Goal: Task Accomplishment & Management: Manage account settings

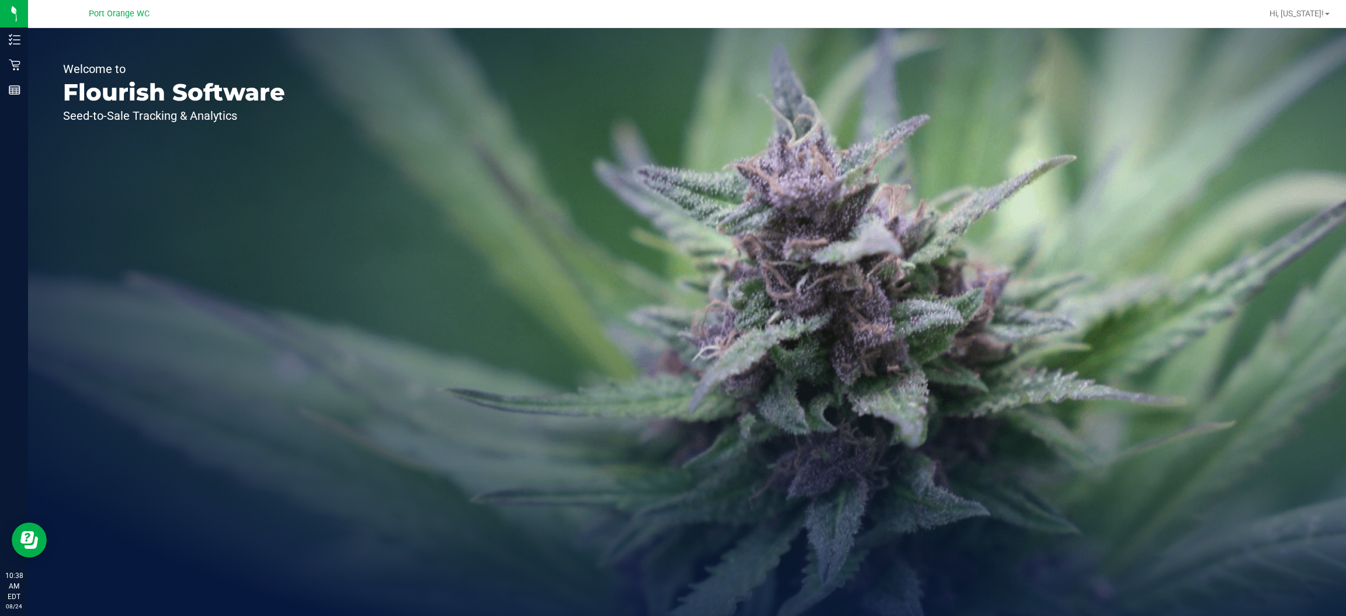
click at [141, 16] on span "Port Orange WC" at bounding box center [119, 14] width 61 height 11
click at [138, 17] on span "Port Orange WC" at bounding box center [119, 14] width 61 height 11
click at [138, 10] on span "Port Orange WC" at bounding box center [119, 14] width 61 height 11
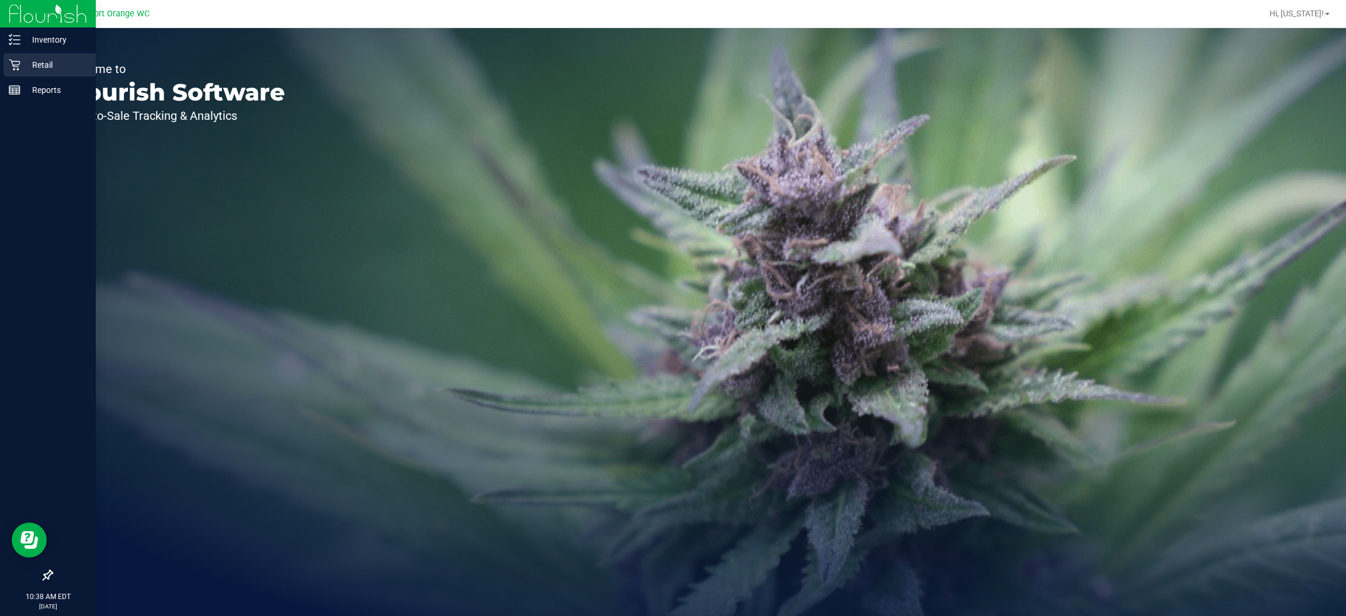
click at [15, 64] on icon at bounding box center [15, 65] width 12 height 12
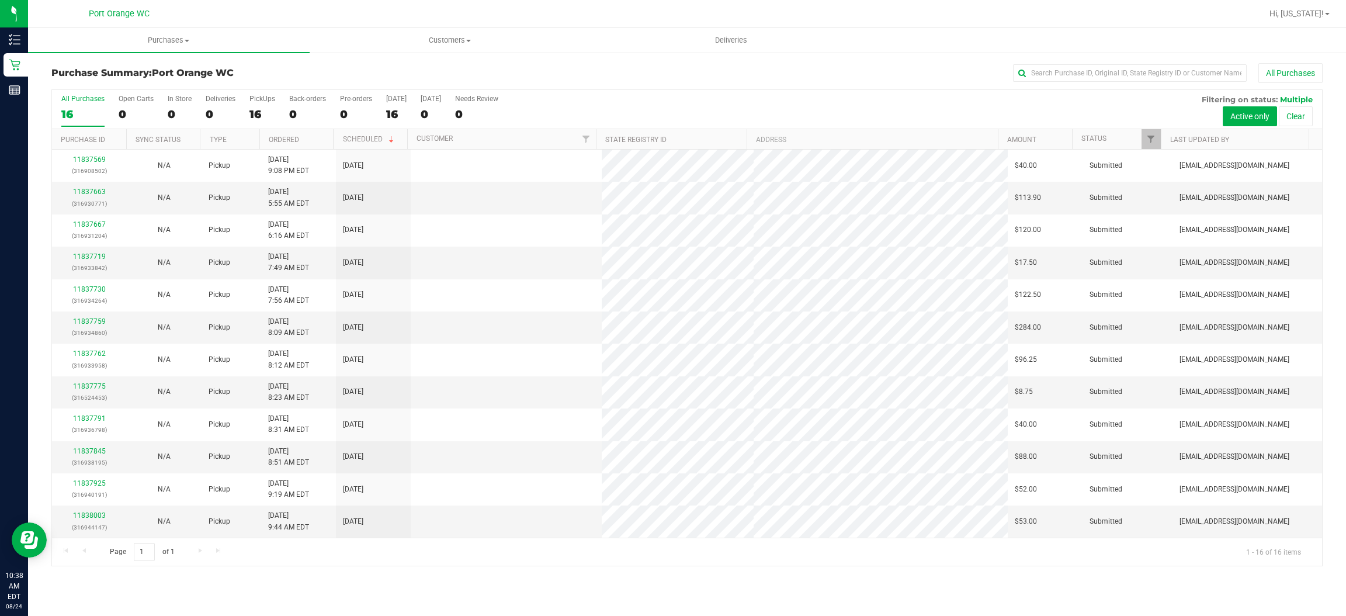
click at [135, 12] on span "Port Orange WC" at bounding box center [119, 14] width 61 height 11
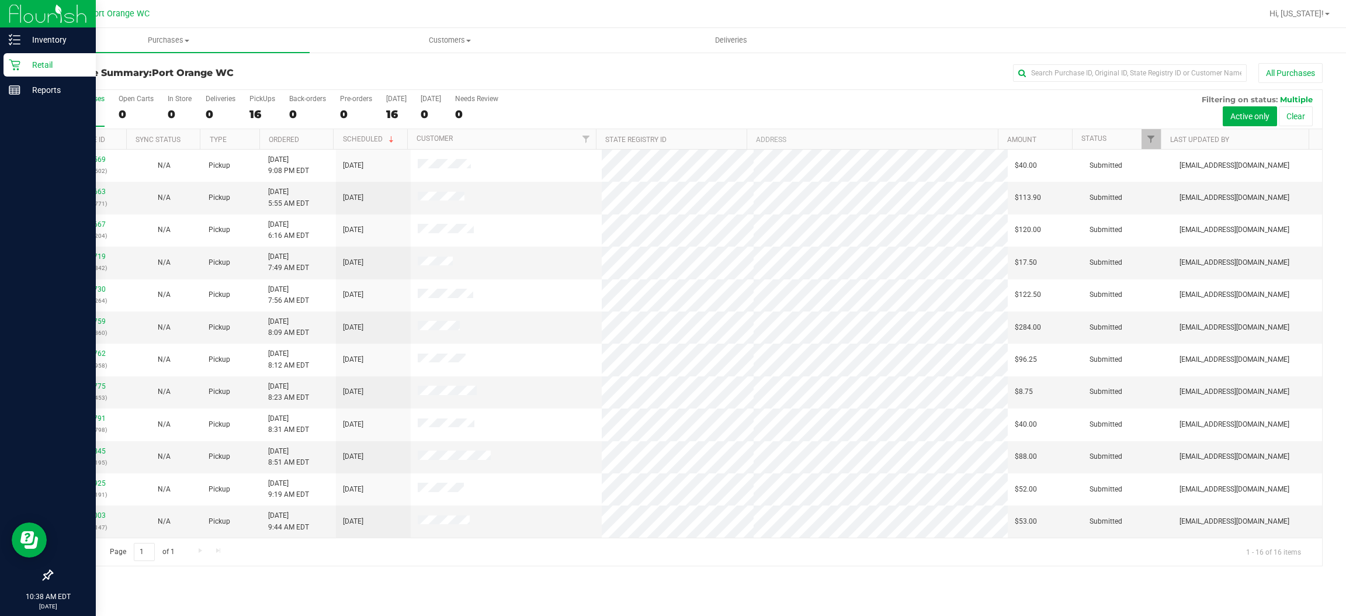
click at [15, 64] on icon at bounding box center [15, 65] width 12 height 12
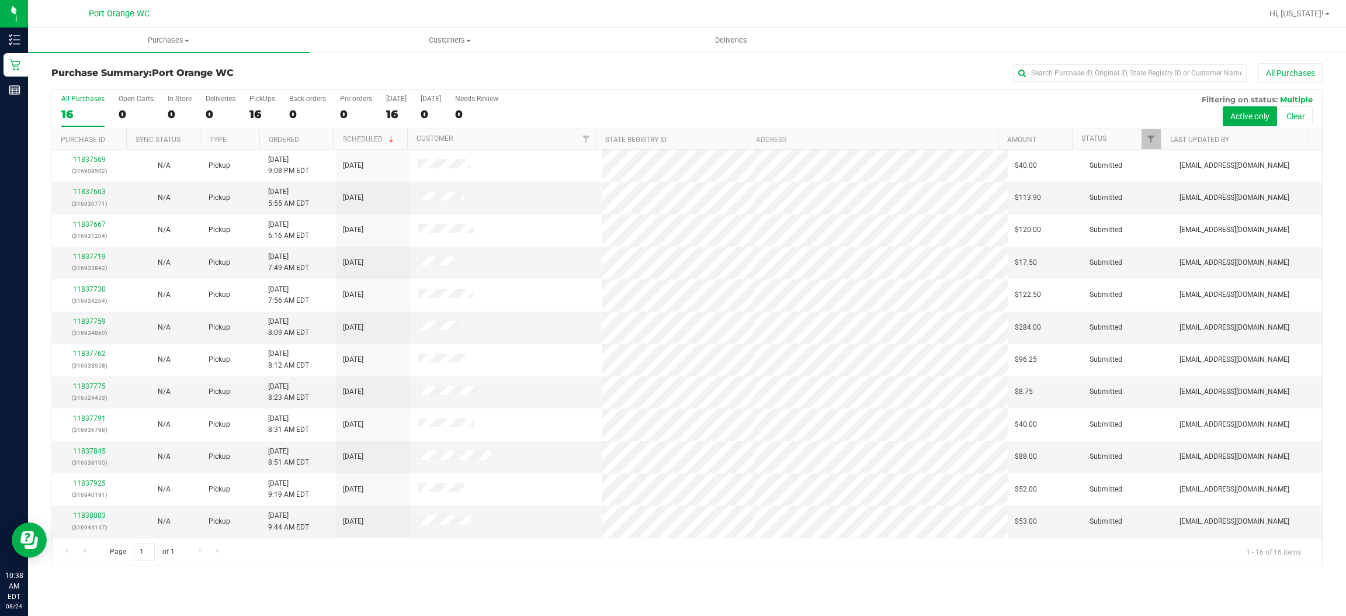
click at [136, 13] on span "Port Orange WC" at bounding box center [119, 14] width 61 height 11
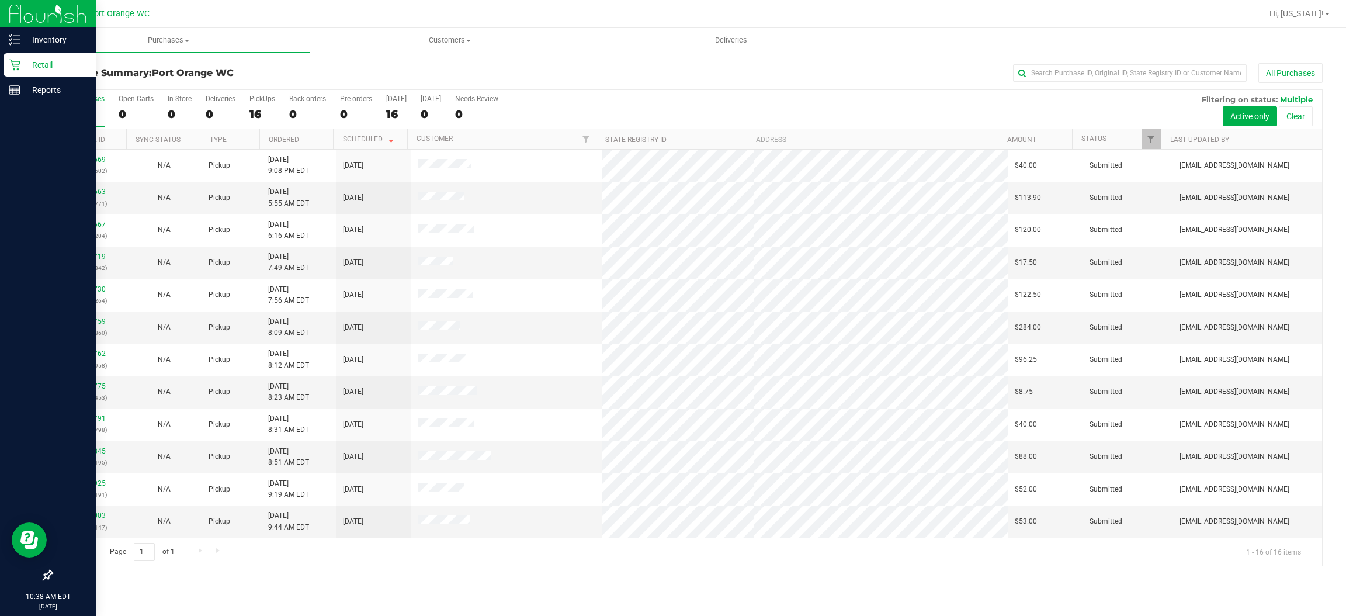
click at [19, 65] on icon at bounding box center [15, 65] width 12 height 12
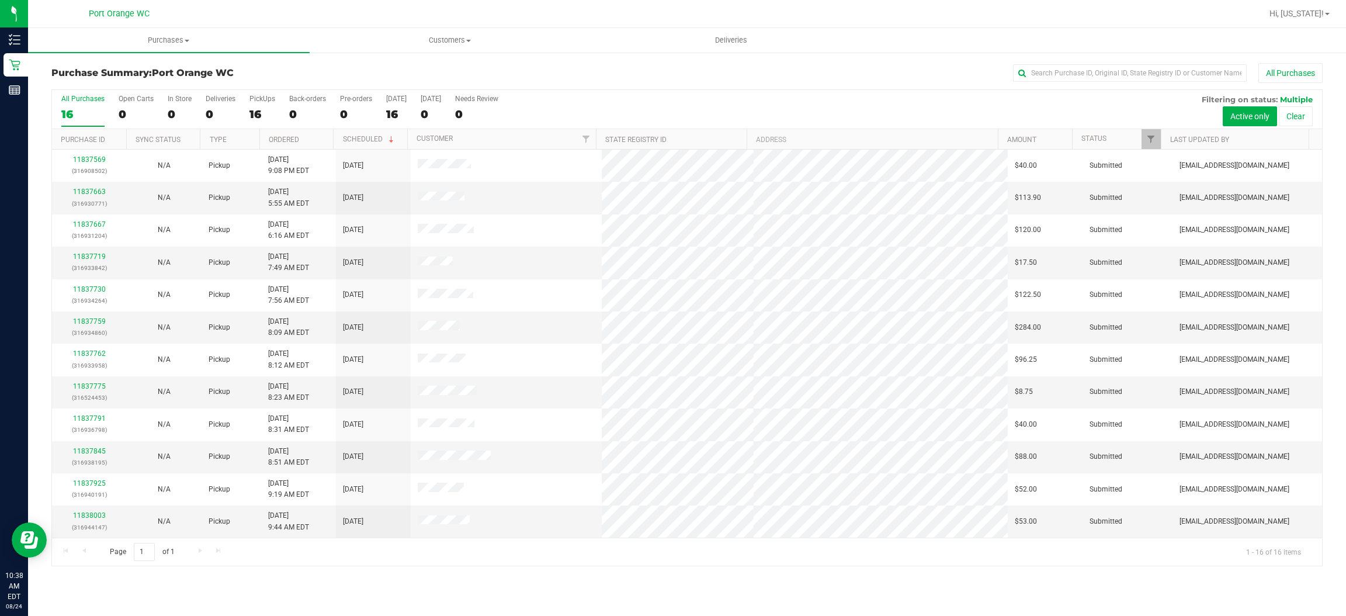
click at [121, 12] on span "Port Orange WC" at bounding box center [119, 14] width 61 height 11
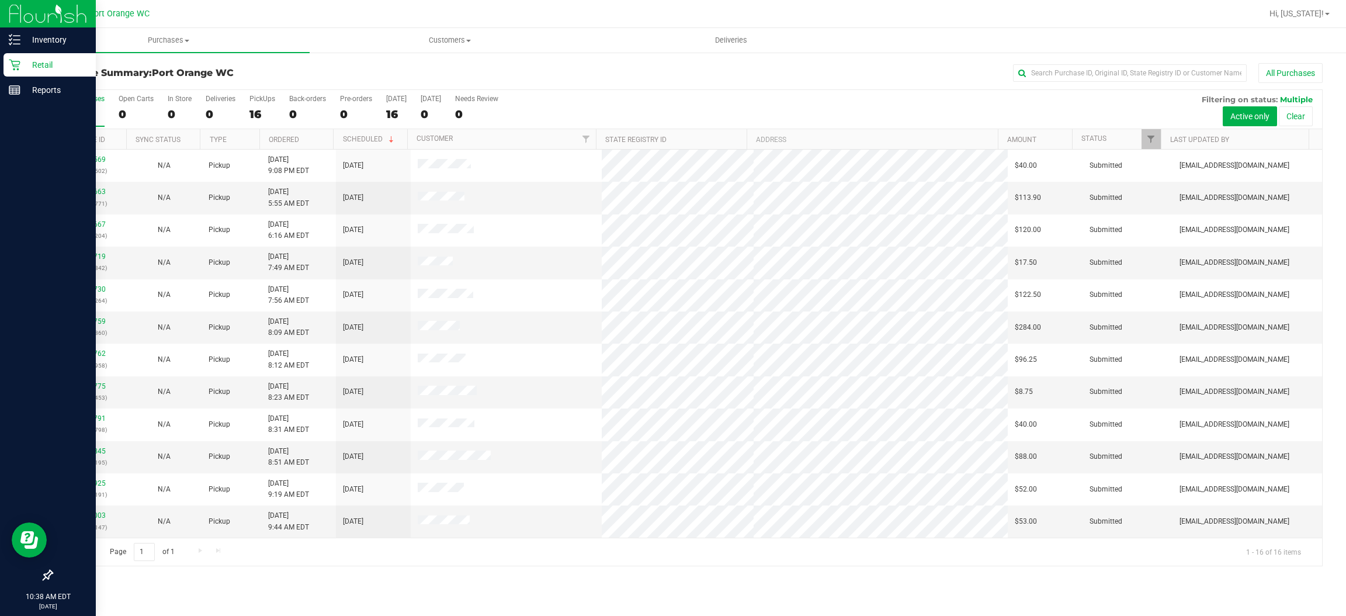
click at [15, 68] on icon at bounding box center [14, 65] width 11 height 11
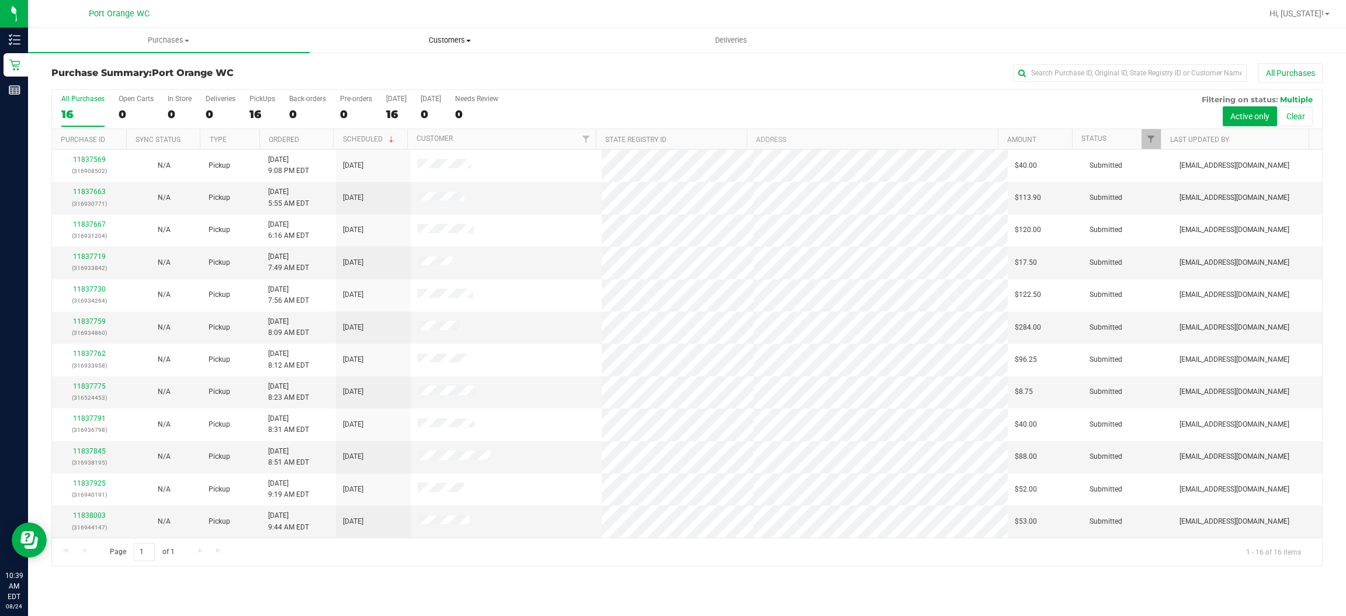
click at [580, 51] on uib-tab-heading "Customers All customers Add a new customer All physicians" at bounding box center [450, 40] width 280 height 23
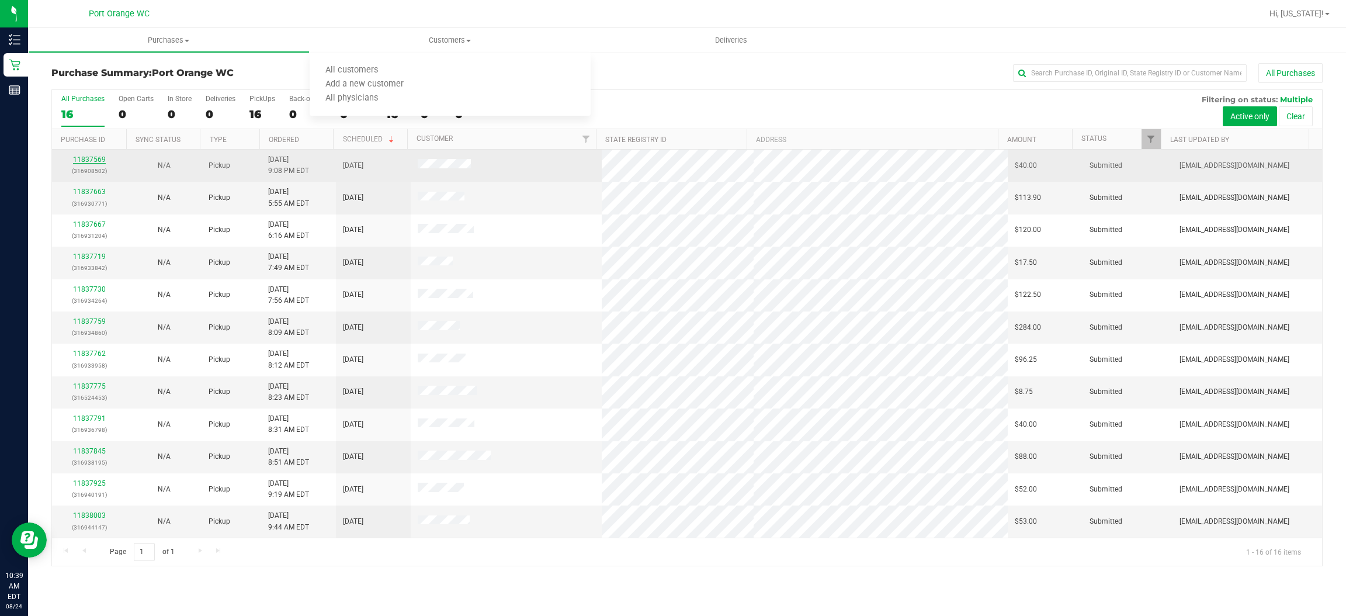
click at [99, 161] on link "11837569" at bounding box center [89, 159] width 33 height 8
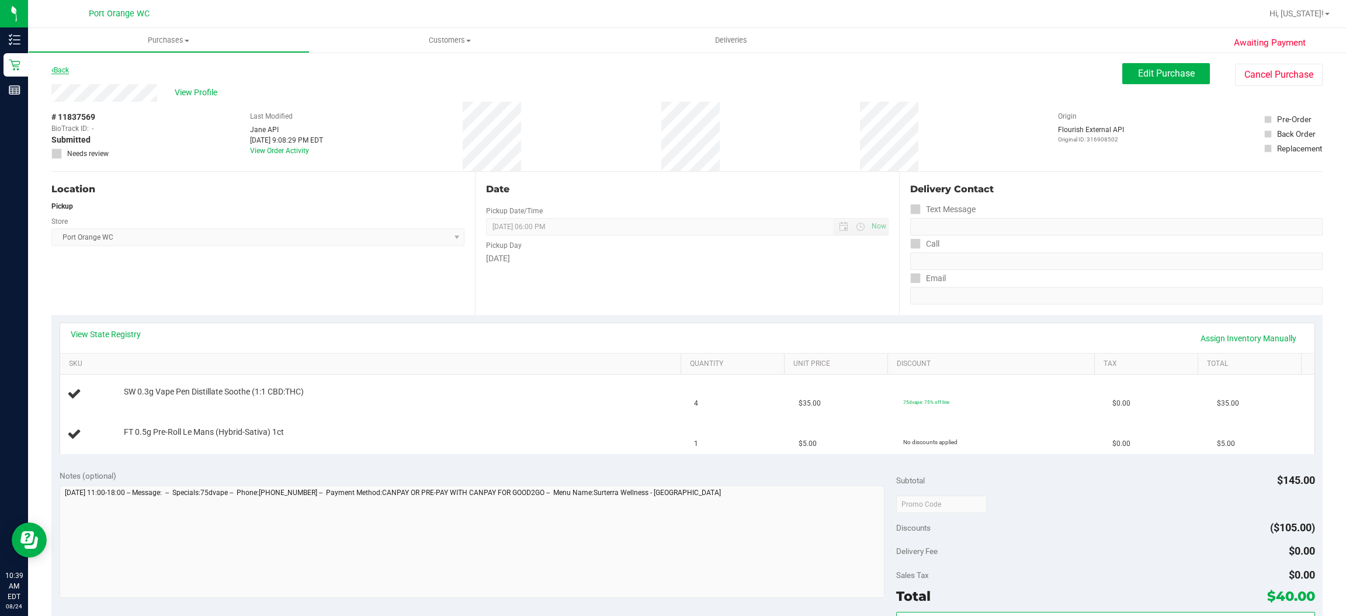
click at [65, 71] on link "Back" at bounding box center [60, 70] width 18 height 8
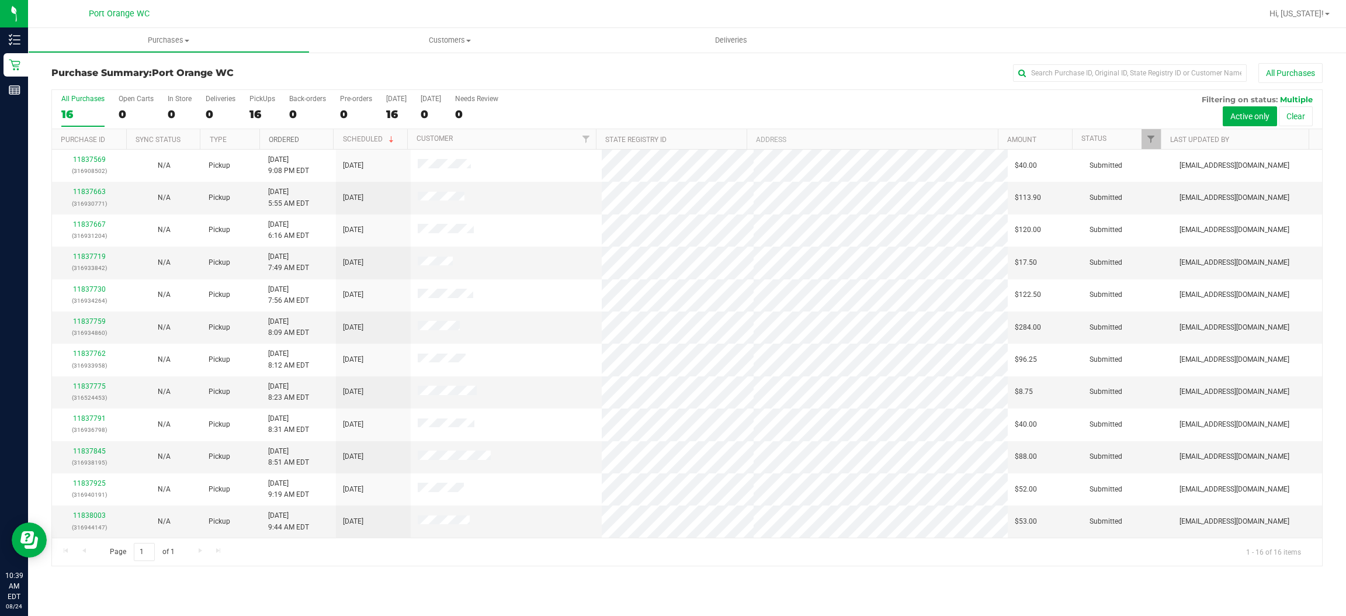
click at [285, 138] on link "Ordered" at bounding box center [284, 140] width 30 height 8
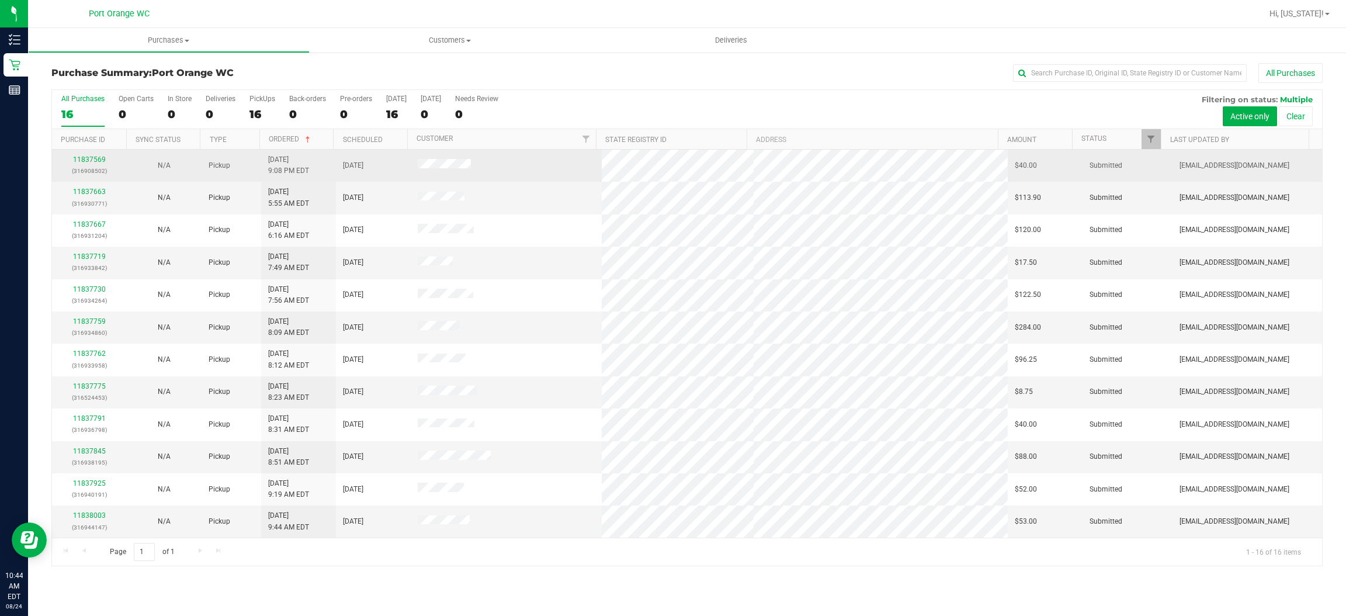
click at [290, 152] on td "8/23/2025 9:08 PM EDT" at bounding box center [298, 166] width 75 height 32
click at [104, 157] on link "11837569" at bounding box center [89, 159] width 33 height 8
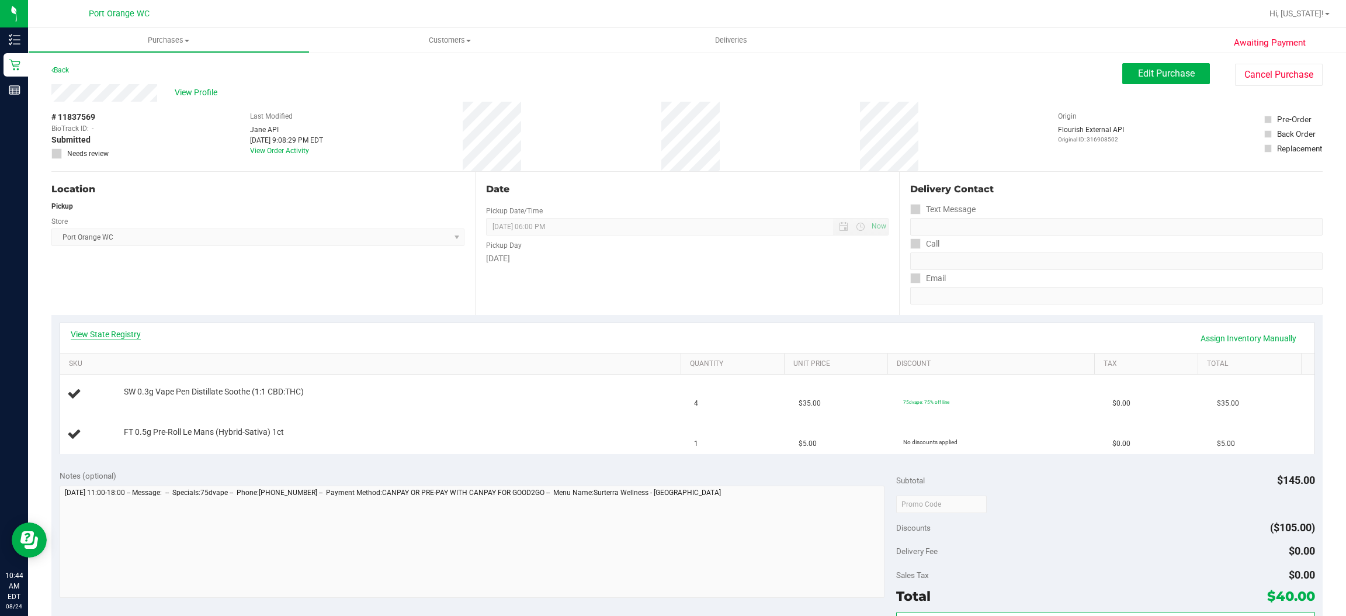
click at [135, 331] on link "View State Registry" at bounding box center [106, 334] width 70 height 12
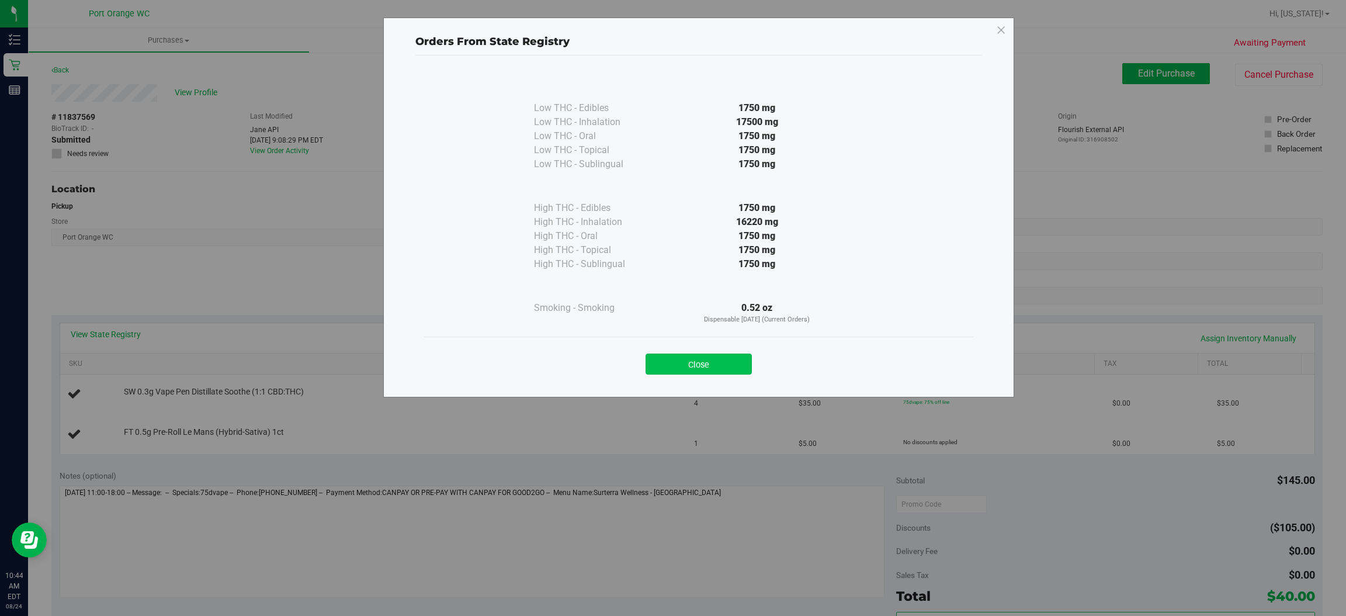
click at [709, 367] on button "Close" at bounding box center [699, 363] width 106 height 21
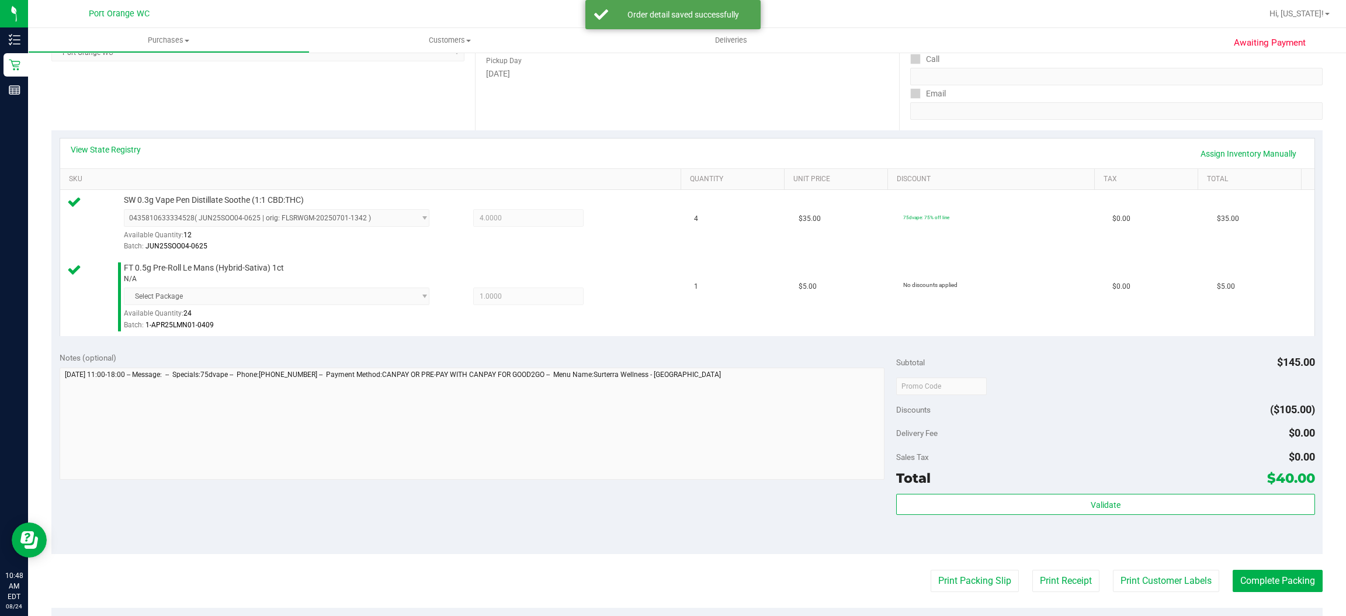
scroll to position [186, 0]
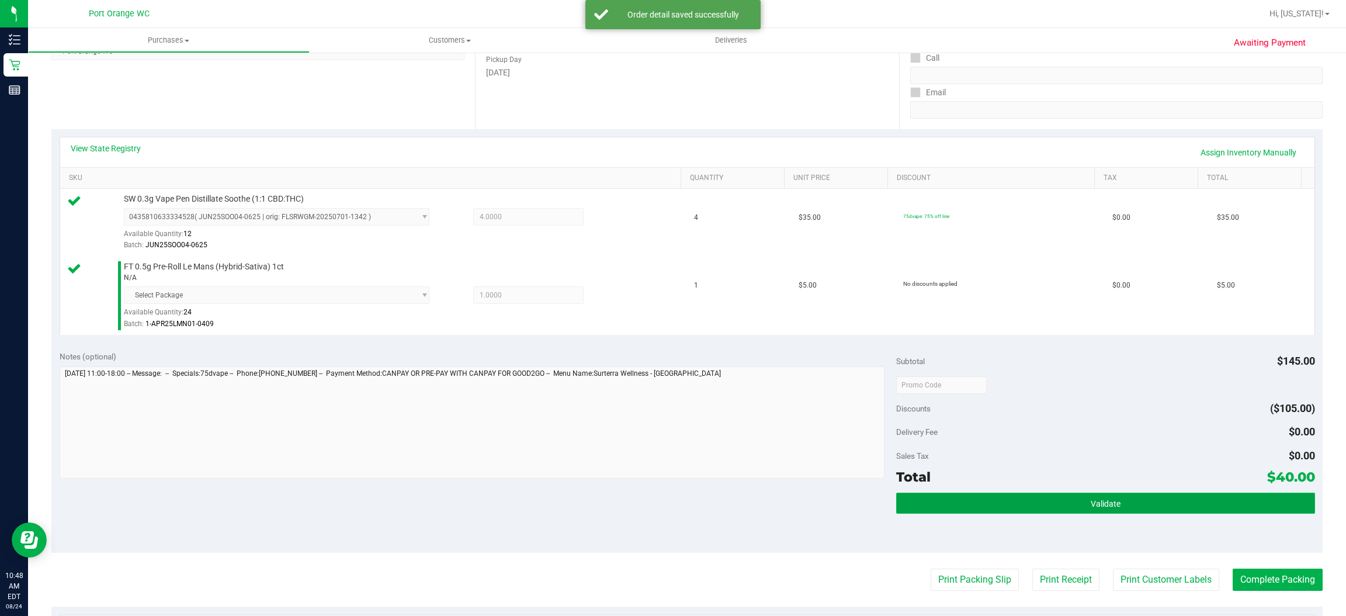
click at [1105, 508] on span "Validate" at bounding box center [1106, 503] width 30 height 9
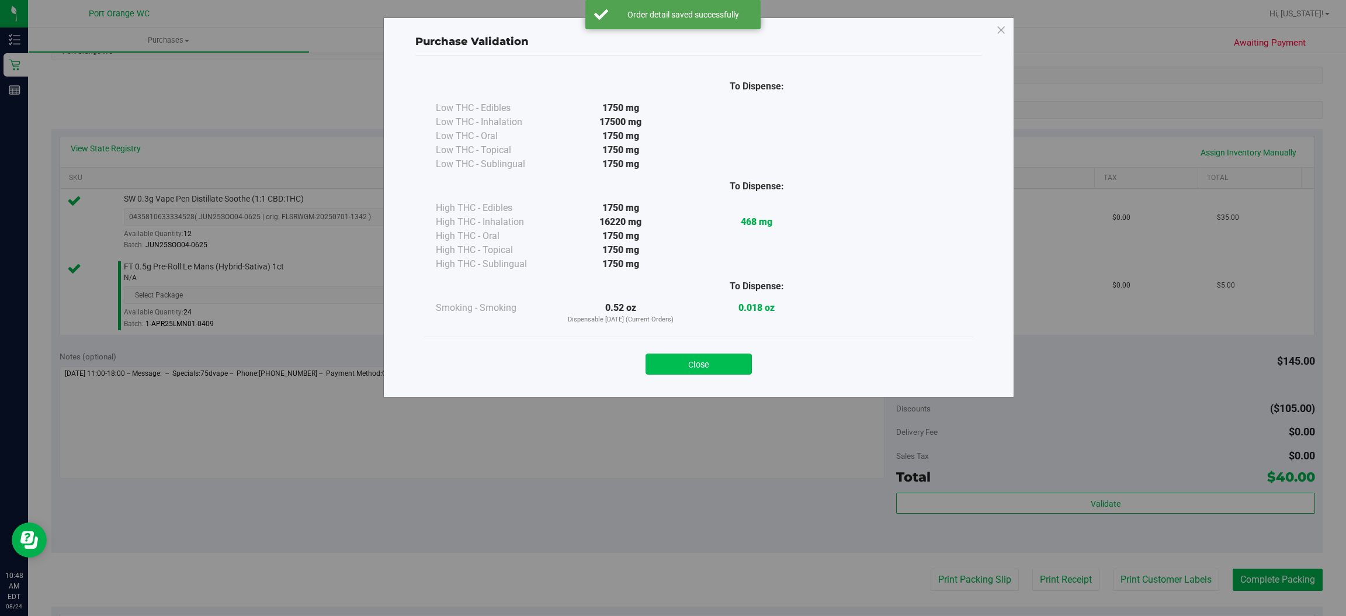
click at [713, 358] on button "Close" at bounding box center [699, 363] width 106 height 21
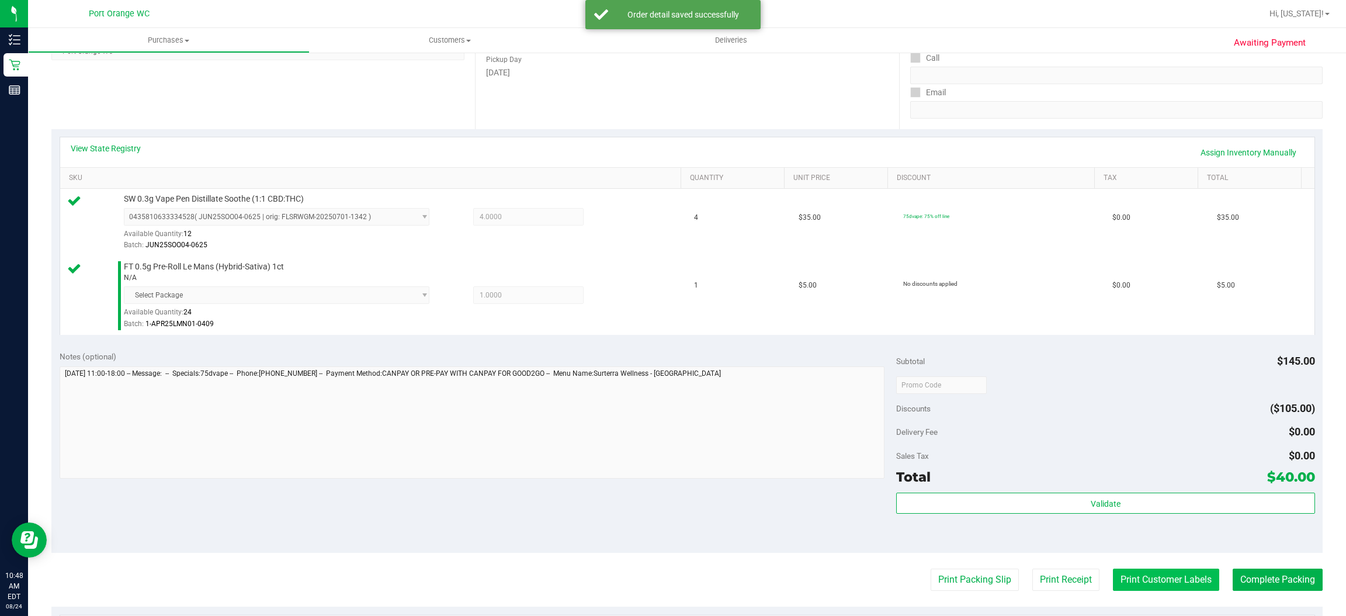
click at [1146, 580] on button "Print Customer Labels" at bounding box center [1166, 579] width 106 height 22
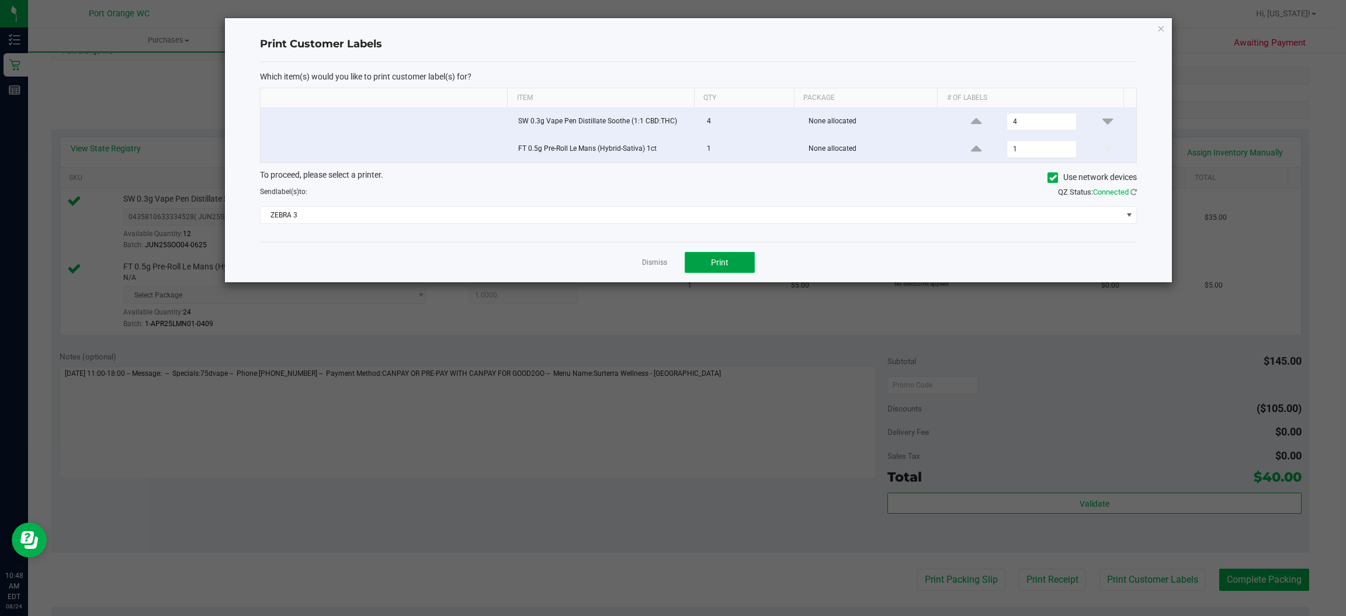
click at [736, 268] on button "Print" at bounding box center [720, 262] width 70 height 21
click at [1163, 24] on icon "button" at bounding box center [1161, 28] width 8 height 14
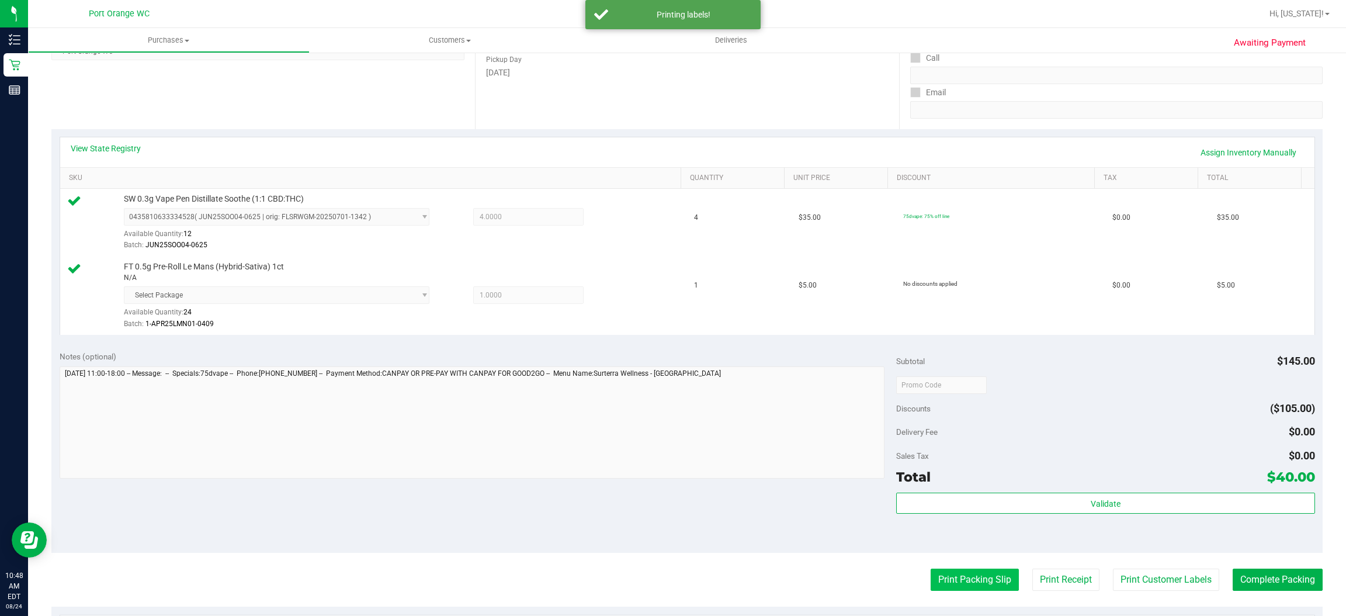
click at [972, 577] on button "Print Packing Slip" at bounding box center [975, 579] width 88 height 22
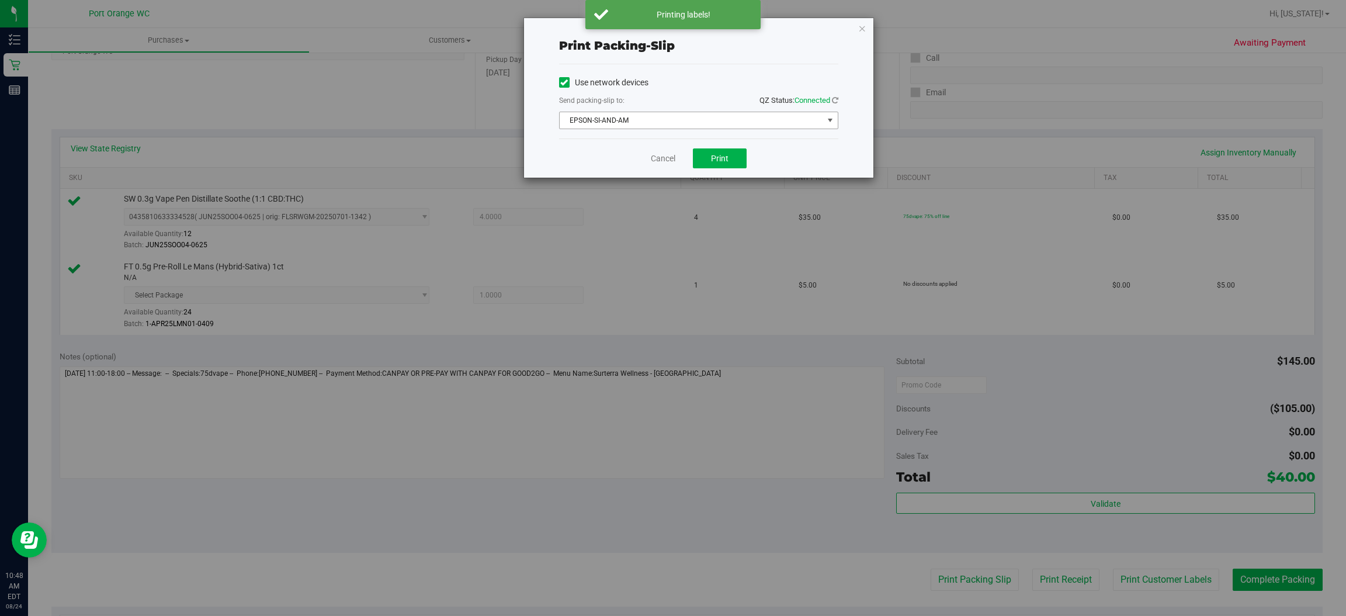
click at [827, 121] on span "select" at bounding box center [829, 120] width 9 height 9
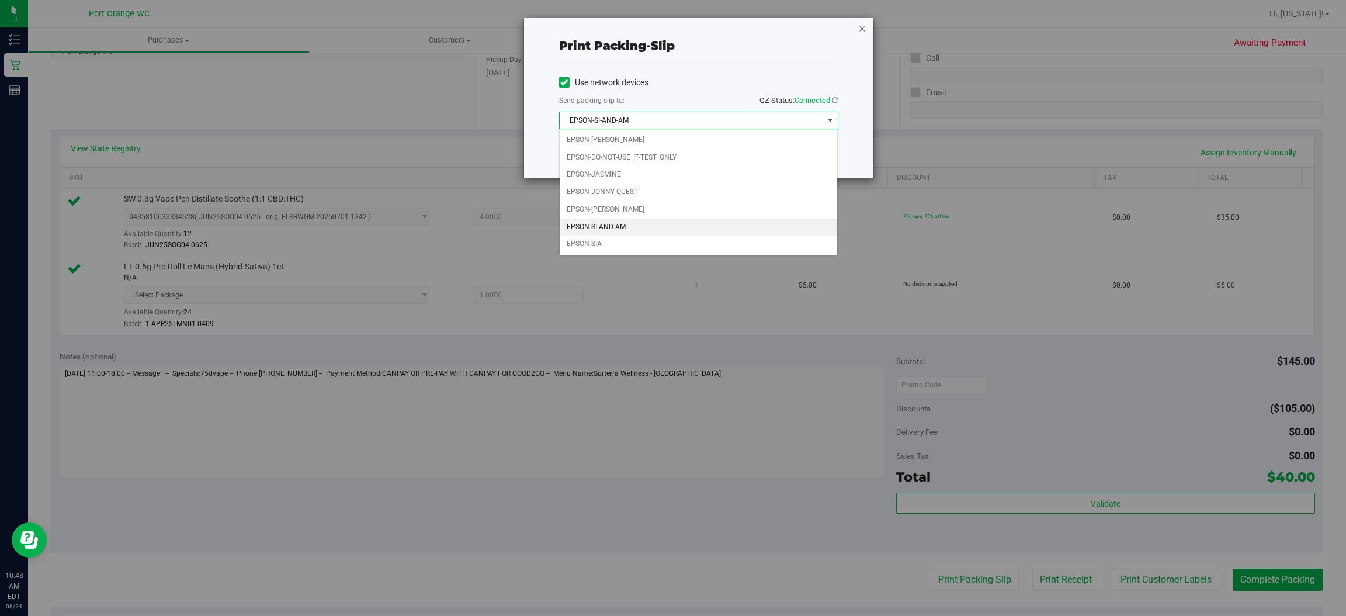
click at [861, 27] on icon "button" at bounding box center [862, 28] width 8 height 14
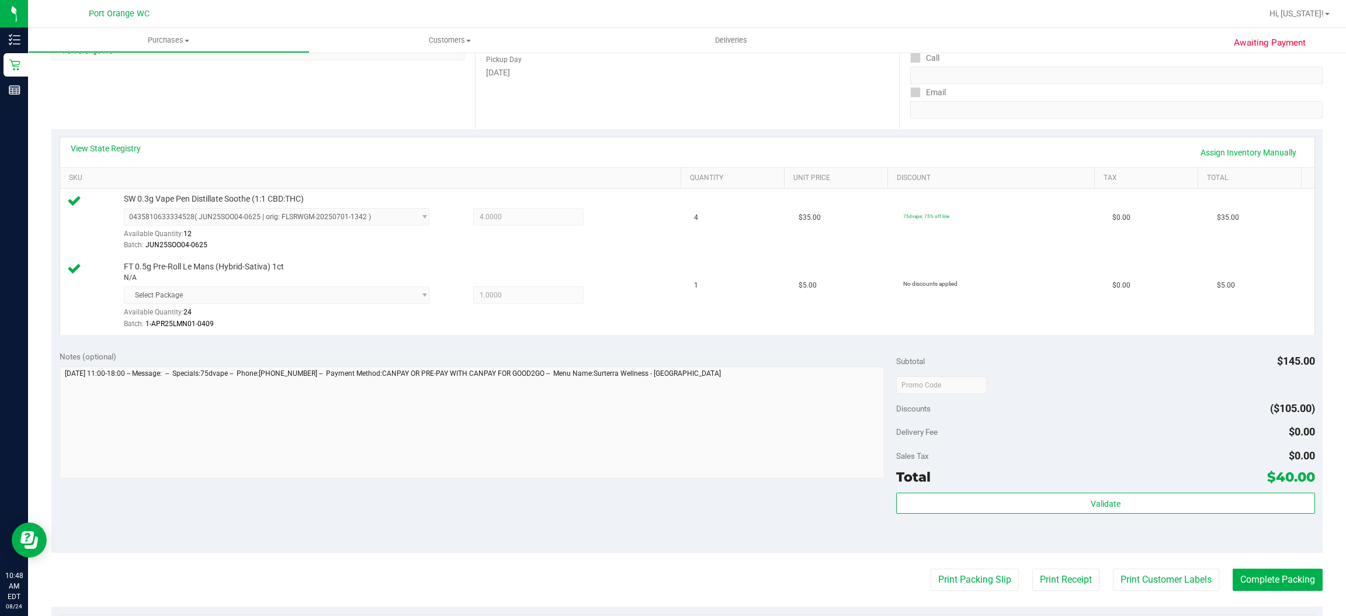
click at [961, 580] on button "Print Packing Slip" at bounding box center [975, 579] width 88 height 22
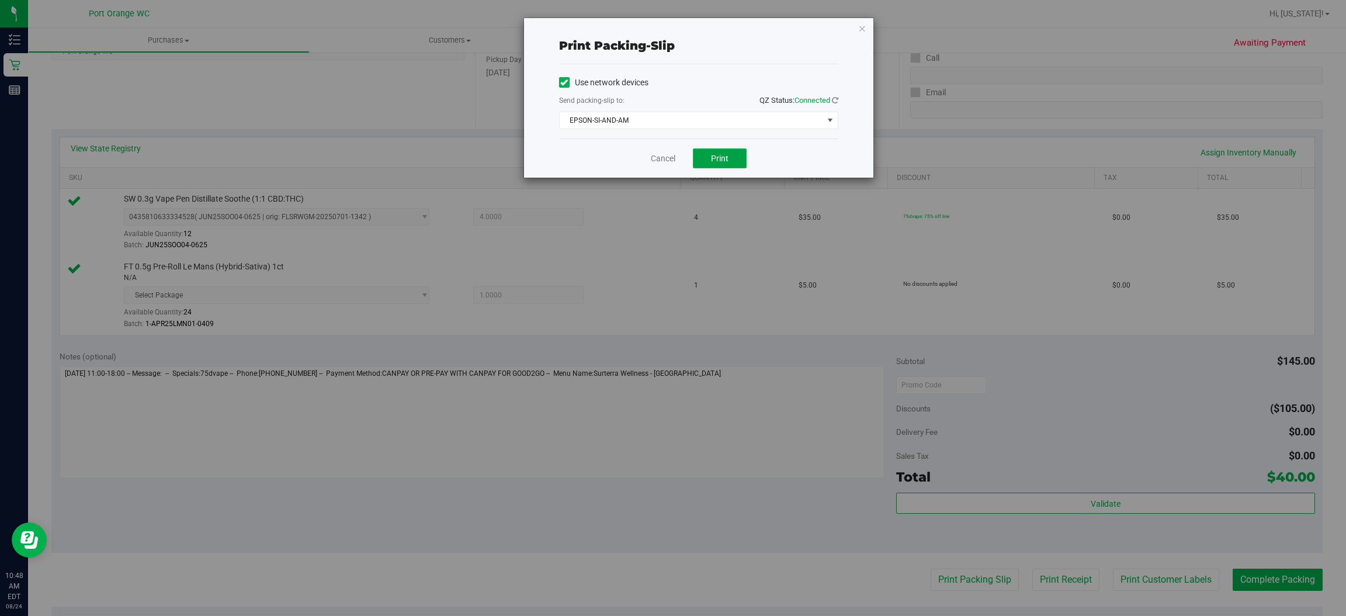
click at [724, 156] on span "Print" at bounding box center [720, 158] width 18 height 9
click at [865, 32] on icon "button" at bounding box center [862, 28] width 8 height 14
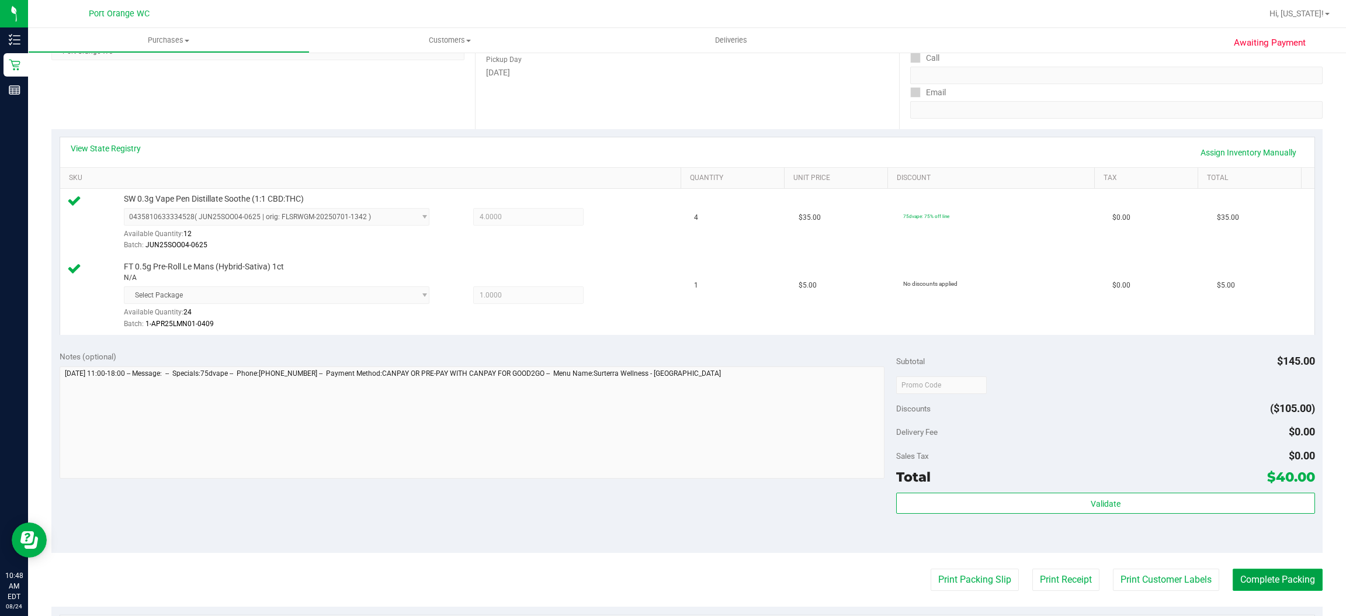
click at [1274, 581] on button "Complete Packing" at bounding box center [1278, 579] width 90 height 22
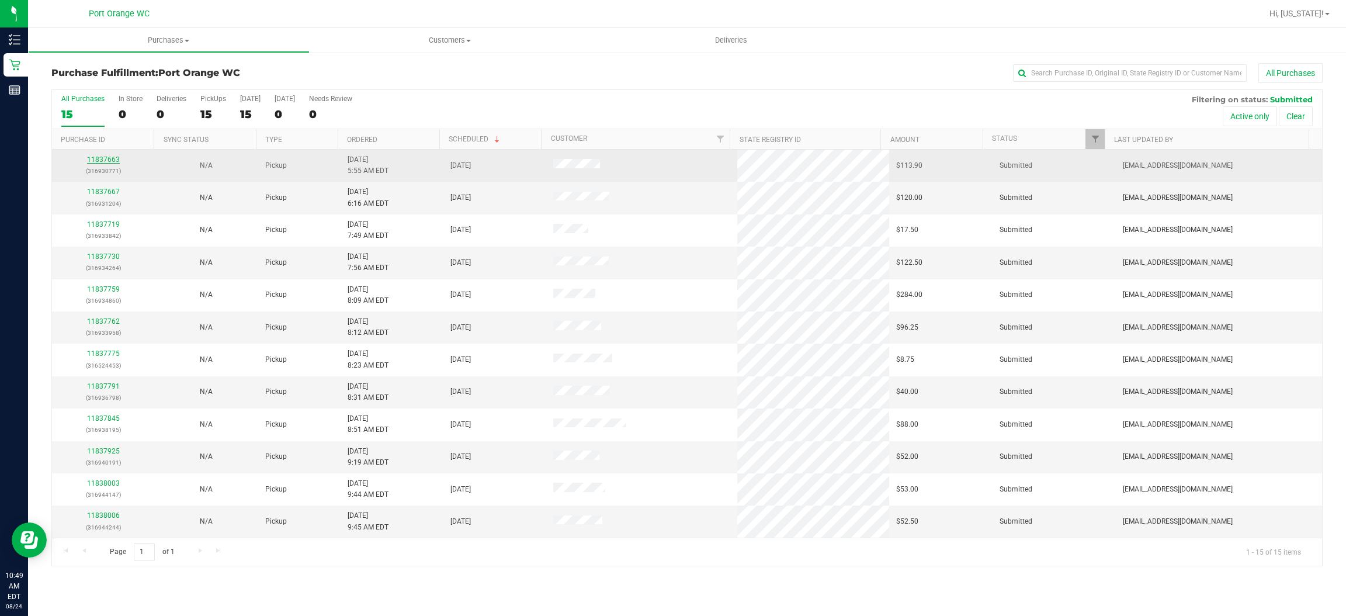
click at [107, 162] on link "11837663" at bounding box center [103, 159] width 33 height 8
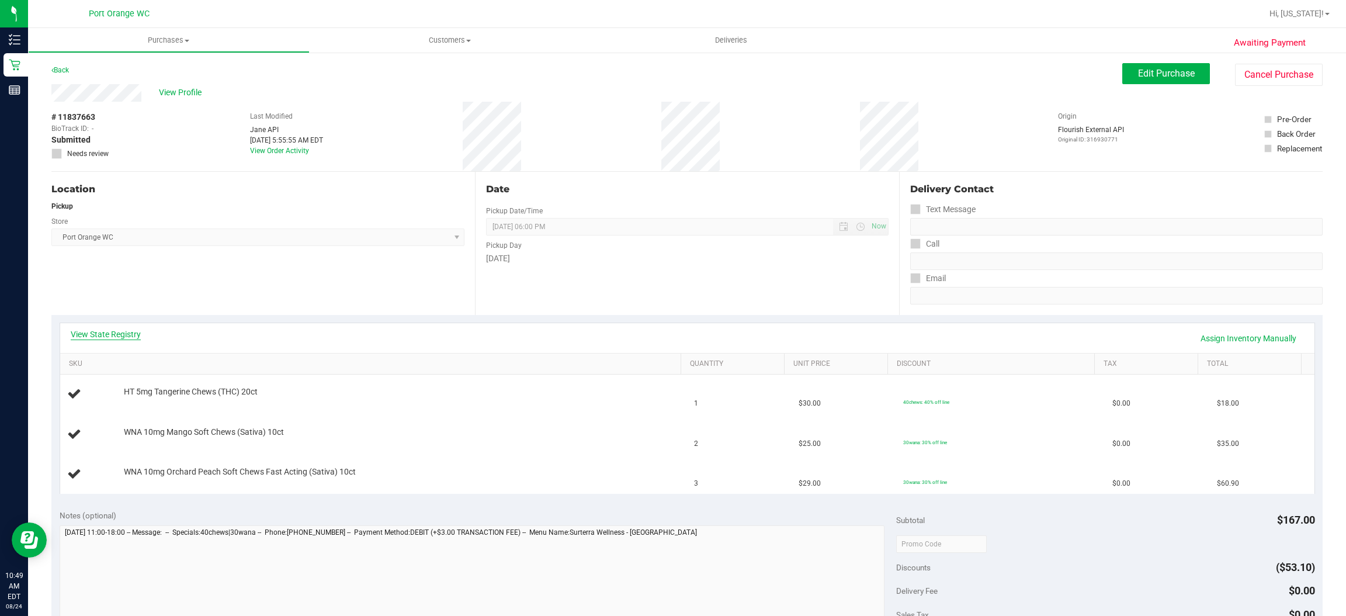
click at [122, 338] on link "View State Registry" at bounding box center [106, 334] width 70 height 12
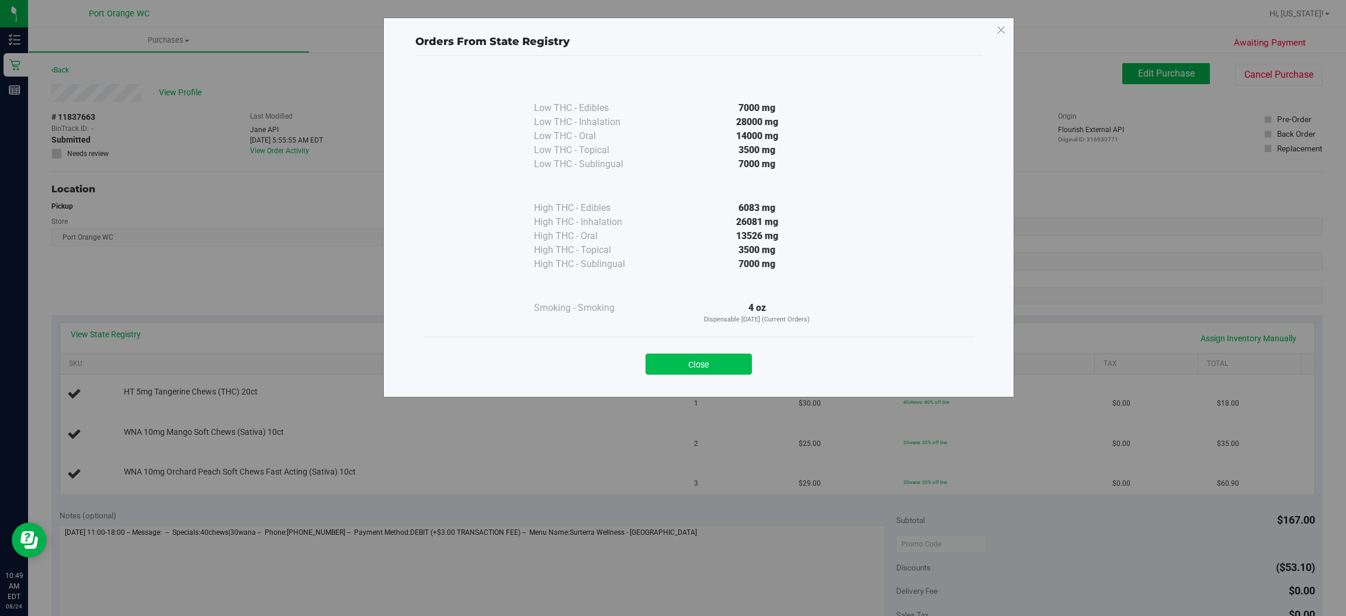
click at [721, 367] on button "Close" at bounding box center [699, 363] width 106 height 21
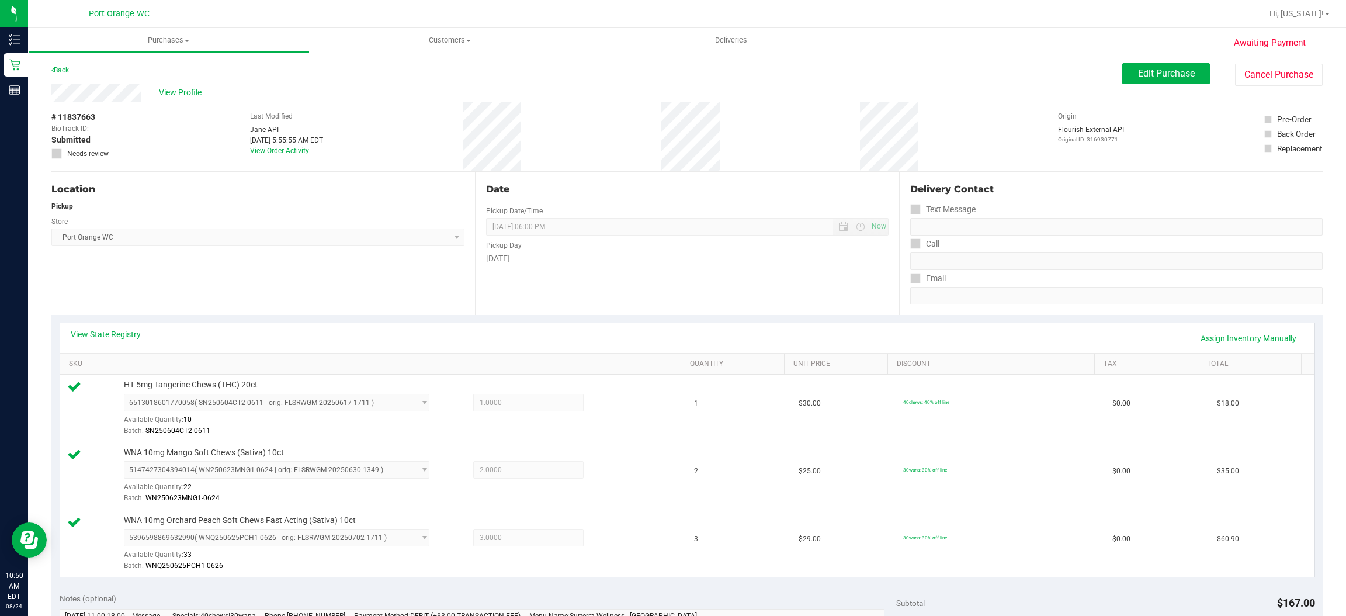
scroll to position [200, 0]
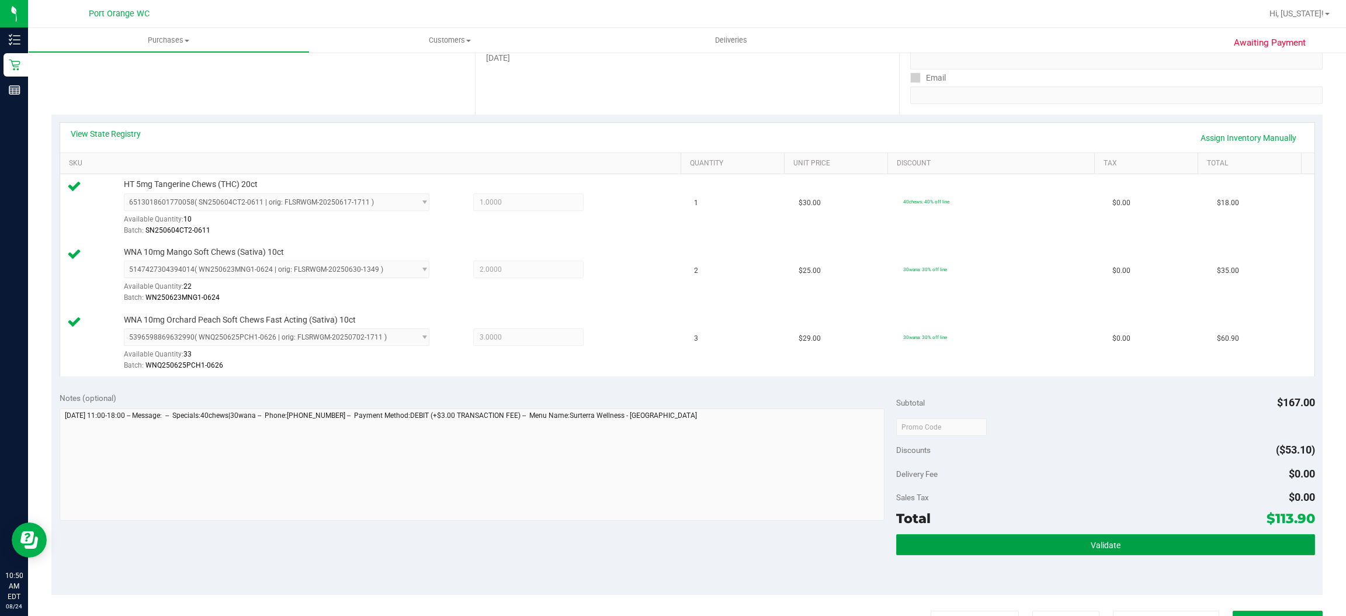
click at [1115, 542] on button "Validate" at bounding box center [1105, 544] width 418 height 21
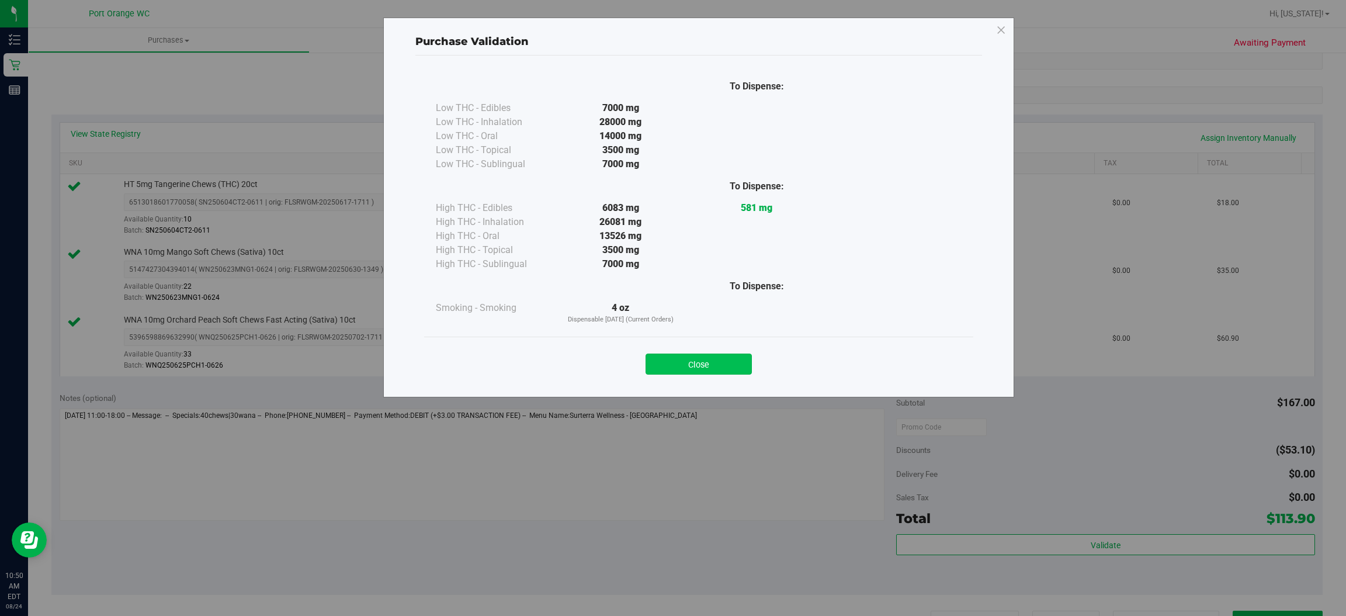
click at [710, 359] on button "Close" at bounding box center [699, 363] width 106 height 21
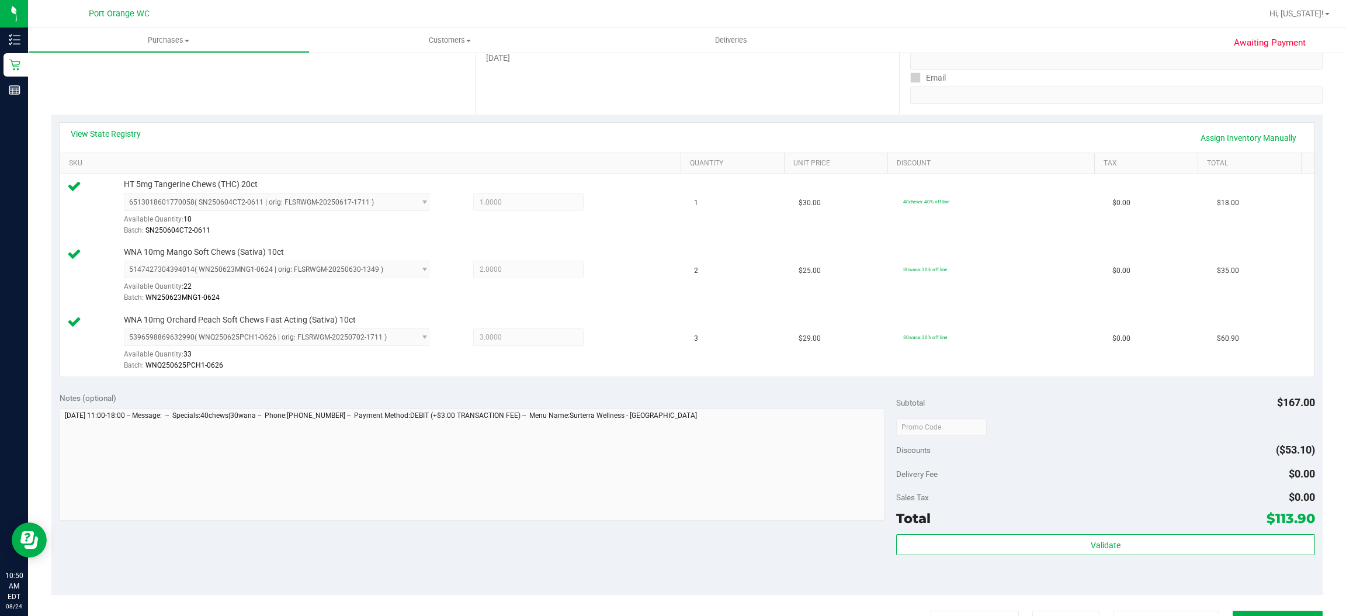
scroll to position [275, 0]
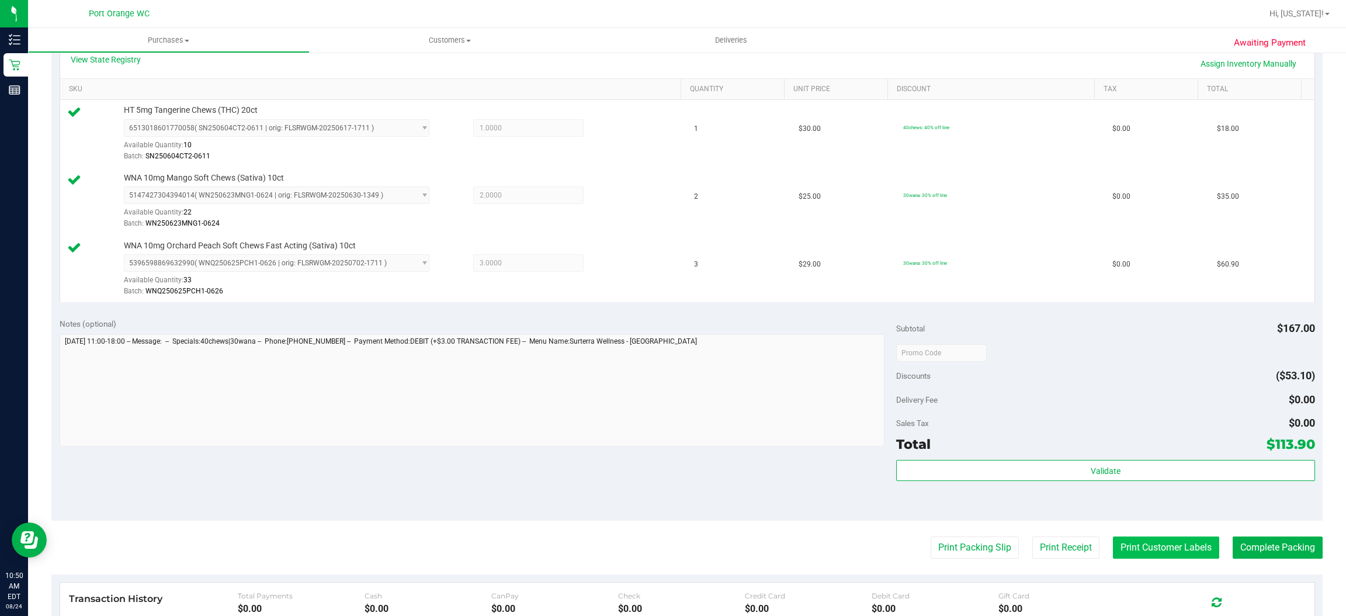
click at [1166, 550] on button "Print Customer Labels" at bounding box center [1166, 547] width 106 height 22
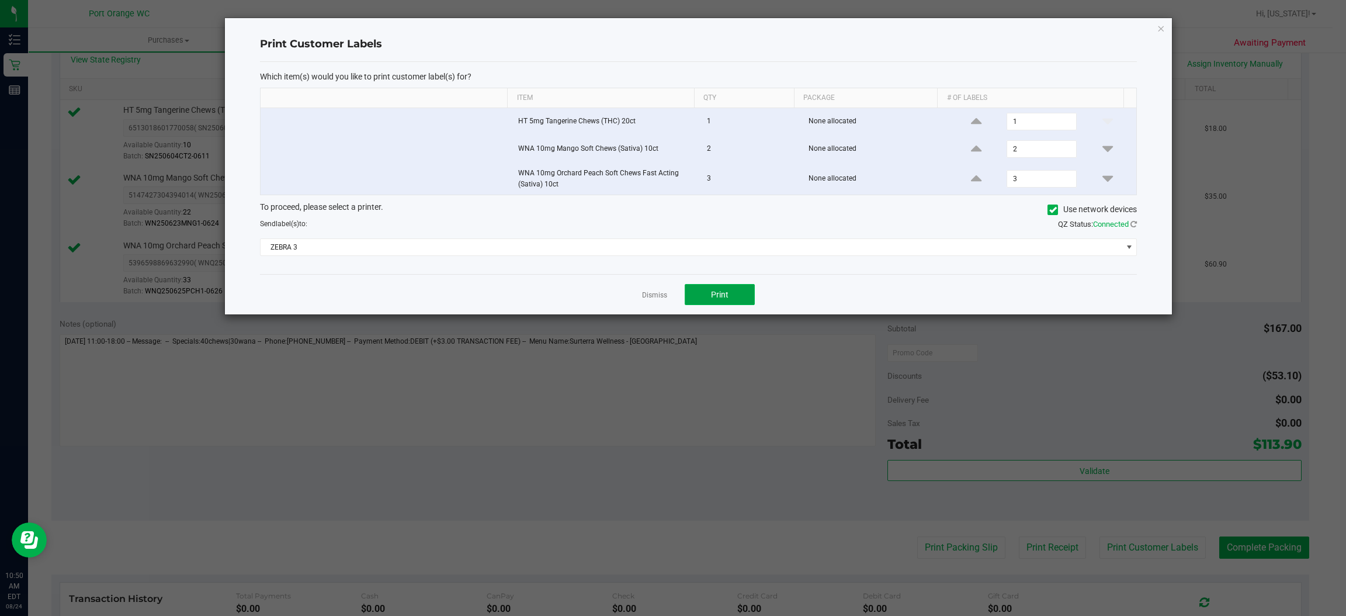
click at [741, 301] on button "Print" at bounding box center [720, 294] width 70 height 21
click at [1161, 26] on icon "button" at bounding box center [1161, 28] width 8 height 14
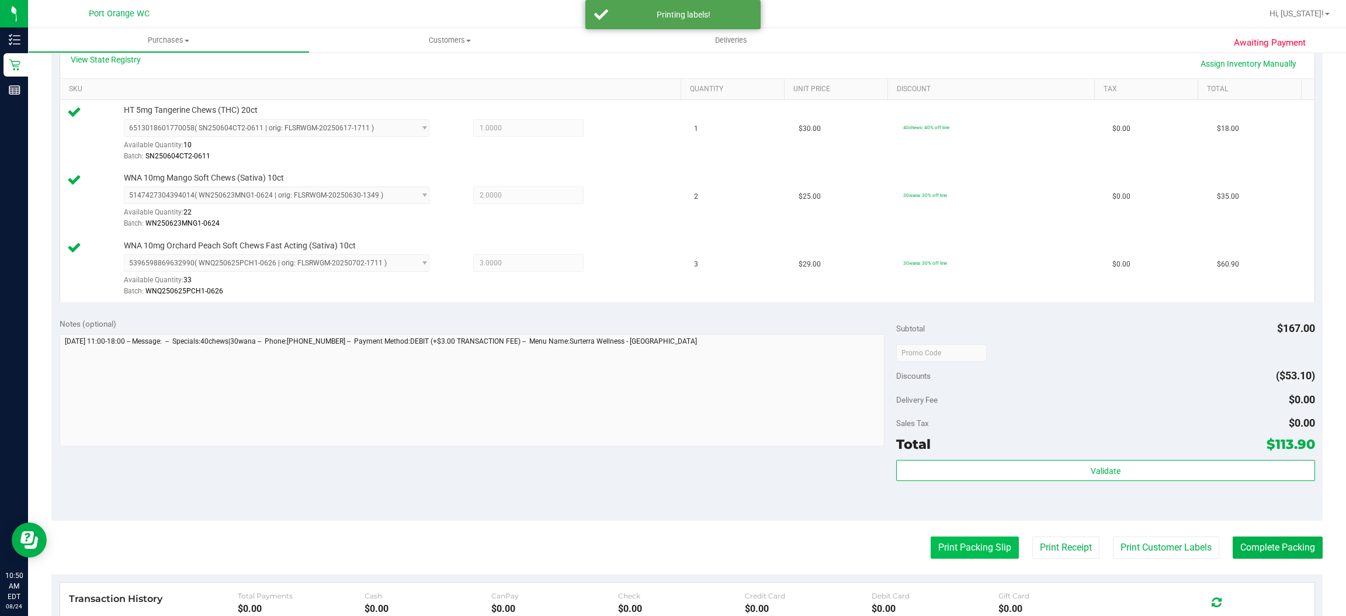
click at [962, 552] on button "Print Packing Slip" at bounding box center [975, 547] width 88 height 22
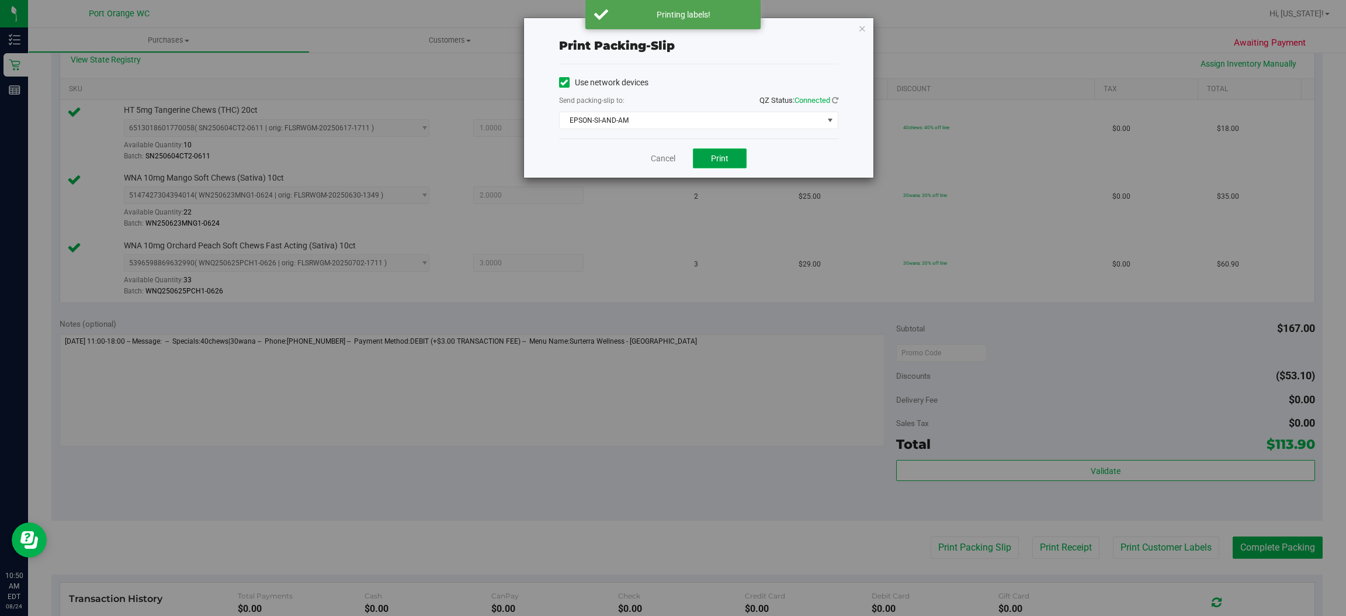
click at [724, 155] on span "Print" at bounding box center [720, 158] width 18 height 9
click at [861, 30] on icon "button" at bounding box center [862, 28] width 8 height 14
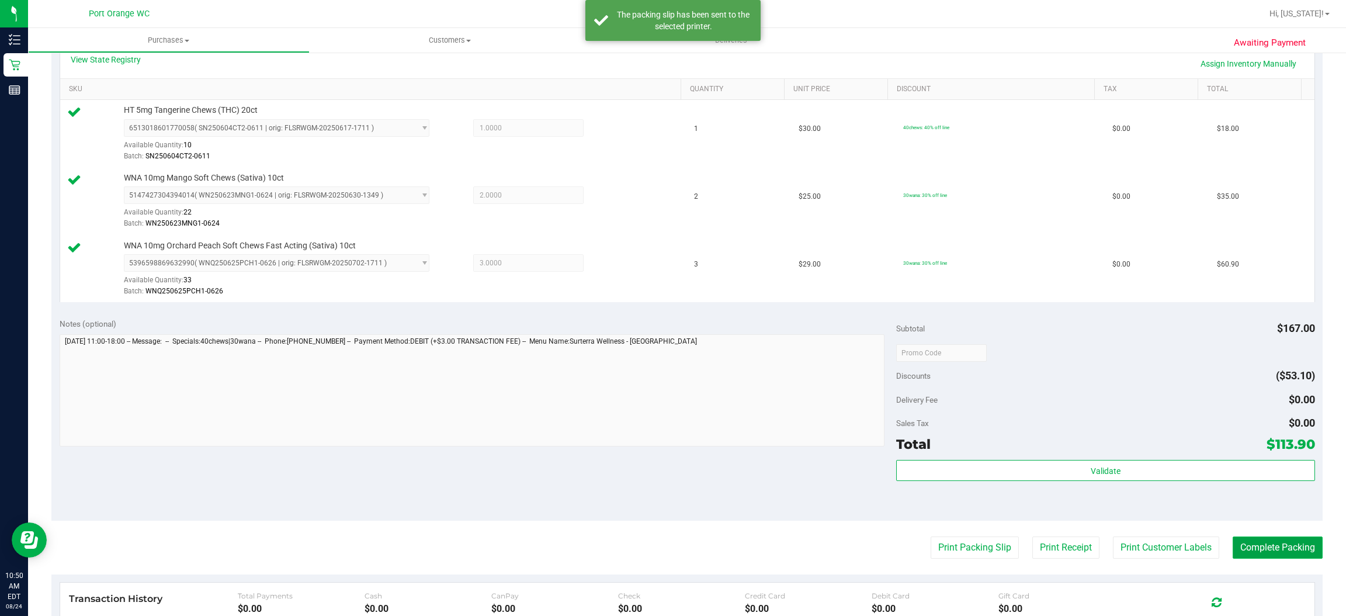
click at [1278, 546] on button "Complete Packing" at bounding box center [1278, 547] width 90 height 22
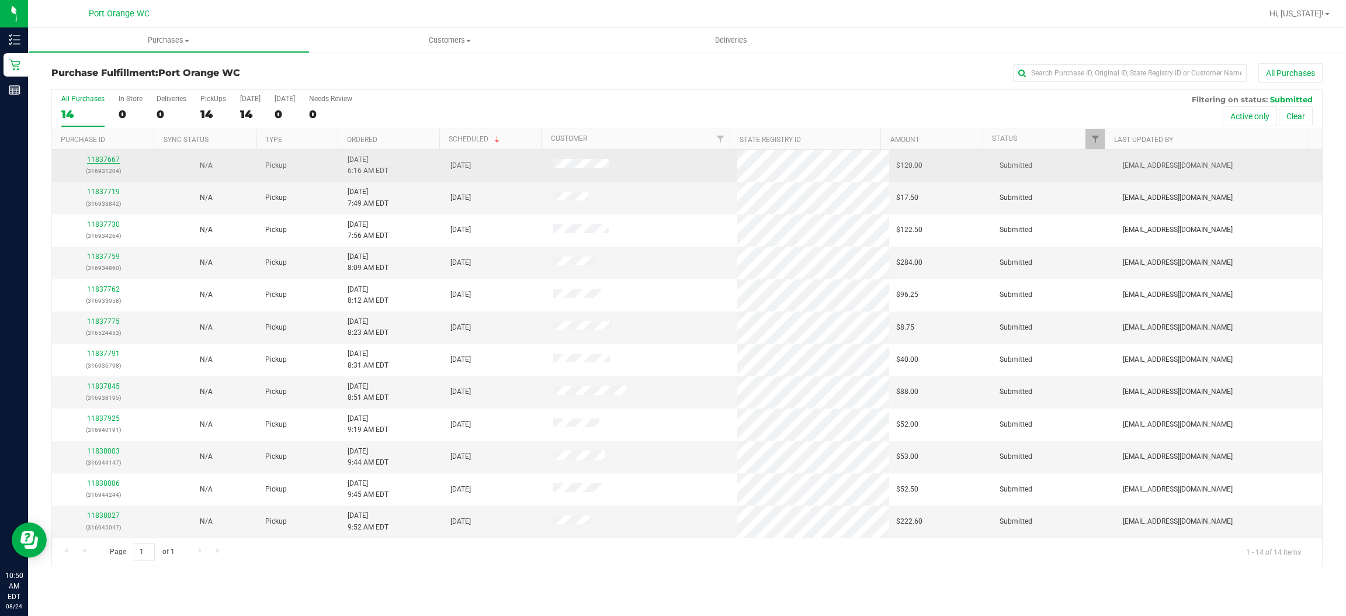
click at [113, 155] on link "11837667" at bounding box center [103, 159] width 33 height 8
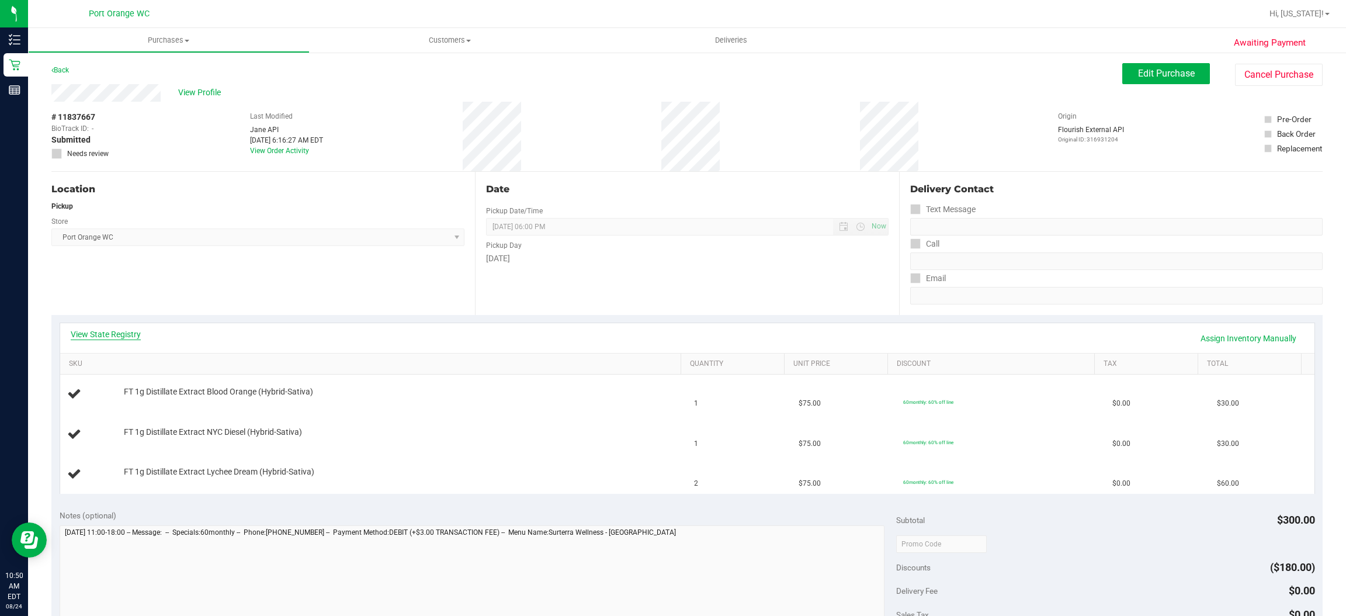
click at [115, 334] on link "View State Registry" at bounding box center [106, 334] width 70 height 12
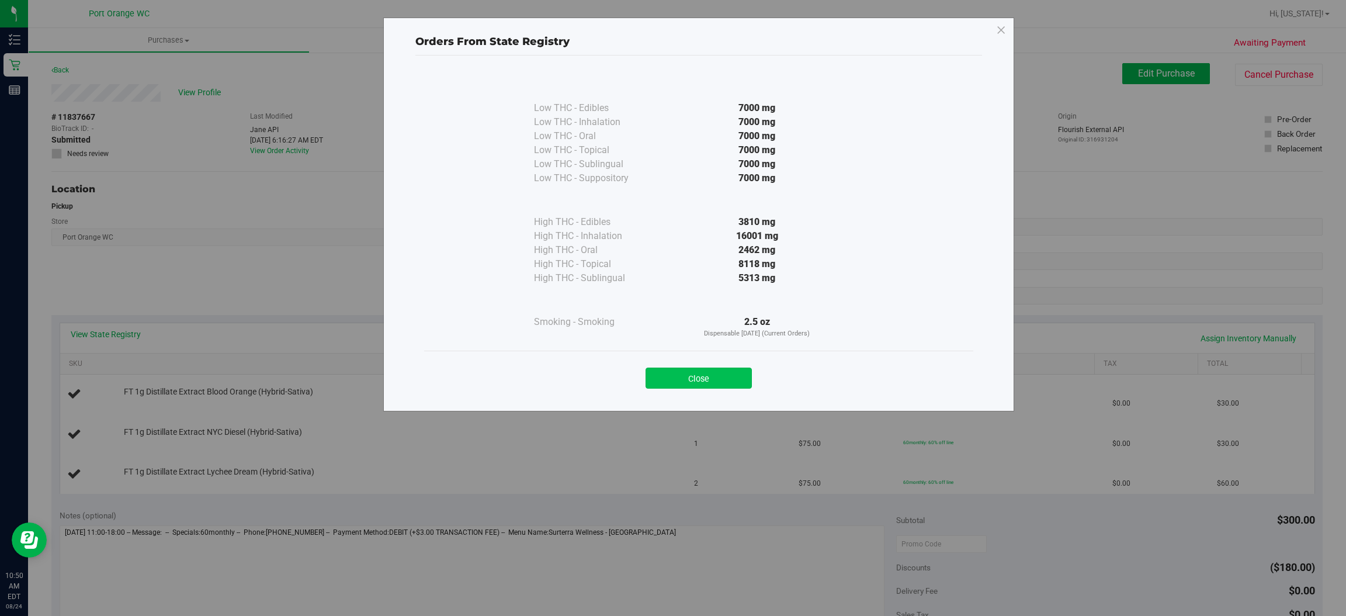
click at [718, 383] on button "Close" at bounding box center [699, 377] width 106 height 21
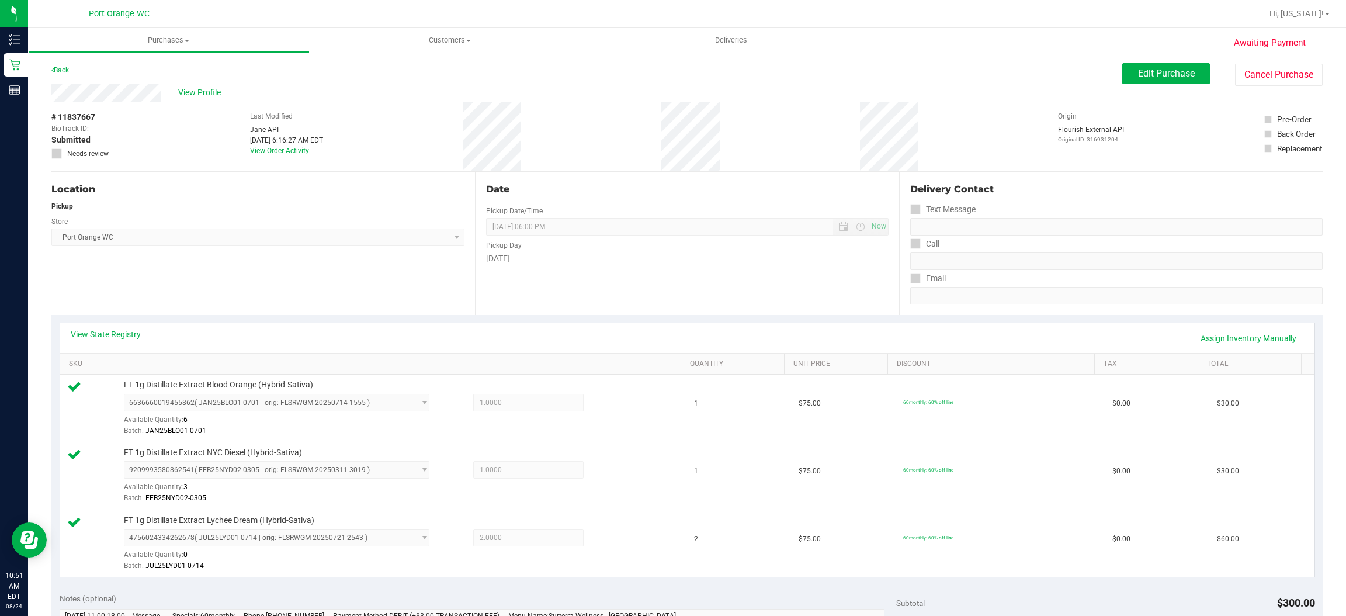
scroll to position [159, 0]
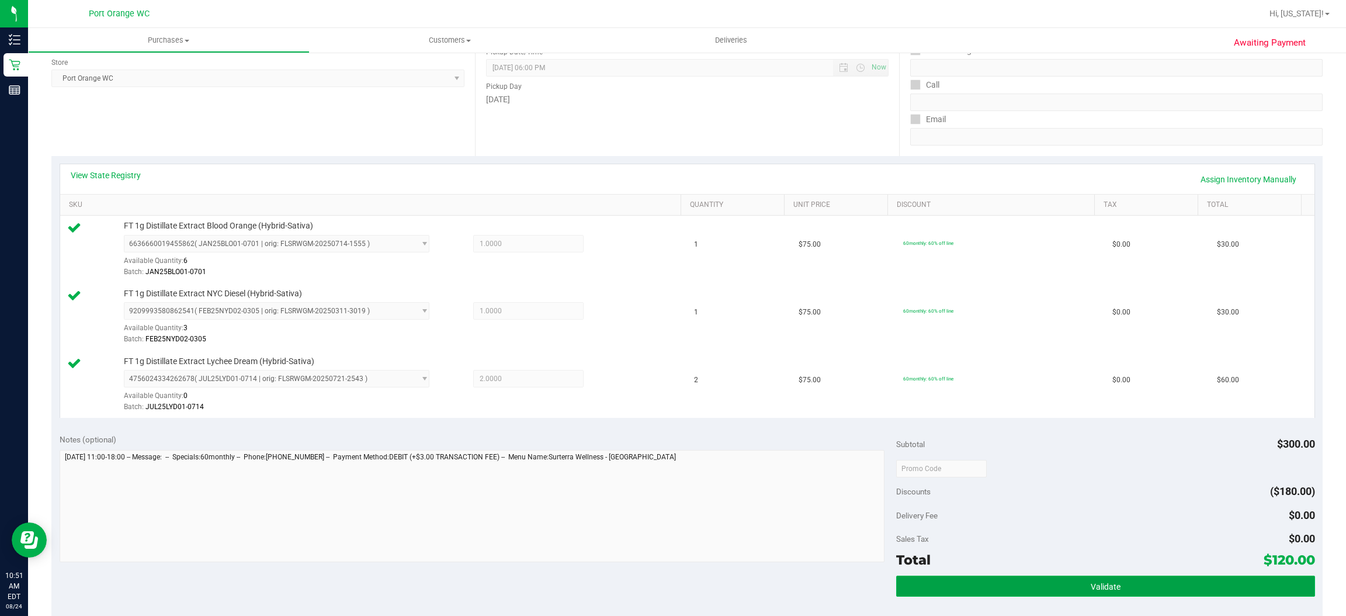
click at [1084, 595] on button "Validate" at bounding box center [1105, 585] width 418 height 21
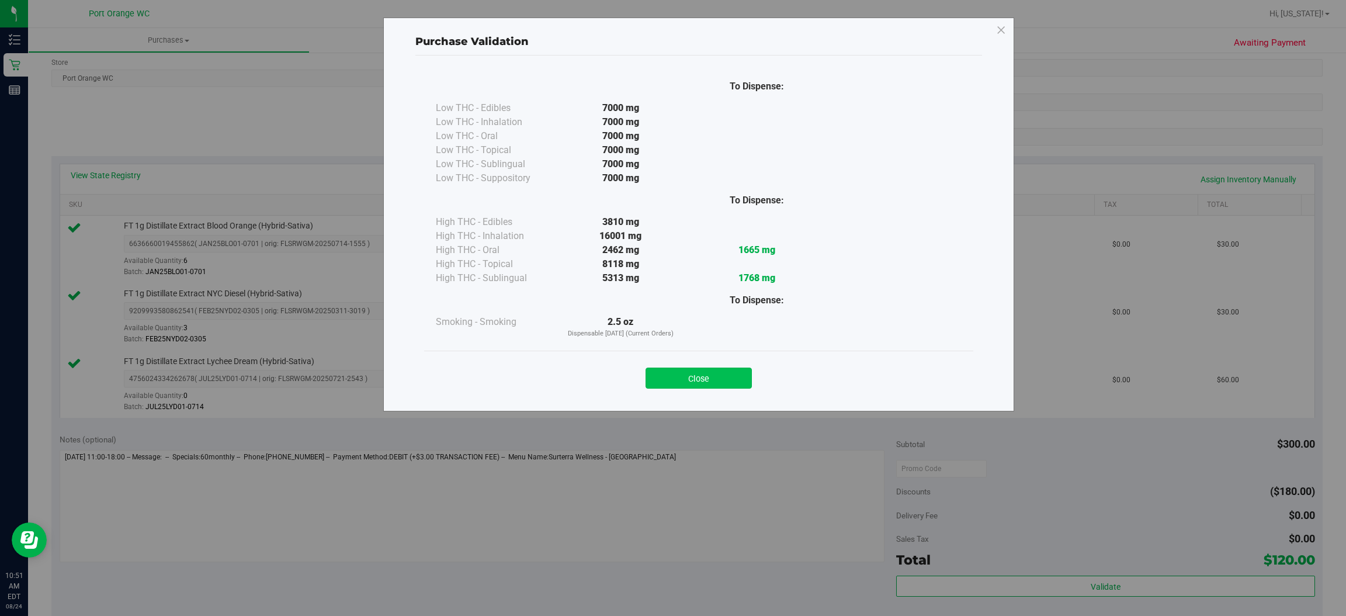
click at [725, 376] on button "Close" at bounding box center [699, 377] width 106 height 21
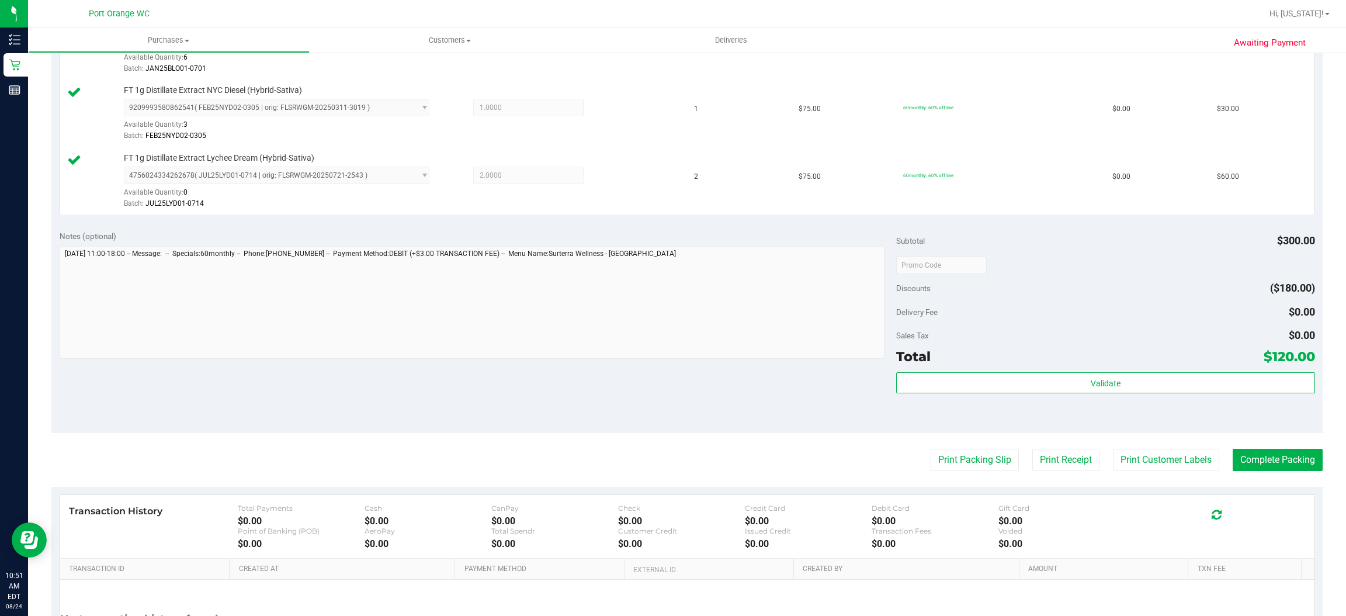
scroll to position [363, 0]
click at [1160, 464] on button "Print Customer Labels" at bounding box center [1166, 458] width 106 height 22
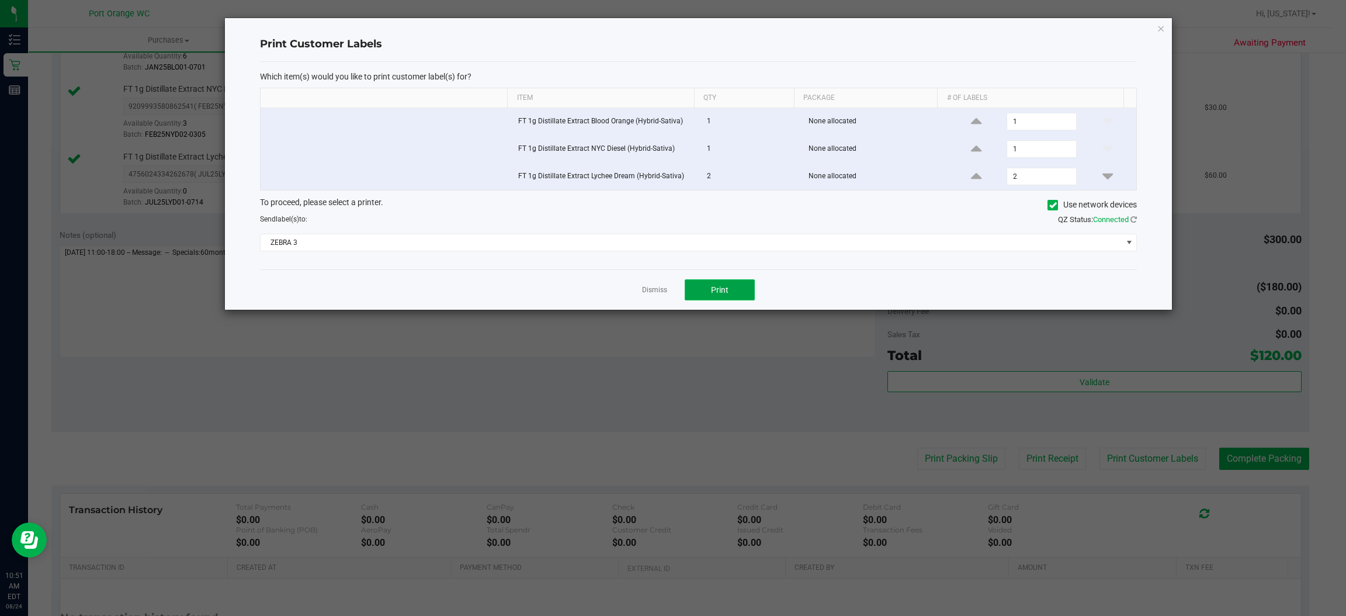
click at [738, 293] on button "Print" at bounding box center [720, 289] width 70 height 21
click at [1159, 26] on icon "button" at bounding box center [1161, 28] width 8 height 14
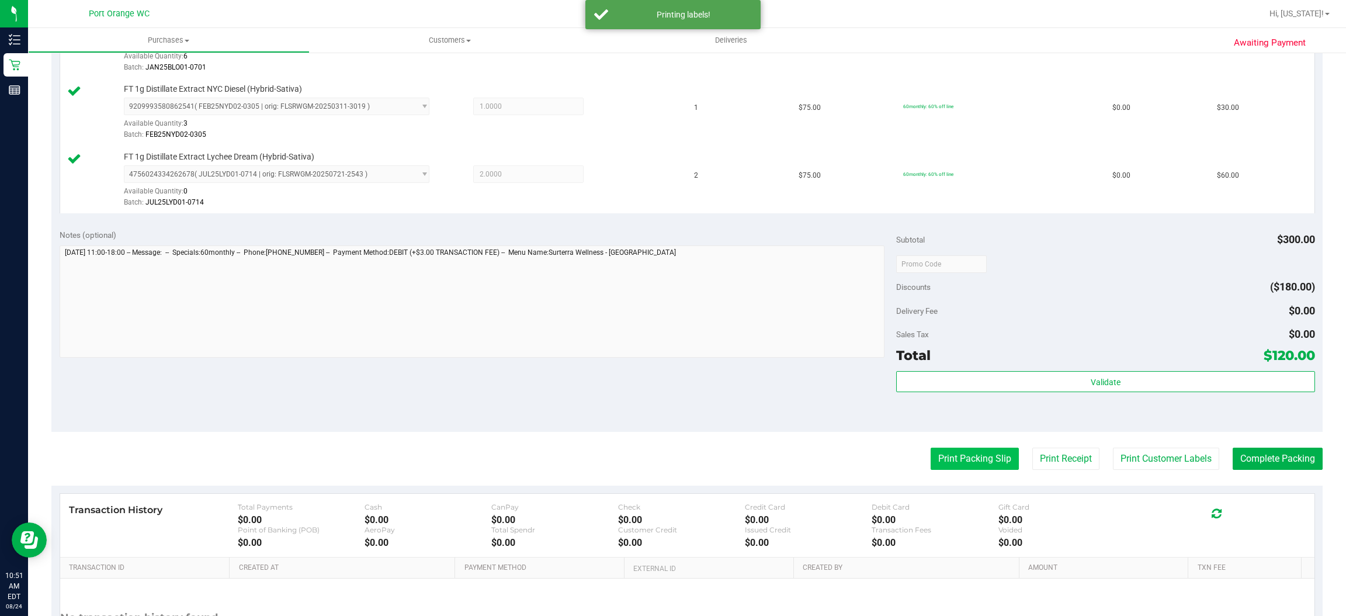
click at [965, 459] on button "Print Packing Slip" at bounding box center [975, 458] width 88 height 22
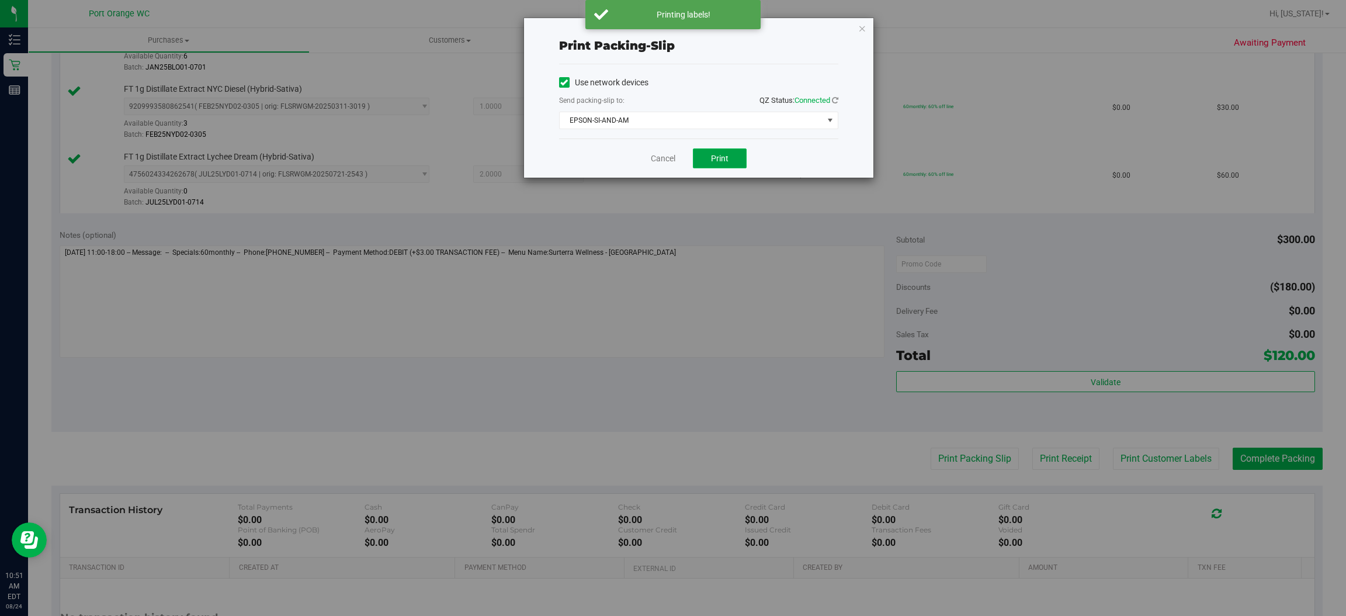
click at [737, 154] on button "Print" at bounding box center [720, 158] width 54 height 20
click at [863, 27] on icon "button" at bounding box center [862, 28] width 8 height 14
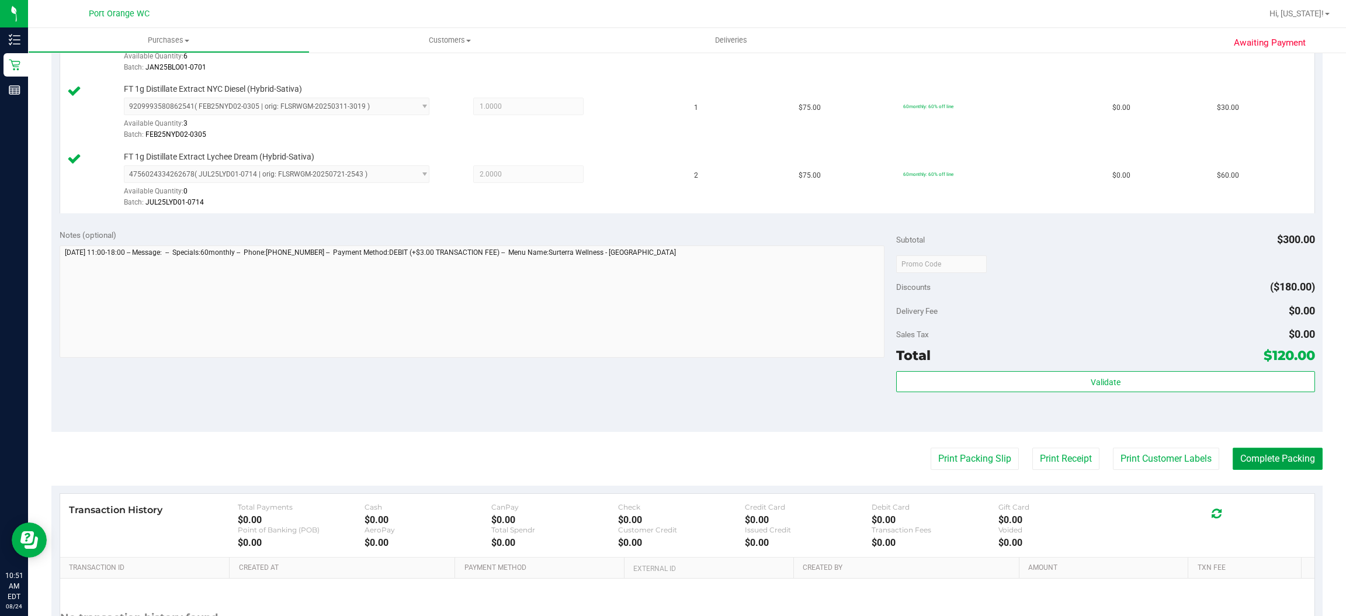
click at [1287, 462] on button "Complete Packing" at bounding box center [1278, 458] width 90 height 22
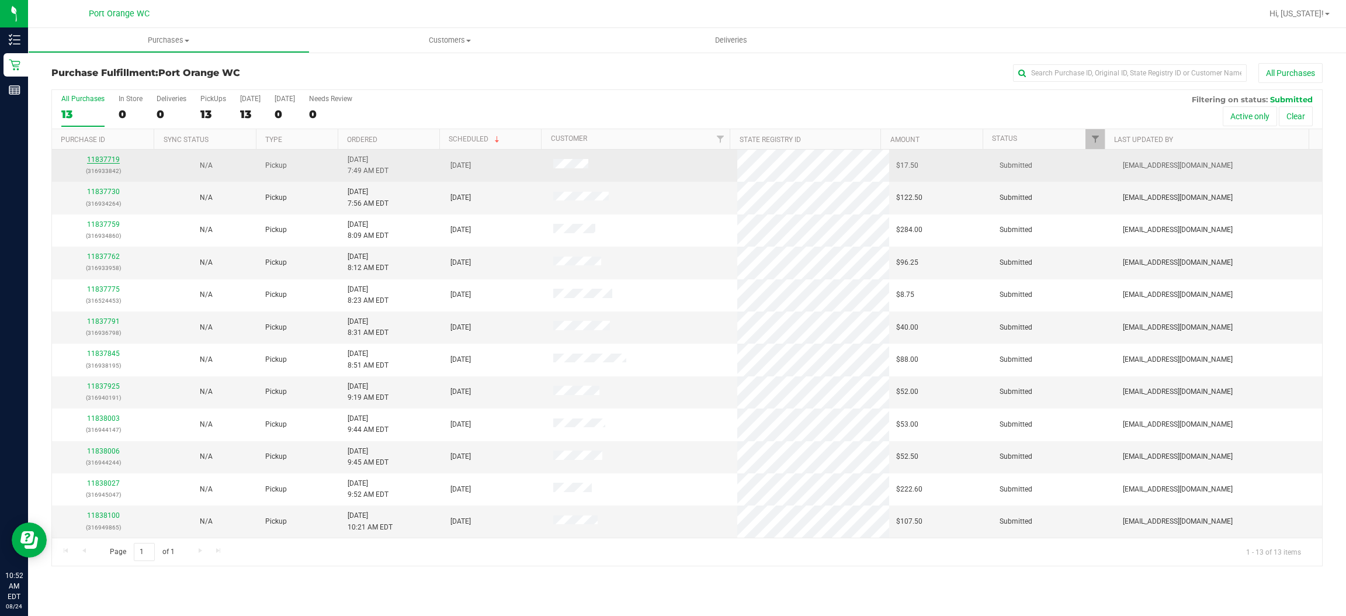
click at [118, 160] on link "11837719" at bounding box center [103, 159] width 33 height 8
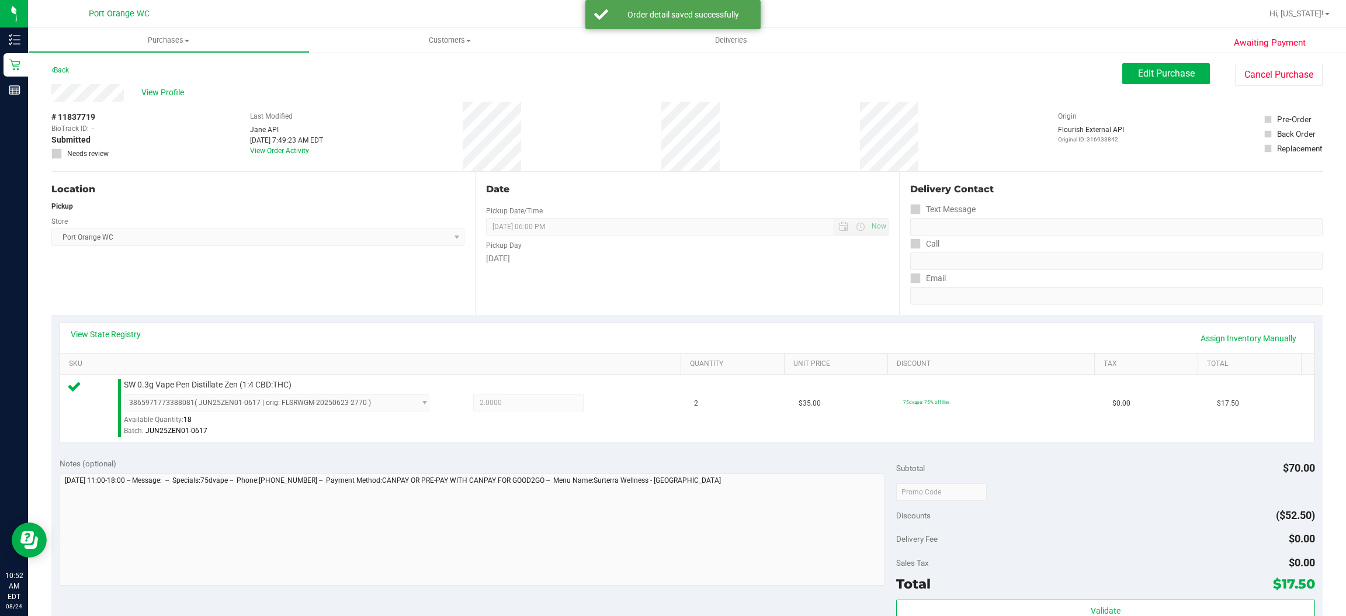
scroll to position [190, 0]
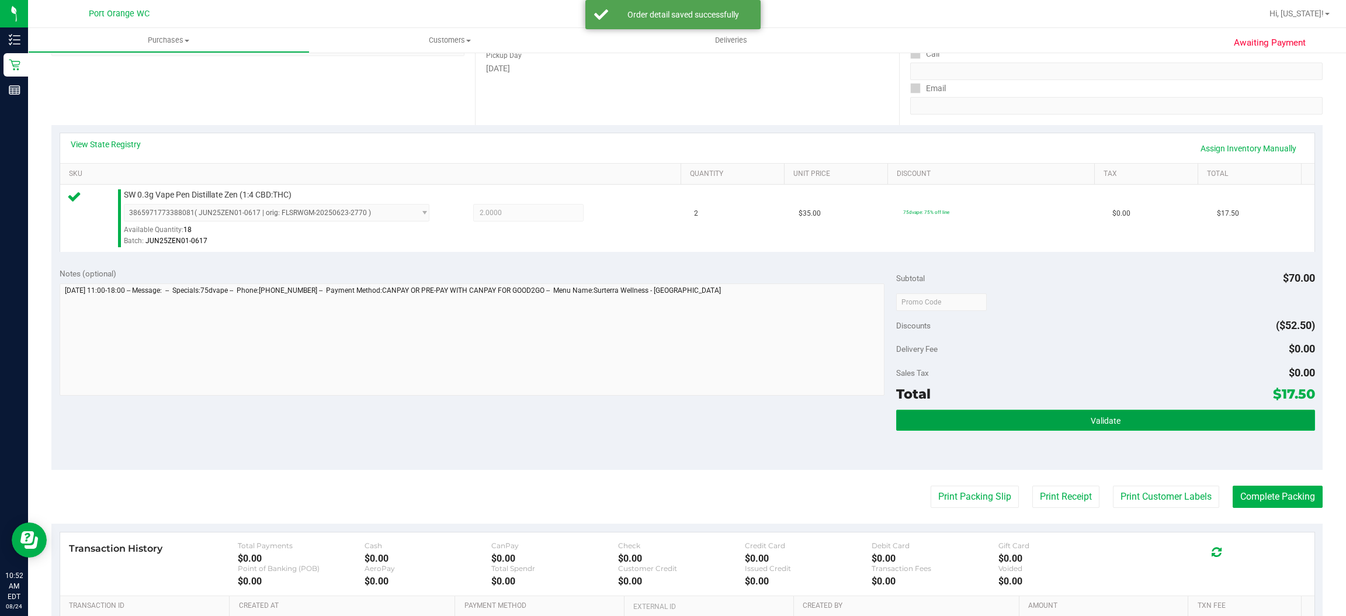
click at [1095, 420] on span "Validate" at bounding box center [1106, 420] width 30 height 9
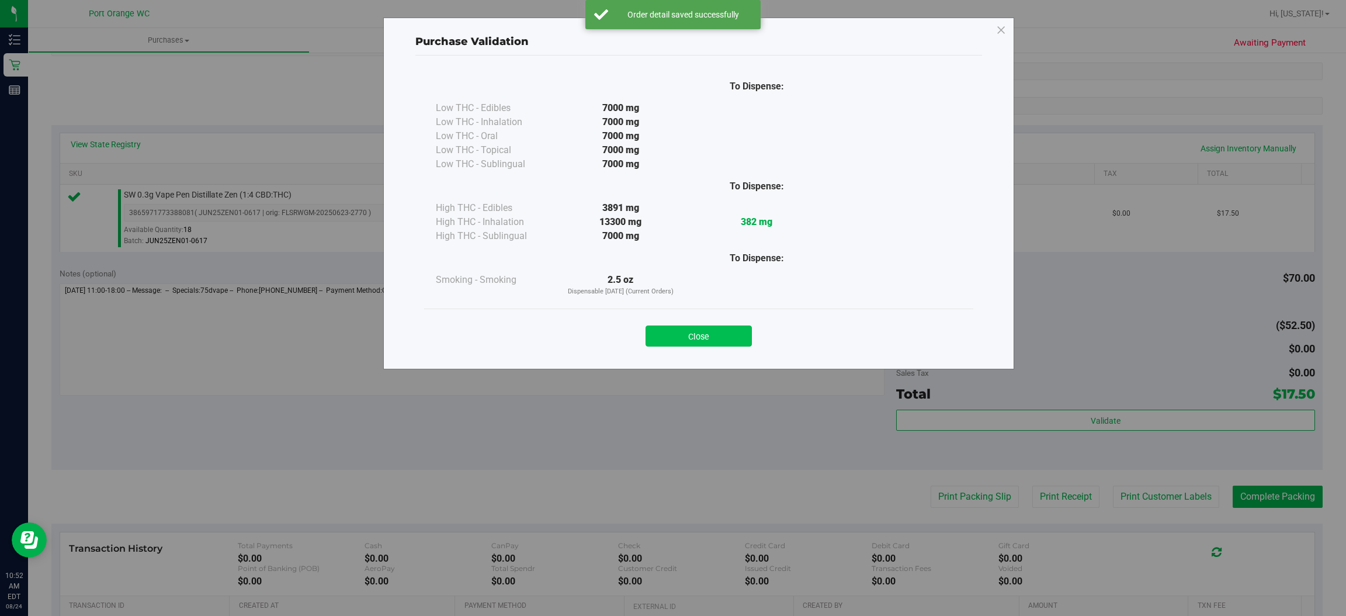
click at [707, 328] on button "Close" at bounding box center [699, 335] width 106 height 21
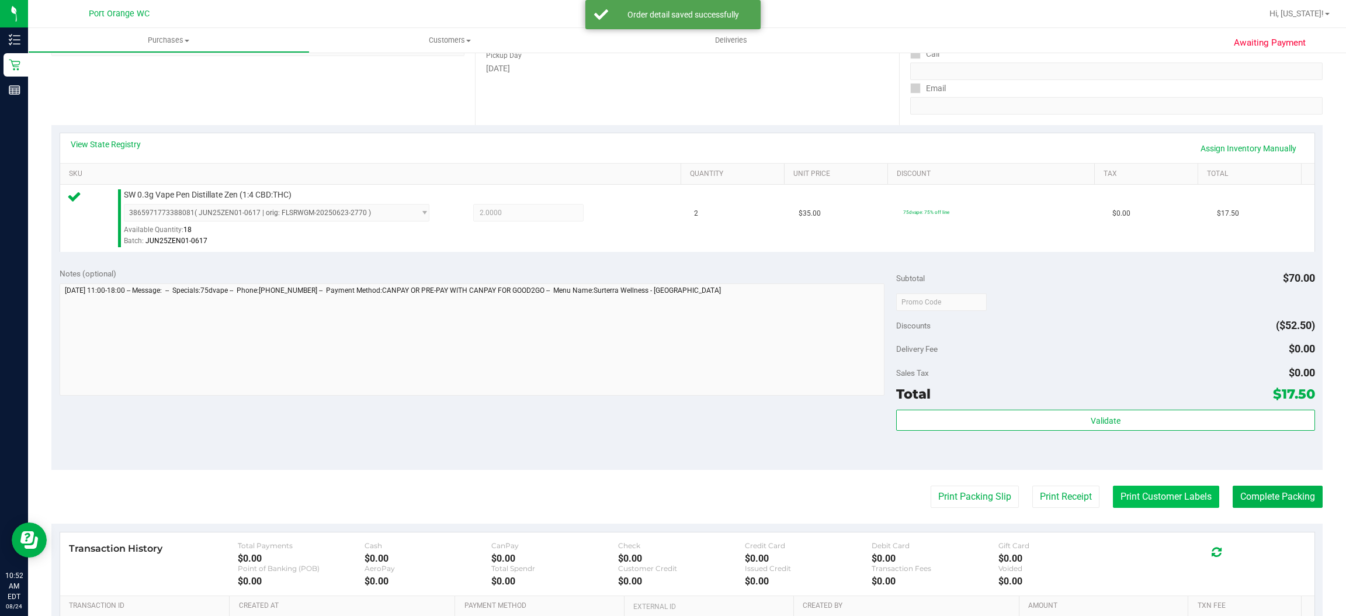
click at [1146, 498] on button "Print Customer Labels" at bounding box center [1166, 496] width 106 height 22
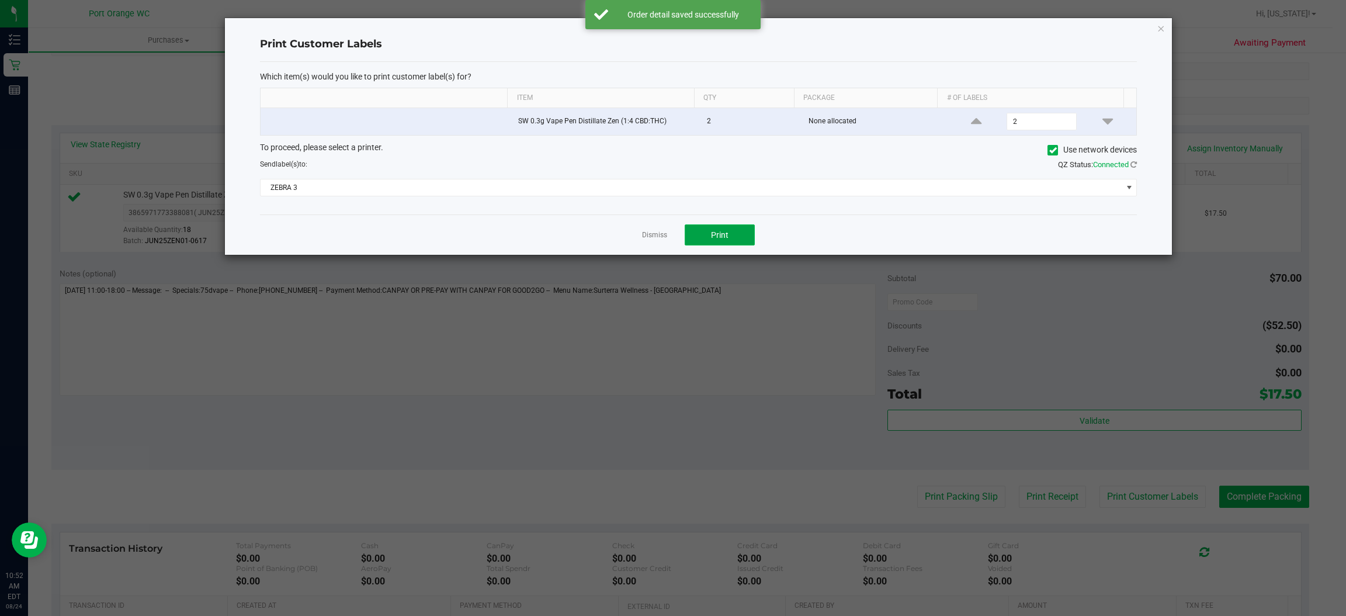
click at [724, 234] on span "Print" at bounding box center [720, 234] width 18 height 9
click at [1161, 27] on icon "button" at bounding box center [1161, 28] width 8 height 14
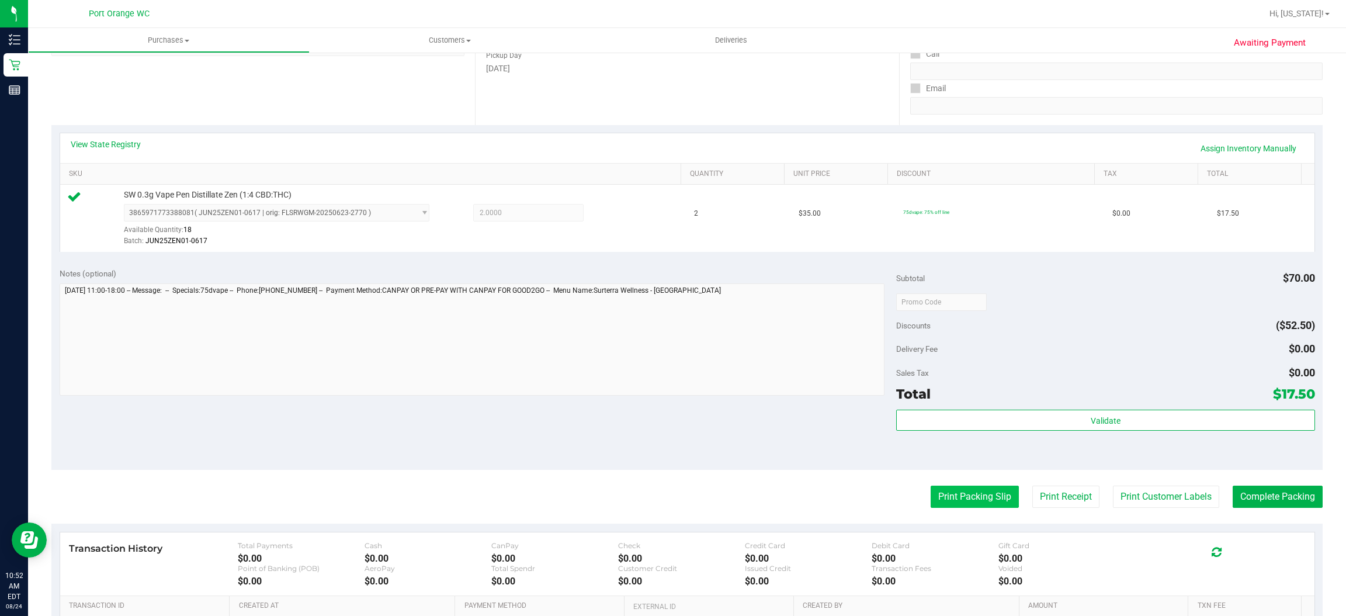
click at [973, 497] on button "Print Packing Slip" at bounding box center [975, 496] width 88 height 22
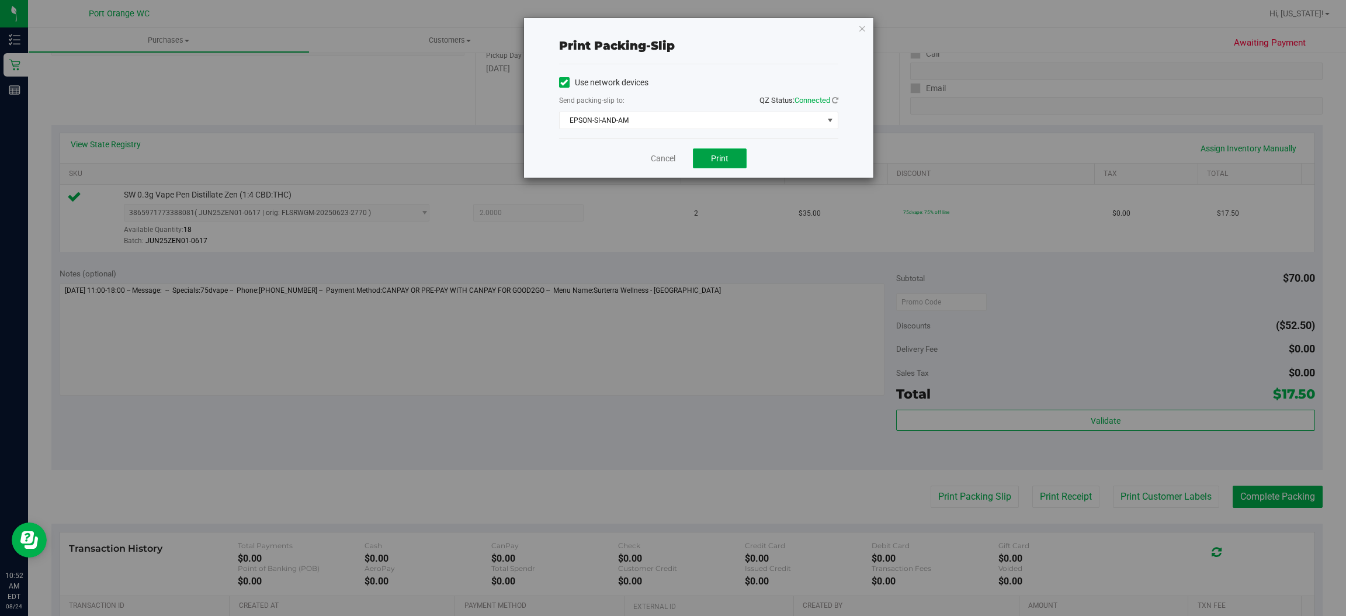
click at [731, 155] on button "Print" at bounding box center [720, 158] width 54 height 20
click at [861, 27] on icon "button" at bounding box center [862, 28] width 8 height 14
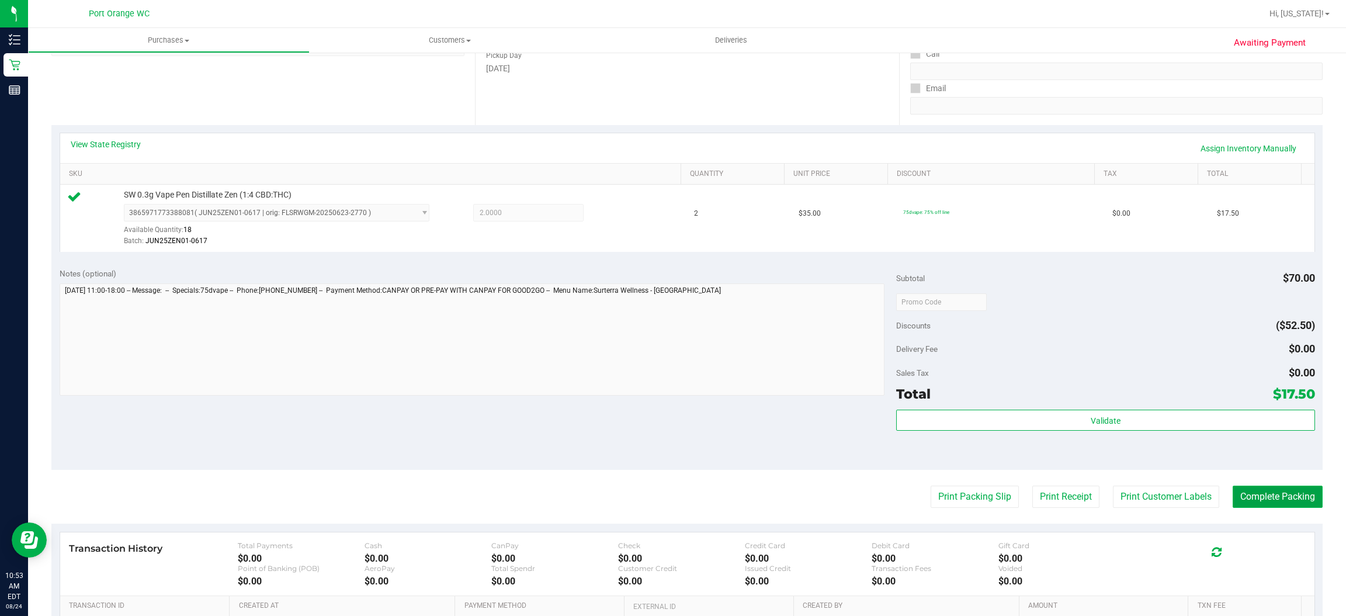
click at [1274, 495] on button "Complete Packing" at bounding box center [1278, 496] width 90 height 22
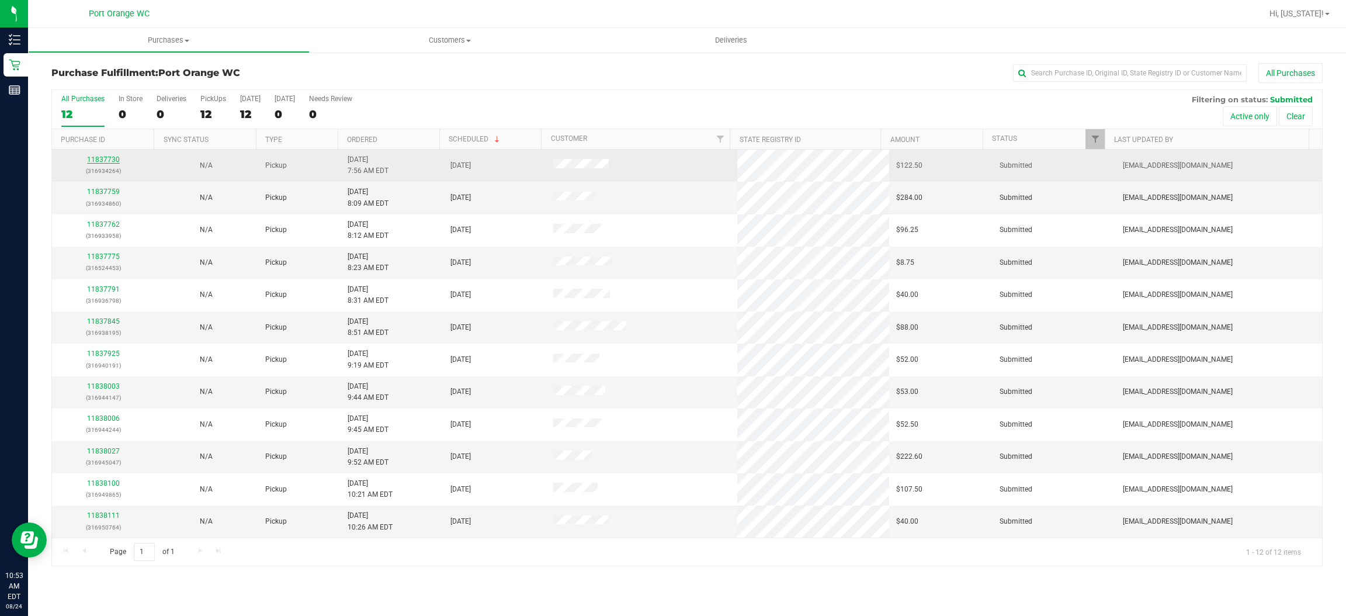
click at [106, 163] on link "11837730" at bounding box center [103, 159] width 33 height 8
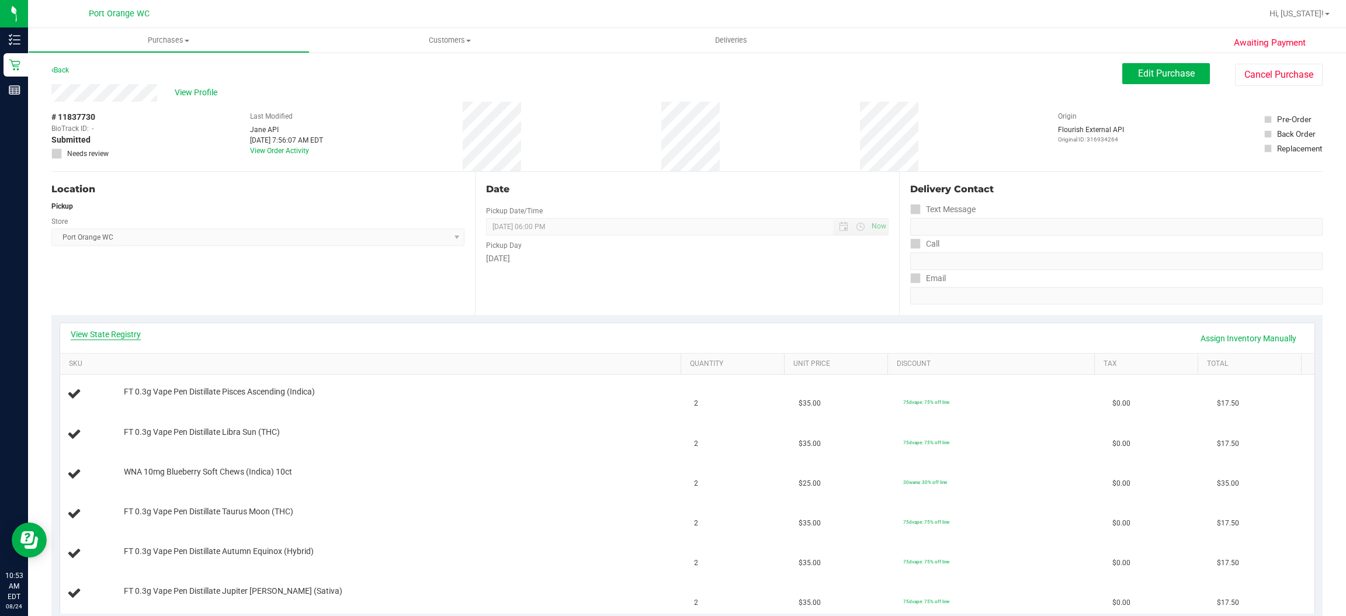
click at [91, 334] on link "View State Registry" at bounding box center [106, 334] width 70 height 12
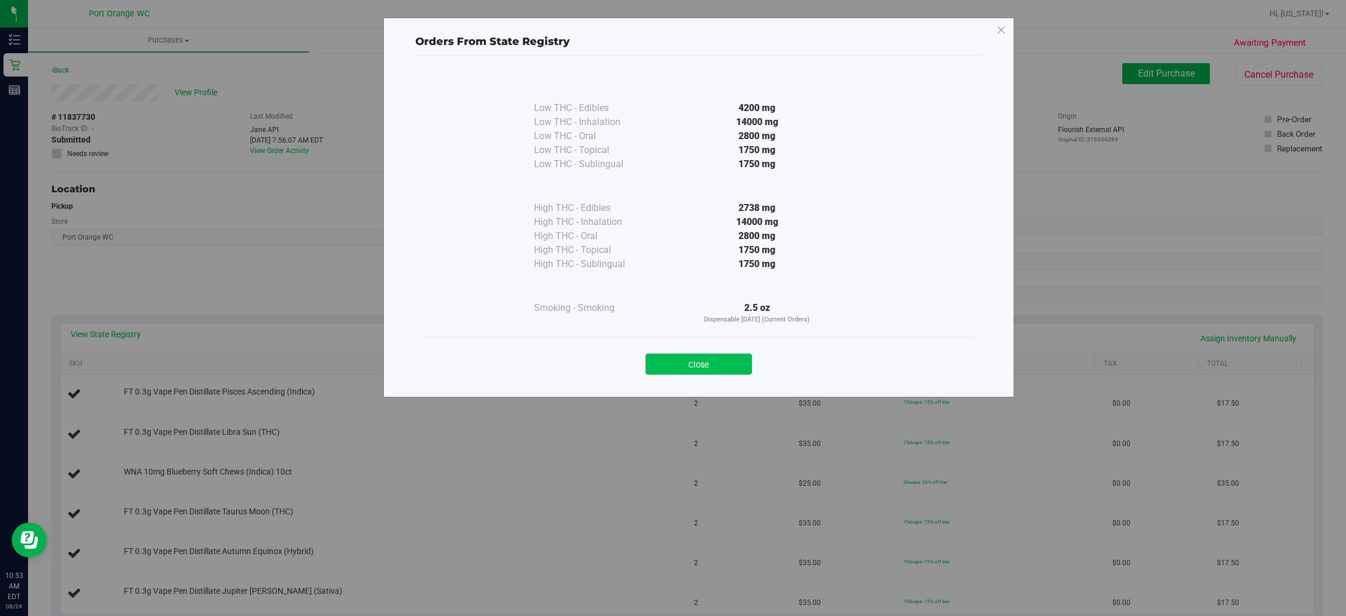
click at [699, 359] on button "Close" at bounding box center [699, 363] width 106 height 21
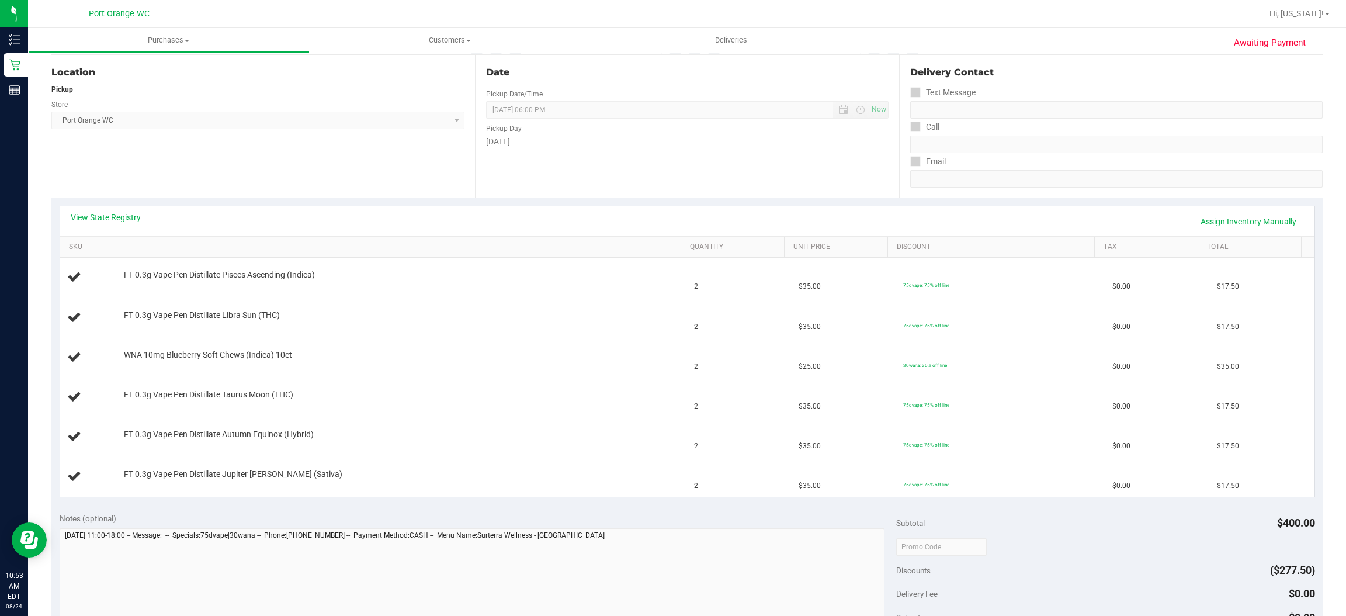
scroll to position [117, 0]
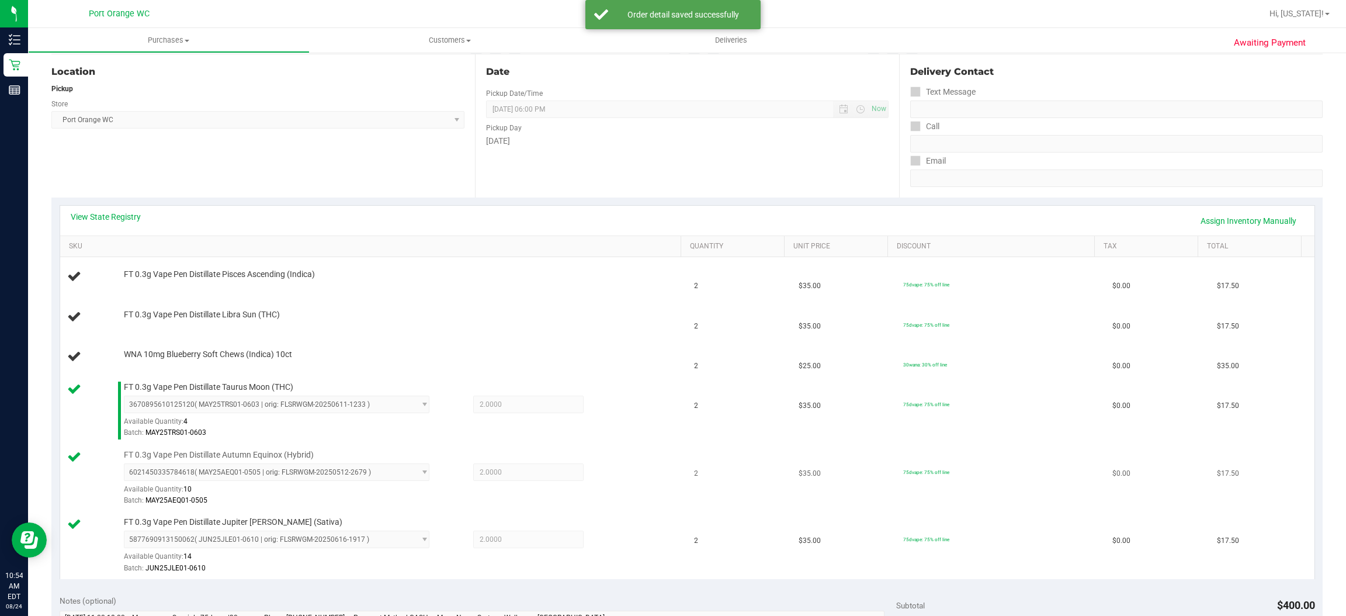
click at [601, 464] on div at bounding box center [607, 463] width 46 height 1
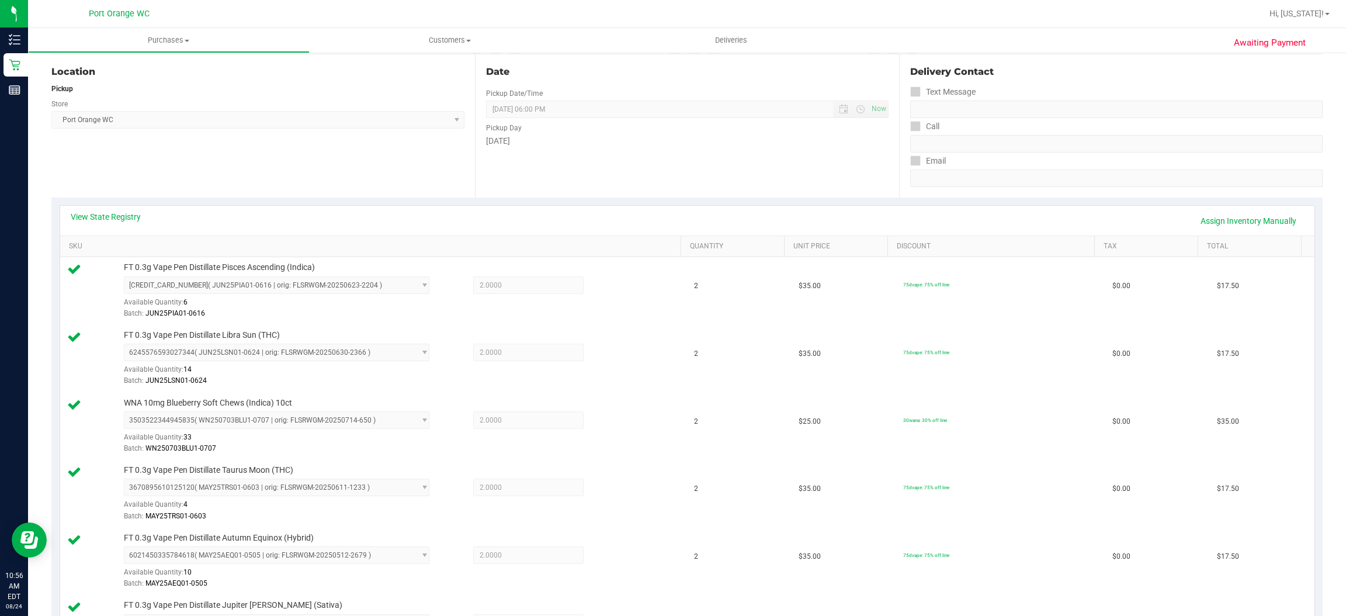
scroll to position [407, 0]
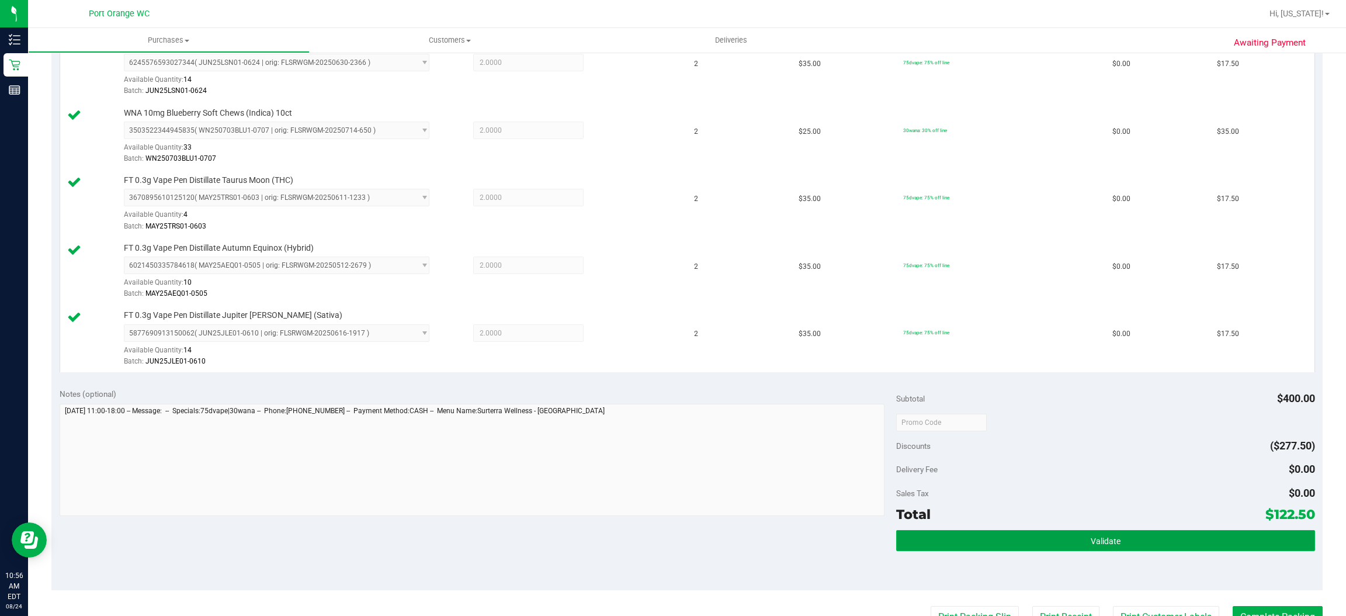
click at [1142, 549] on button "Validate" at bounding box center [1105, 540] width 418 height 21
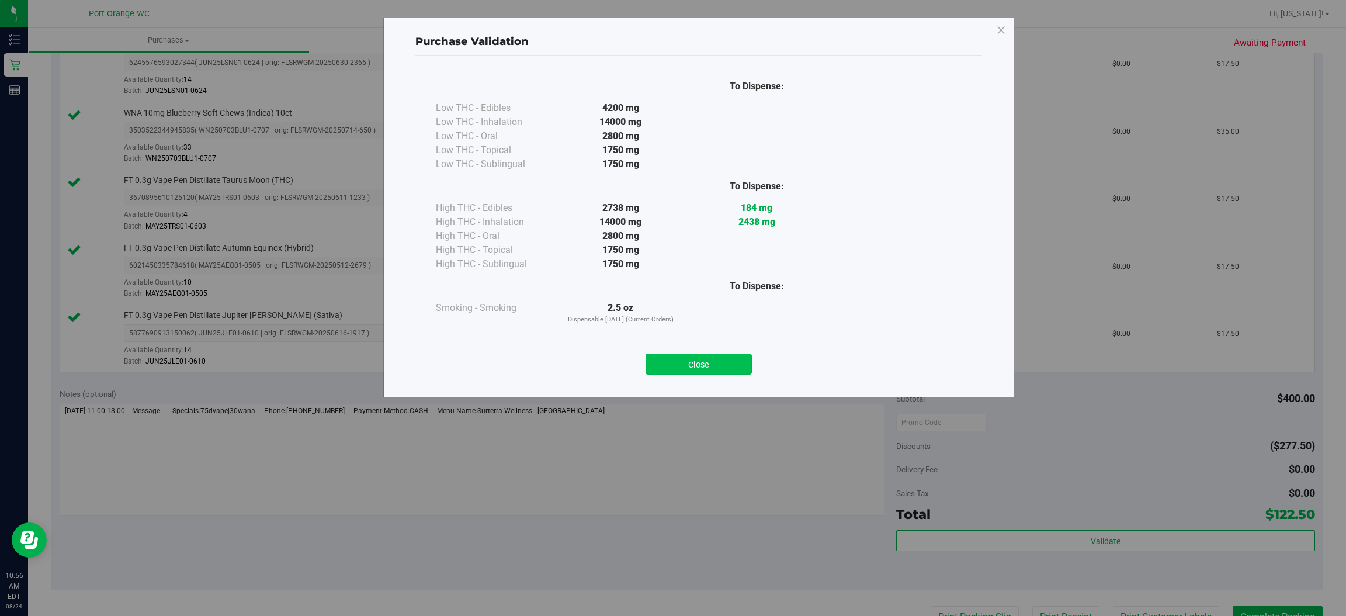
click at [724, 363] on button "Close" at bounding box center [699, 363] width 106 height 21
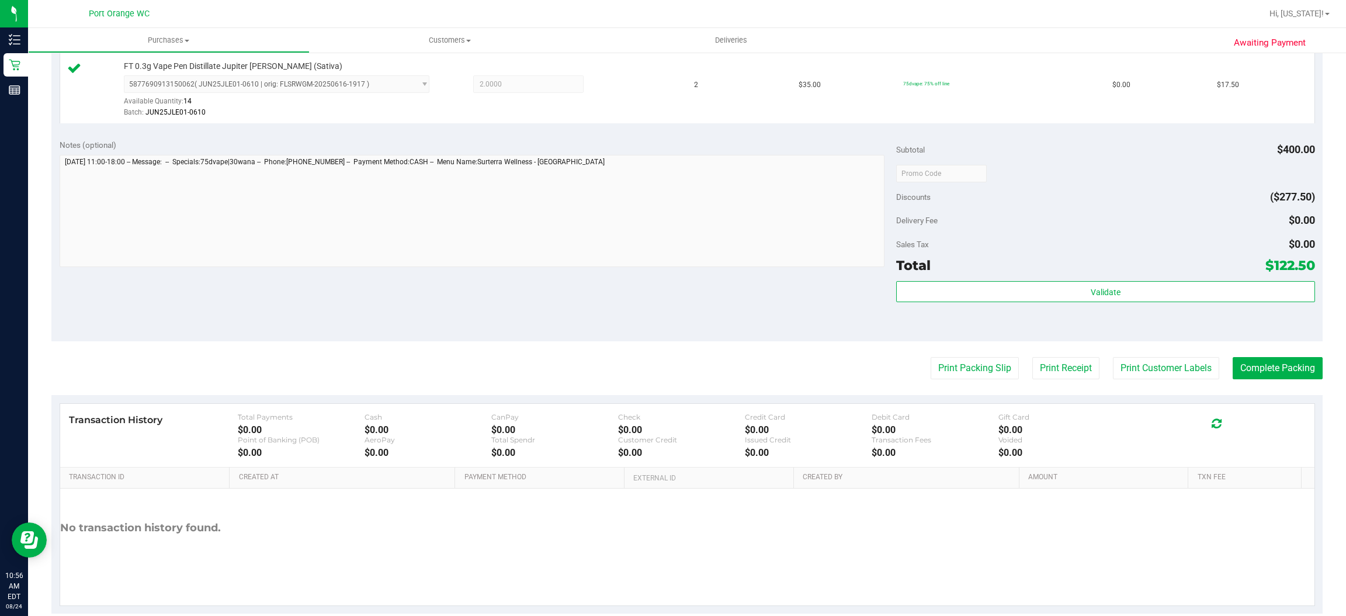
scroll to position [681, 0]
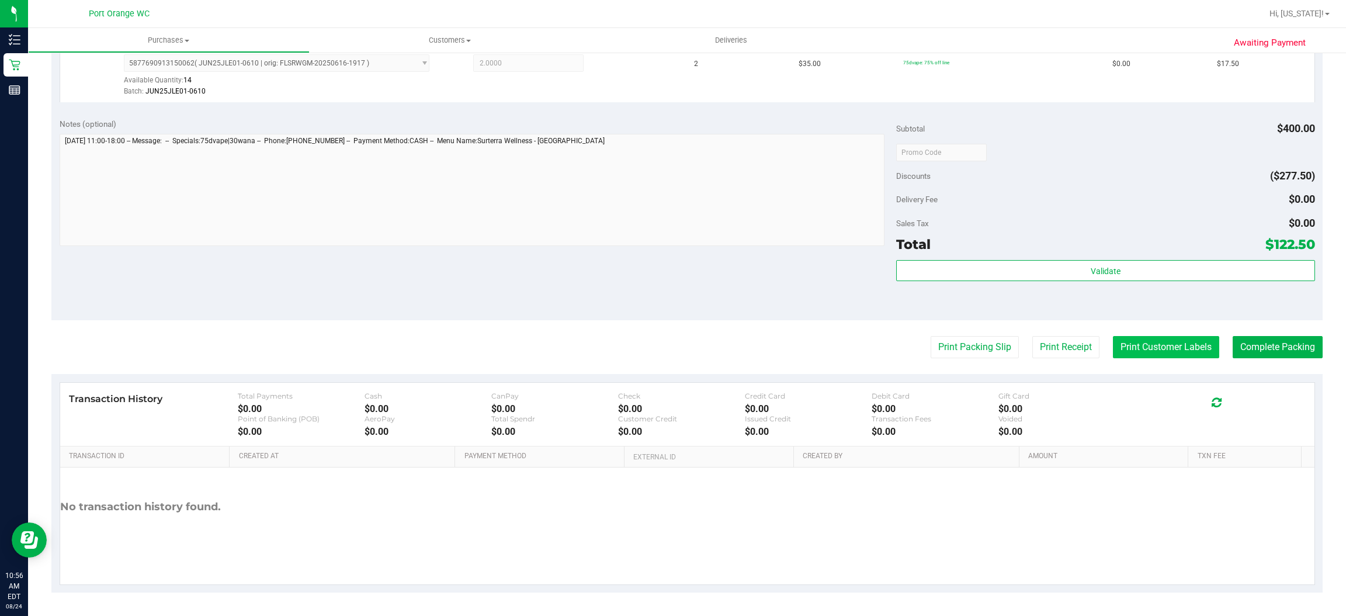
click at [1151, 345] on button "Print Customer Labels" at bounding box center [1166, 347] width 106 height 22
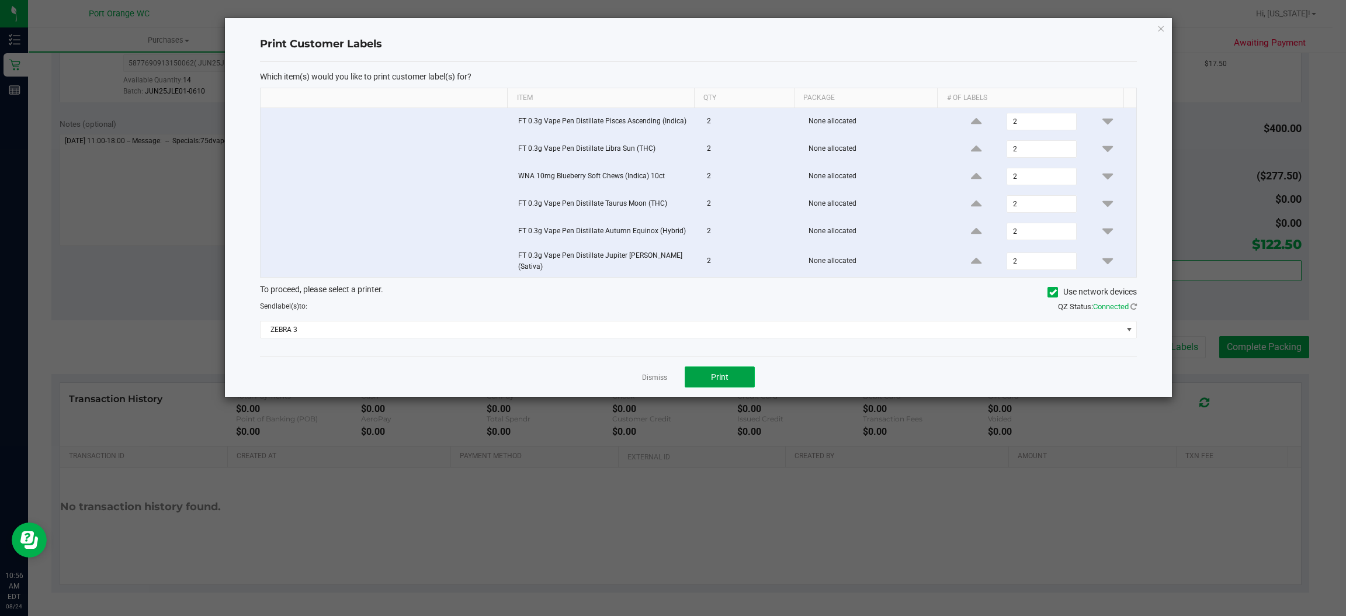
click at [732, 370] on button "Print" at bounding box center [720, 376] width 70 height 21
click at [1161, 27] on icon "button" at bounding box center [1161, 28] width 8 height 14
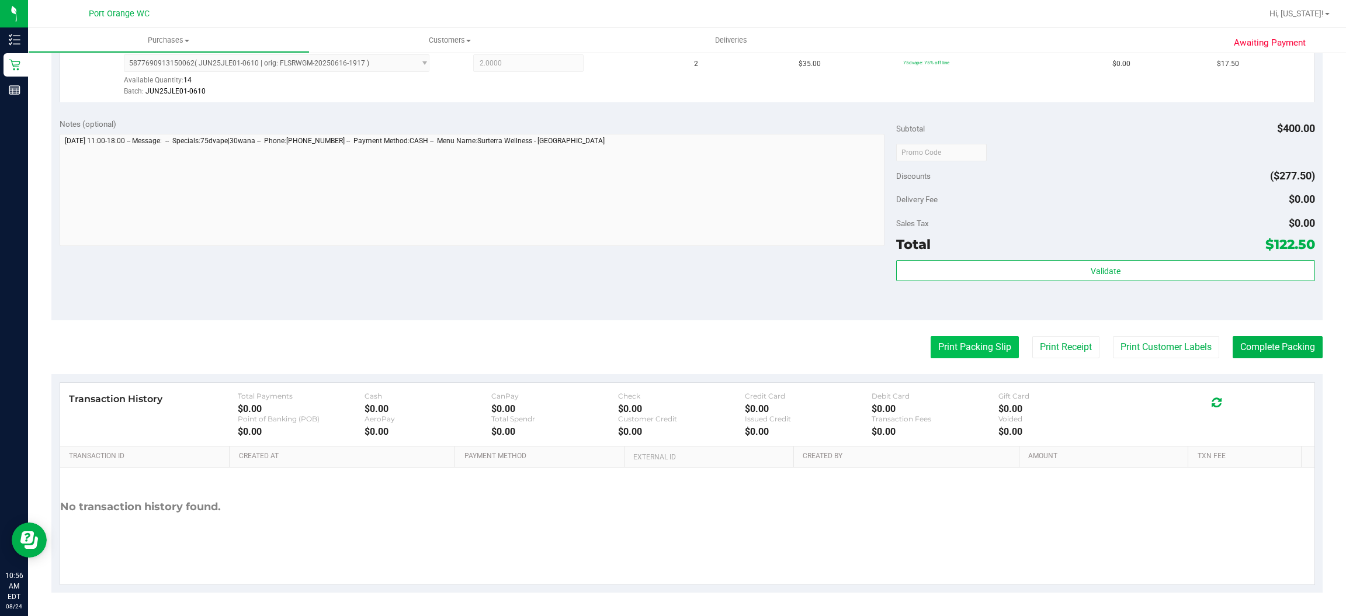
click at [969, 346] on button "Print Packing Slip" at bounding box center [975, 347] width 88 height 22
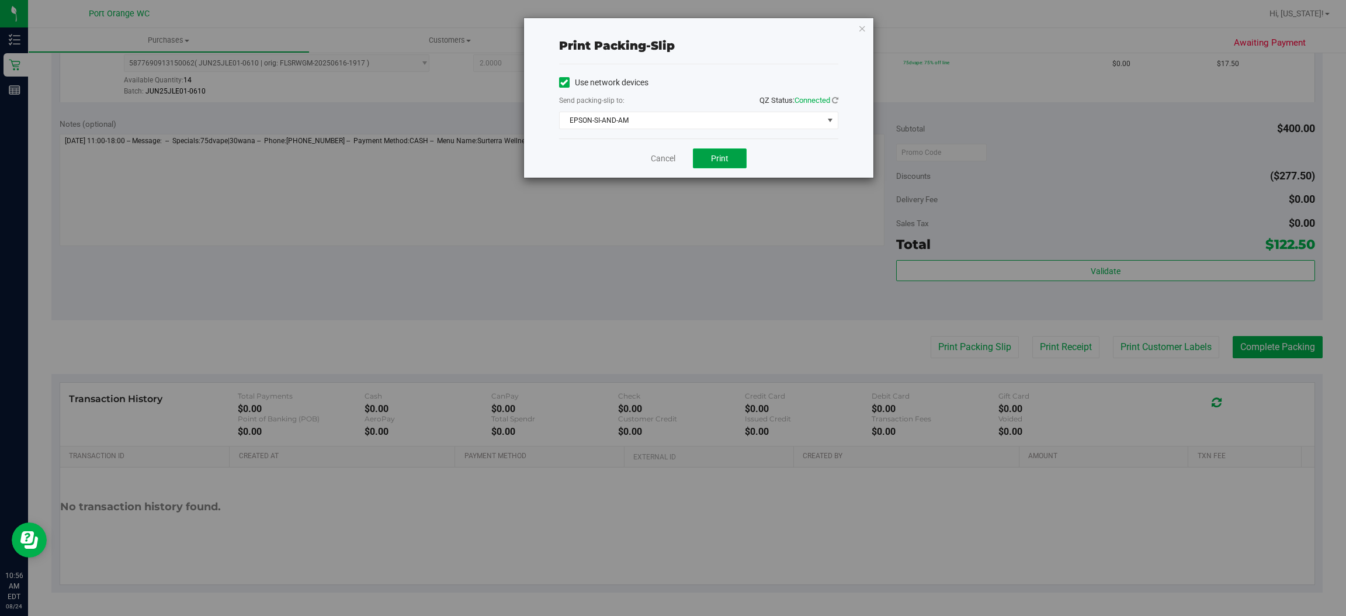
click at [735, 149] on button "Print" at bounding box center [720, 158] width 54 height 20
click at [865, 27] on icon "button" at bounding box center [862, 28] width 8 height 14
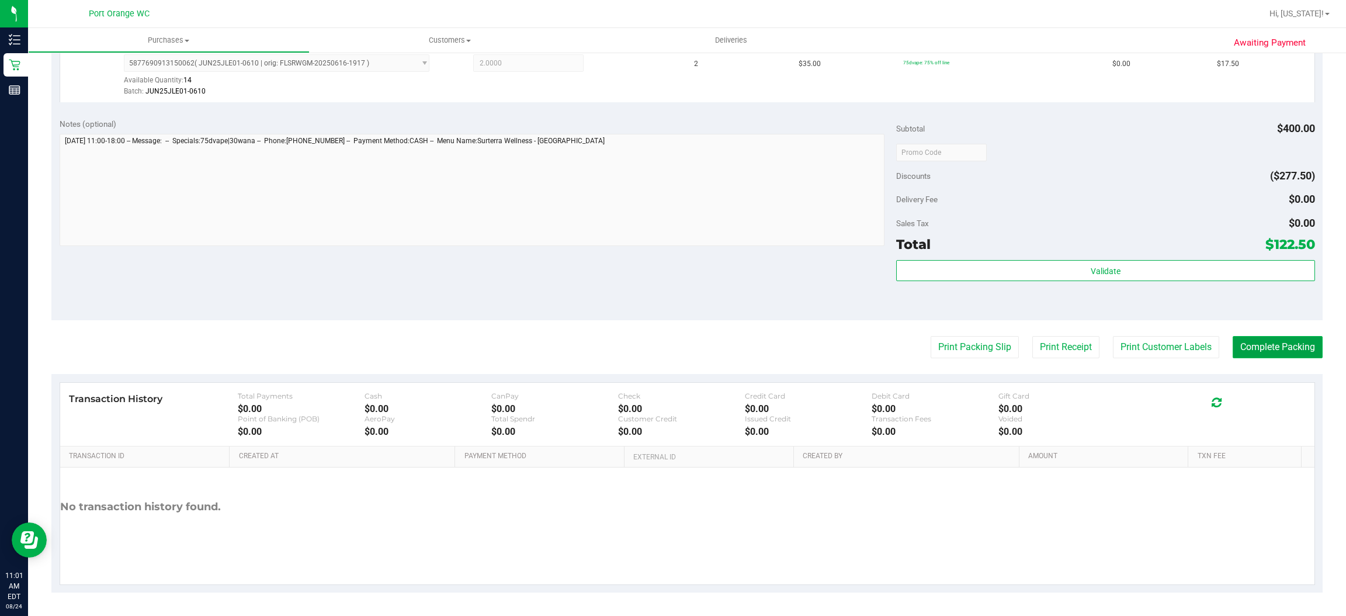
click at [1282, 346] on button "Complete Packing" at bounding box center [1278, 347] width 90 height 22
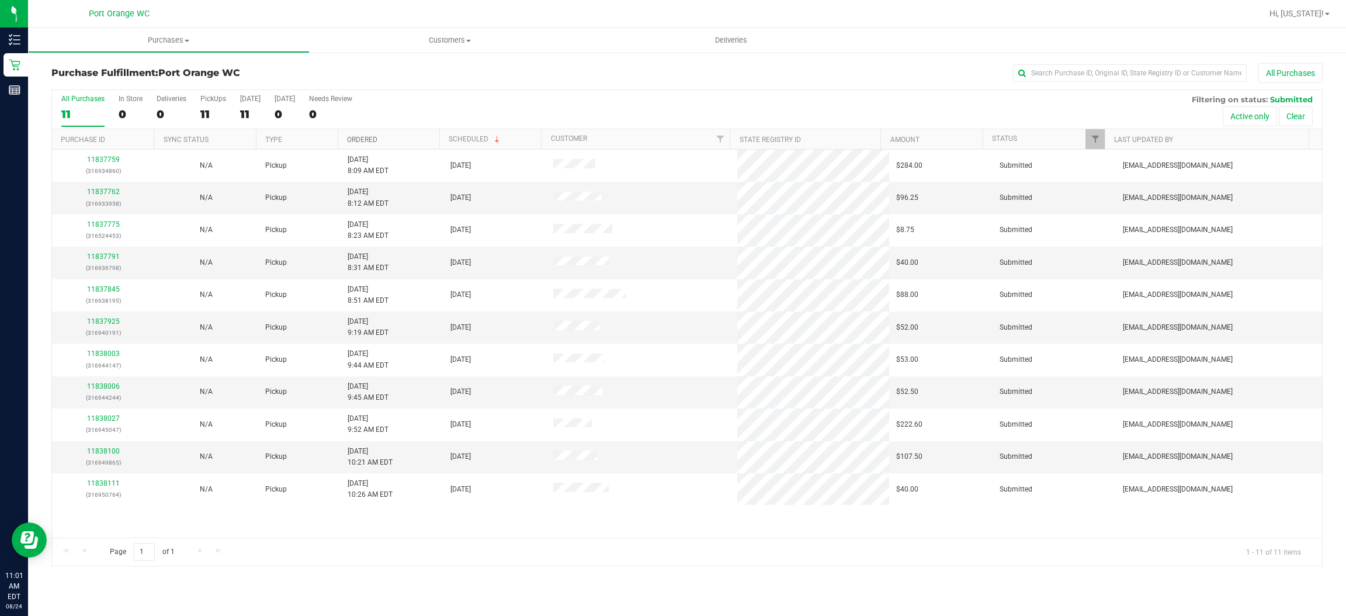
click at [366, 136] on link "Ordered" at bounding box center [362, 140] width 30 height 8
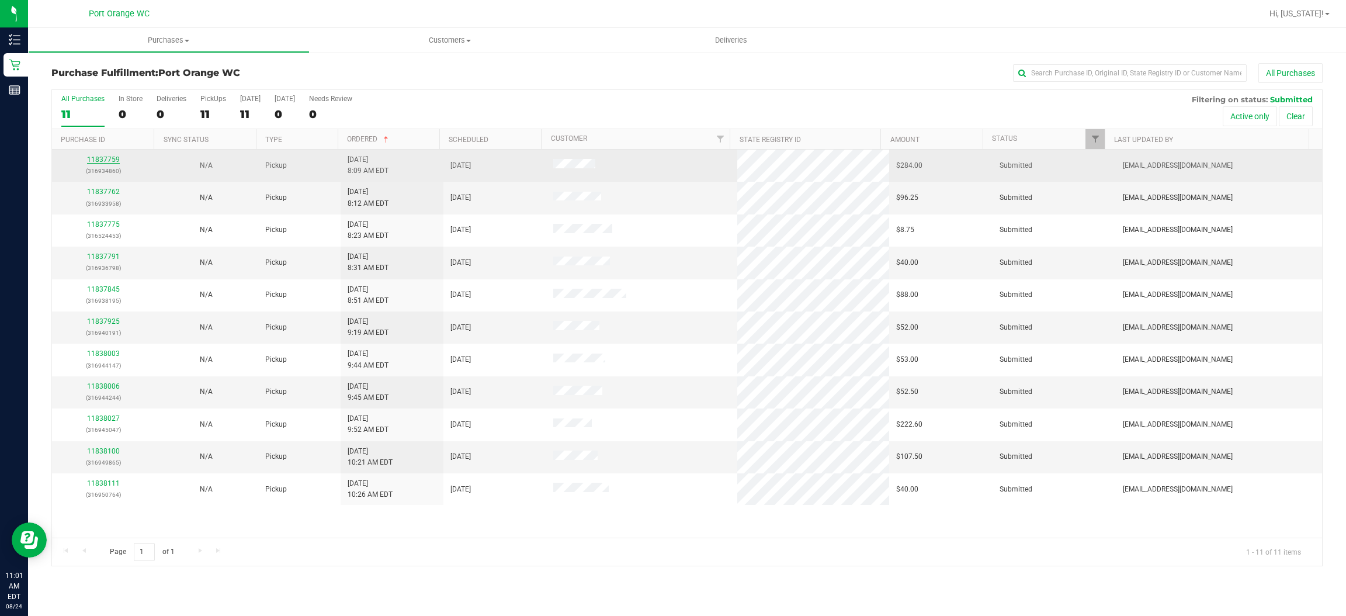
click at [118, 163] on link "11837759" at bounding box center [103, 159] width 33 height 8
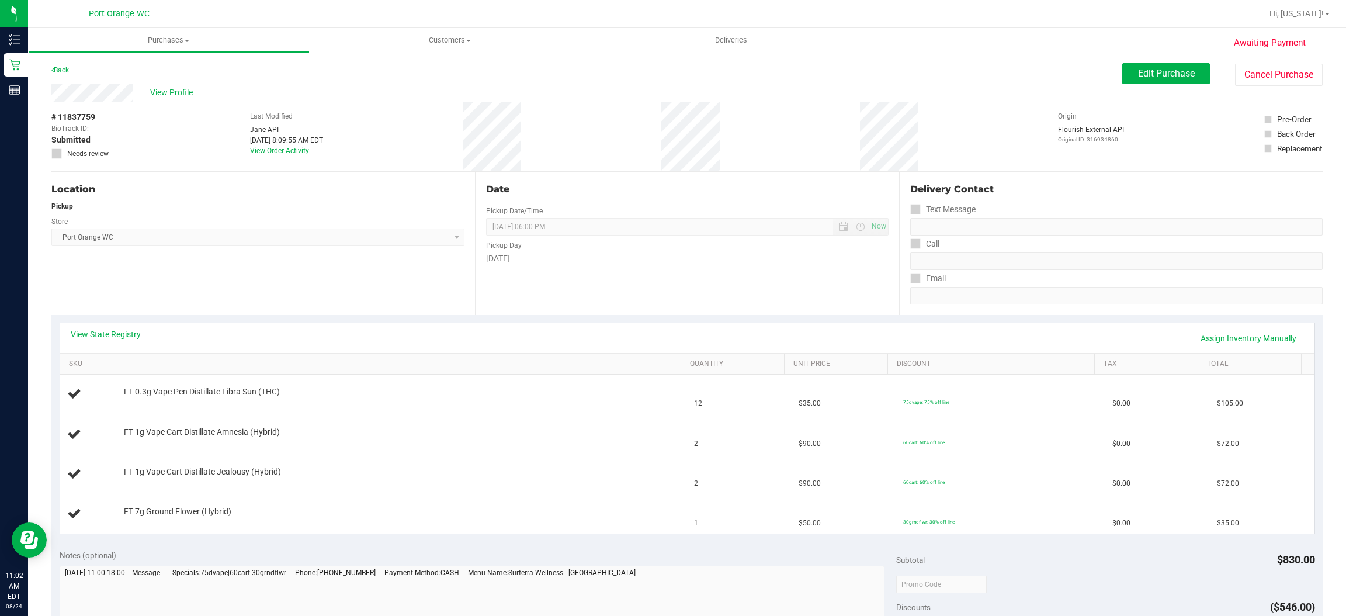
click at [126, 334] on link "View State Registry" at bounding box center [106, 334] width 70 height 12
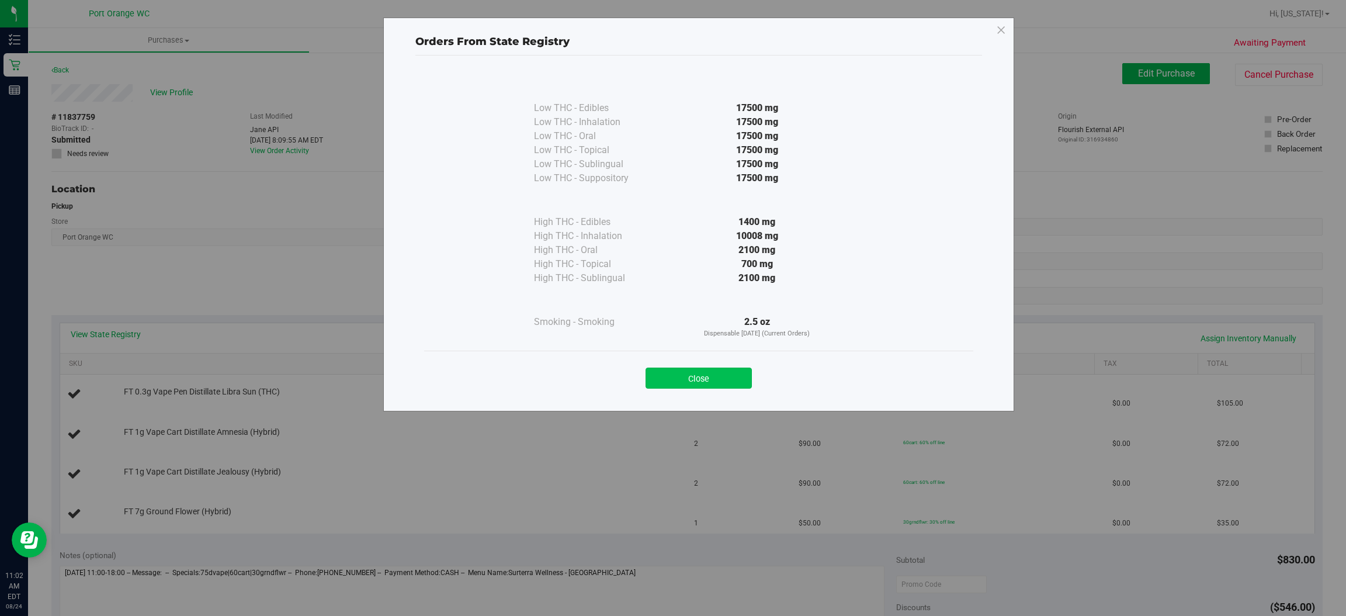
click at [703, 380] on button "Close" at bounding box center [699, 377] width 106 height 21
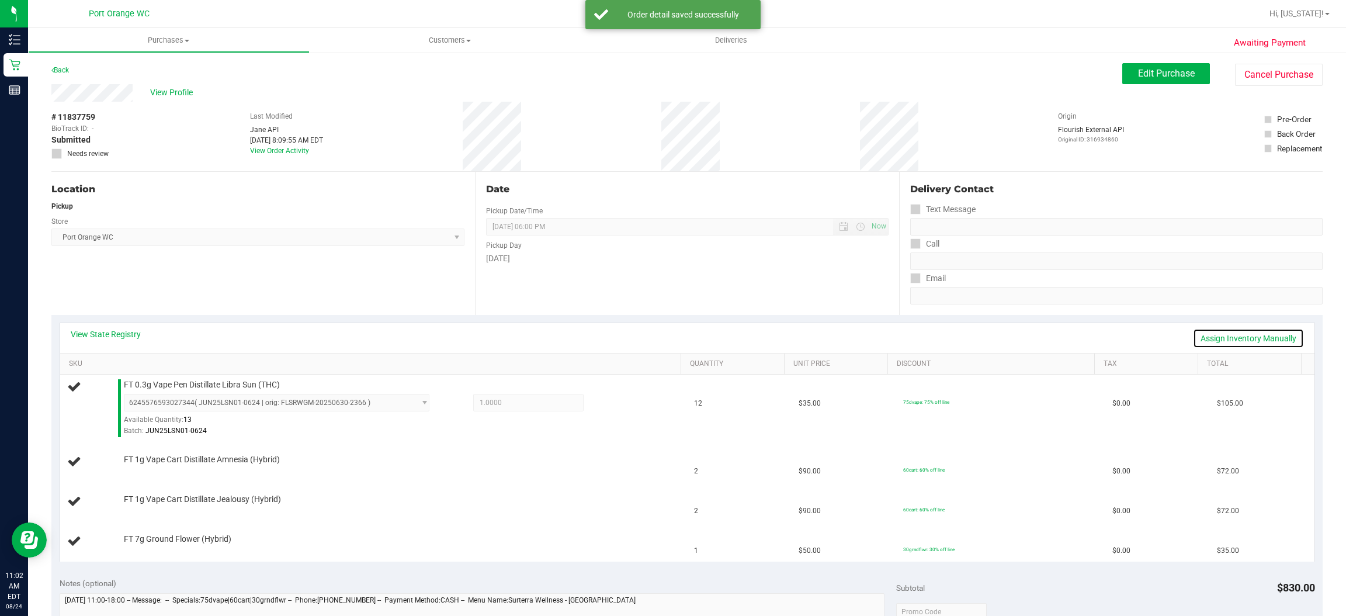
click at [1258, 339] on link "Assign Inventory Manually" at bounding box center [1248, 338] width 111 height 20
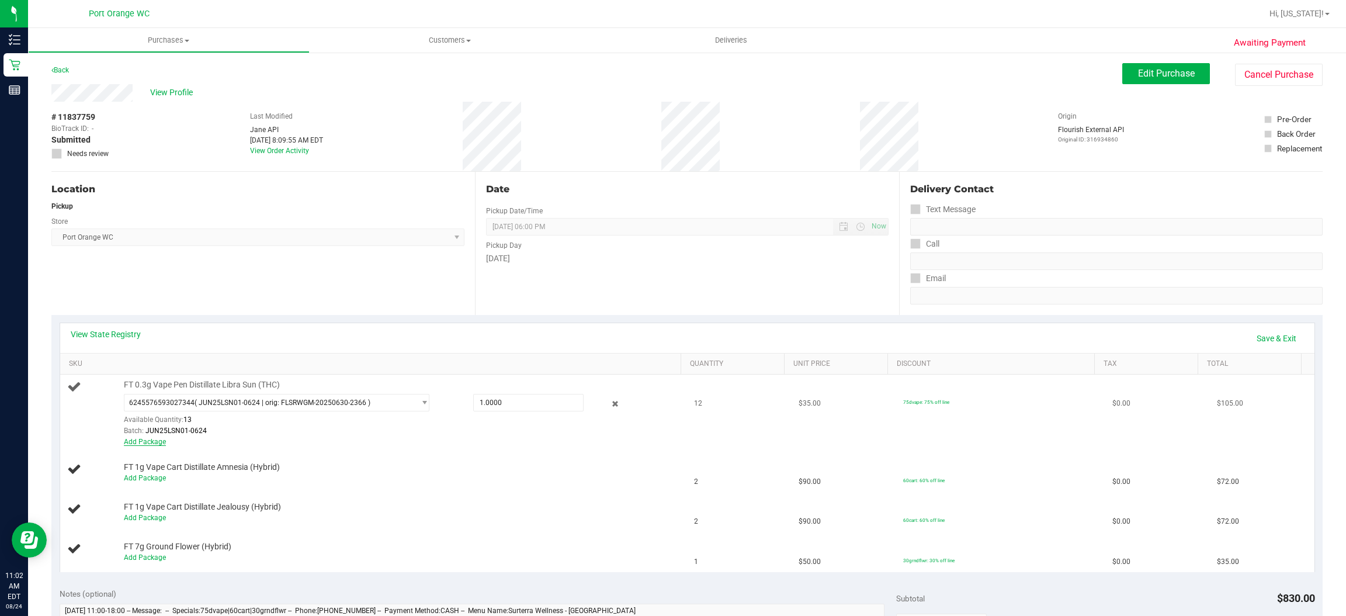
click at [150, 442] on link "Add Package" at bounding box center [145, 442] width 42 height 8
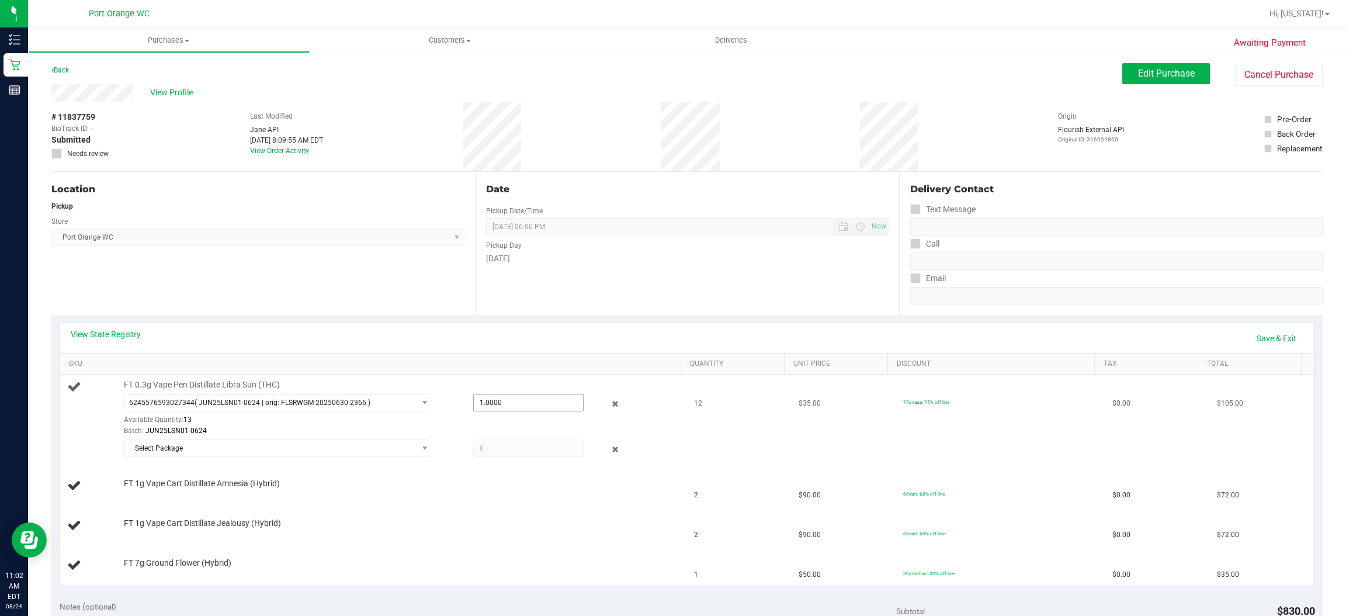
click at [519, 404] on input "1.0000" at bounding box center [528, 402] width 109 height 16
type input "12"
click at [618, 505] on td "FT 1g Vape Cart Distillate Amnesia (Hybrid)" at bounding box center [373, 486] width 627 height 40
type input "12.0000"
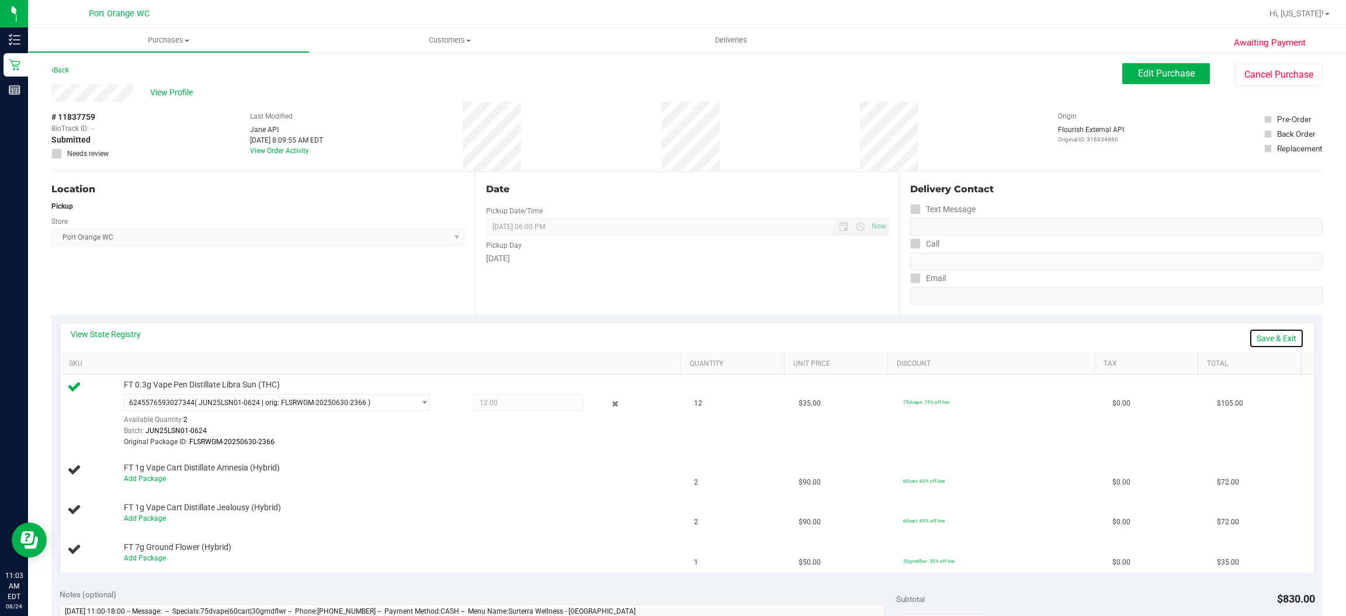
click at [1261, 342] on link "Save & Exit" at bounding box center [1276, 338] width 55 height 20
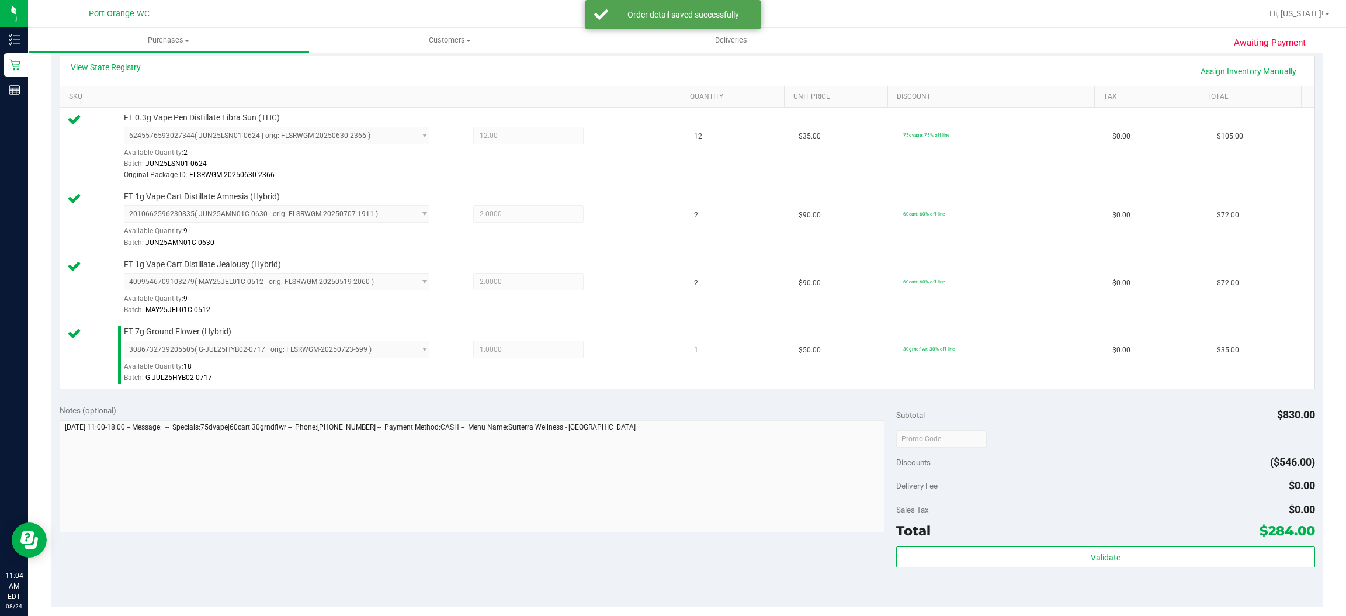
scroll to position [369, 0]
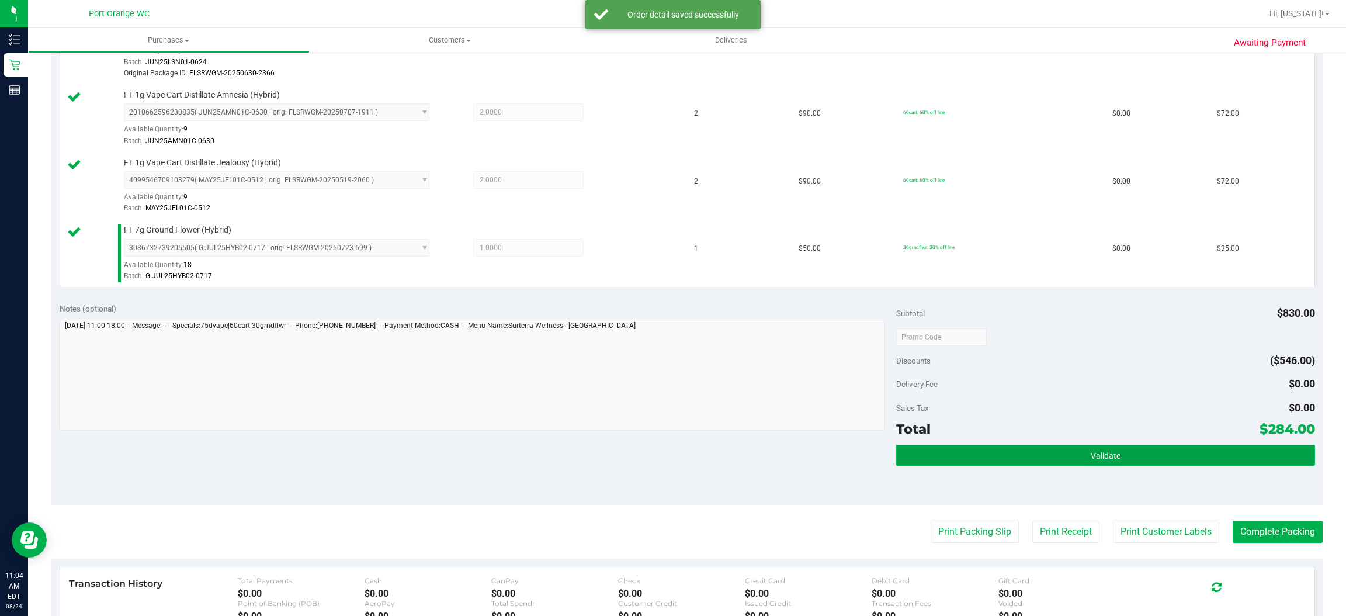
click at [1111, 453] on button "Validate" at bounding box center [1105, 455] width 418 height 21
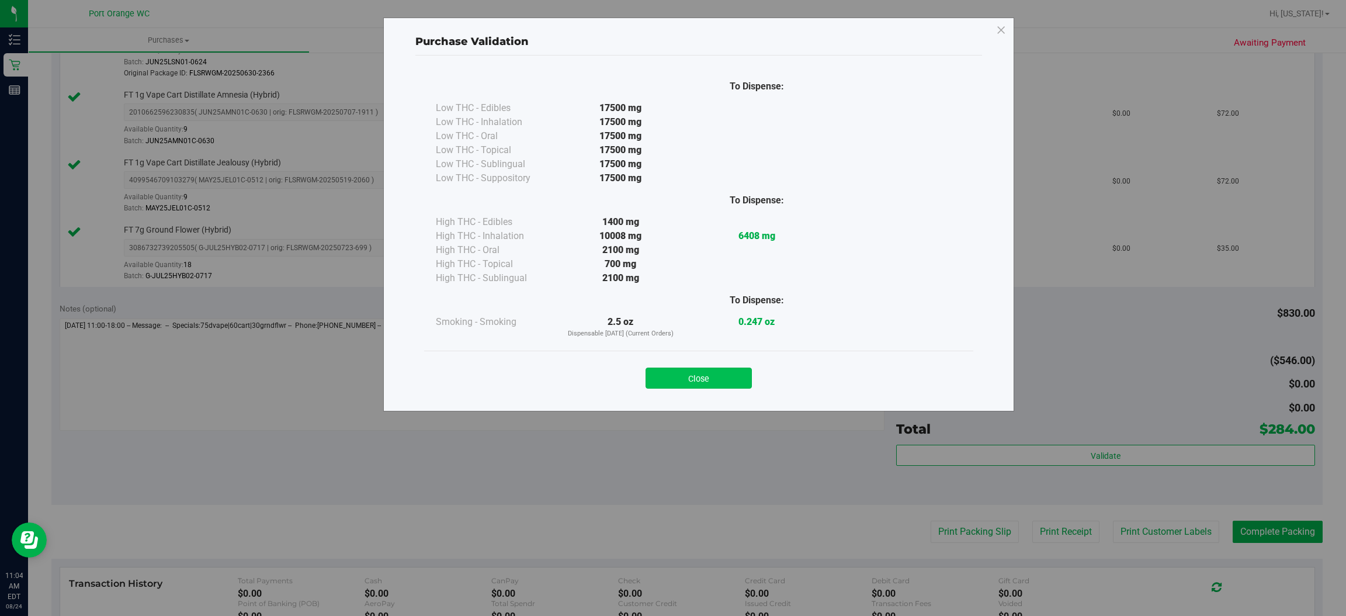
click at [704, 372] on button "Close" at bounding box center [699, 377] width 106 height 21
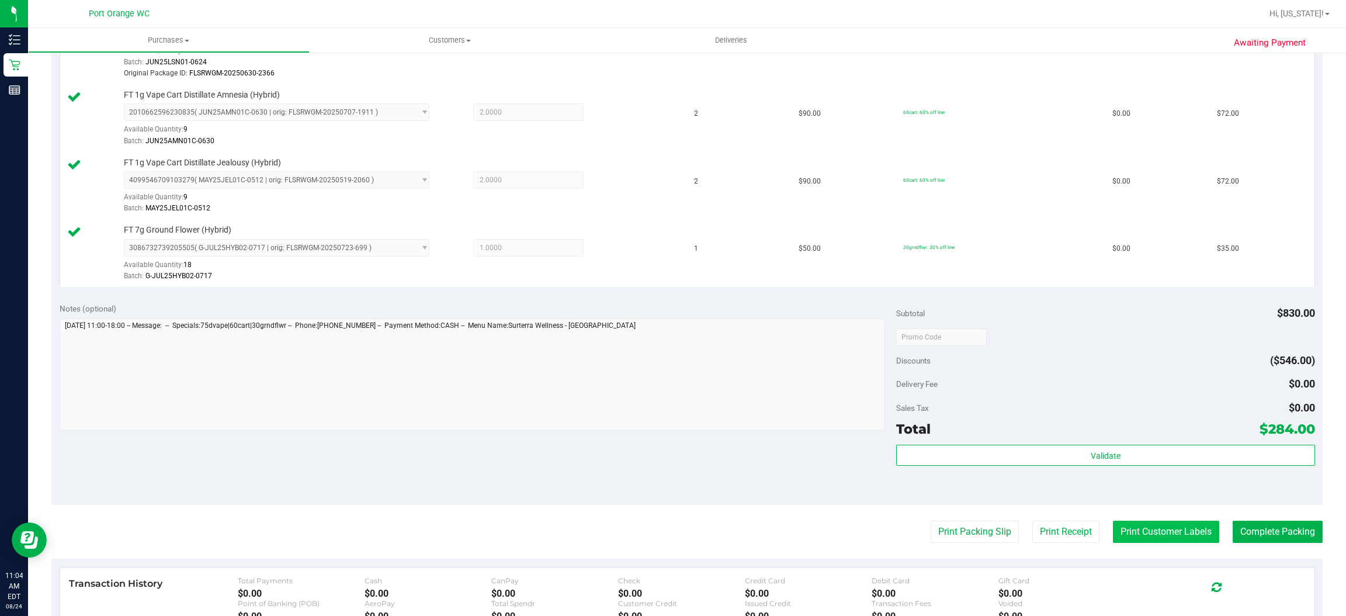
click at [1140, 530] on button "Print Customer Labels" at bounding box center [1166, 532] width 106 height 22
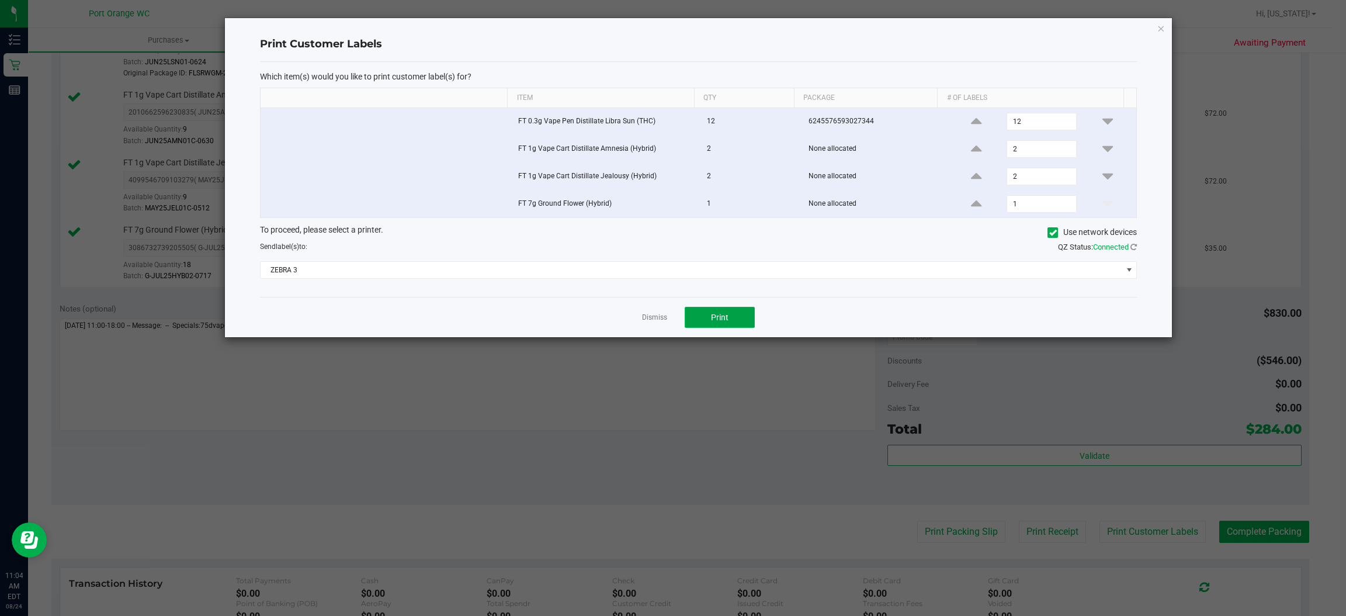
click at [713, 321] on span "Print" at bounding box center [720, 317] width 18 height 9
click at [1161, 27] on icon "button" at bounding box center [1161, 28] width 8 height 14
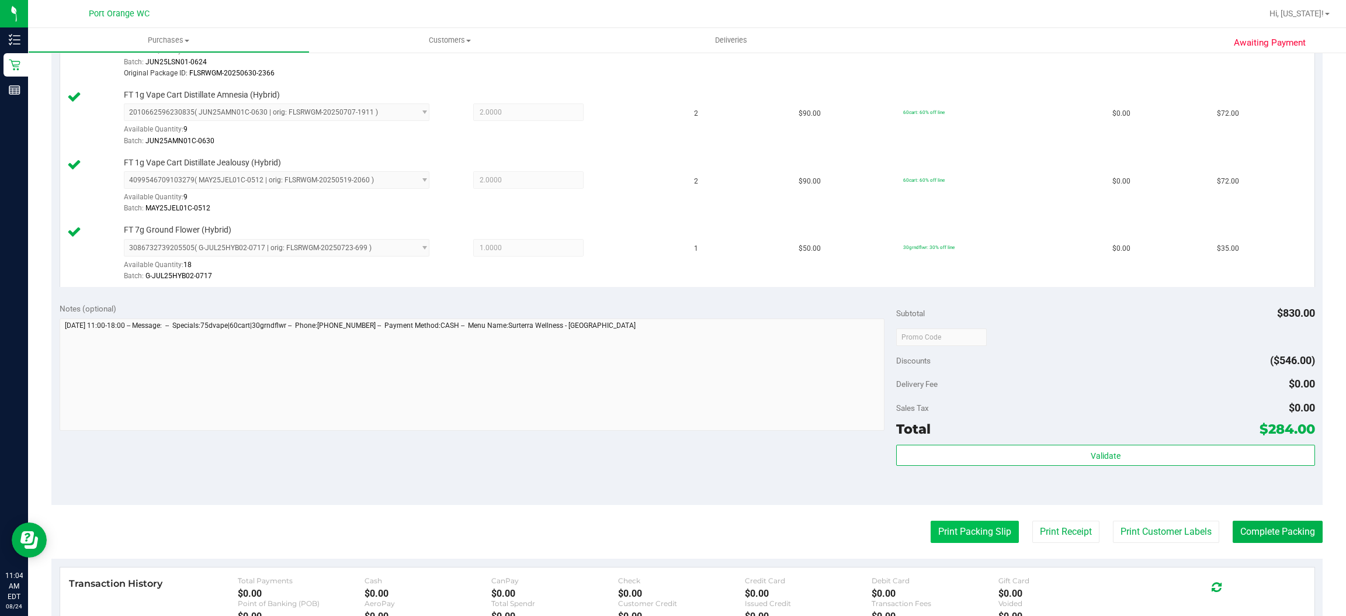
click at [966, 539] on button "Print Packing Slip" at bounding box center [975, 532] width 88 height 22
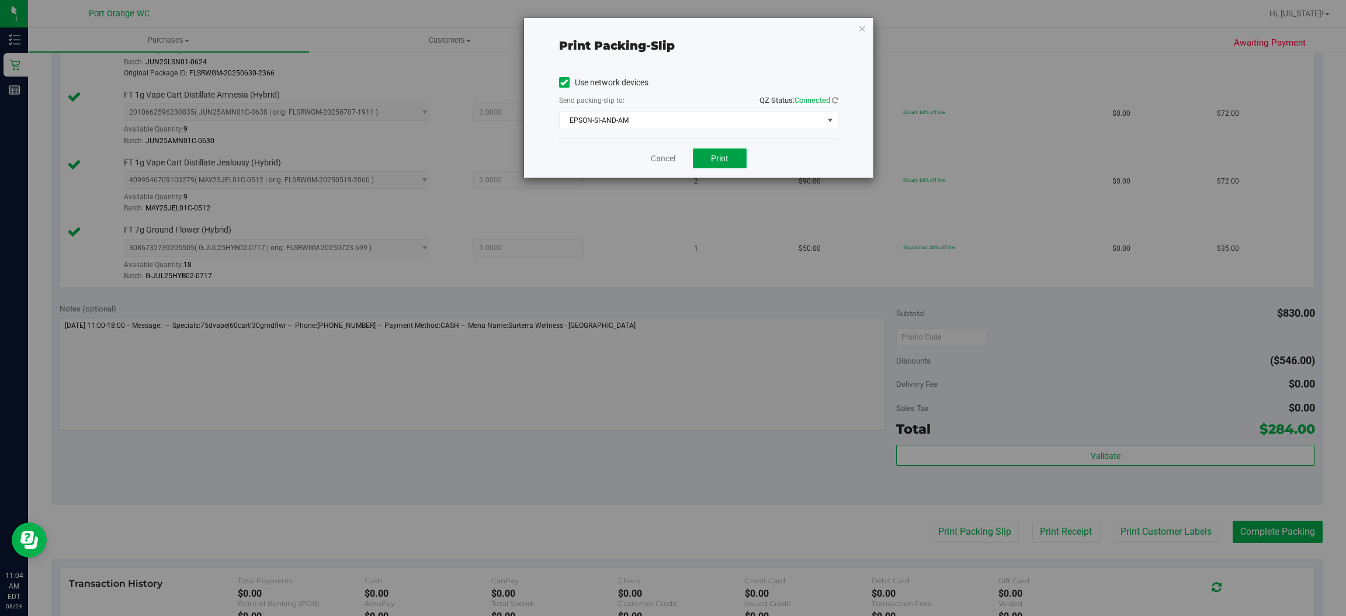
click at [732, 160] on button "Print" at bounding box center [720, 158] width 54 height 20
click at [861, 27] on icon "button" at bounding box center [862, 28] width 8 height 14
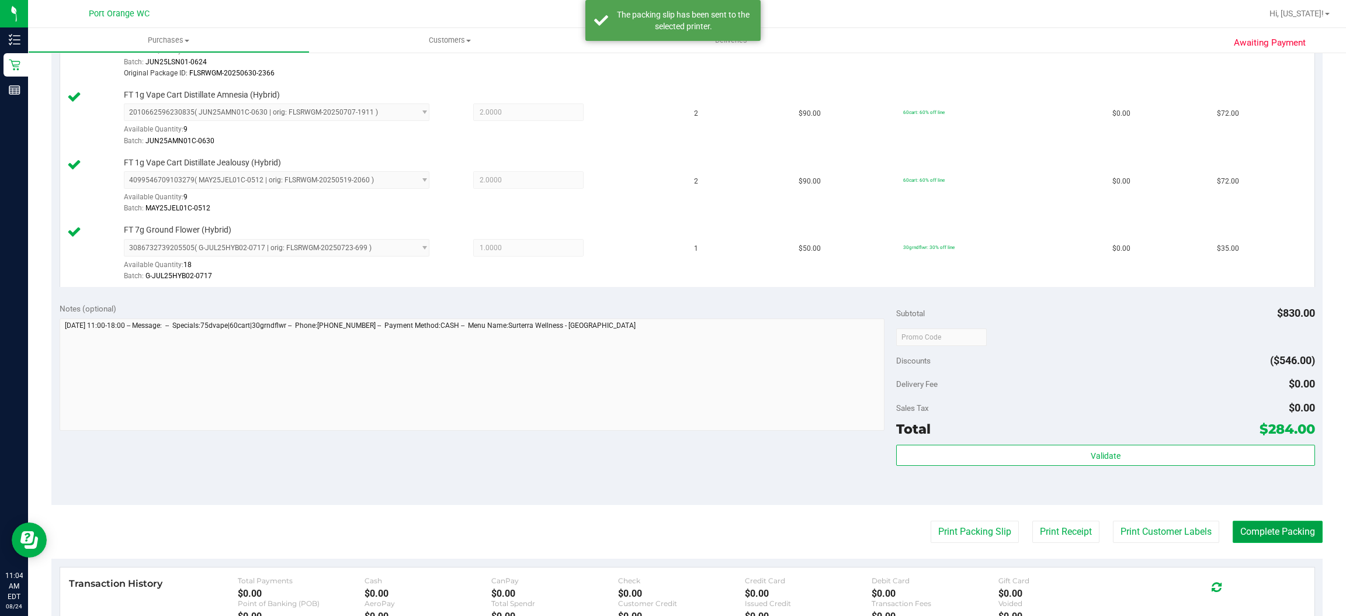
click at [1276, 529] on button "Complete Packing" at bounding box center [1278, 532] width 90 height 22
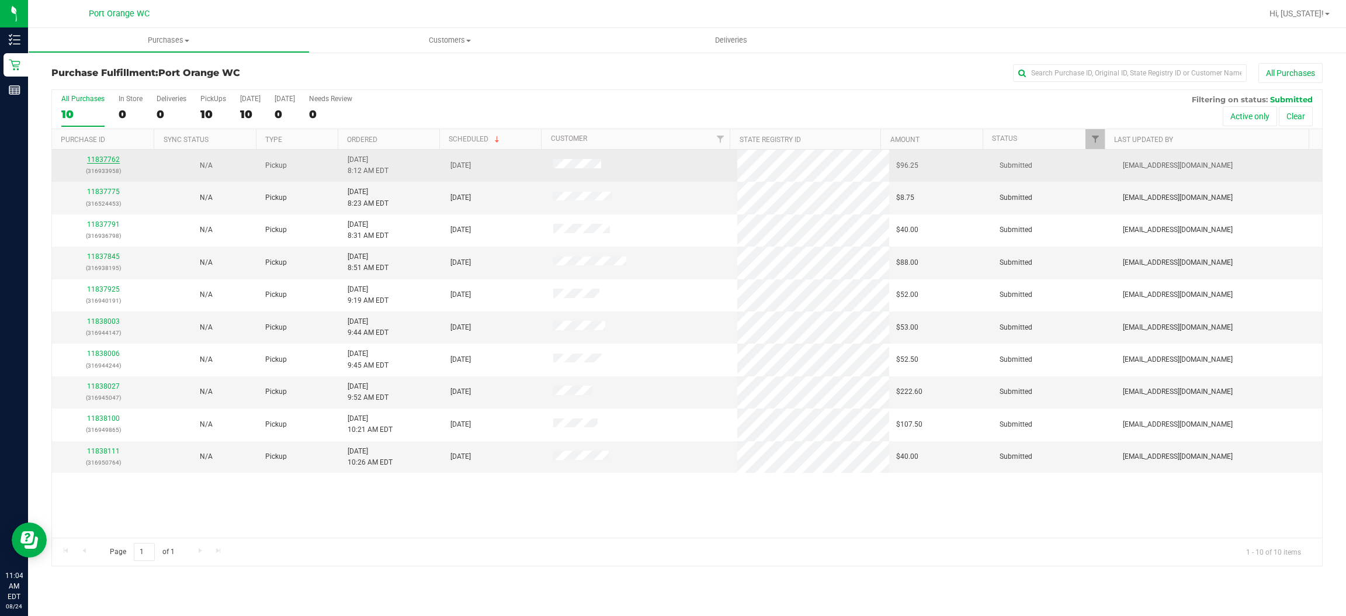
click at [105, 163] on link "11837762" at bounding box center [103, 159] width 33 height 8
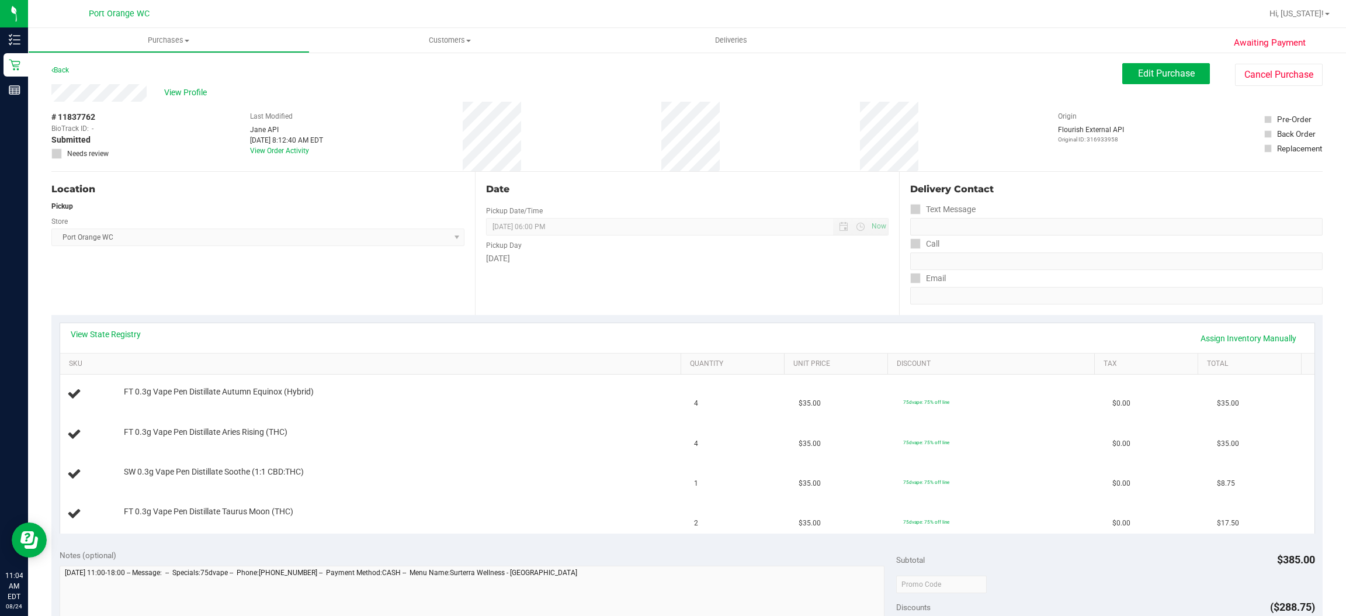
click at [116, 334] on link "View State Registry" at bounding box center [106, 334] width 70 height 12
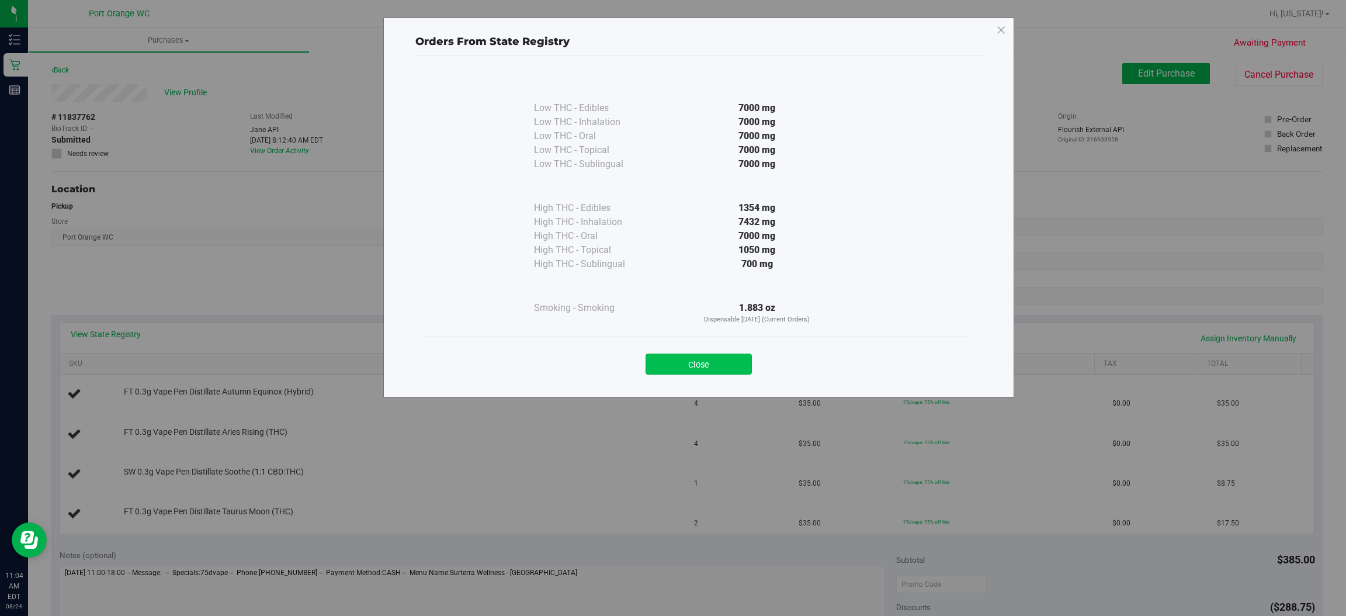
click at [706, 367] on button "Close" at bounding box center [699, 363] width 106 height 21
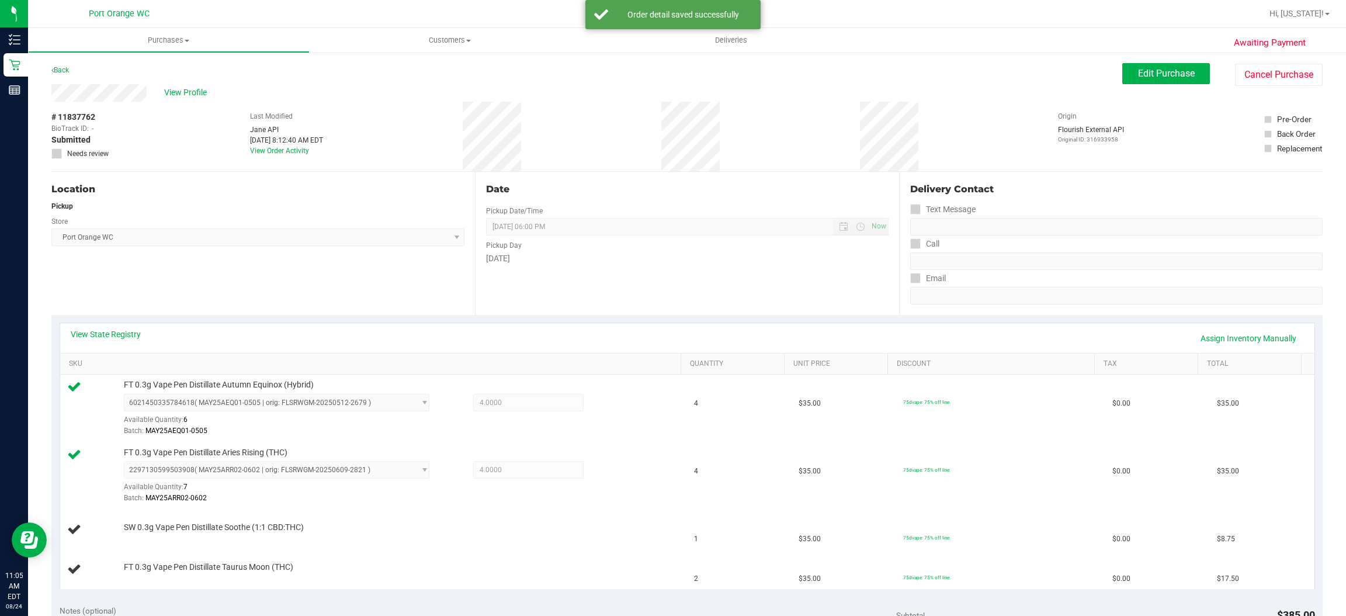
scroll to position [247, 0]
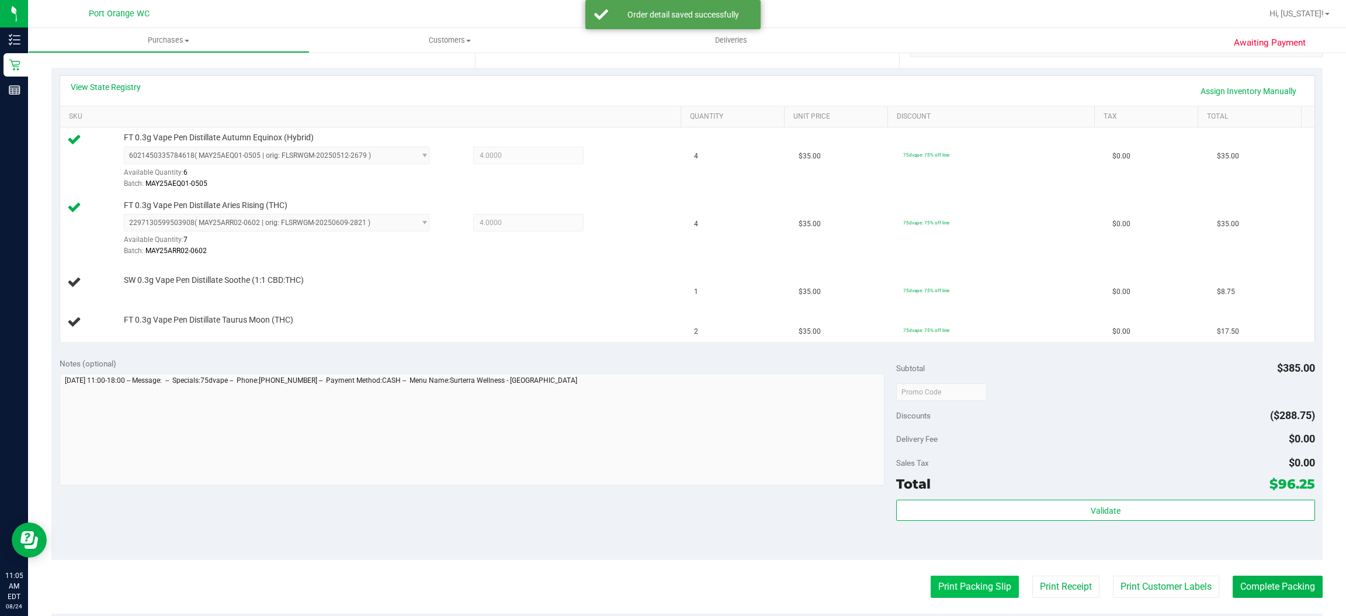
click at [980, 588] on button "Print Packing Slip" at bounding box center [975, 586] width 88 height 22
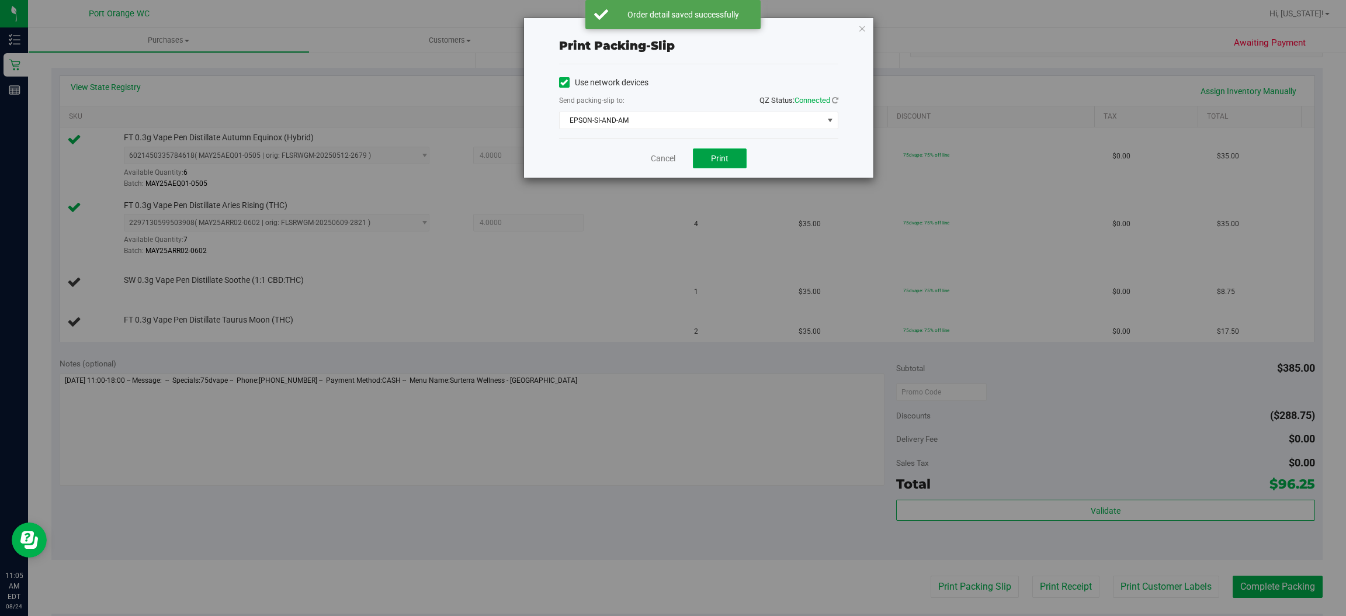
click at [734, 161] on button "Print" at bounding box center [720, 158] width 54 height 20
click at [861, 23] on icon "button" at bounding box center [862, 28] width 8 height 14
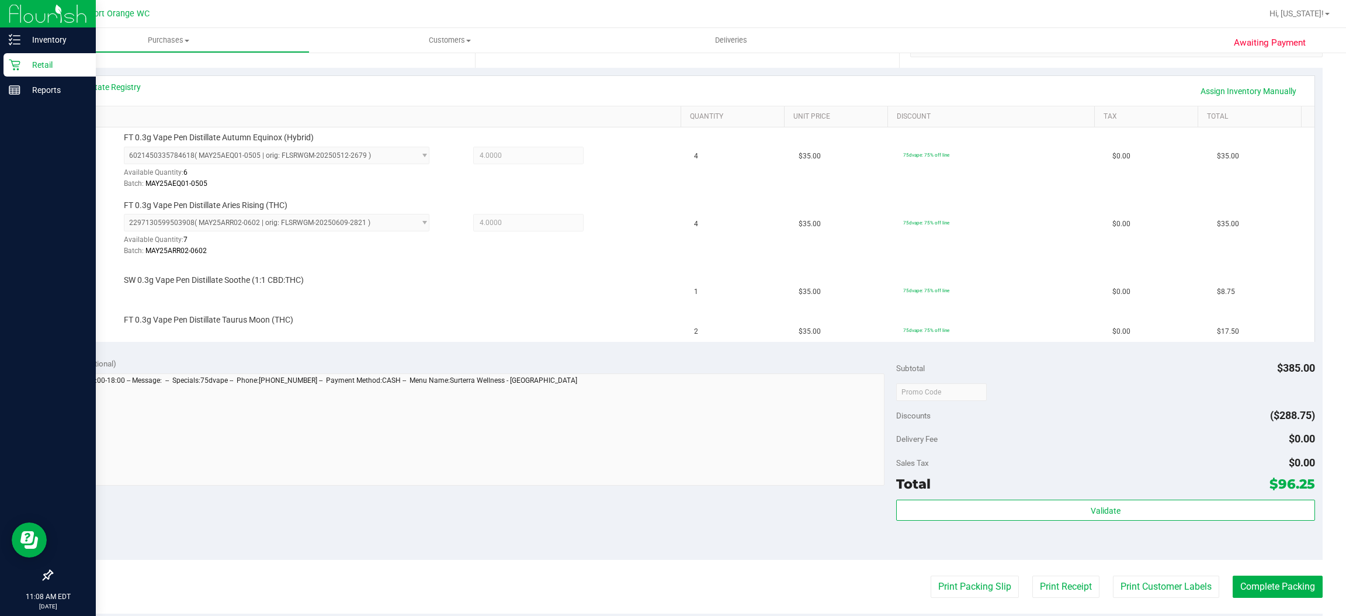
click at [12, 68] on icon at bounding box center [15, 65] width 12 height 12
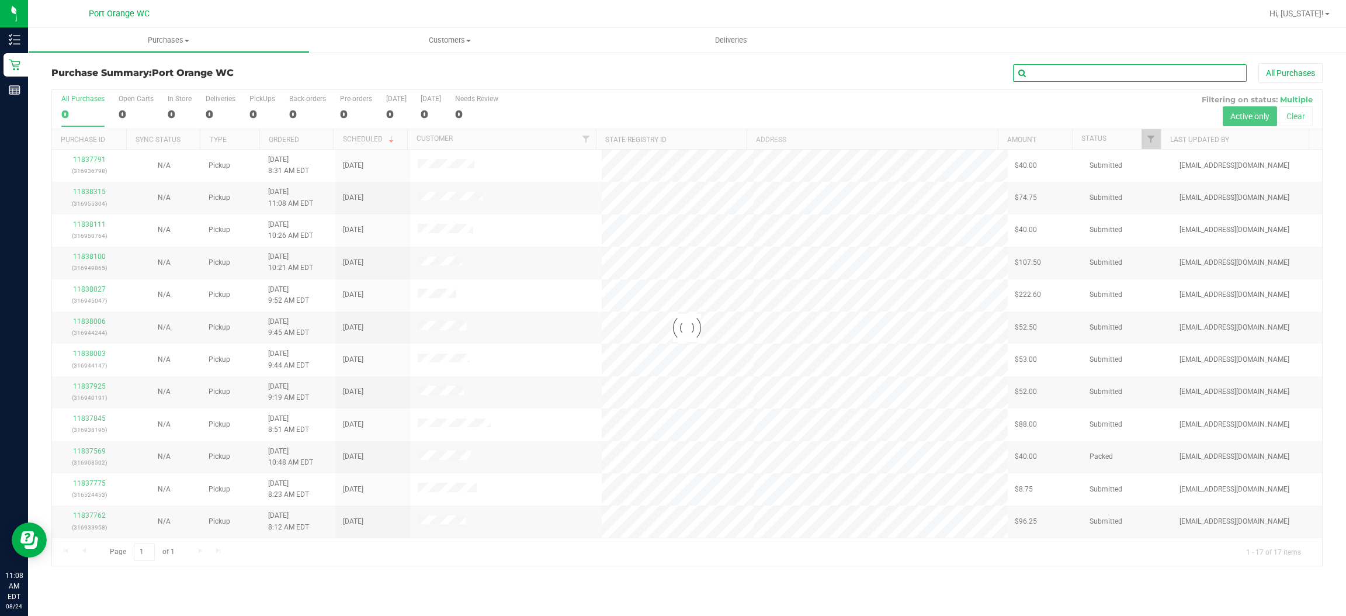
click at [1077, 71] on input "text" at bounding box center [1130, 73] width 234 height 18
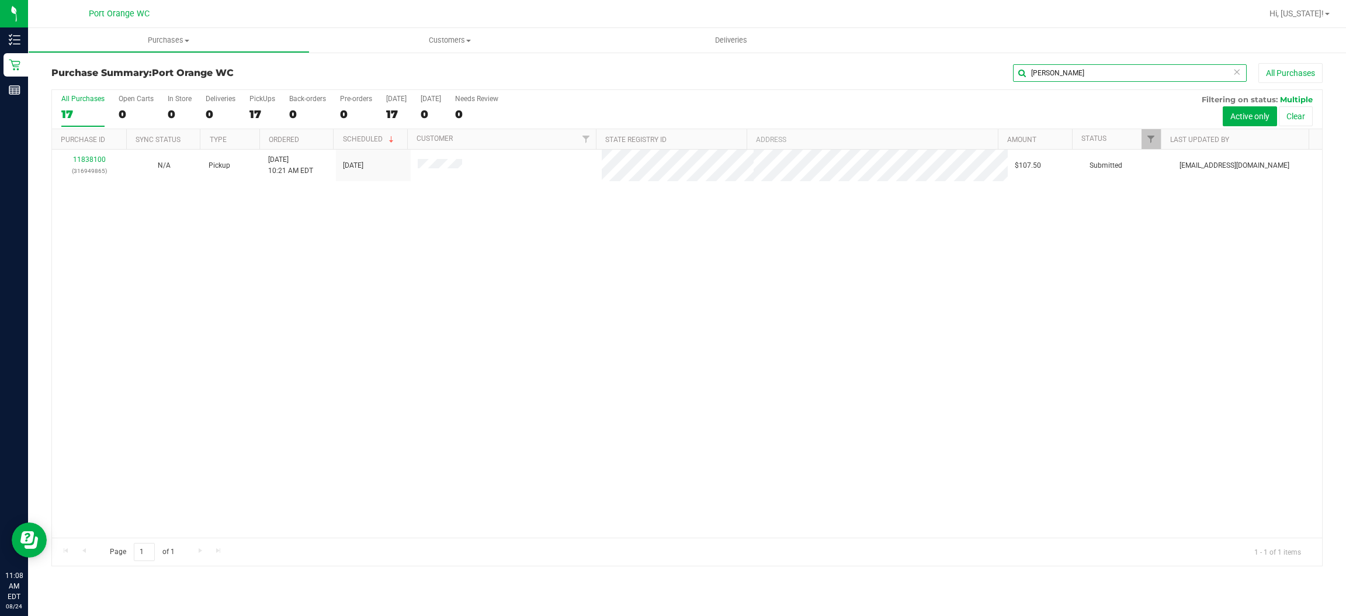
type input "alex"
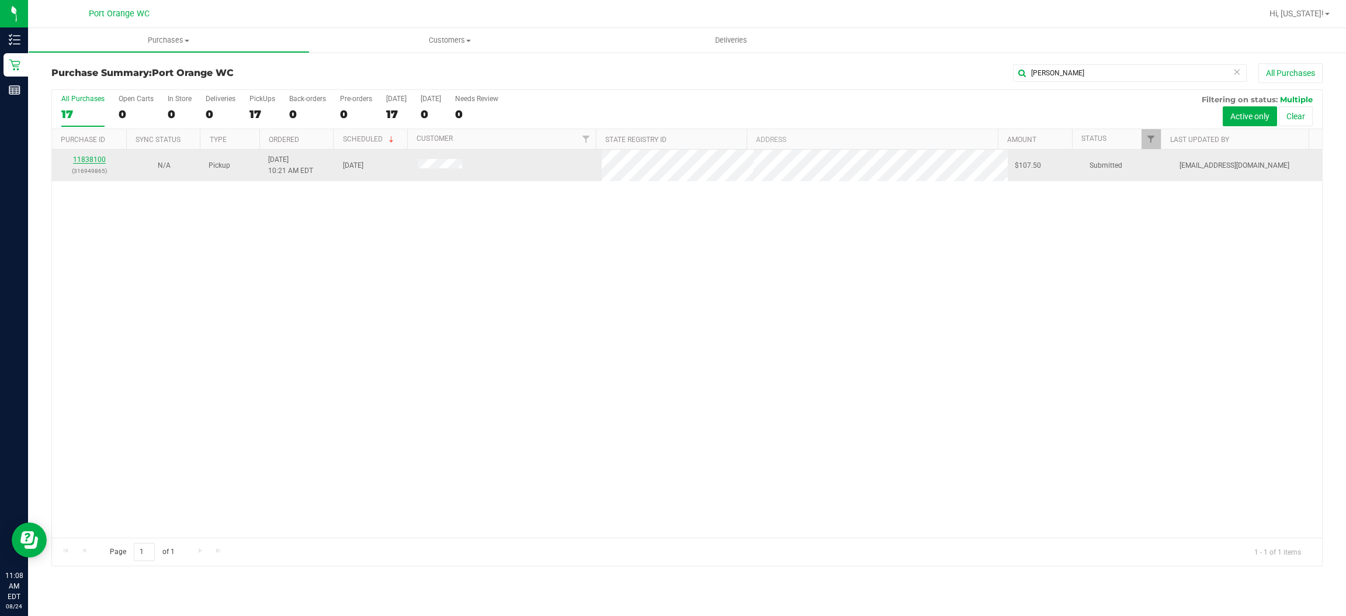
click at [94, 162] on link "11838100" at bounding box center [89, 159] width 33 height 8
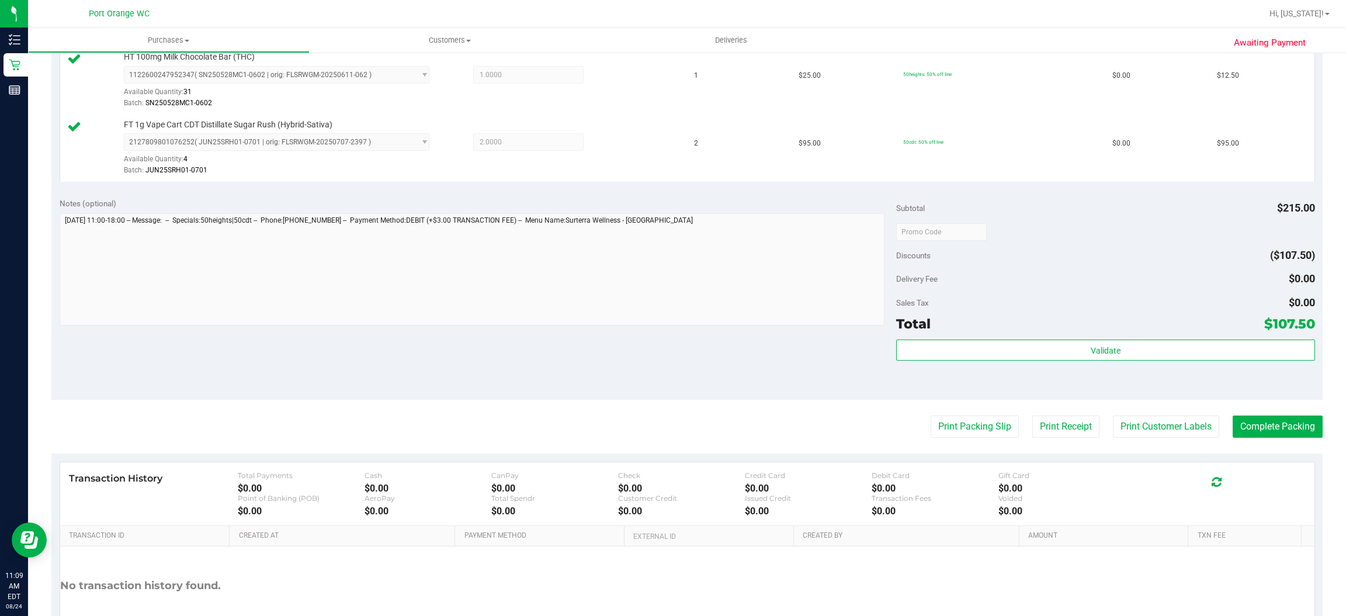
scroll to position [320, 0]
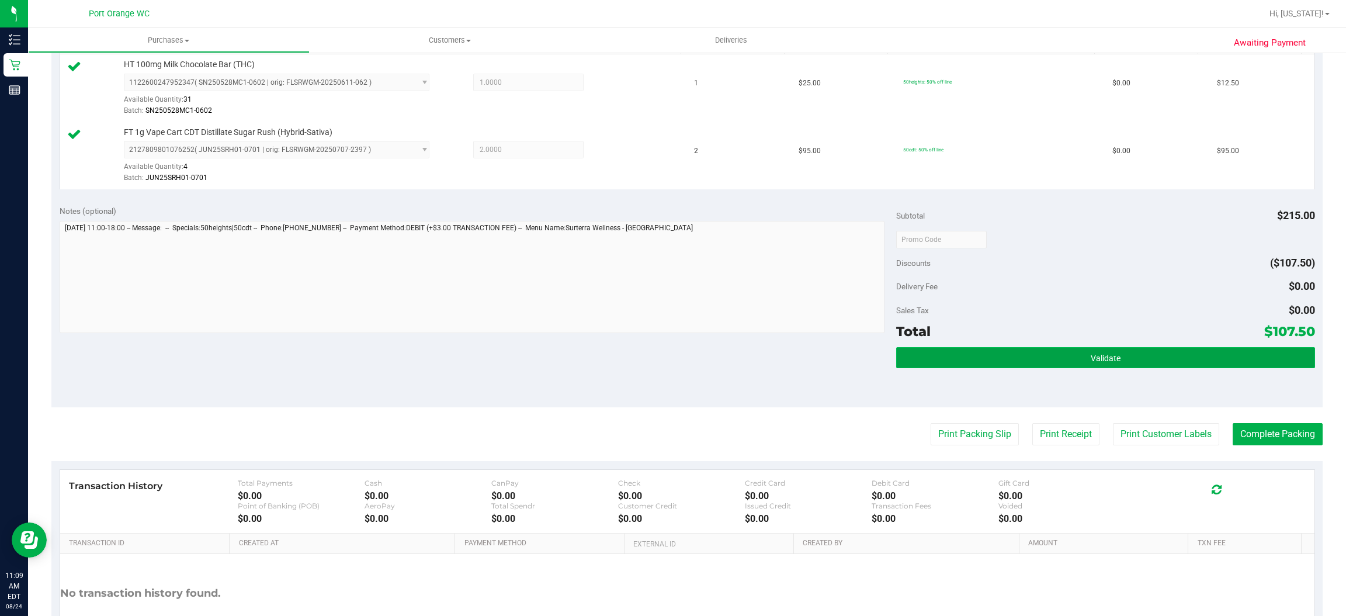
click at [1109, 362] on button "Validate" at bounding box center [1105, 357] width 418 height 21
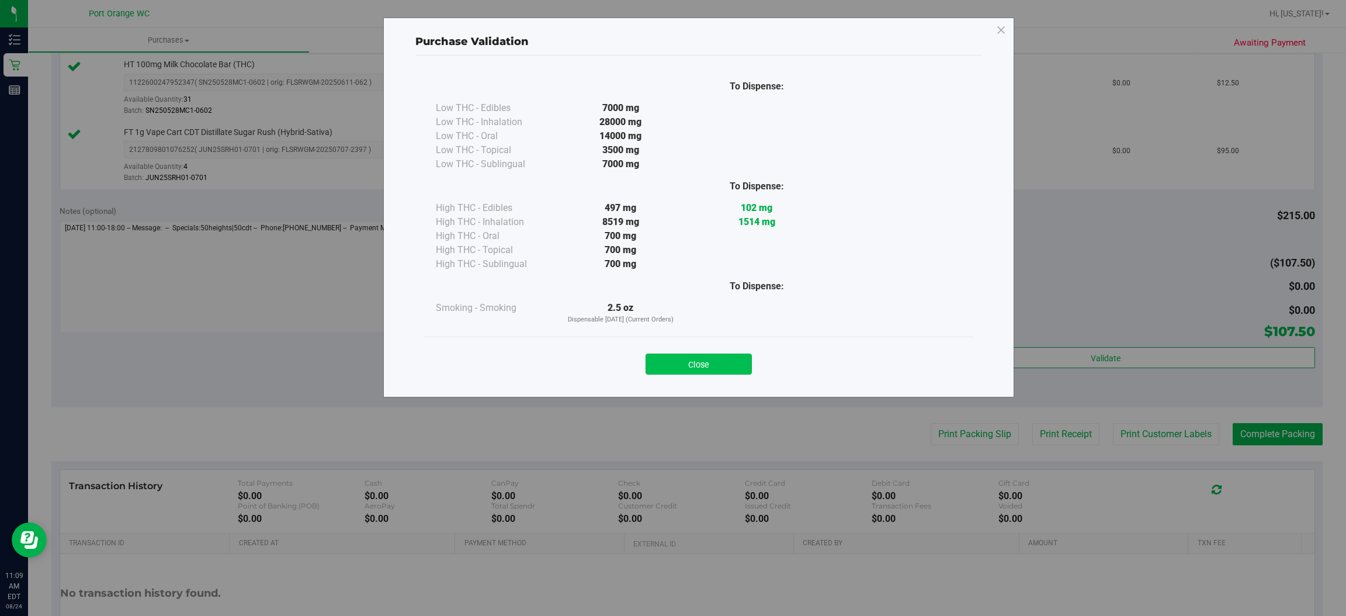
click at [721, 370] on button "Close" at bounding box center [699, 363] width 106 height 21
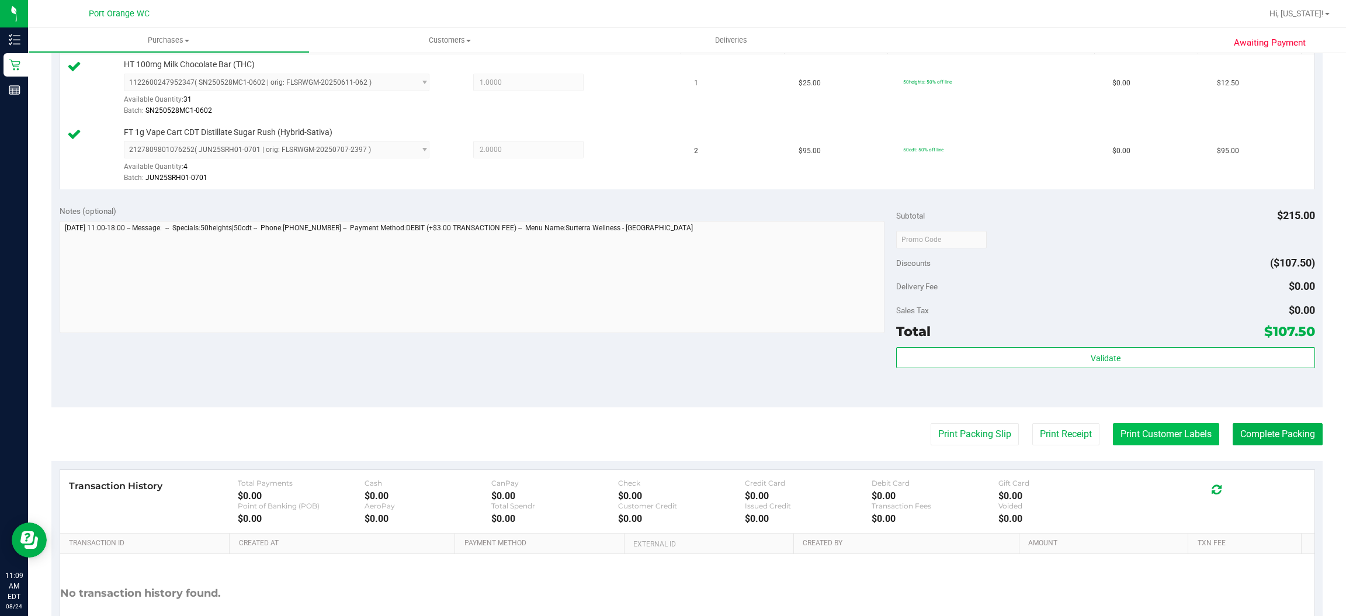
click at [1161, 439] on button "Print Customer Labels" at bounding box center [1166, 434] width 106 height 22
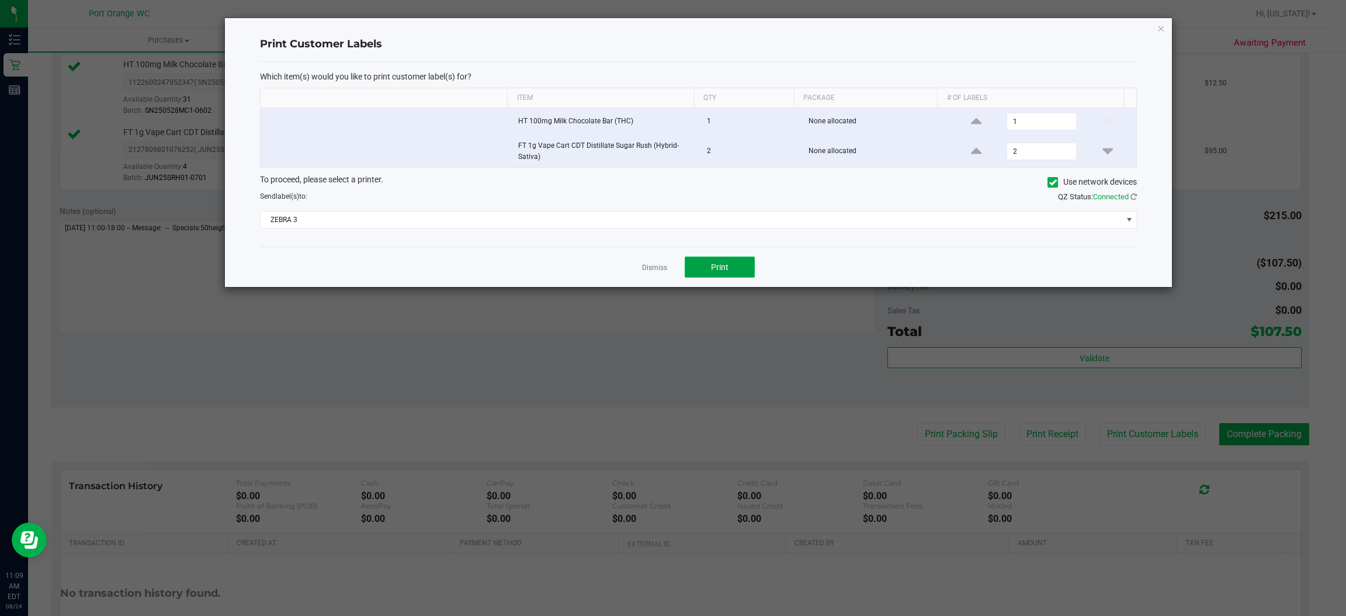
click at [729, 273] on button "Print" at bounding box center [720, 266] width 70 height 21
click at [1161, 29] on icon "button" at bounding box center [1161, 28] width 8 height 14
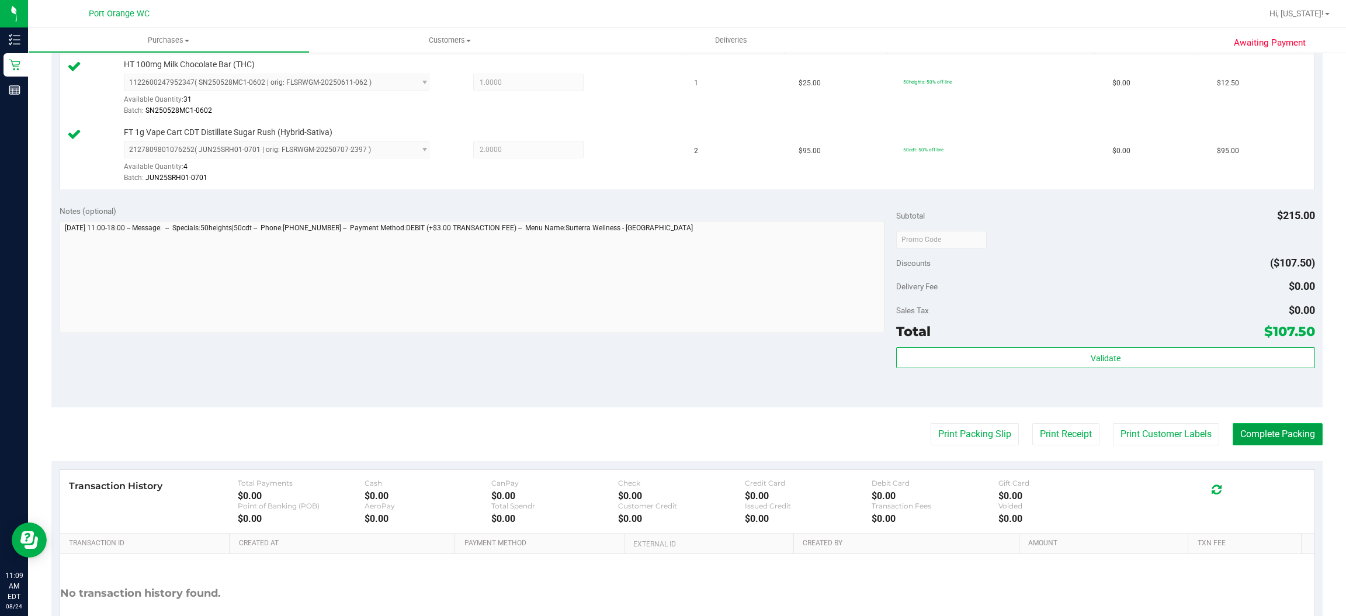
click at [1278, 434] on button "Complete Packing" at bounding box center [1278, 434] width 90 height 22
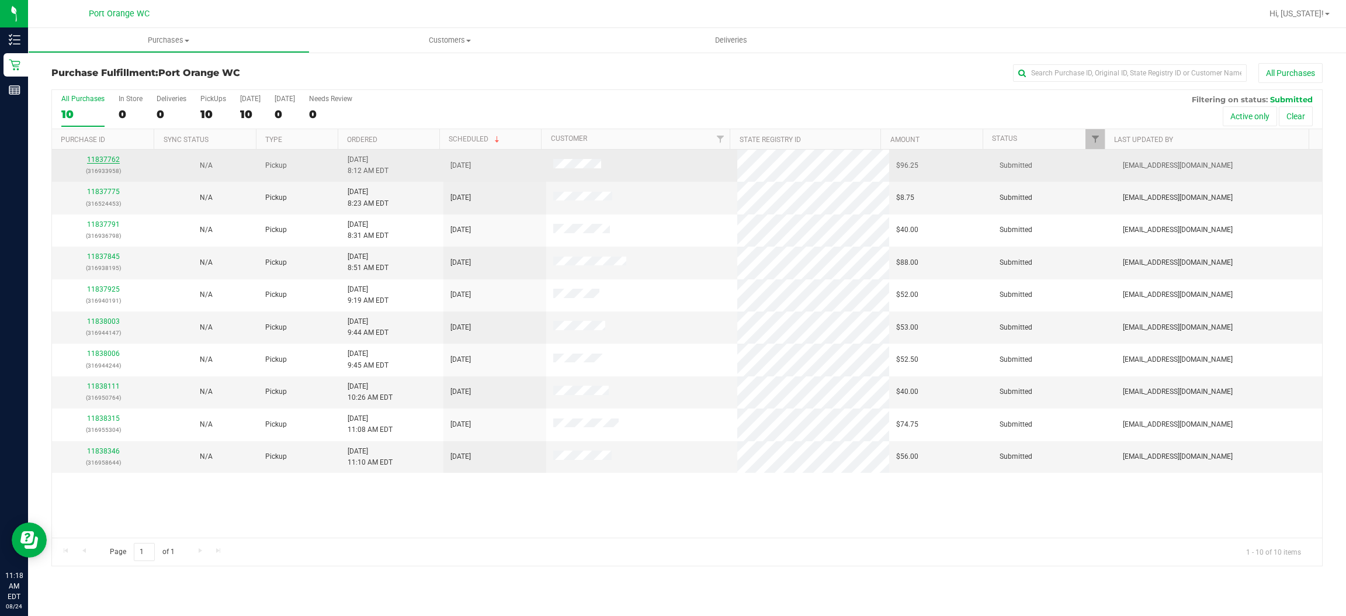
click at [115, 160] on link "11837762" at bounding box center [103, 159] width 33 height 8
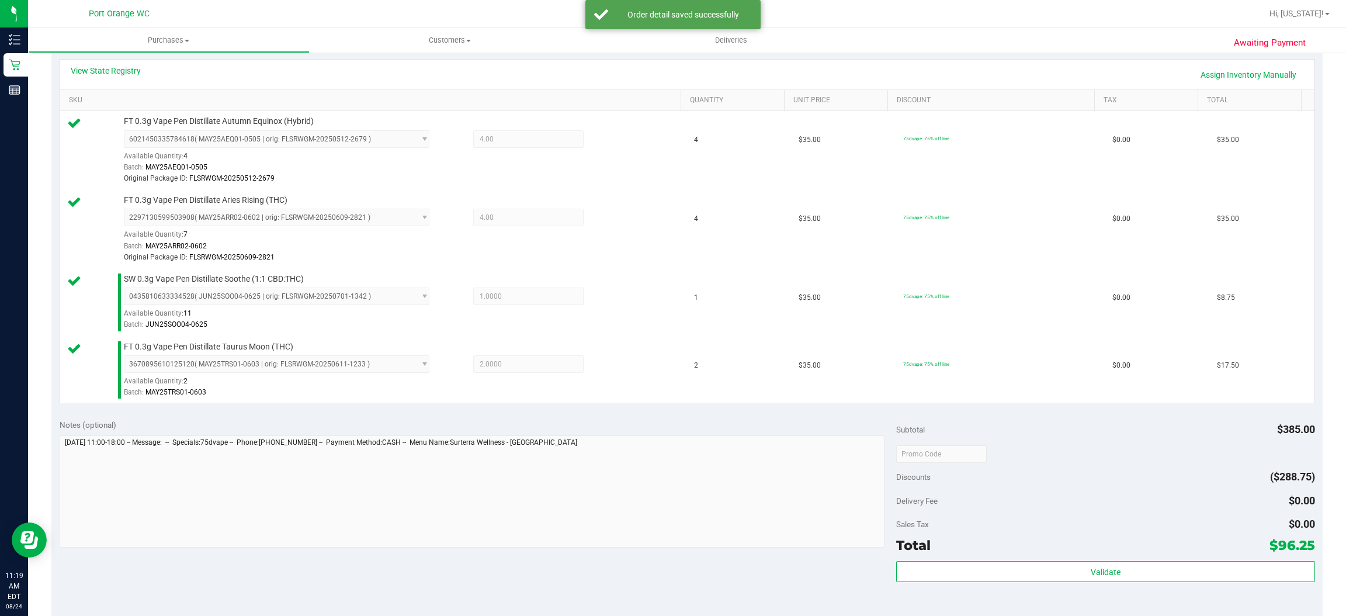
scroll to position [308, 0]
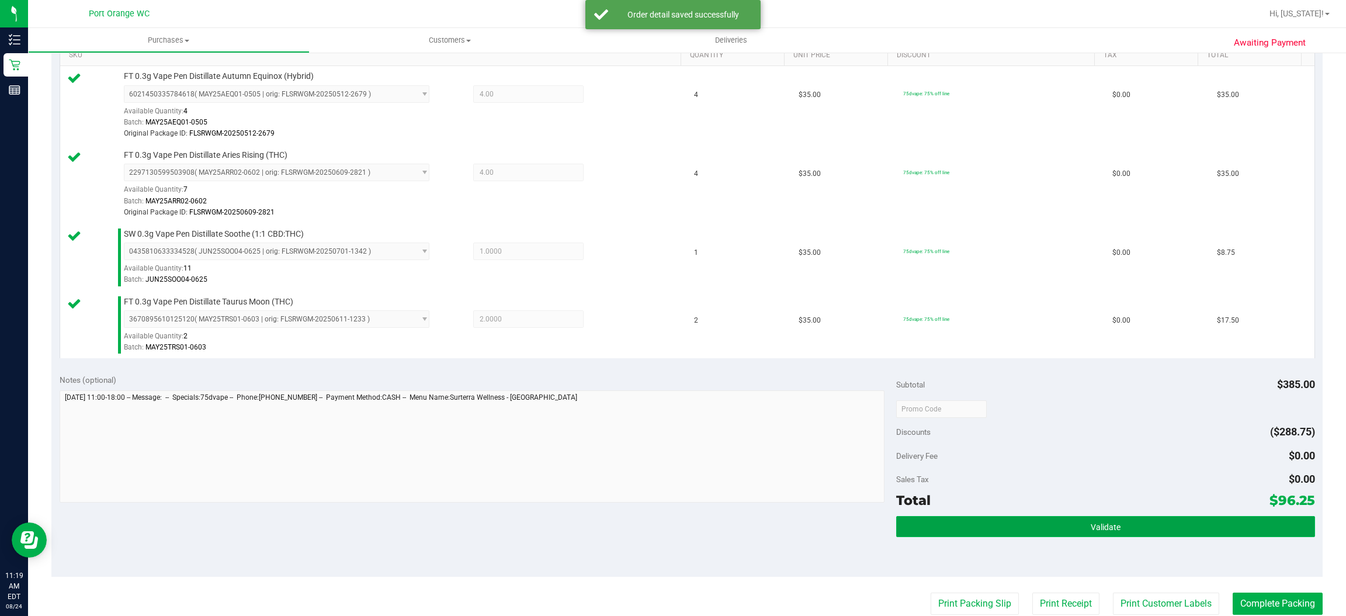
click at [1100, 525] on span "Validate" at bounding box center [1106, 526] width 30 height 9
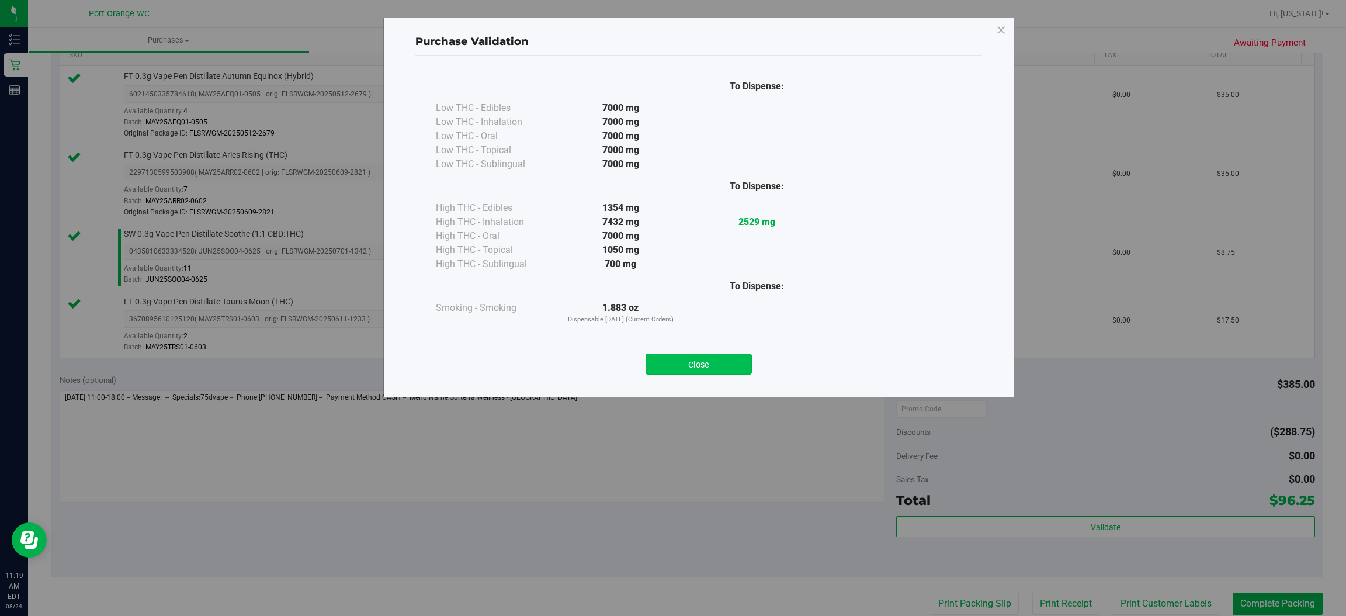
click at [721, 356] on button "Close" at bounding box center [699, 363] width 106 height 21
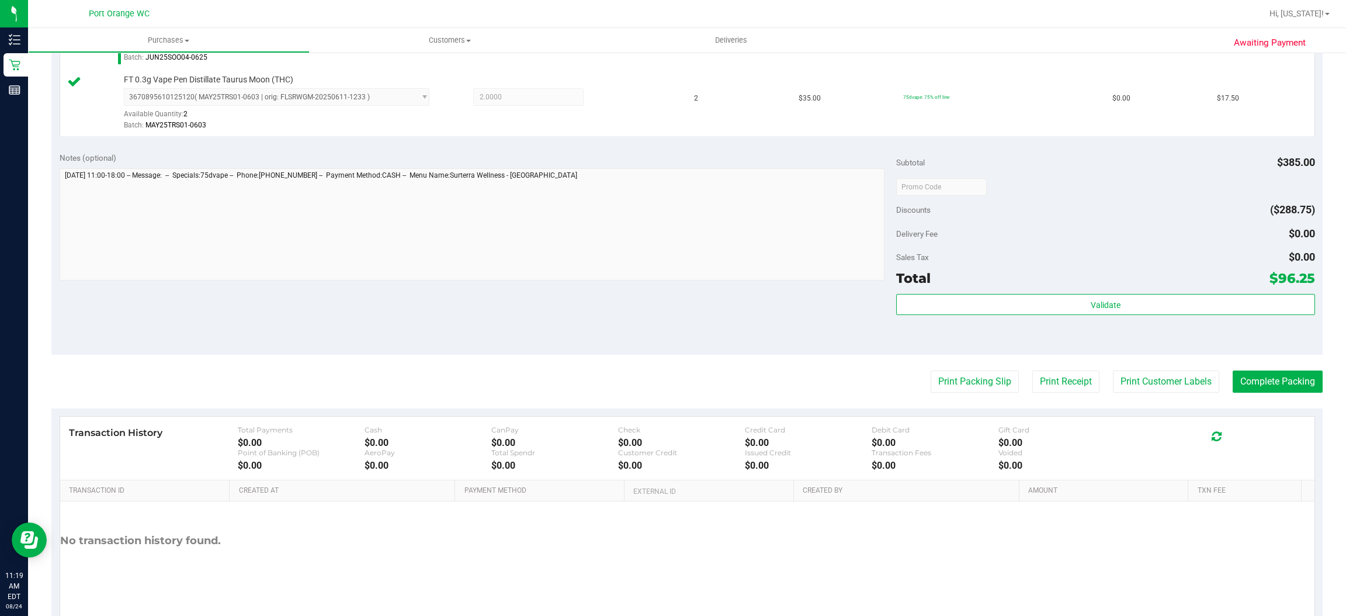
scroll to position [567, 0]
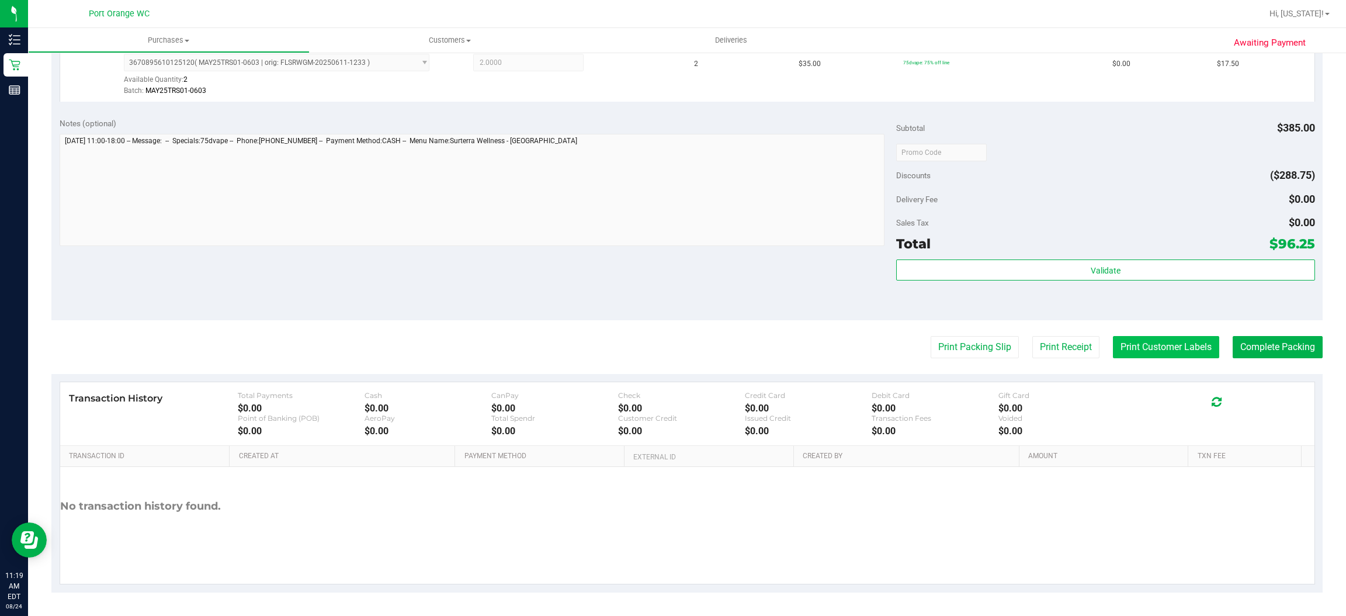
click at [1174, 345] on button "Print Customer Labels" at bounding box center [1166, 347] width 106 height 22
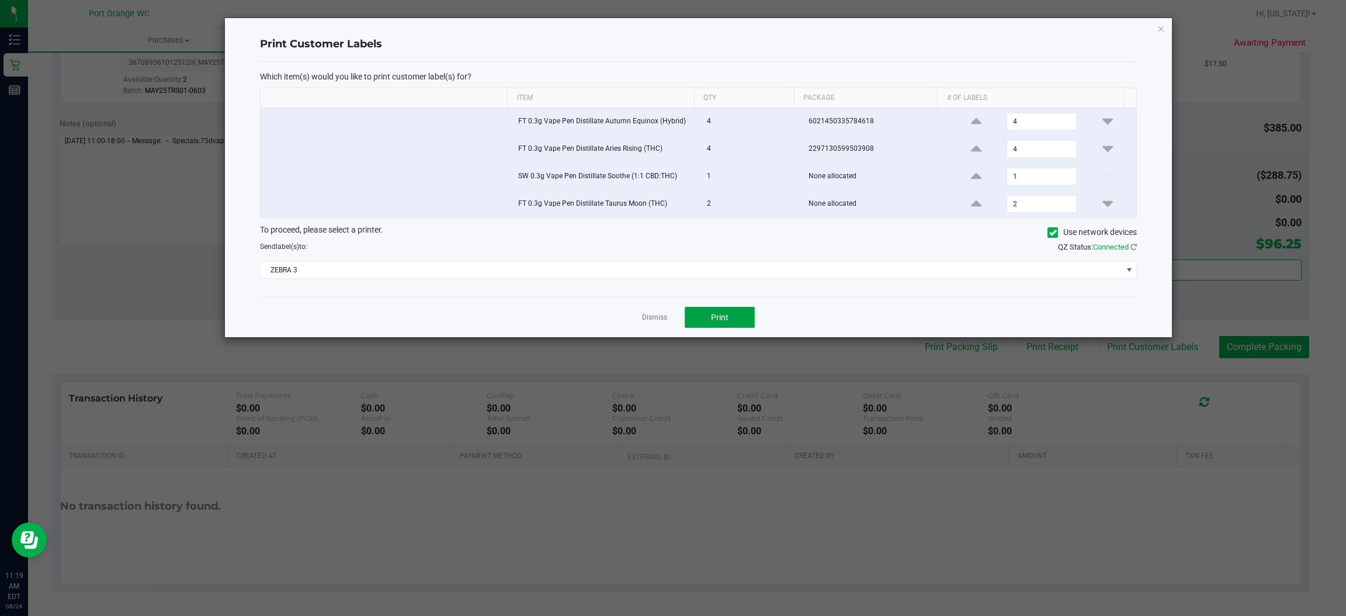
click at [738, 314] on button "Print" at bounding box center [720, 317] width 70 height 21
click at [1161, 27] on icon "button" at bounding box center [1161, 28] width 8 height 14
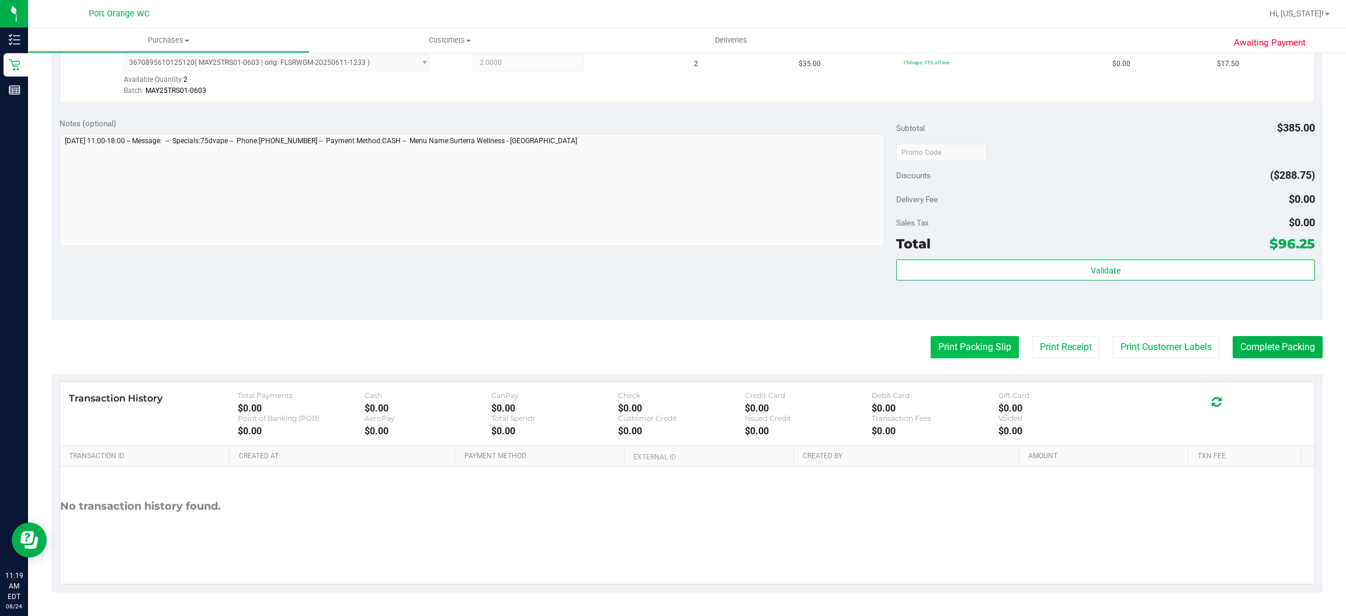
click at [976, 349] on button "Print Packing Slip" at bounding box center [975, 347] width 88 height 22
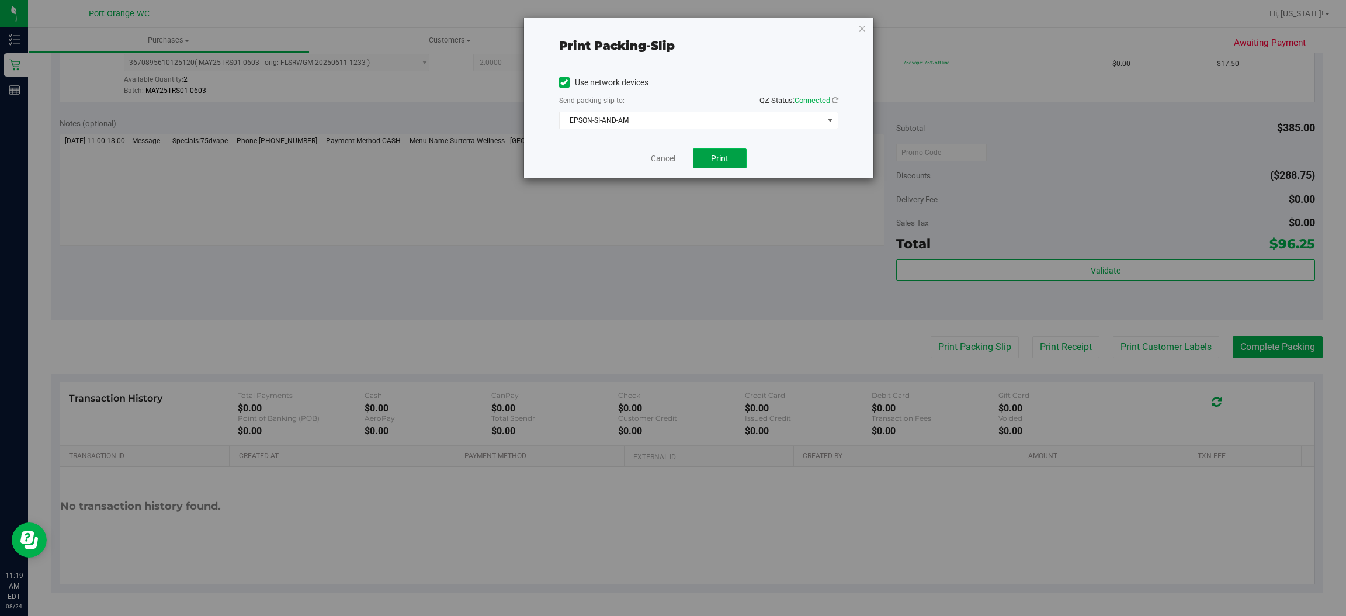
click at [726, 160] on span "Print" at bounding box center [720, 158] width 18 height 9
click at [858, 24] on icon "button" at bounding box center [862, 28] width 8 height 14
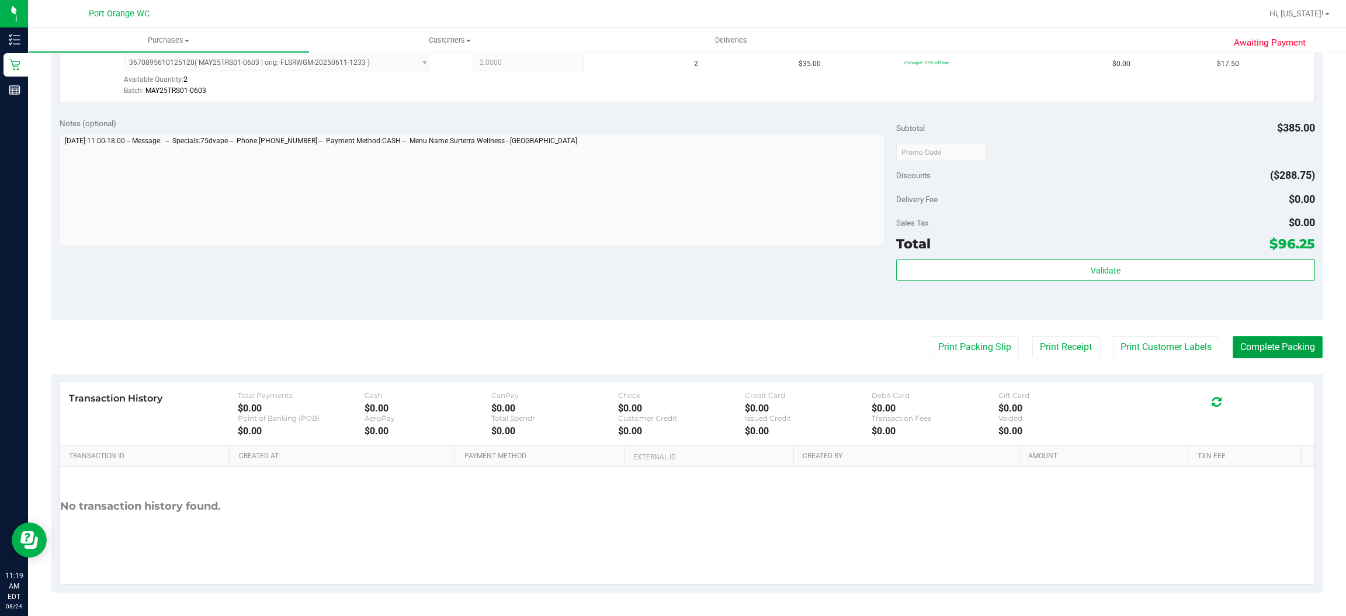
click at [1274, 344] on button "Complete Packing" at bounding box center [1278, 347] width 90 height 22
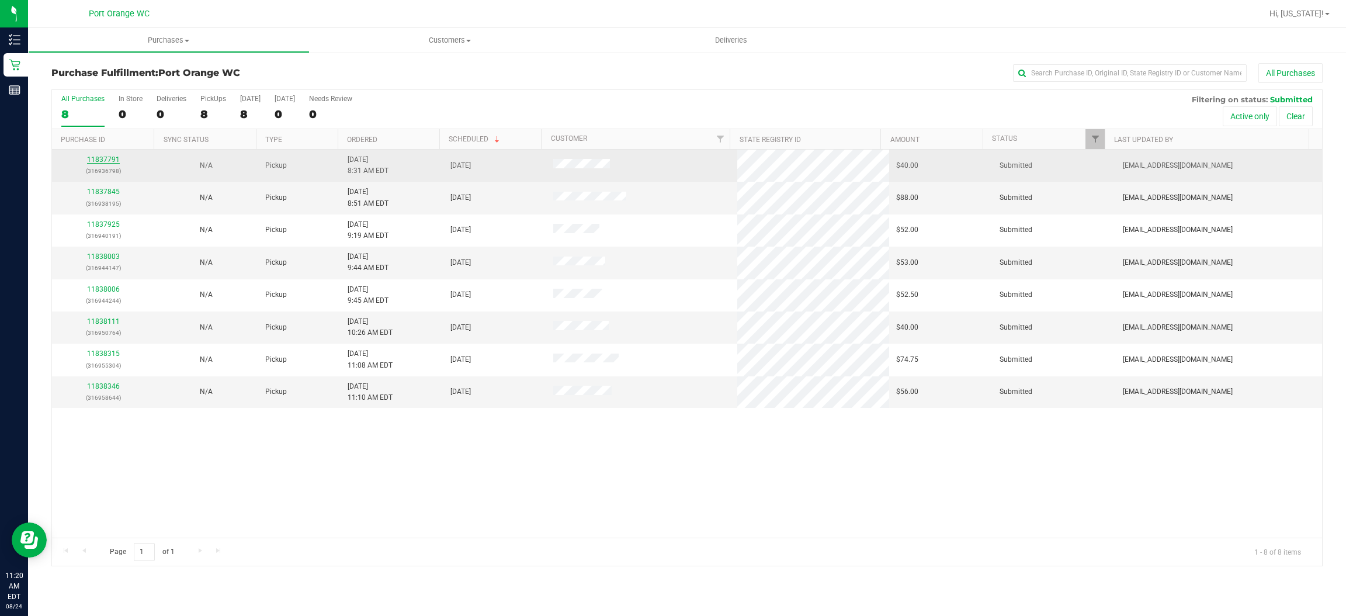
click at [108, 161] on link "11837791" at bounding box center [103, 159] width 33 height 8
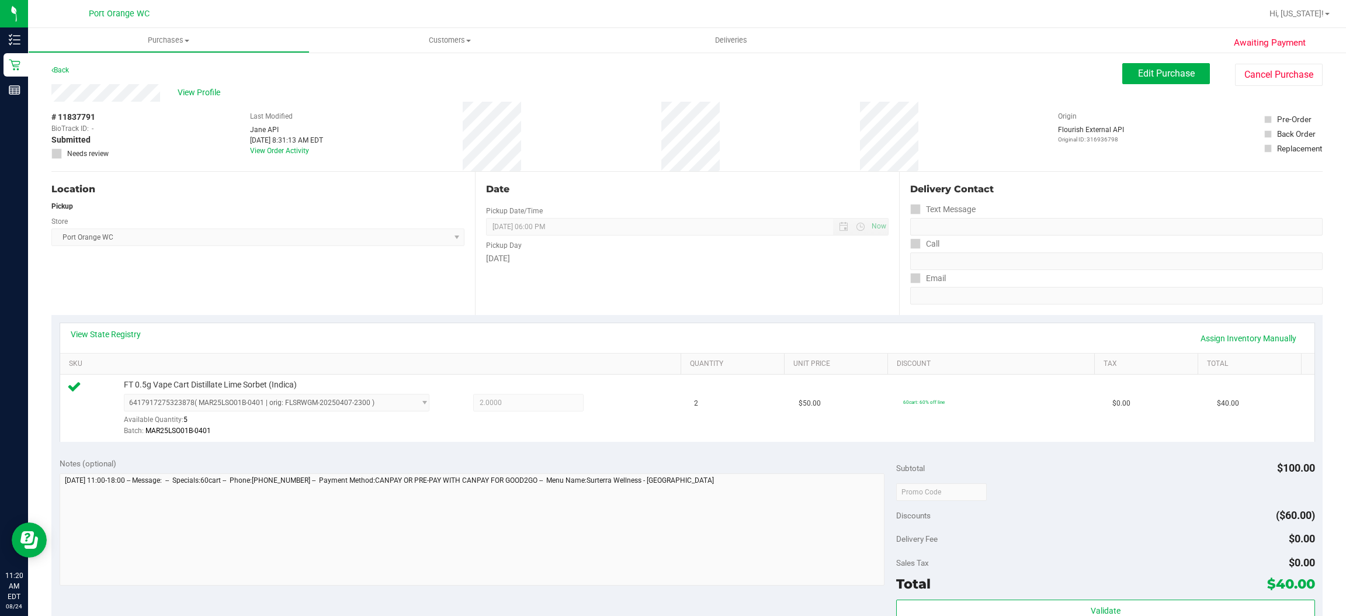
scroll to position [144, 0]
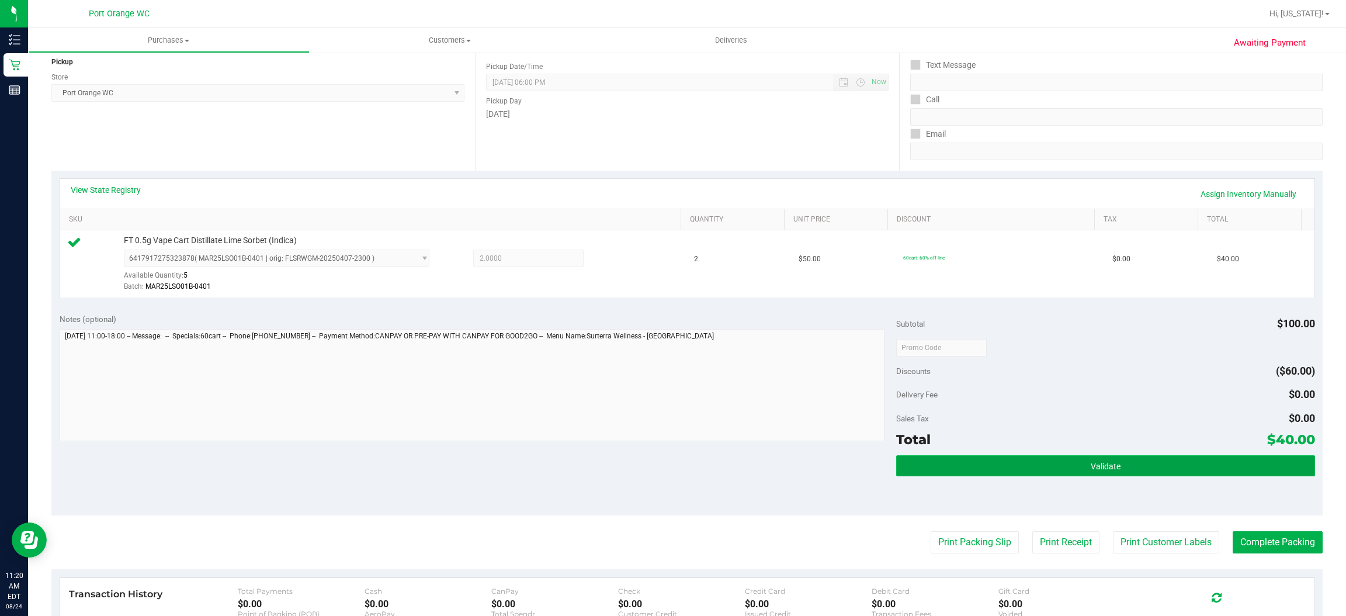
click at [1109, 458] on button "Validate" at bounding box center [1105, 465] width 418 height 21
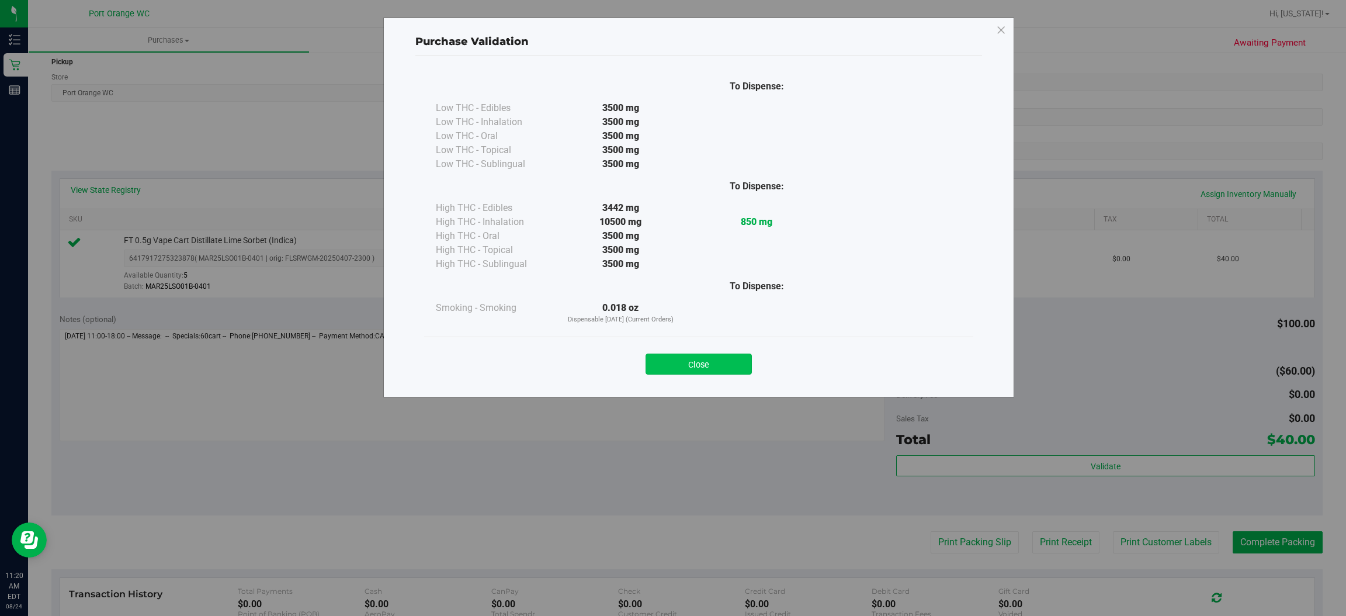
click at [736, 366] on button "Close" at bounding box center [699, 363] width 106 height 21
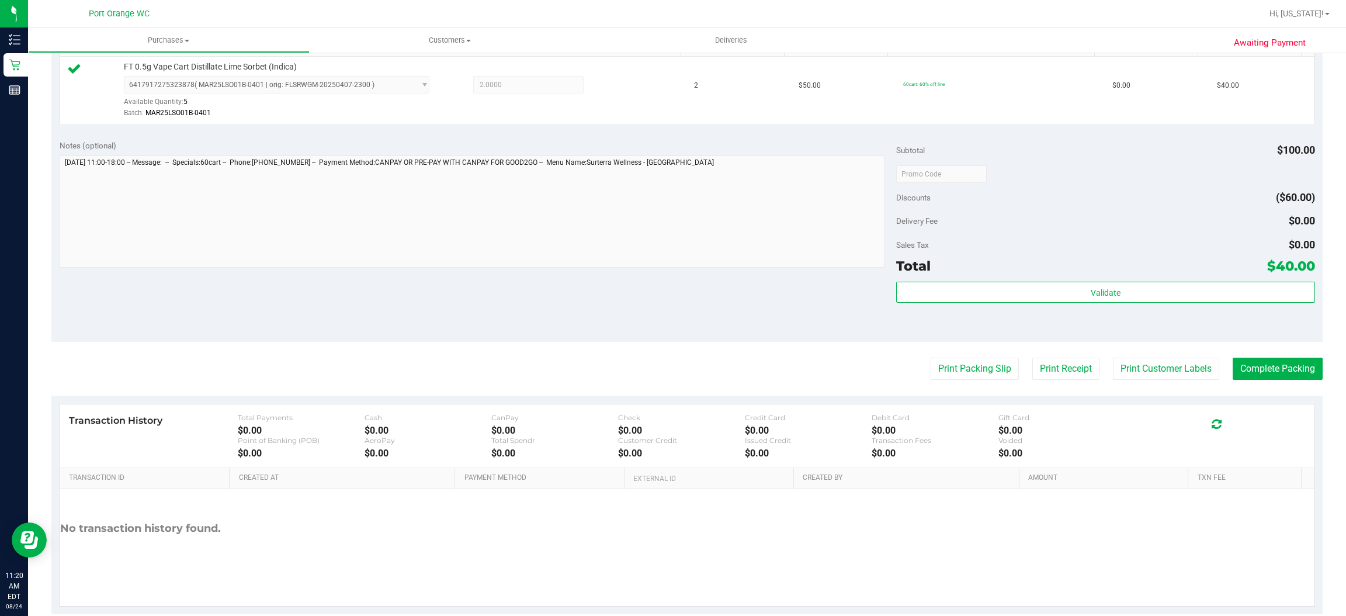
scroll to position [340, 0]
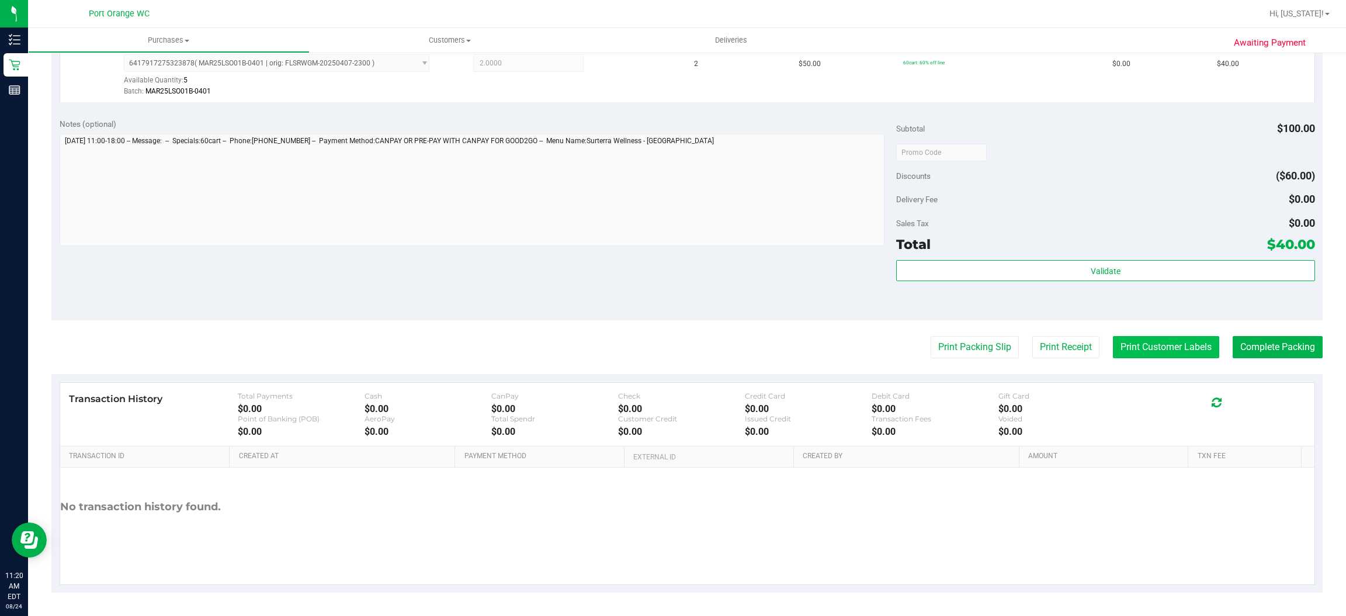
click at [1172, 348] on button "Print Customer Labels" at bounding box center [1166, 347] width 106 height 22
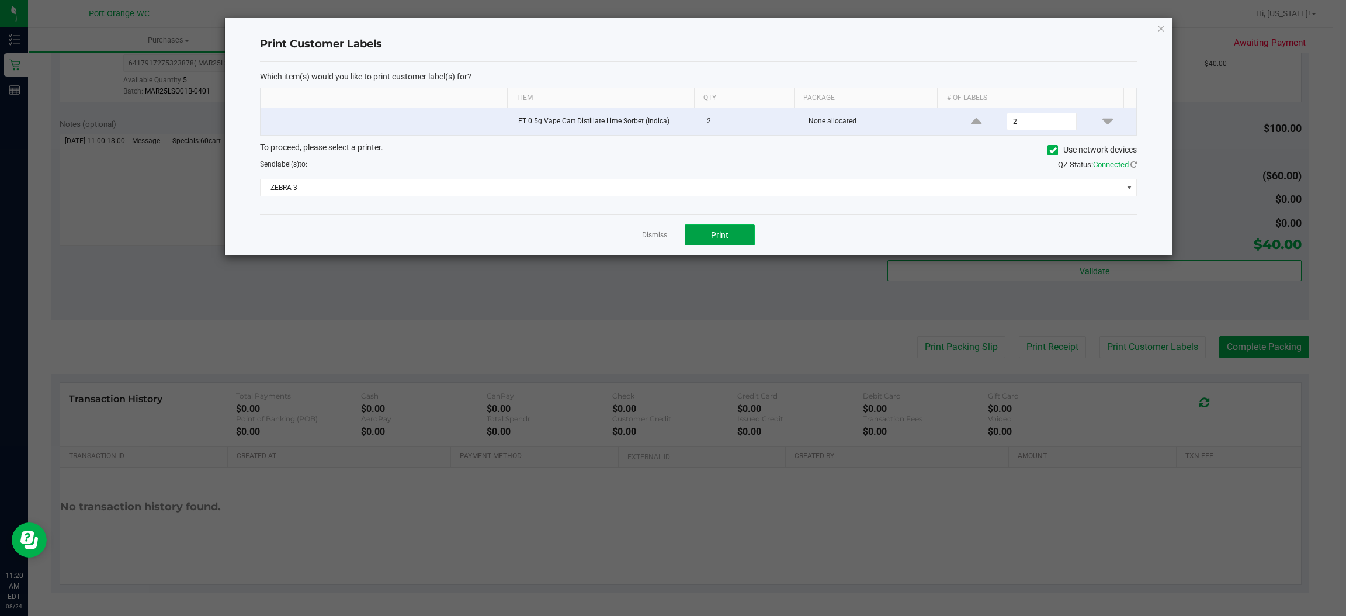
click at [746, 240] on button "Print" at bounding box center [720, 234] width 70 height 21
click at [1161, 27] on icon "button" at bounding box center [1161, 28] width 8 height 14
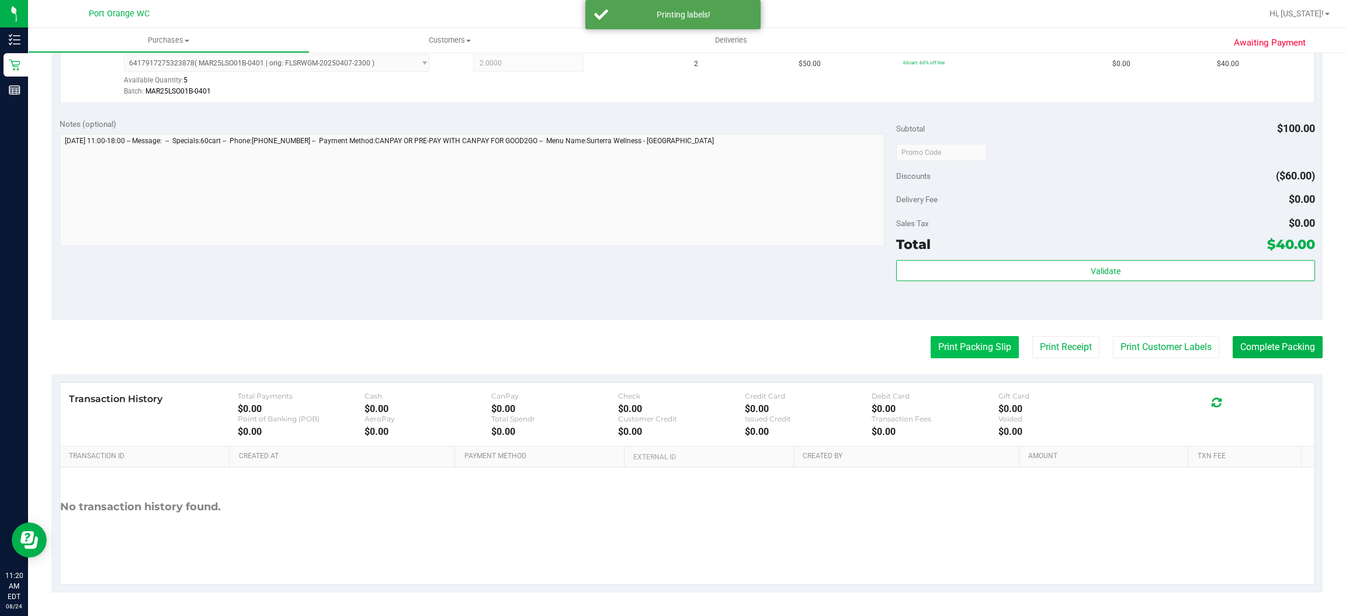
click at [979, 350] on button "Print Packing Slip" at bounding box center [975, 347] width 88 height 22
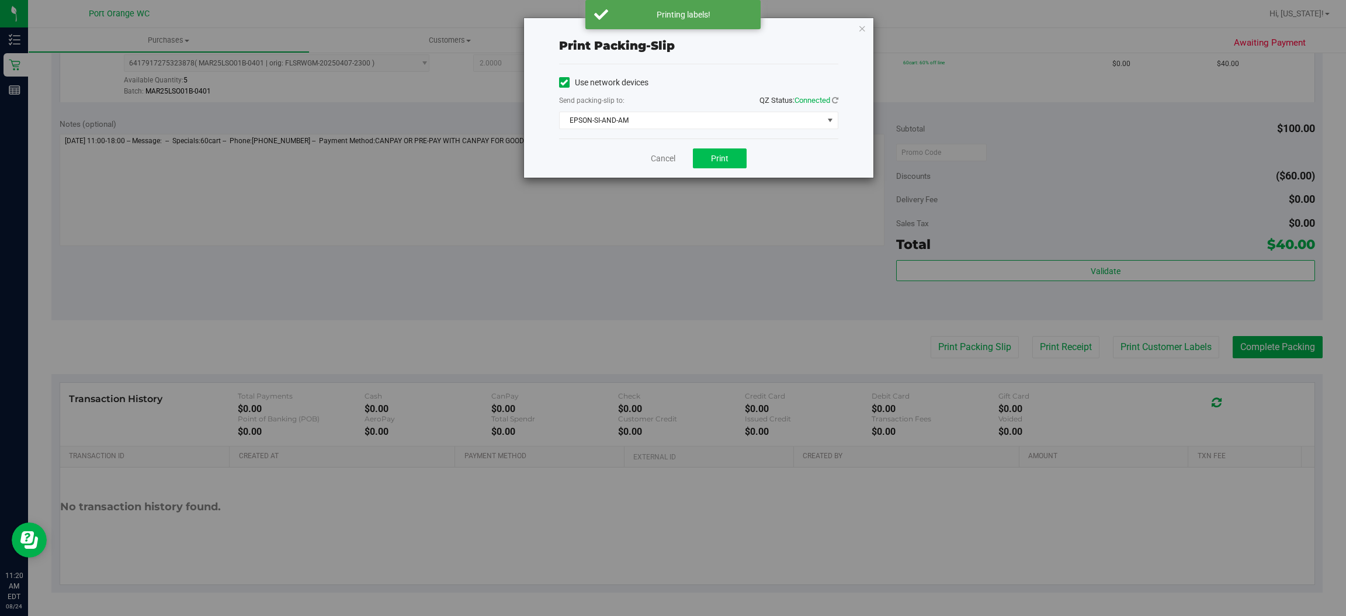
click at [724, 159] on span "Print" at bounding box center [720, 158] width 18 height 9
click at [858, 27] on icon "button" at bounding box center [862, 28] width 8 height 14
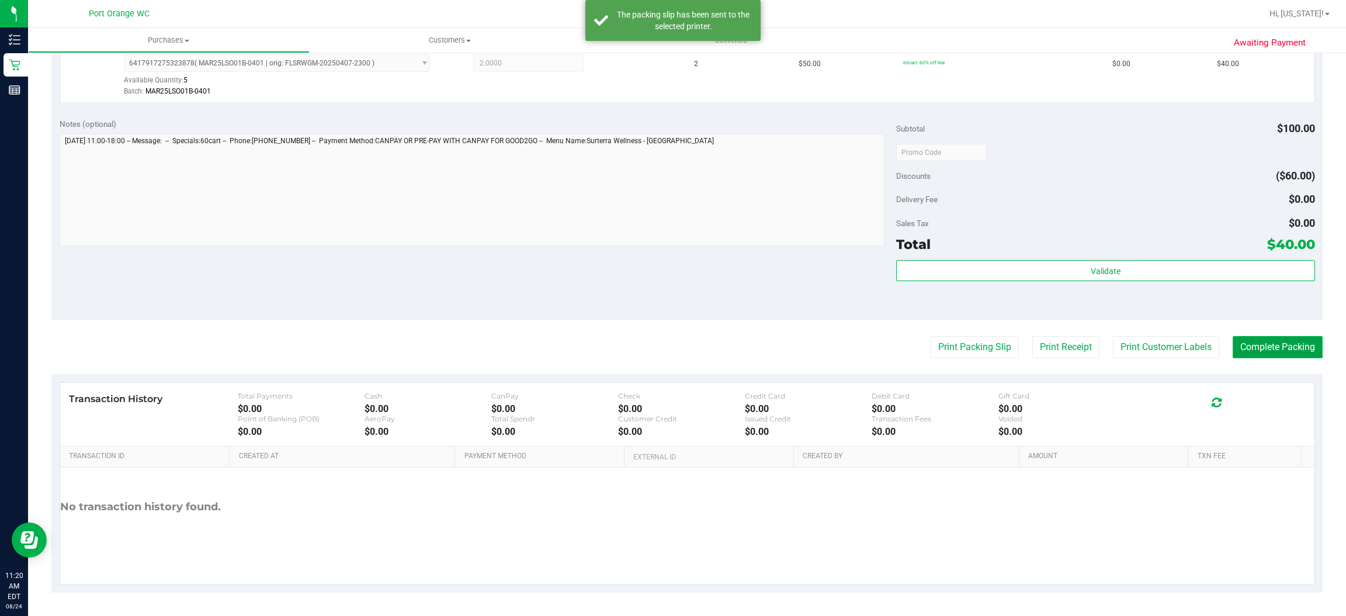
click at [1295, 352] on button "Complete Packing" at bounding box center [1278, 347] width 90 height 22
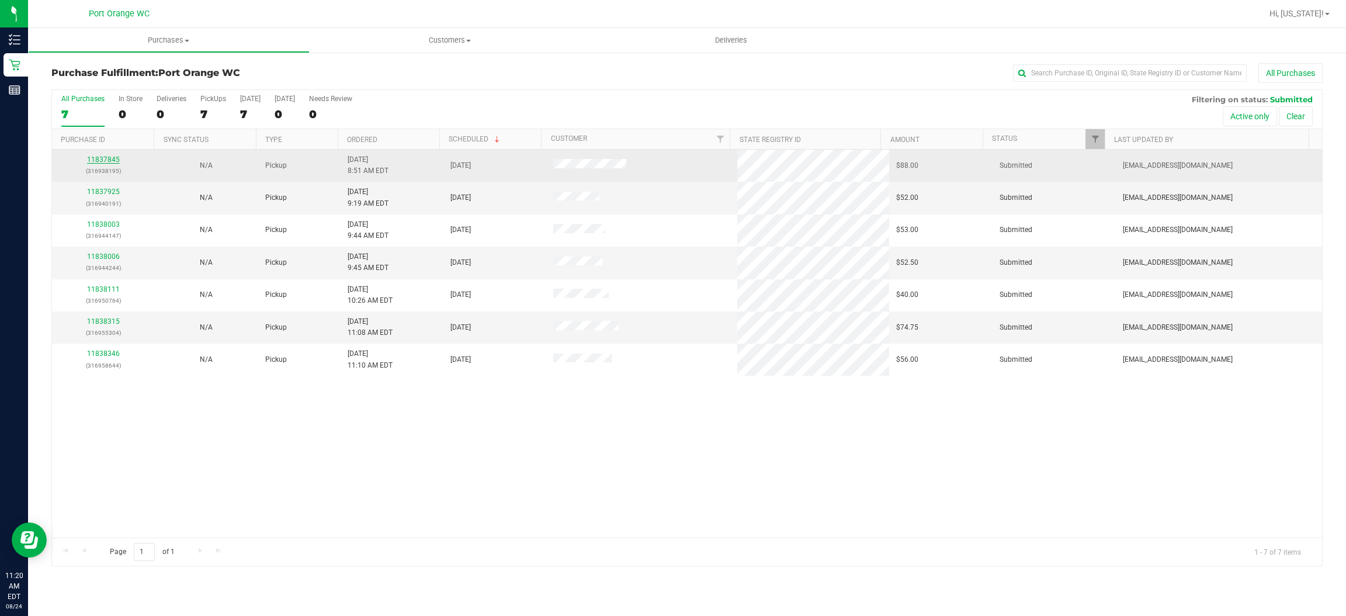
click at [100, 162] on link "11837845" at bounding box center [103, 159] width 33 height 8
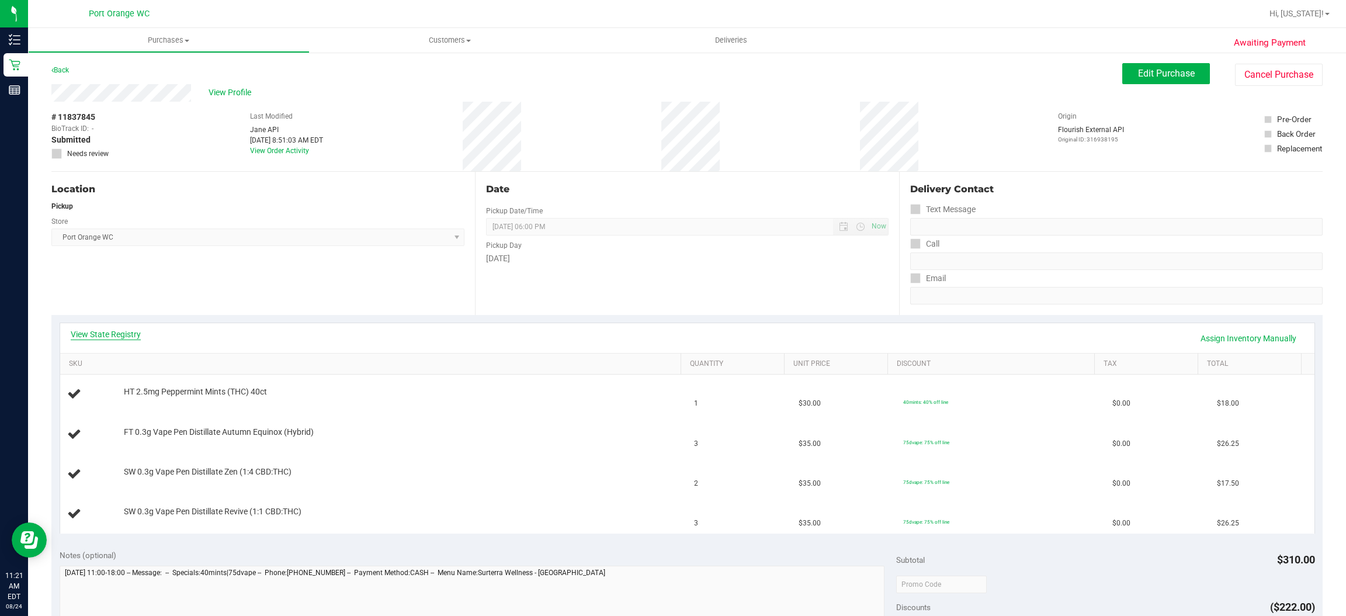
click at [128, 334] on link "View State Registry" at bounding box center [106, 334] width 70 height 12
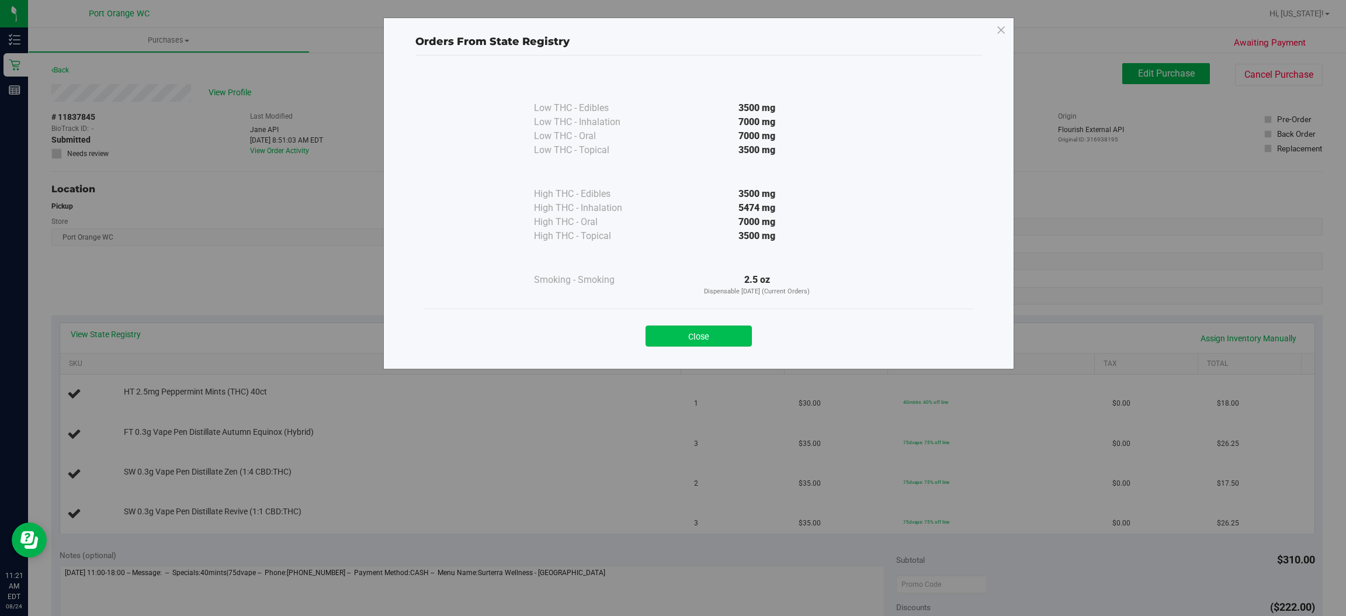
click at [717, 331] on button "Close" at bounding box center [699, 335] width 106 height 21
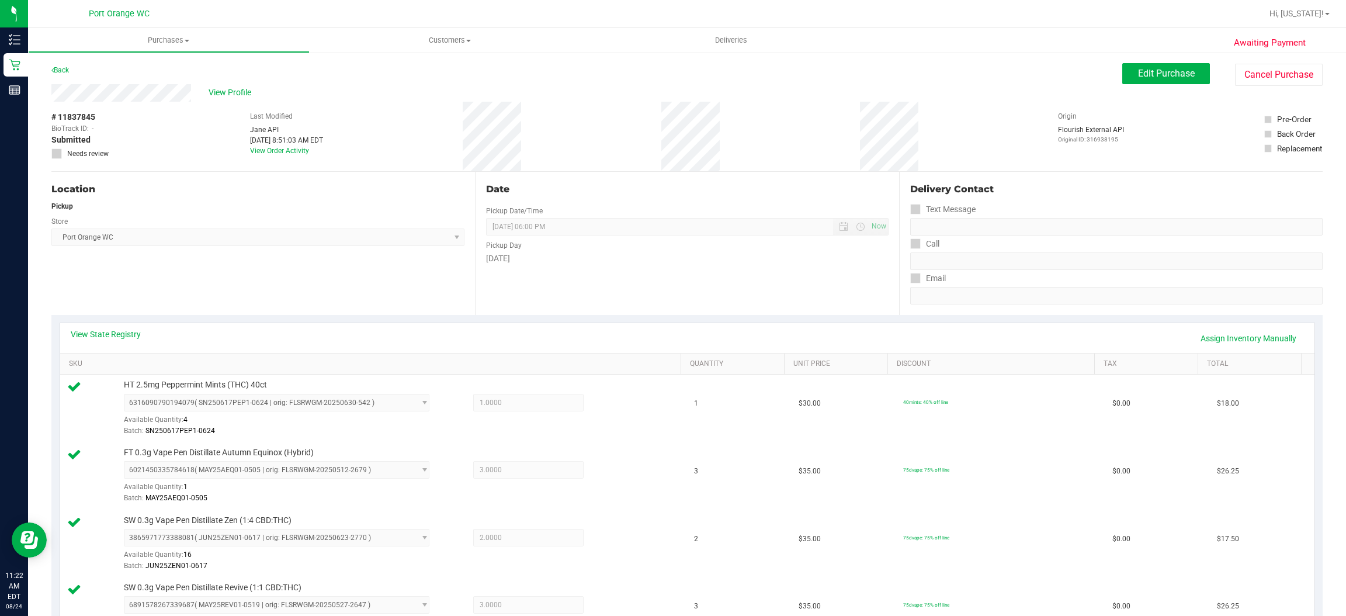
scroll to position [237, 0]
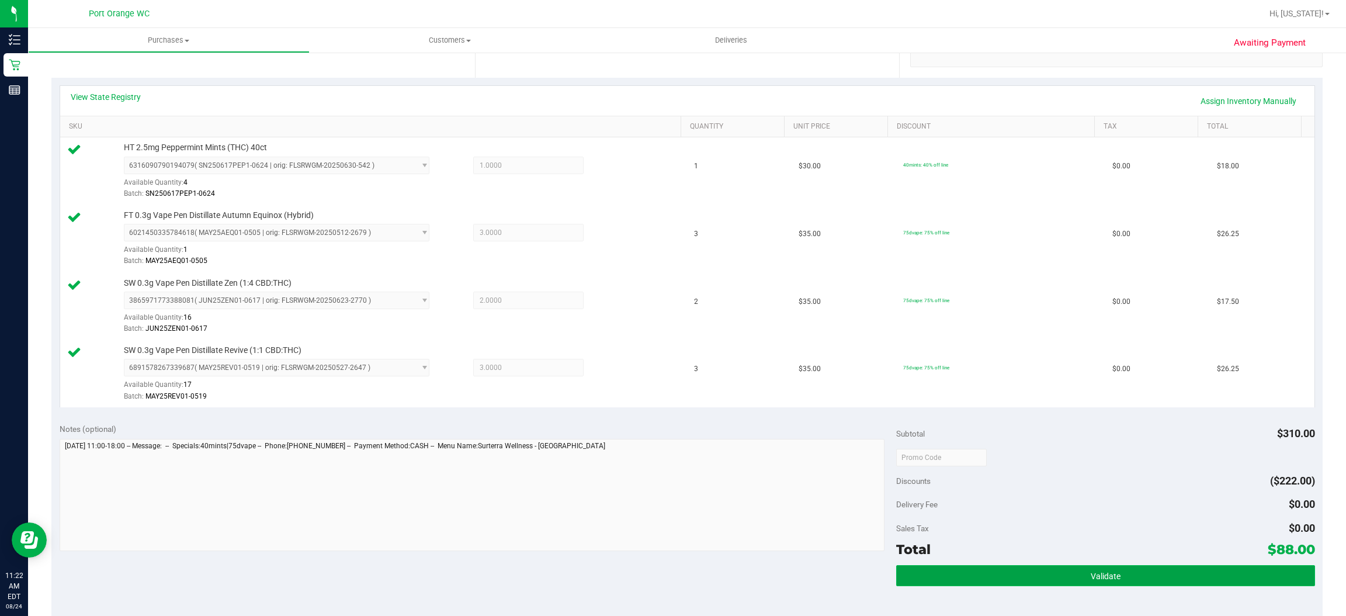
click at [1109, 586] on button "Validate" at bounding box center [1105, 575] width 418 height 21
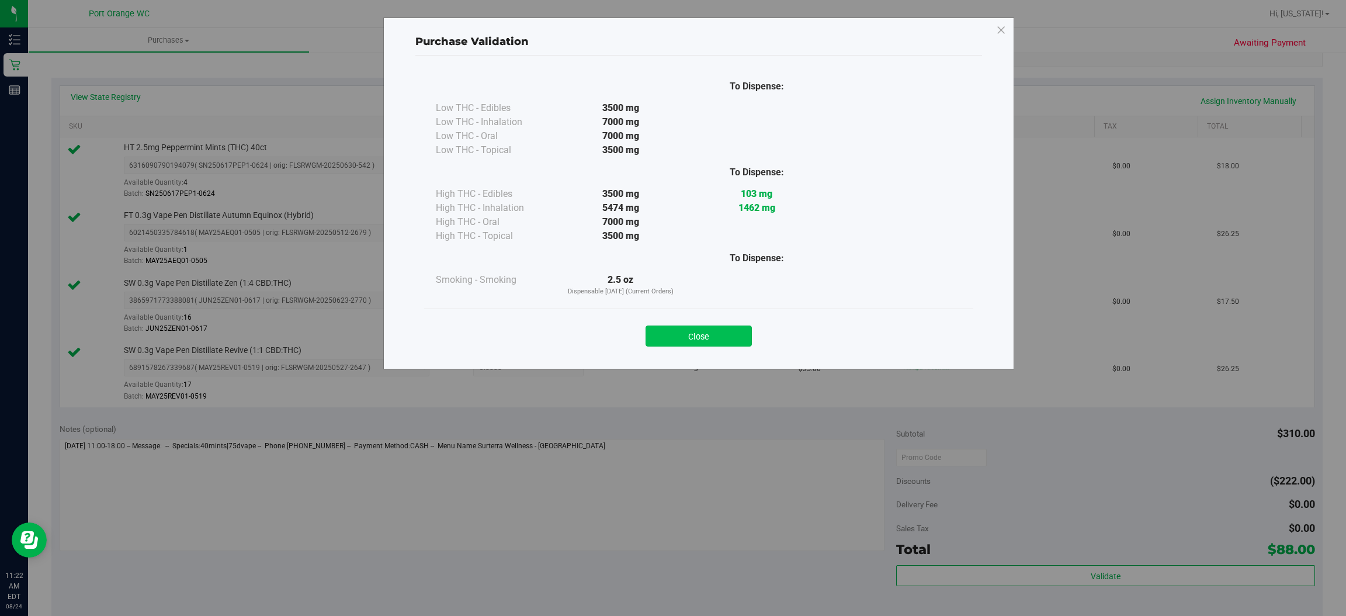
click at [723, 331] on button "Close" at bounding box center [699, 335] width 106 height 21
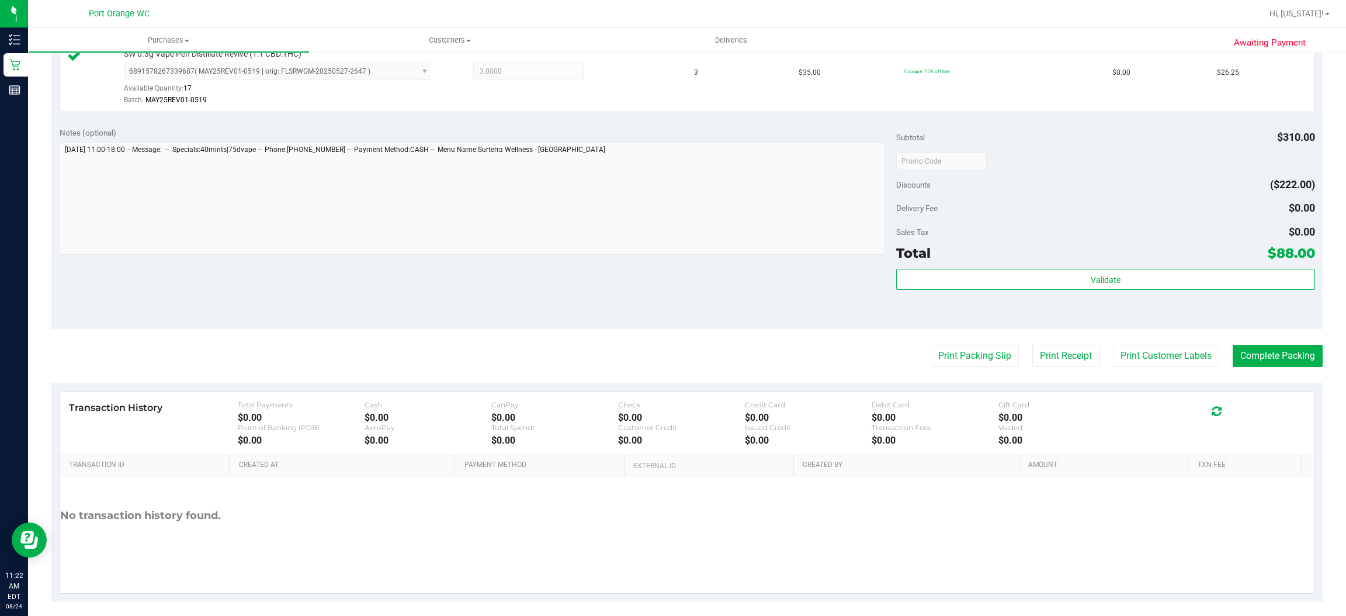
scroll to position [539, 0]
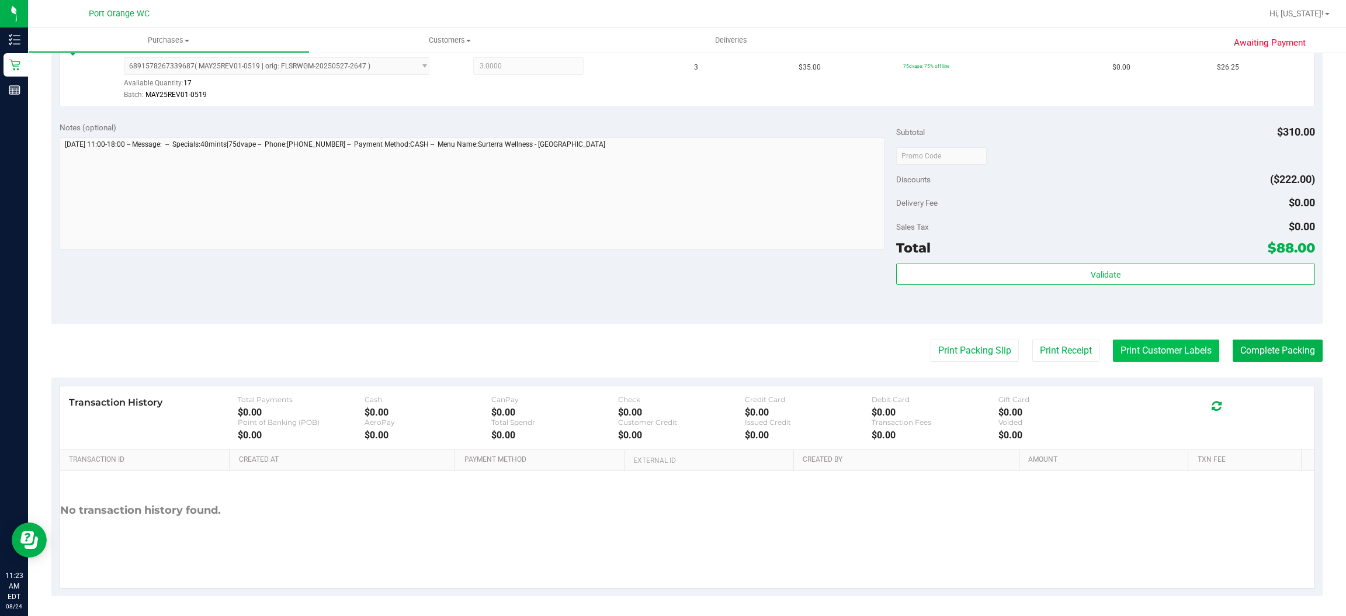
click at [1154, 356] on button "Print Customer Labels" at bounding box center [1166, 350] width 106 height 22
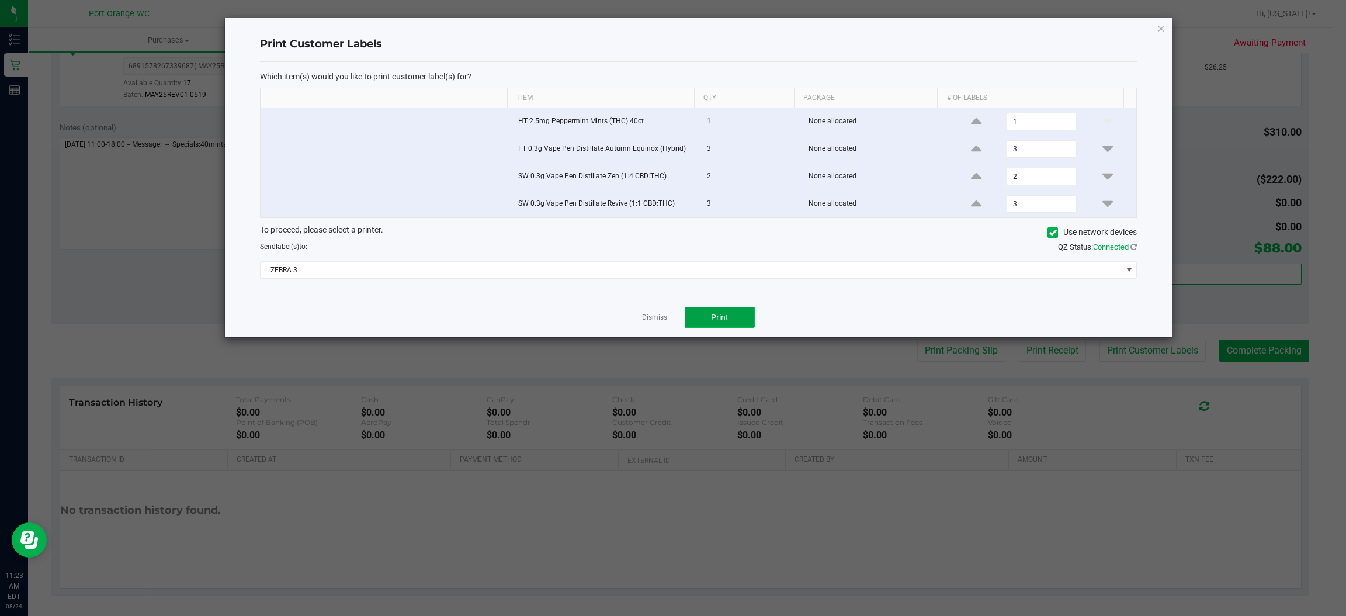
click at [734, 325] on button "Print" at bounding box center [720, 317] width 70 height 21
click at [1161, 27] on icon "button" at bounding box center [1161, 28] width 8 height 14
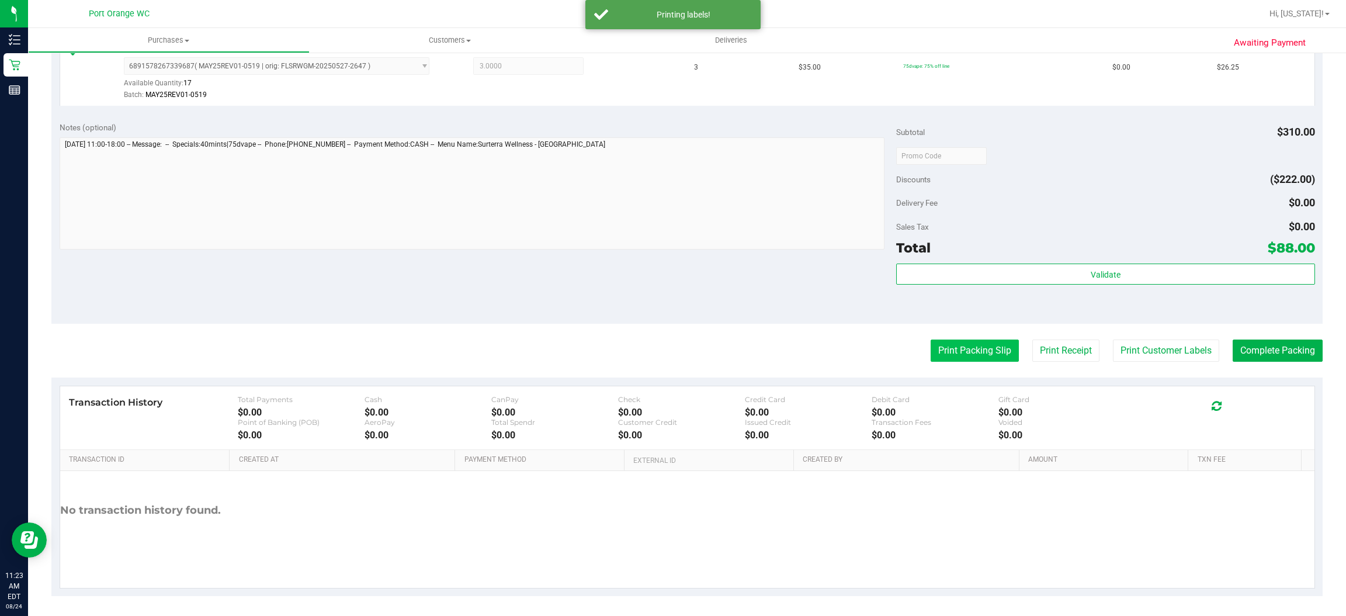
click at [969, 352] on button "Print Packing Slip" at bounding box center [975, 350] width 88 height 22
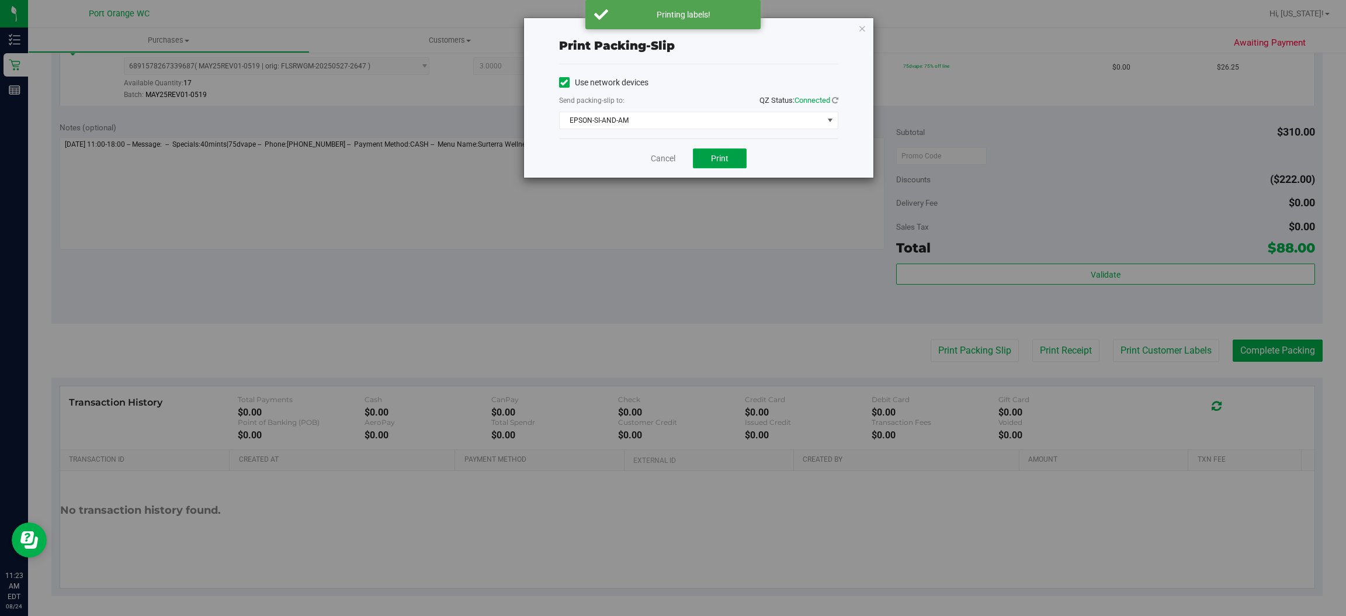
click at [738, 168] on button "Print" at bounding box center [720, 158] width 54 height 20
click at [861, 27] on icon "button" at bounding box center [862, 28] width 8 height 14
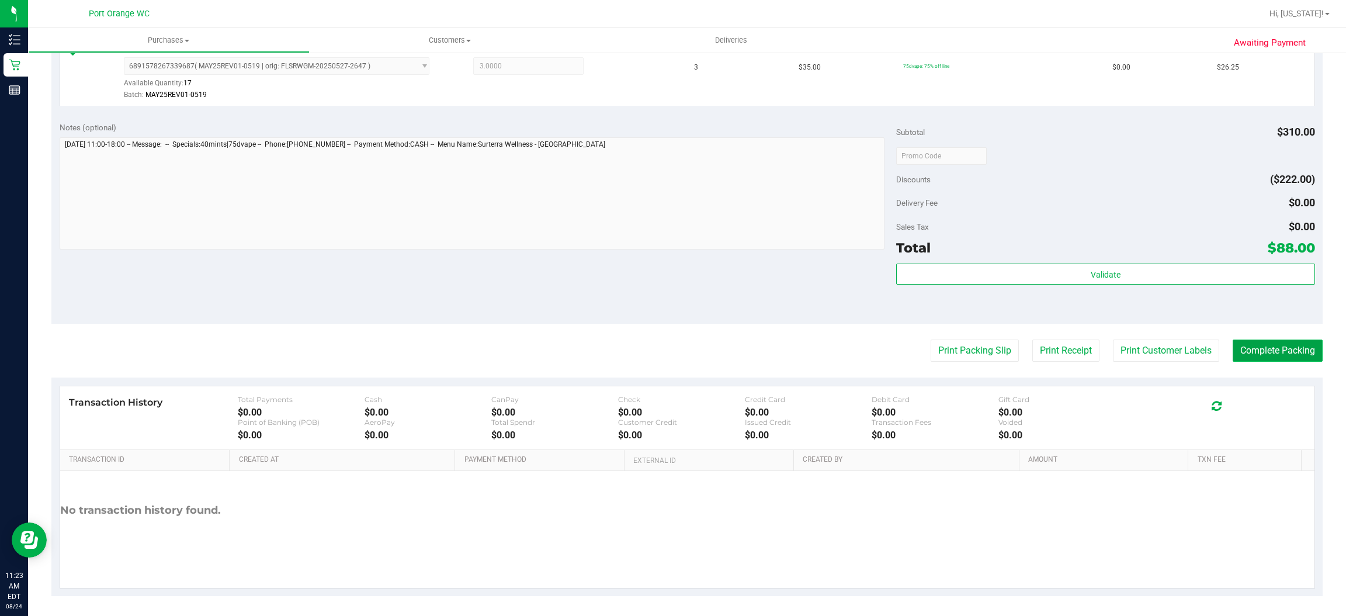
click at [1281, 353] on button "Complete Packing" at bounding box center [1278, 350] width 90 height 22
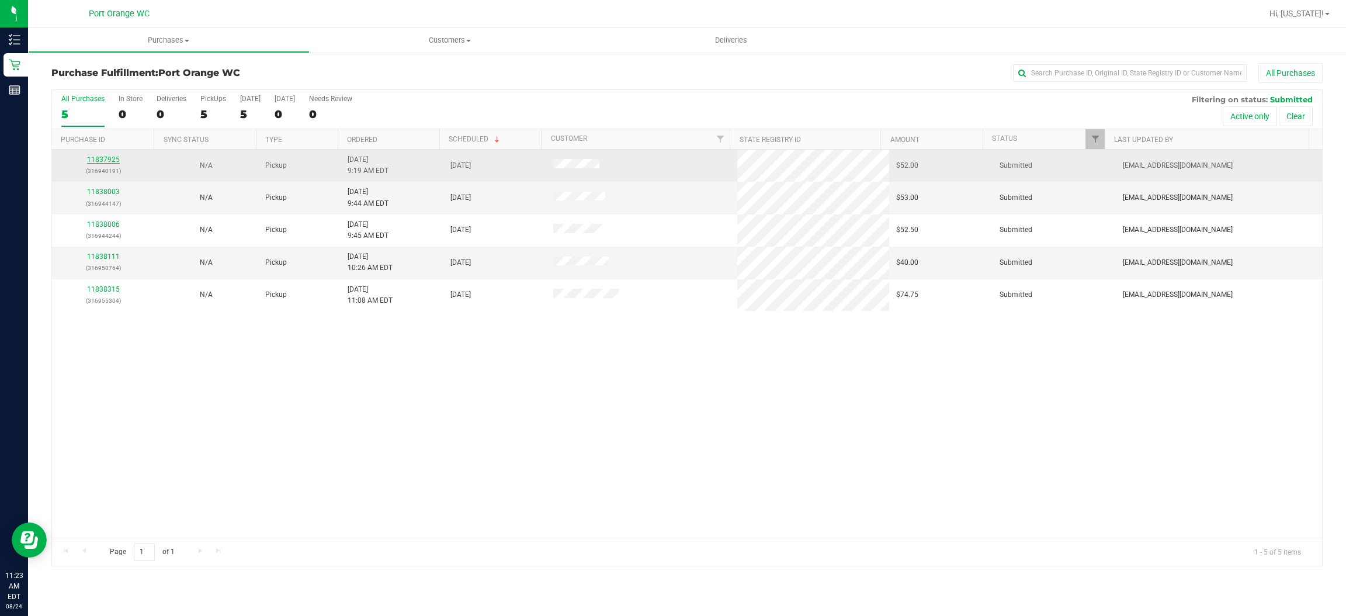
click at [108, 161] on link "11837925" at bounding box center [103, 159] width 33 height 8
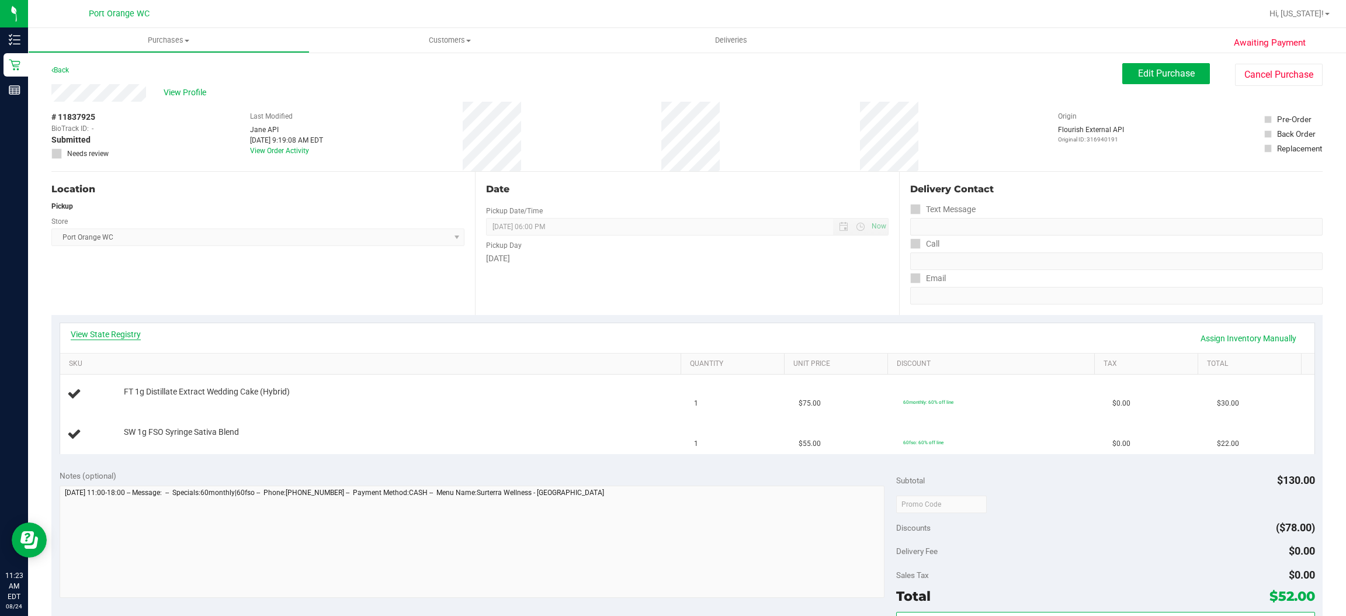
click at [96, 334] on link "View State Registry" at bounding box center [106, 334] width 70 height 12
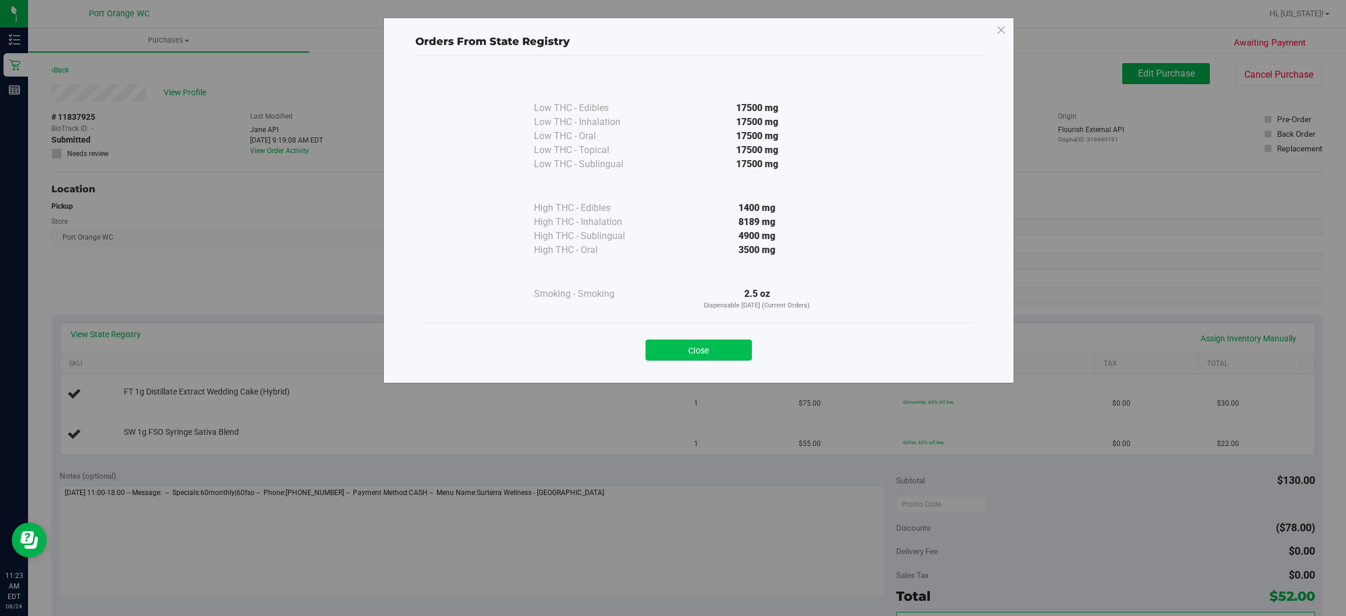
click at [733, 349] on button "Close" at bounding box center [699, 349] width 106 height 21
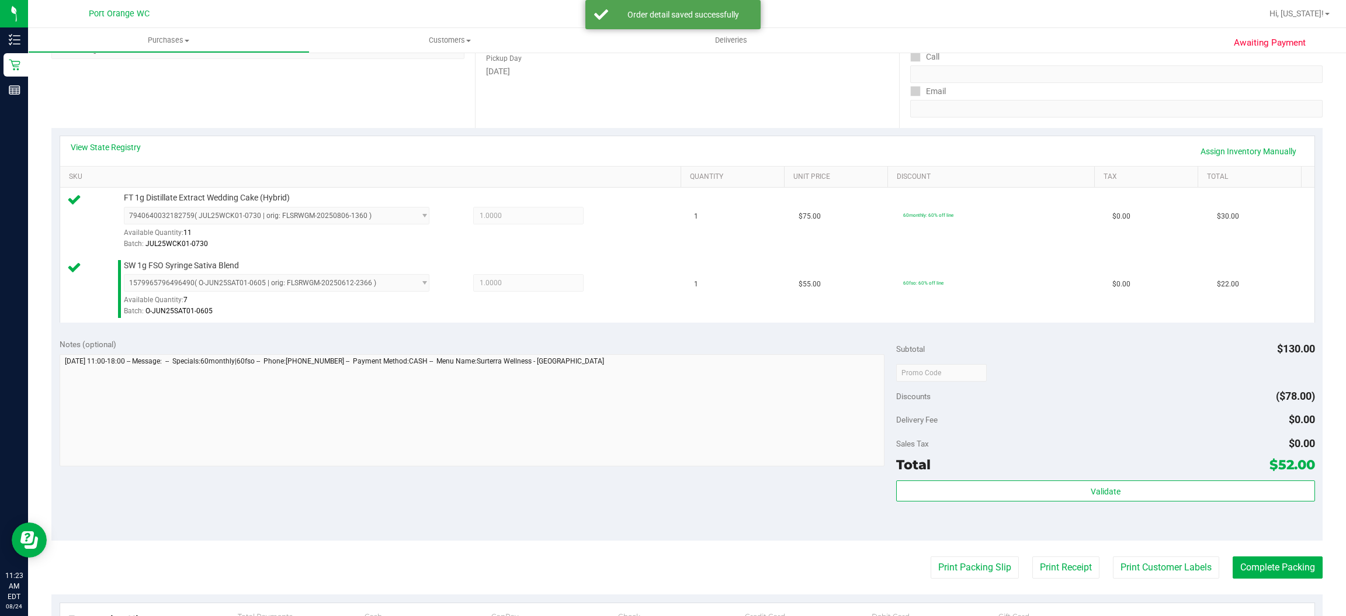
scroll to position [250, 0]
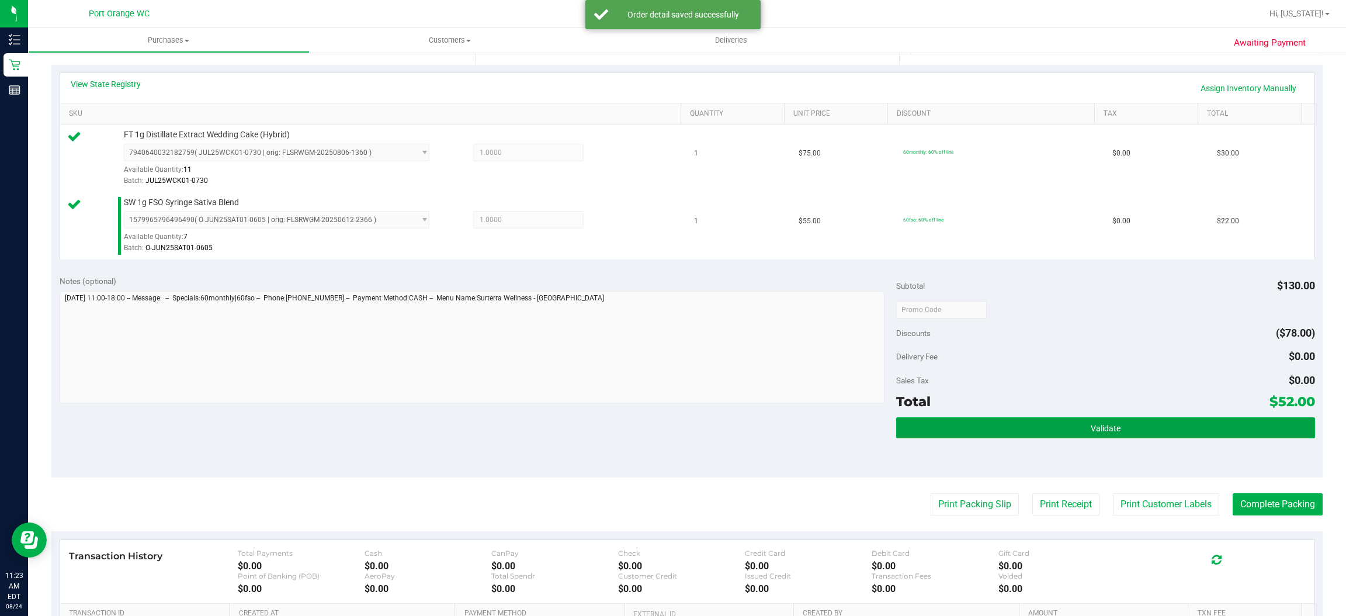
click at [1093, 428] on span "Validate" at bounding box center [1106, 428] width 30 height 9
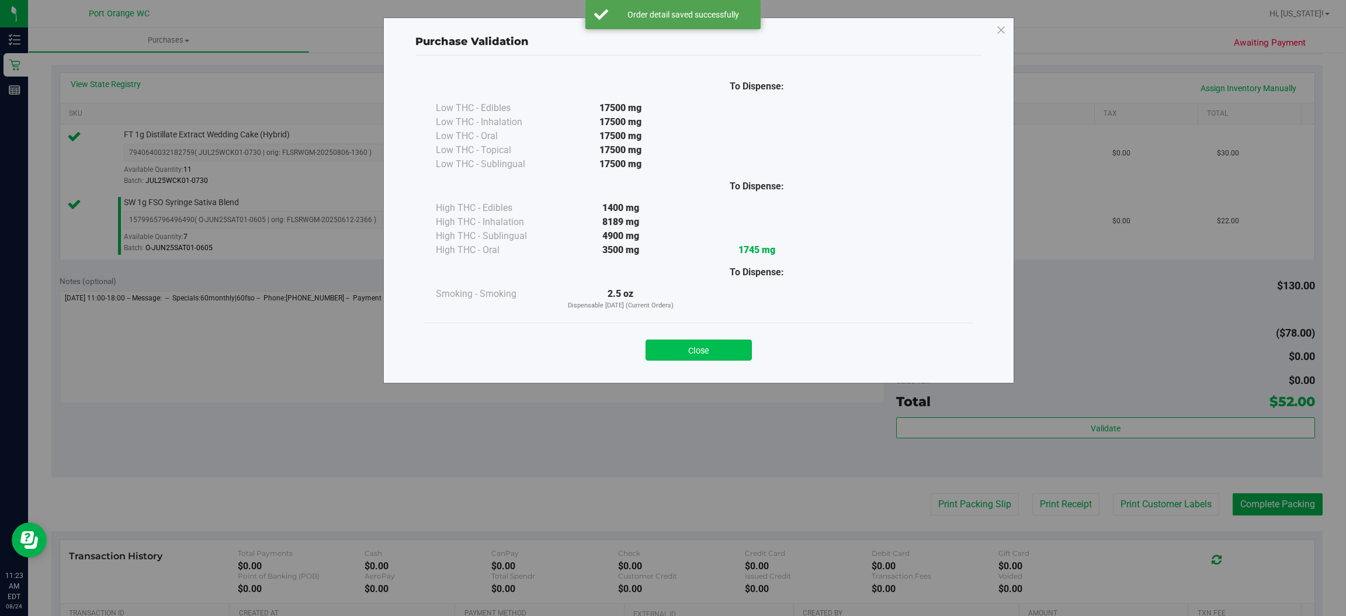
click at [720, 355] on button "Close" at bounding box center [699, 349] width 106 height 21
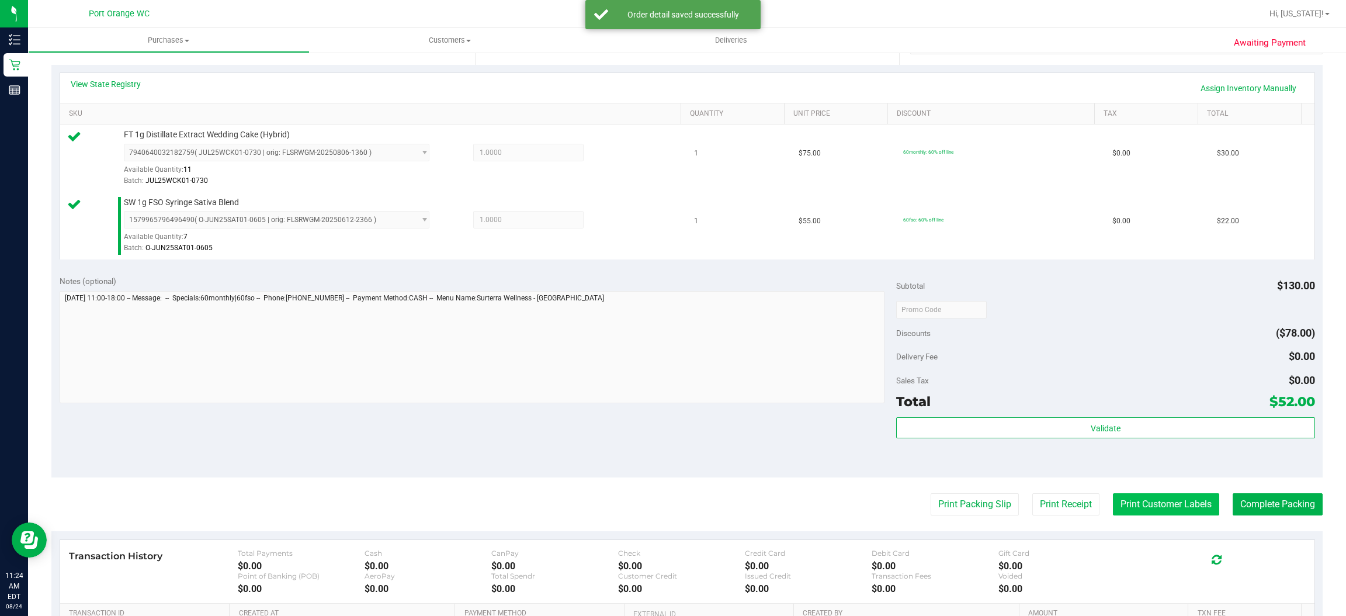
click at [1168, 505] on button "Print Customer Labels" at bounding box center [1166, 504] width 106 height 22
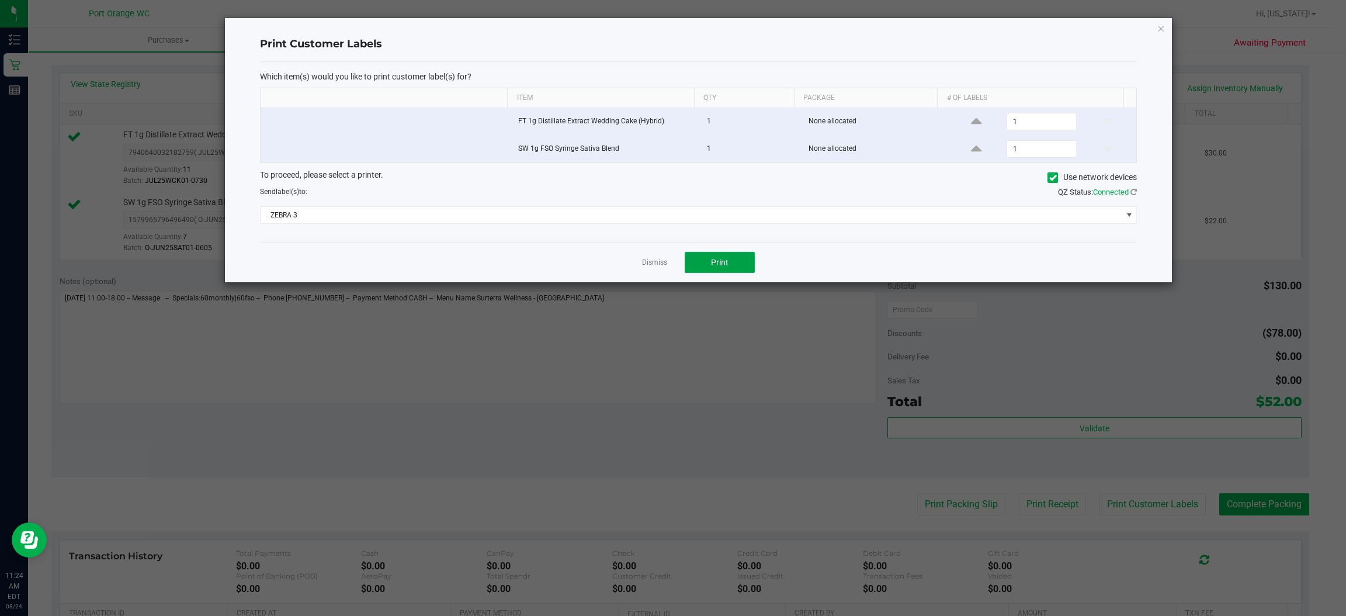
click at [739, 269] on button "Print" at bounding box center [720, 262] width 70 height 21
click at [1161, 27] on icon "button" at bounding box center [1161, 28] width 8 height 14
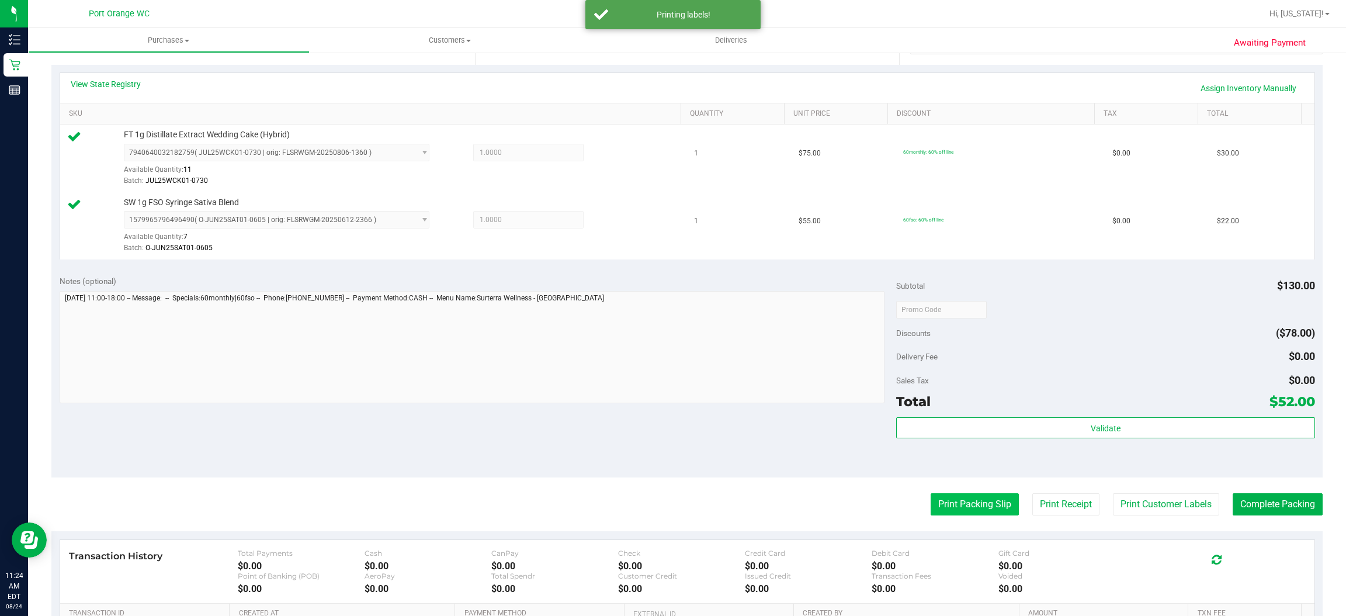
click at [961, 511] on button "Print Packing Slip" at bounding box center [975, 504] width 88 height 22
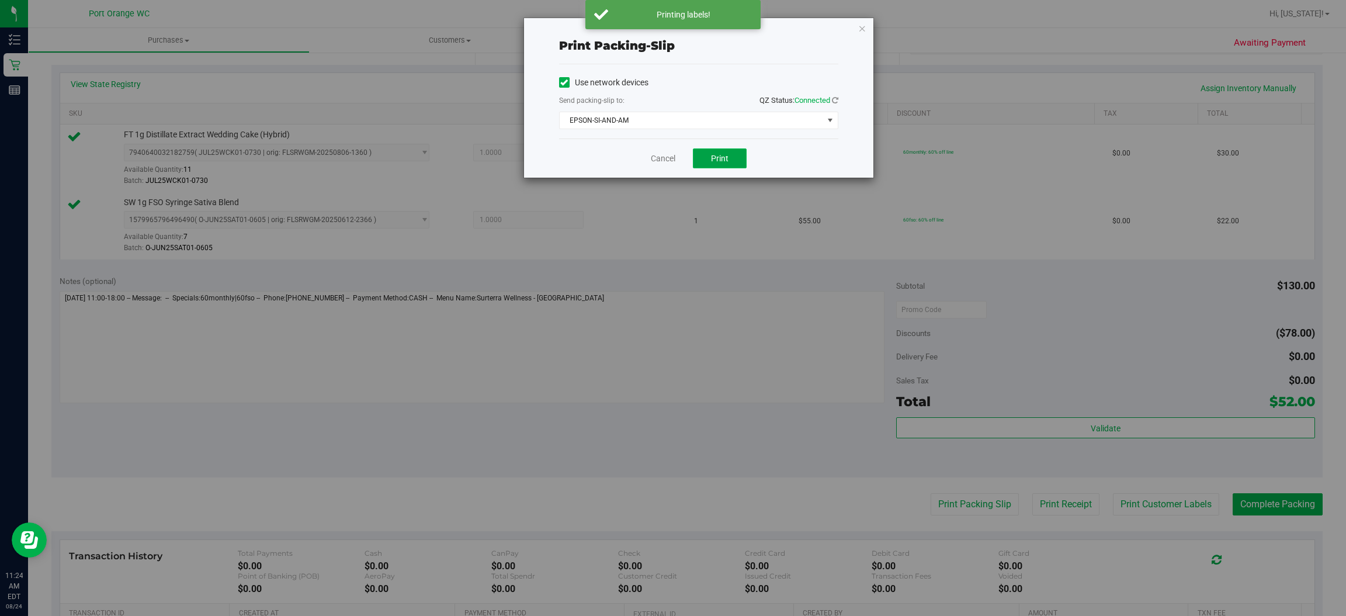
click at [724, 162] on span "Print" at bounding box center [720, 158] width 18 height 9
click at [861, 27] on icon "button" at bounding box center [862, 28] width 8 height 14
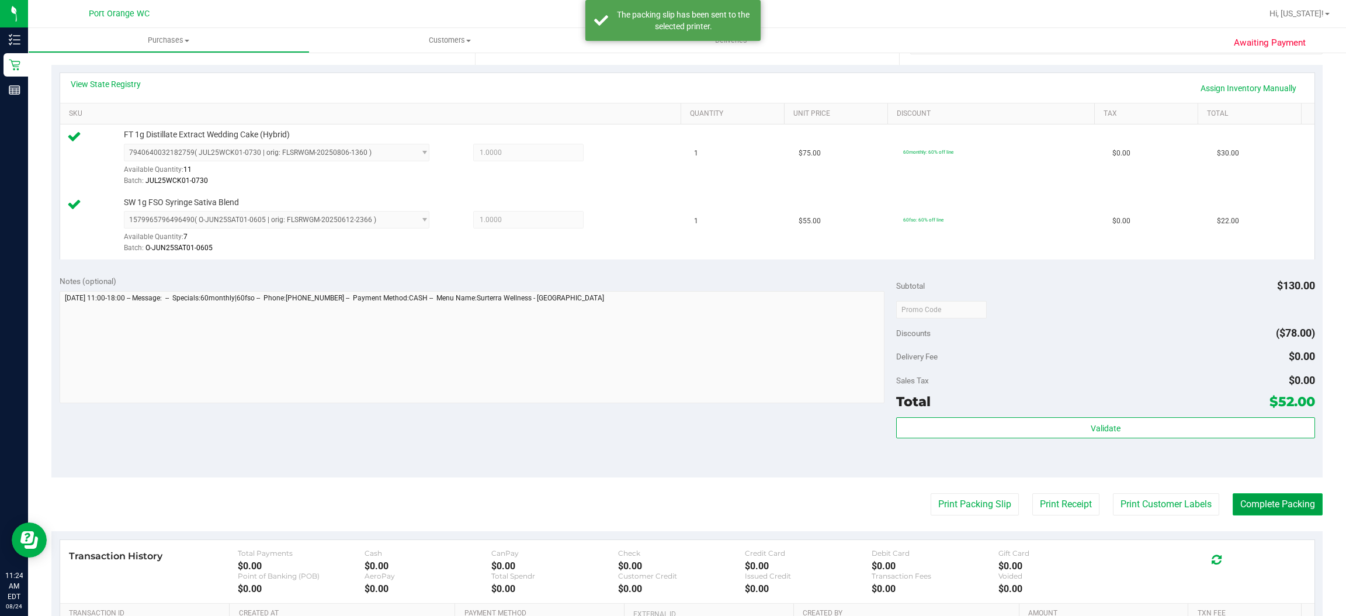
click at [1279, 508] on button "Complete Packing" at bounding box center [1278, 504] width 90 height 22
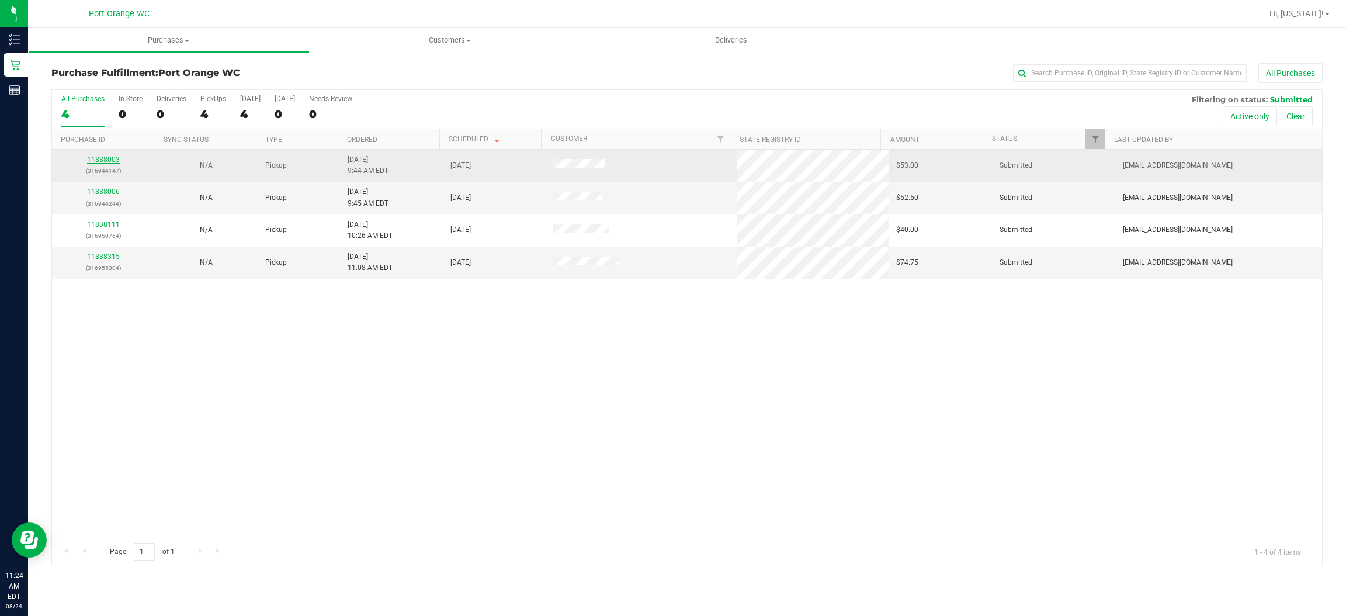
click at [110, 159] on link "11838003" at bounding box center [103, 159] width 33 height 8
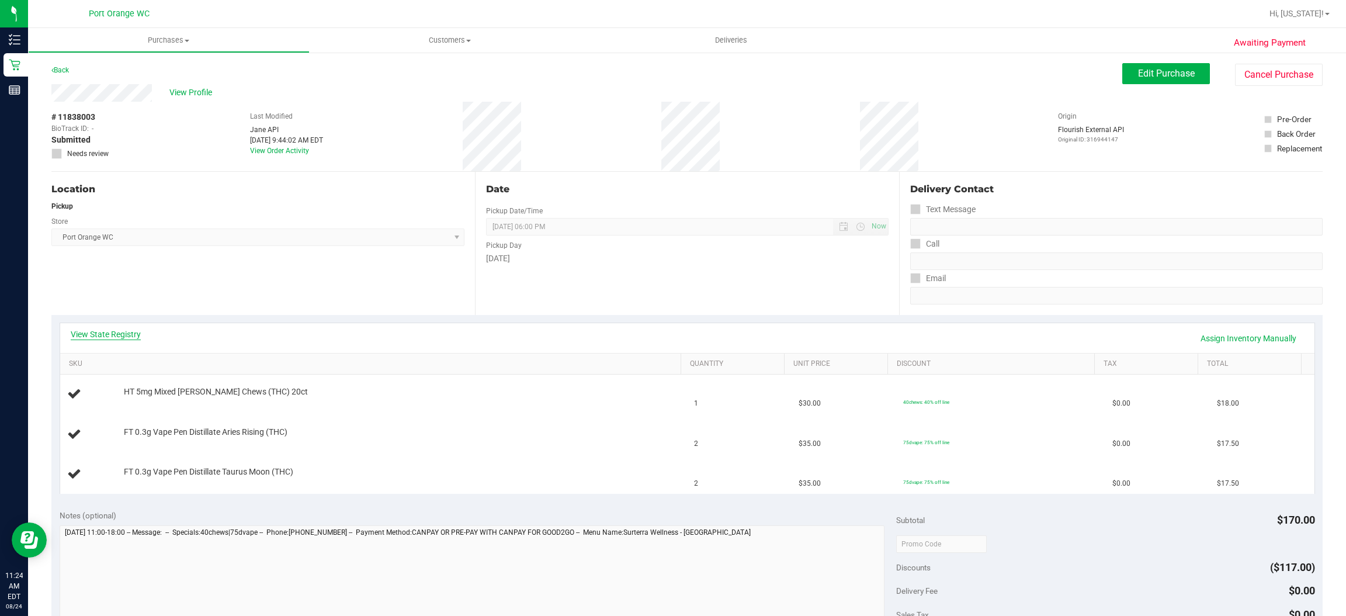
click at [126, 334] on link "View State Registry" at bounding box center [106, 334] width 70 height 12
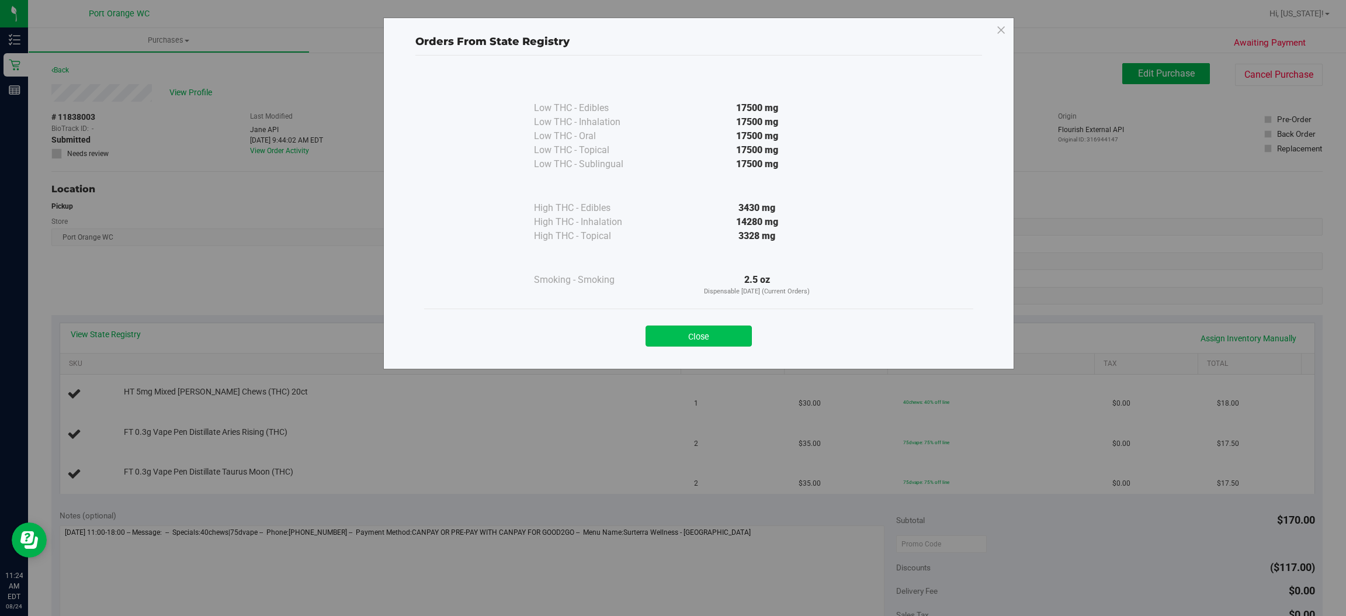
click at [721, 337] on button "Close" at bounding box center [699, 335] width 106 height 21
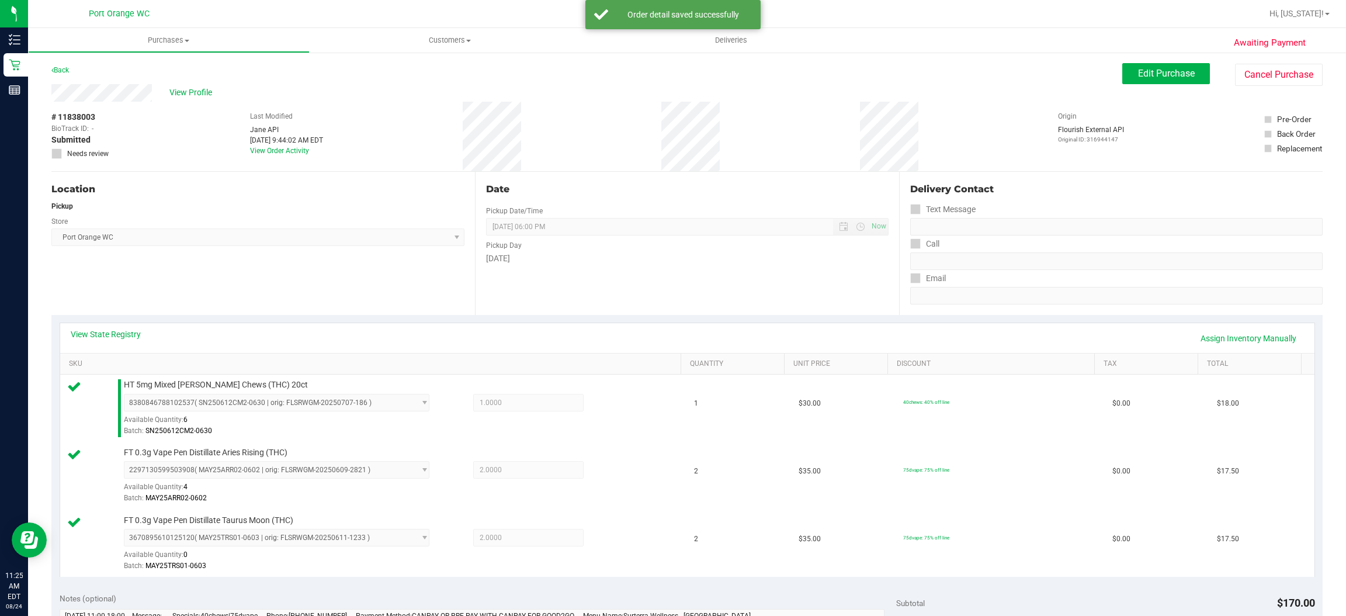
scroll to position [223, 0]
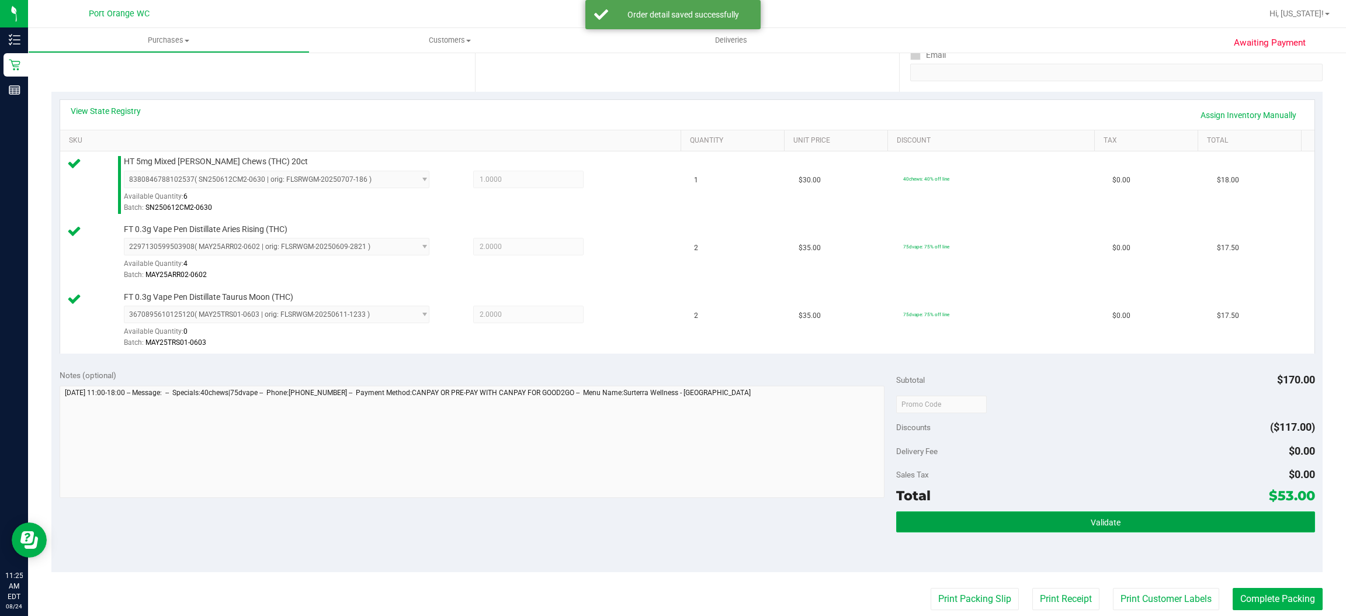
click at [1120, 531] on button "Validate" at bounding box center [1105, 521] width 418 height 21
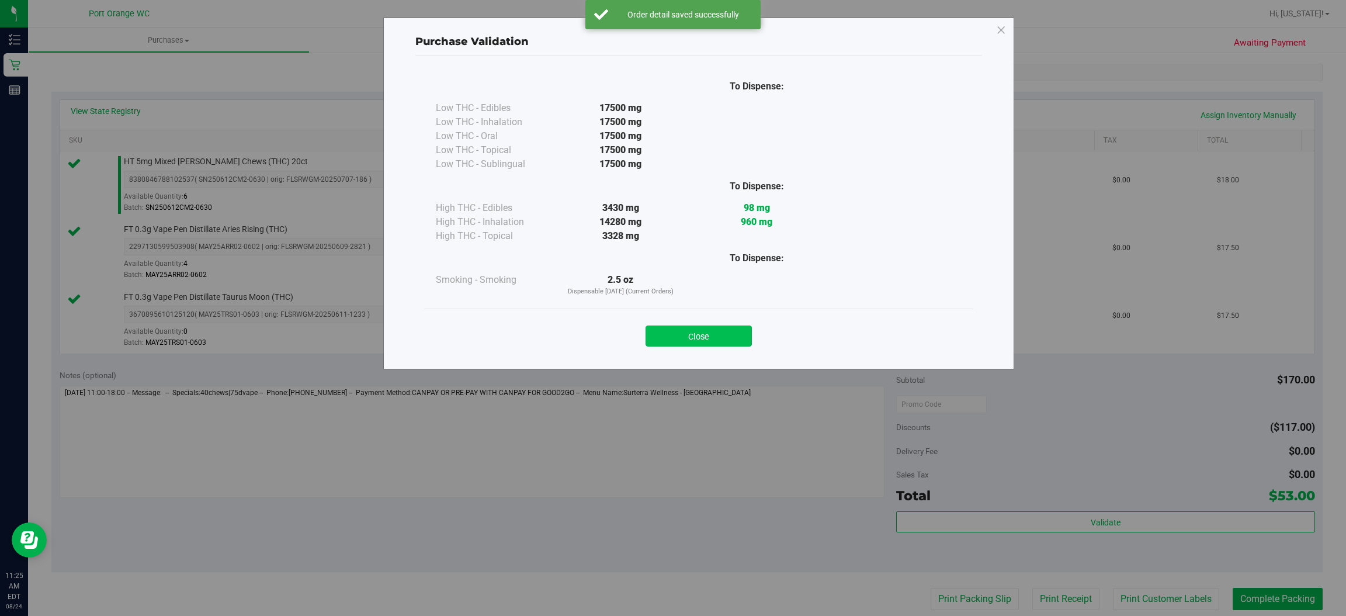
click at [698, 336] on button "Close" at bounding box center [699, 335] width 106 height 21
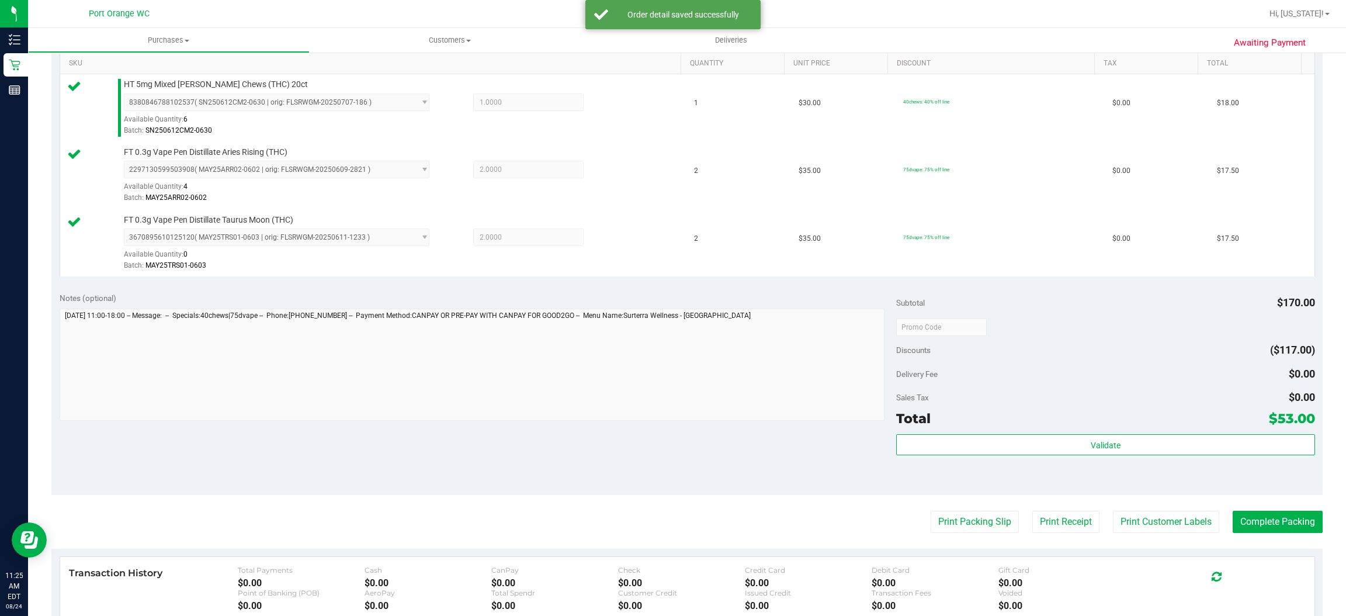
scroll to position [306, 0]
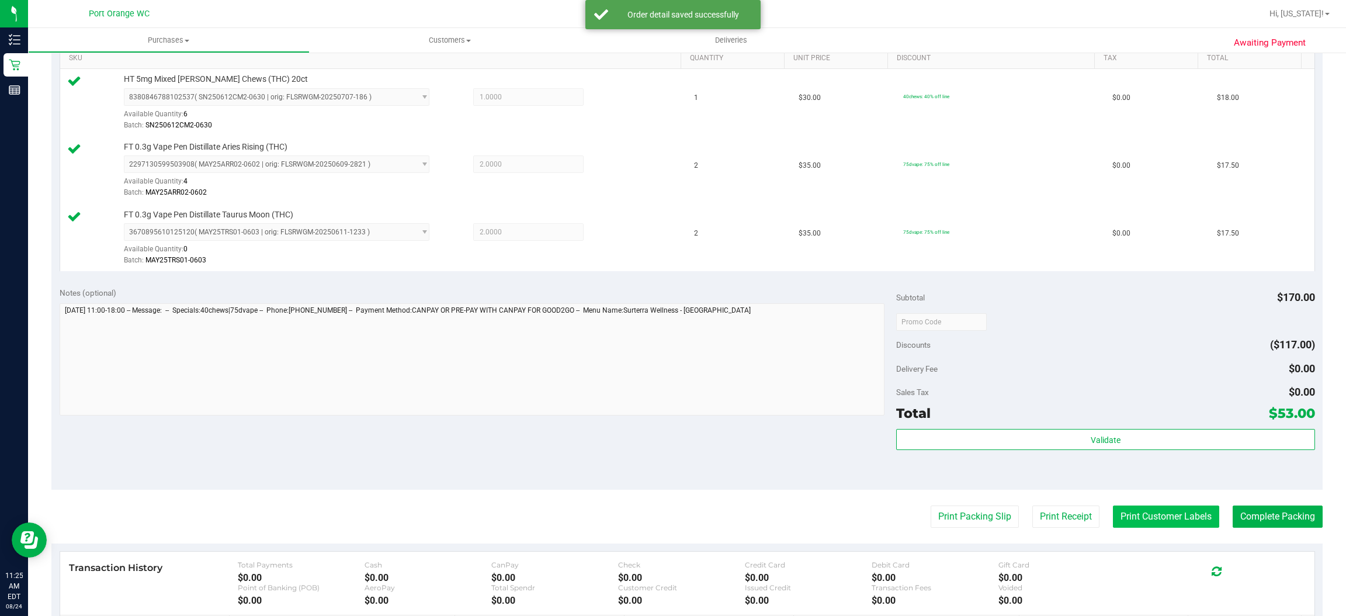
click at [1162, 517] on button "Print Customer Labels" at bounding box center [1166, 516] width 106 height 22
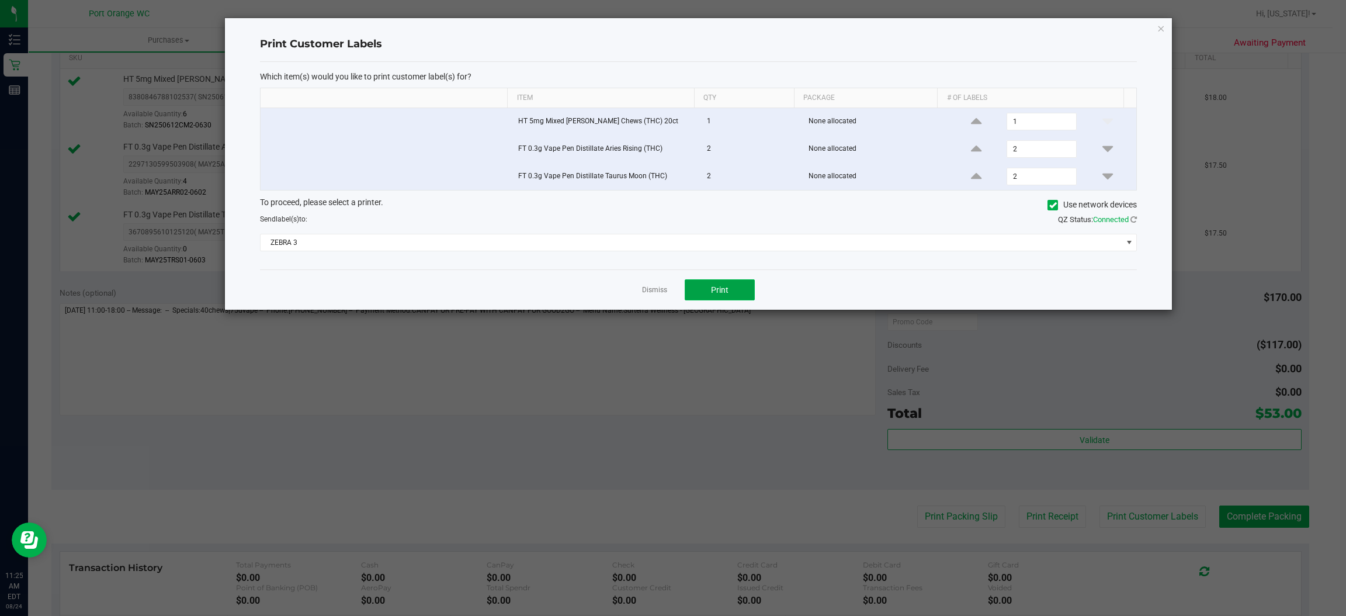
click at [730, 283] on button "Print" at bounding box center [720, 289] width 70 height 21
click at [1161, 27] on icon "button" at bounding box center [1161, 28] width 8 height 14
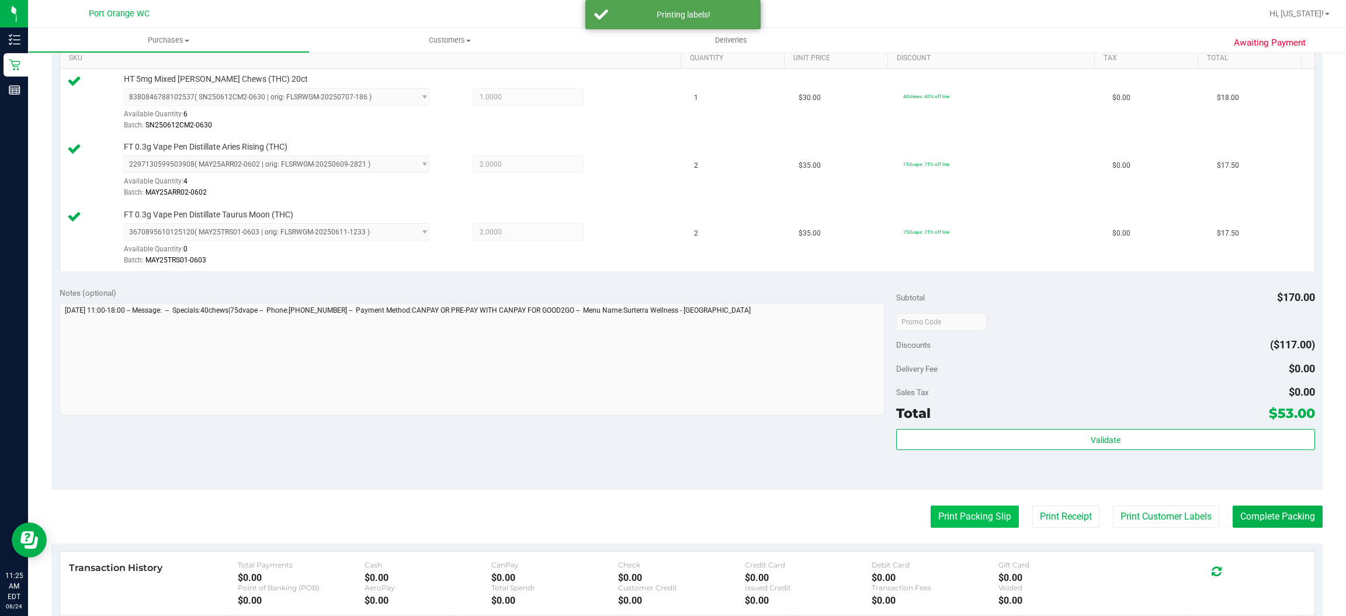
click at [970, 518] on button "Print Packing Slip" at bounding box center [975, 516] width 88 height 22
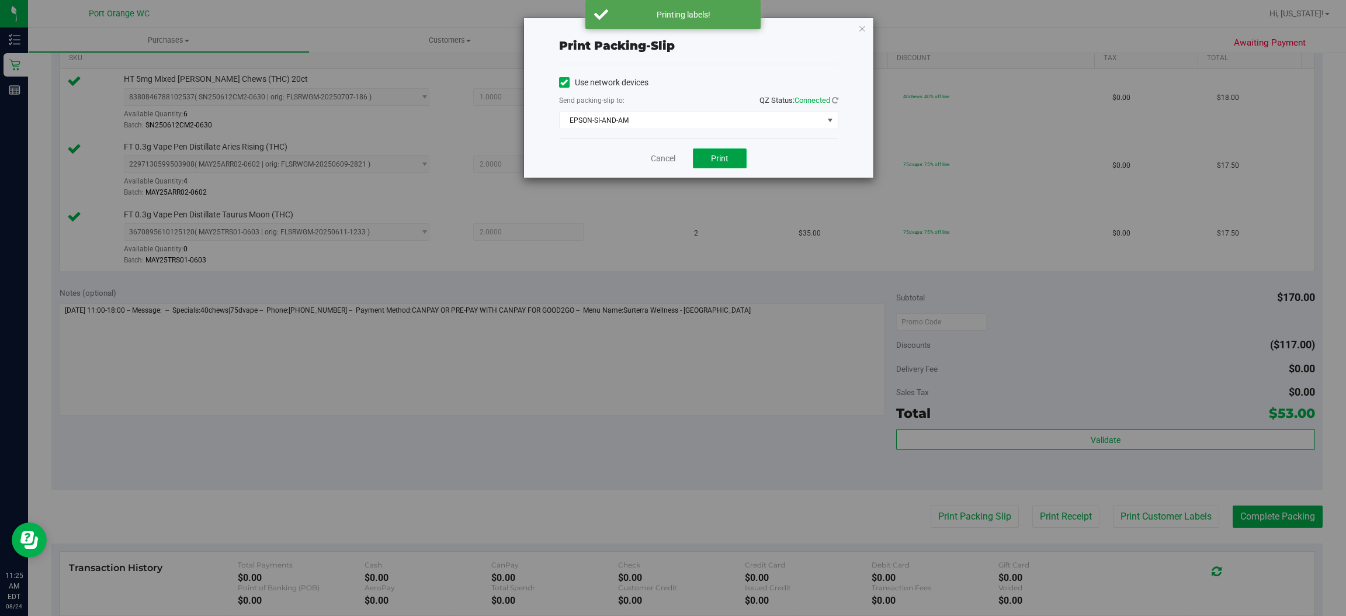
click at [732, 155] on button "Print" at bounding box center [720, 158] width 54 height 20
click at [861, 23] on icon "button" at bounding box center [862, 28] width 8 height 14
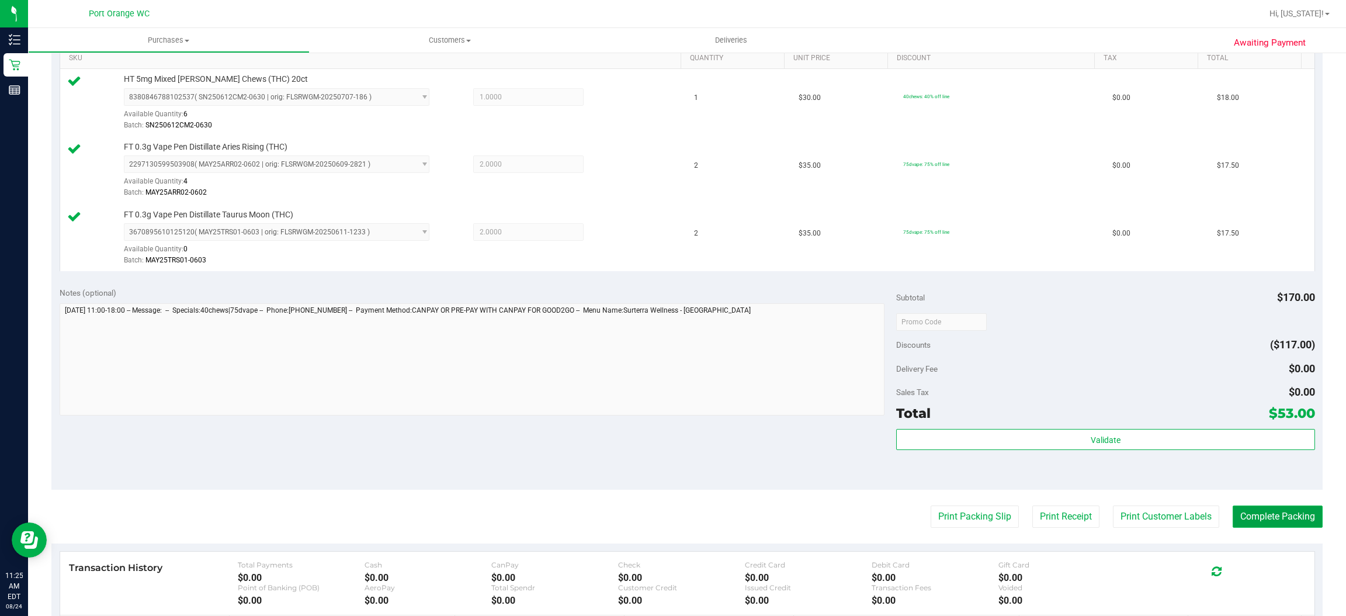
click at [1259, 514] on button "Complete Packing" at bounding box center [1278, 516] width 90 height 22
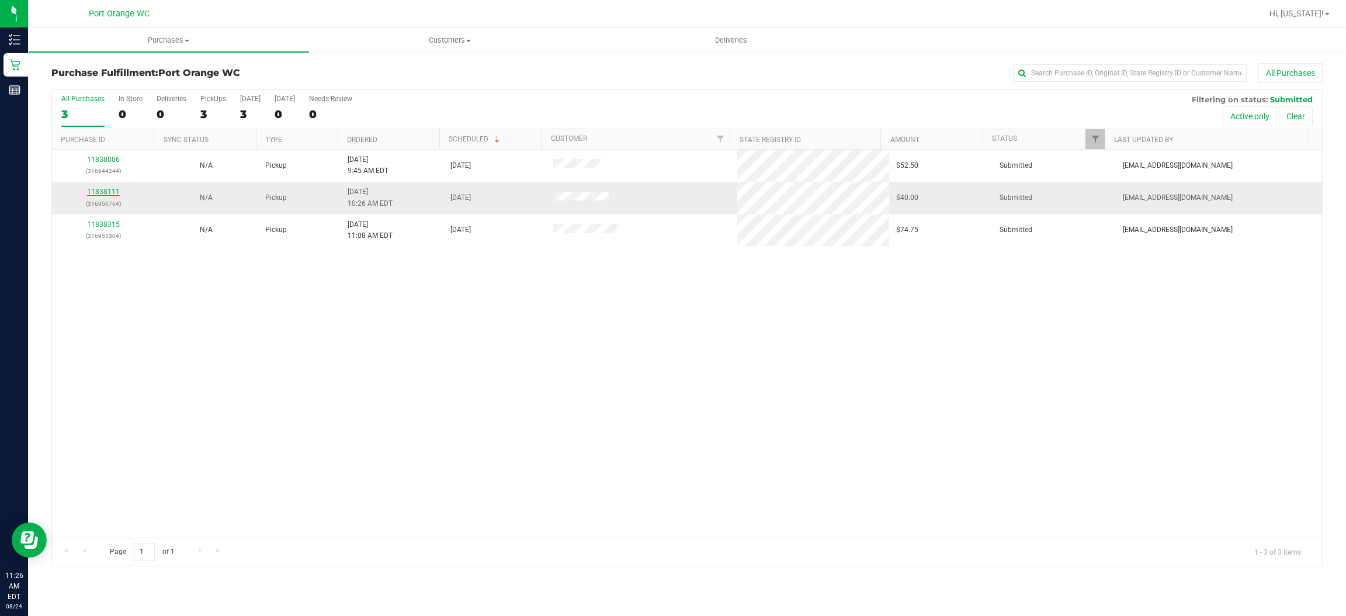
click at [110, 192] on link "11838111" at bounding box center [103, 192] width 33 height 8
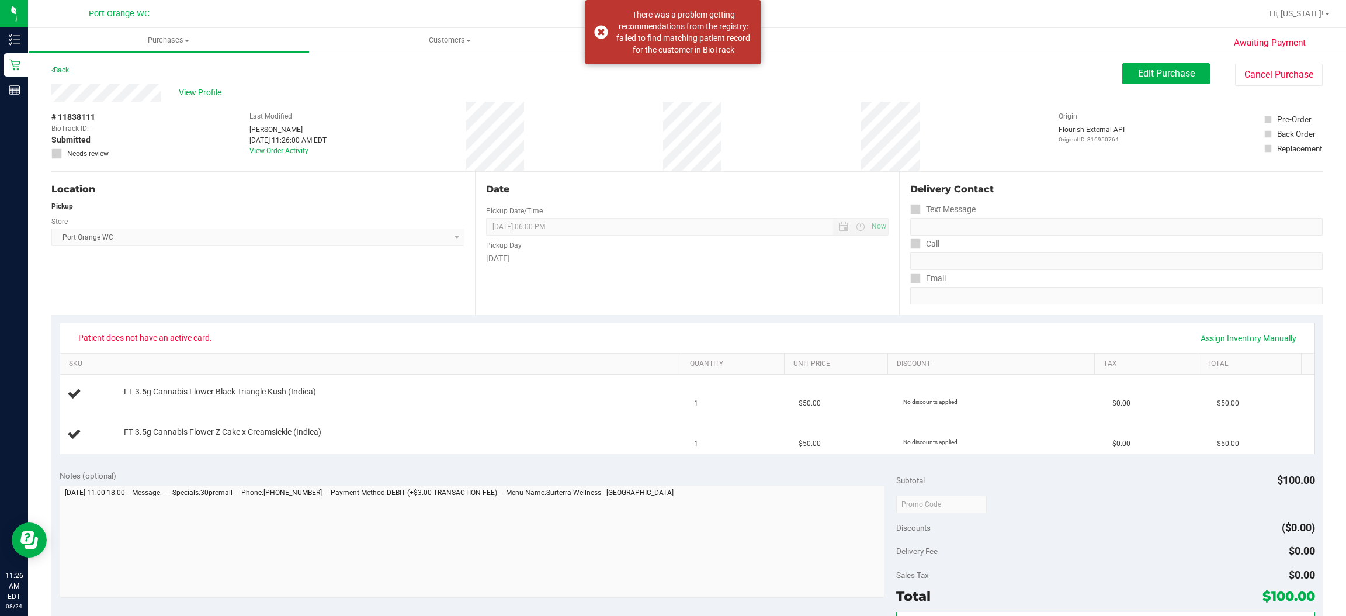
click at [63, 72] on link "Back" at bounding box center [60, 70] width 18 height 8
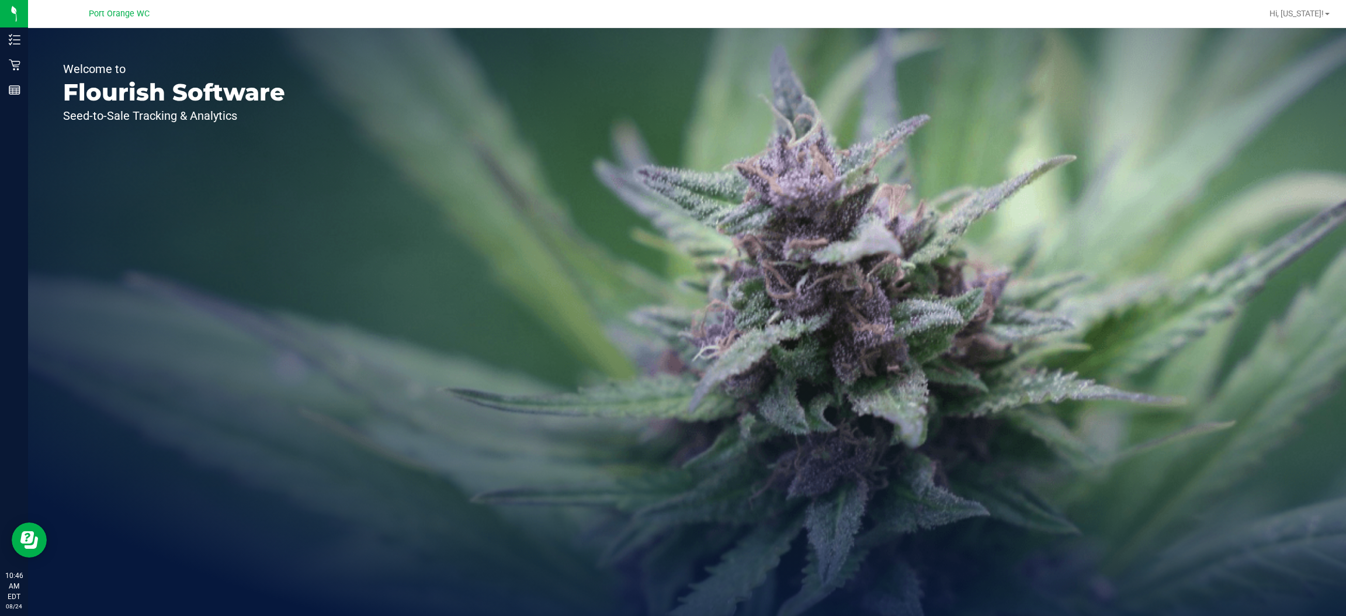
click at [133, 13] on span "Port Orange WC" at bounding box center [119, 14] width 61 height 11
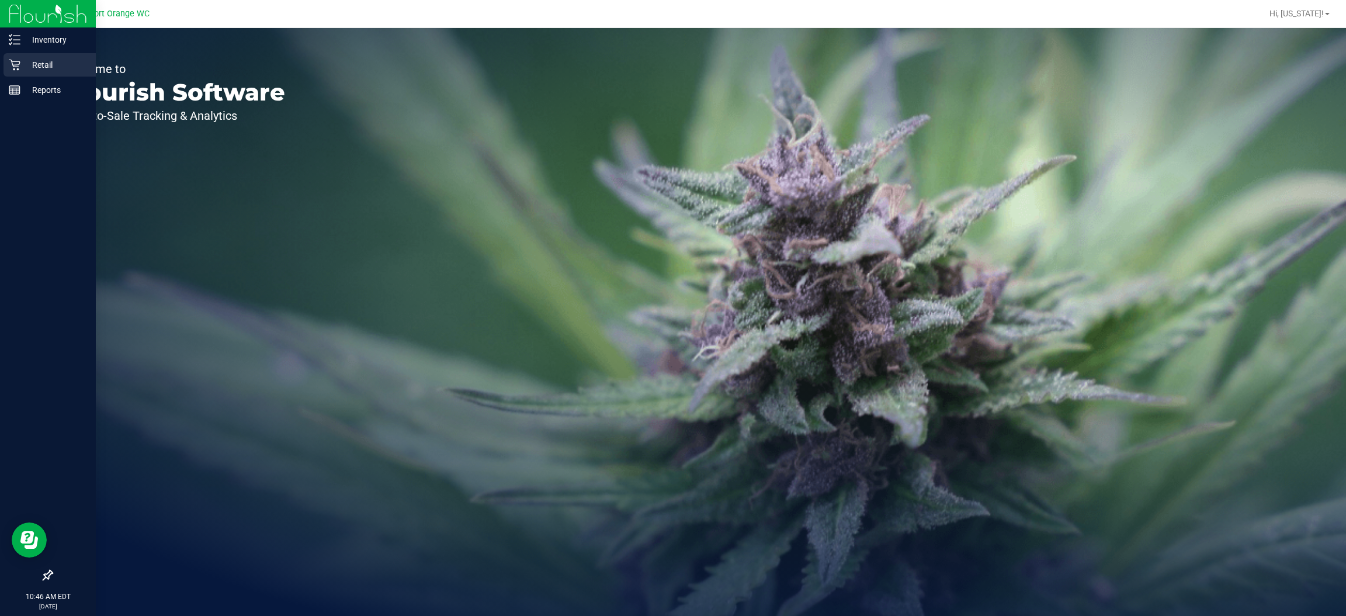
click at [16, 64] on icon at bounding box center [15, 65] width 12 height 12
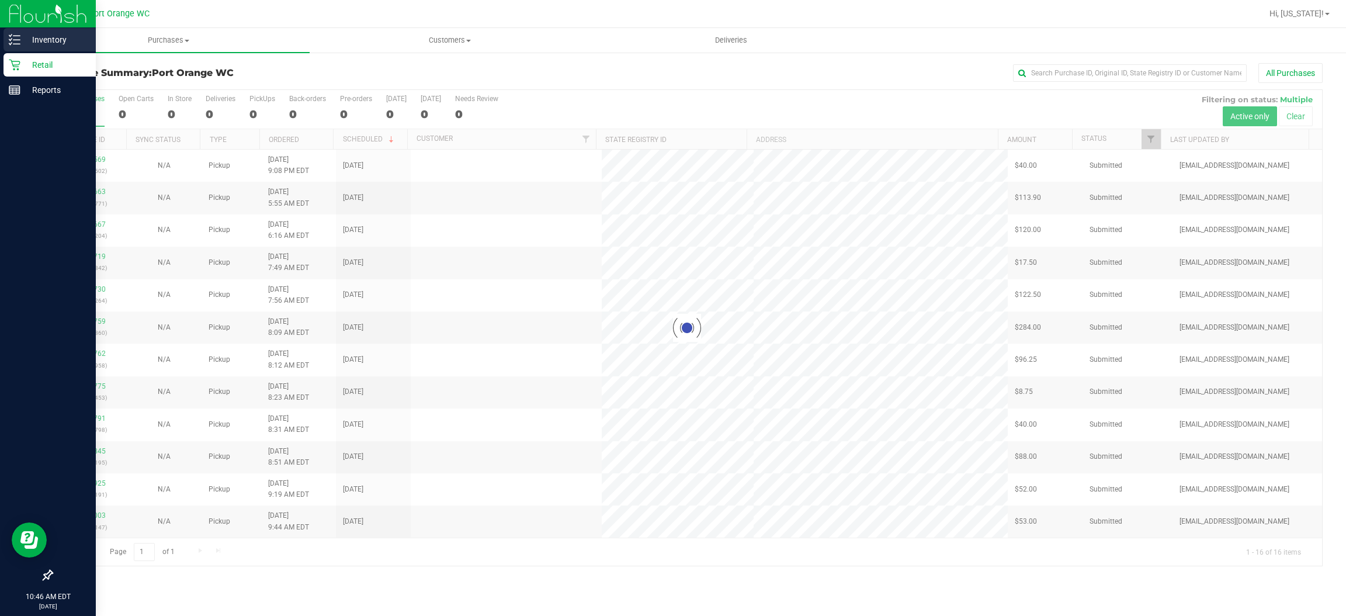
click at [61, 39] on p "Inventory" at bounding box center [55, 40] width 70 height 14
click at [57, 36] on p "Inventory" at bounding box center [55, 40] width 70 height 14
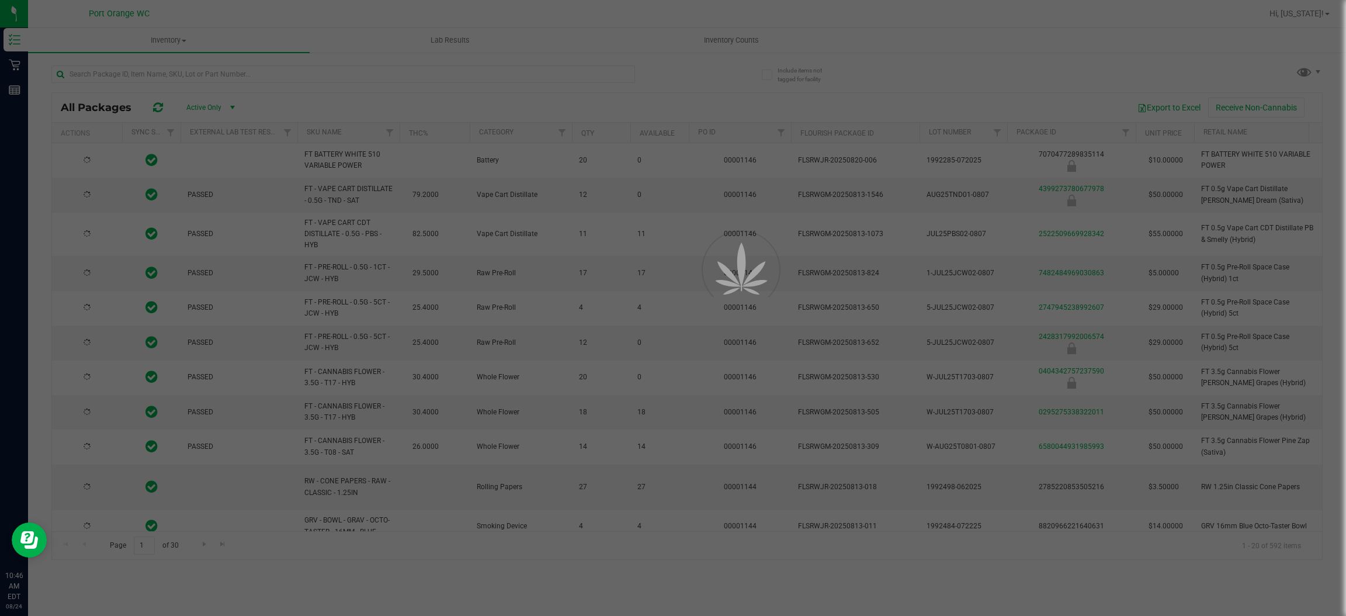
click at [237, 70] on div at bounding box center [673, 308] width 1346 height 616
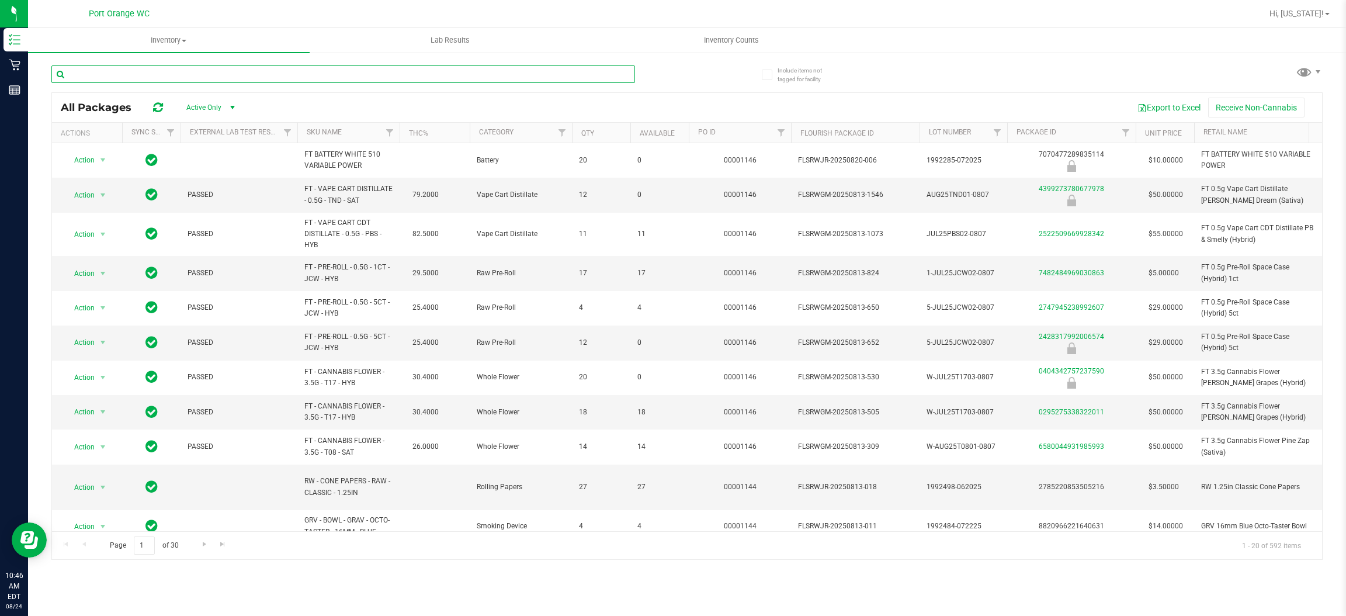
click at [290, 74] on input "text" at bounding box center [343, 74] width 584 height 18
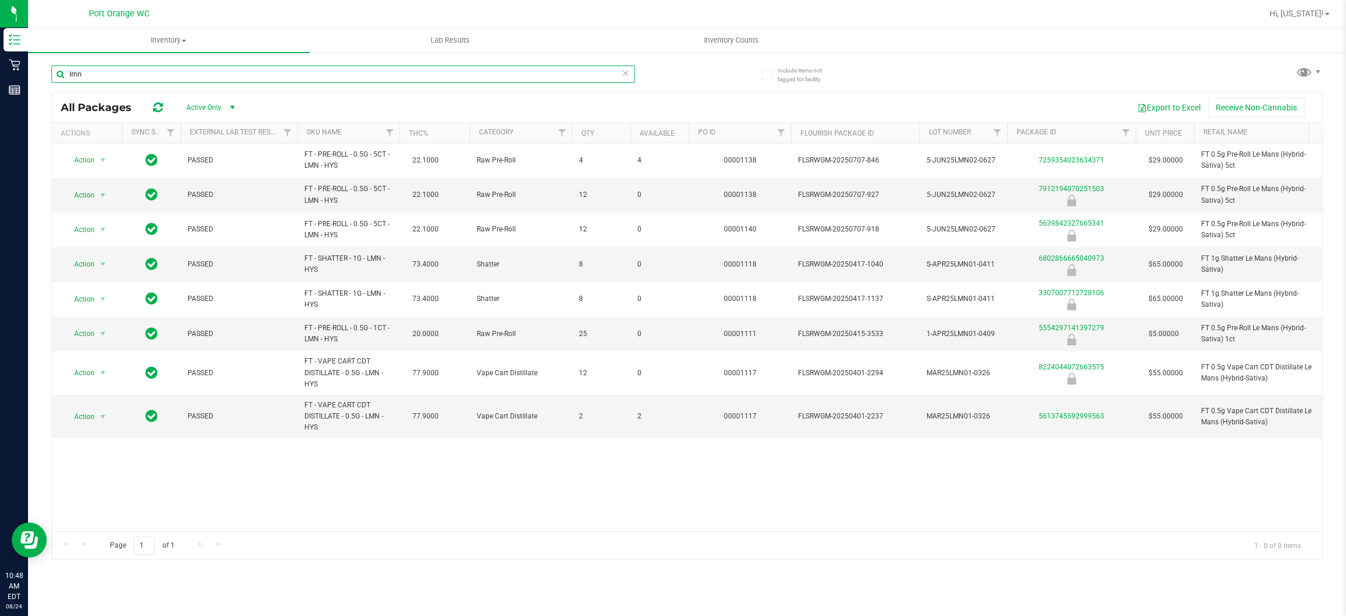
type input "lmn"
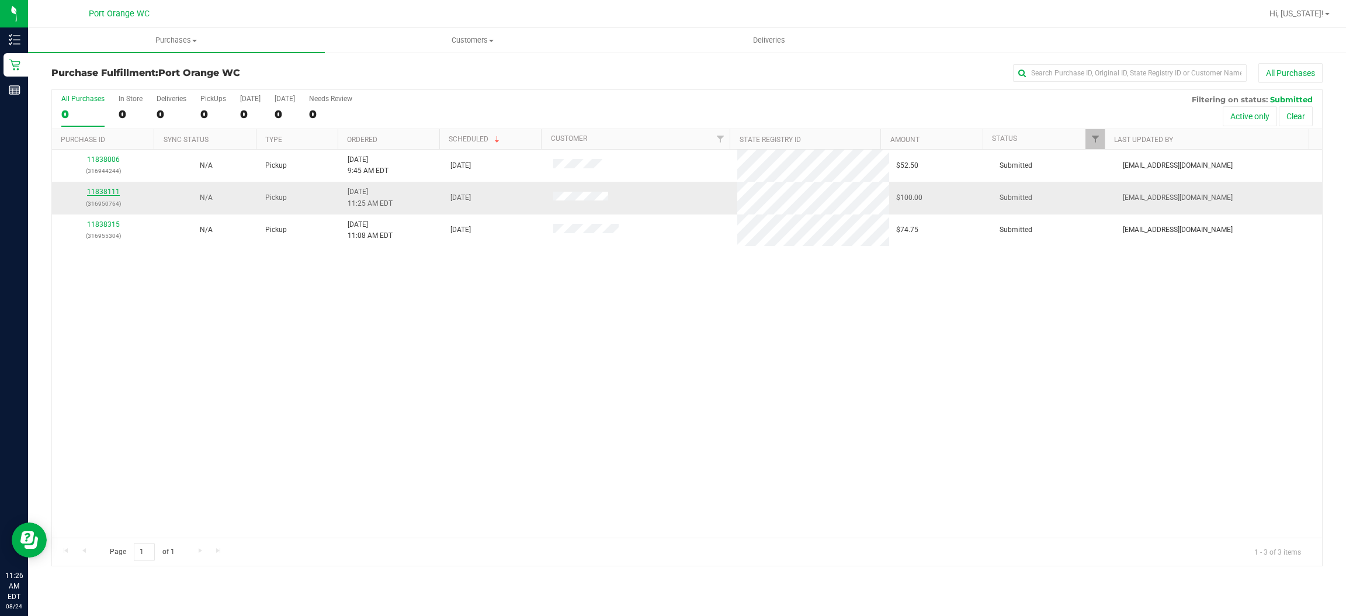
click at [105, 192] on link "11838111" at bounding box center [103, 192] width 33 height 8
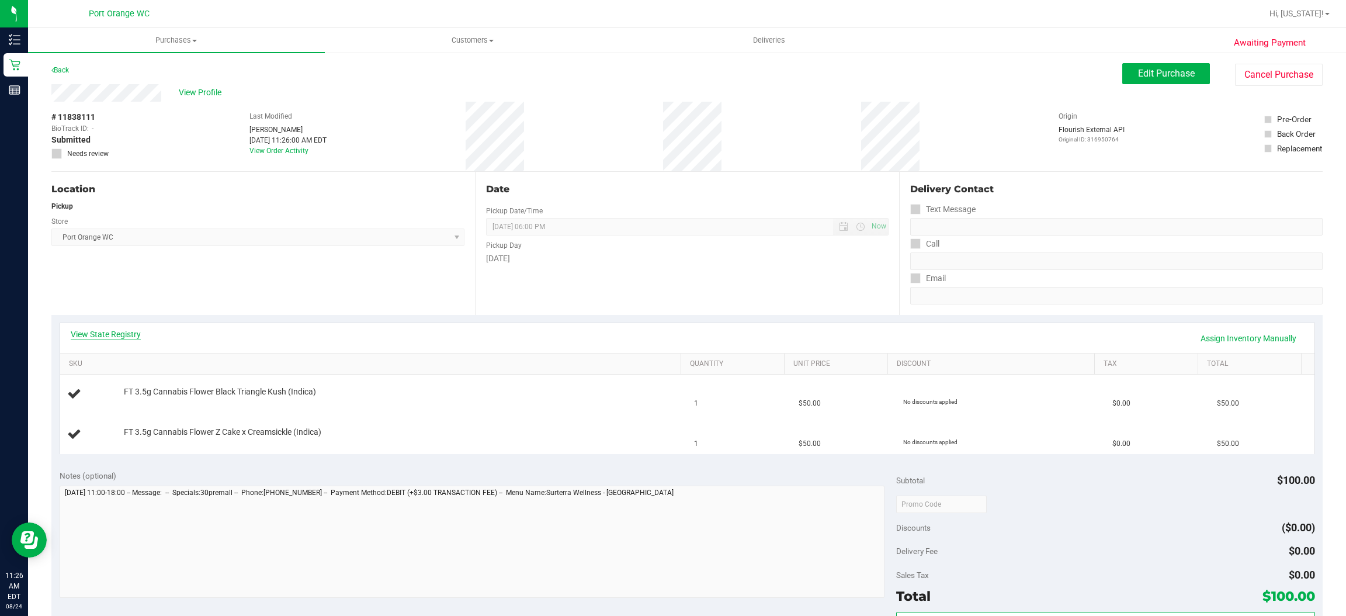
click at [89, 332] on link "View State Registry" at bounding box center [106, 334] width 70 height 12
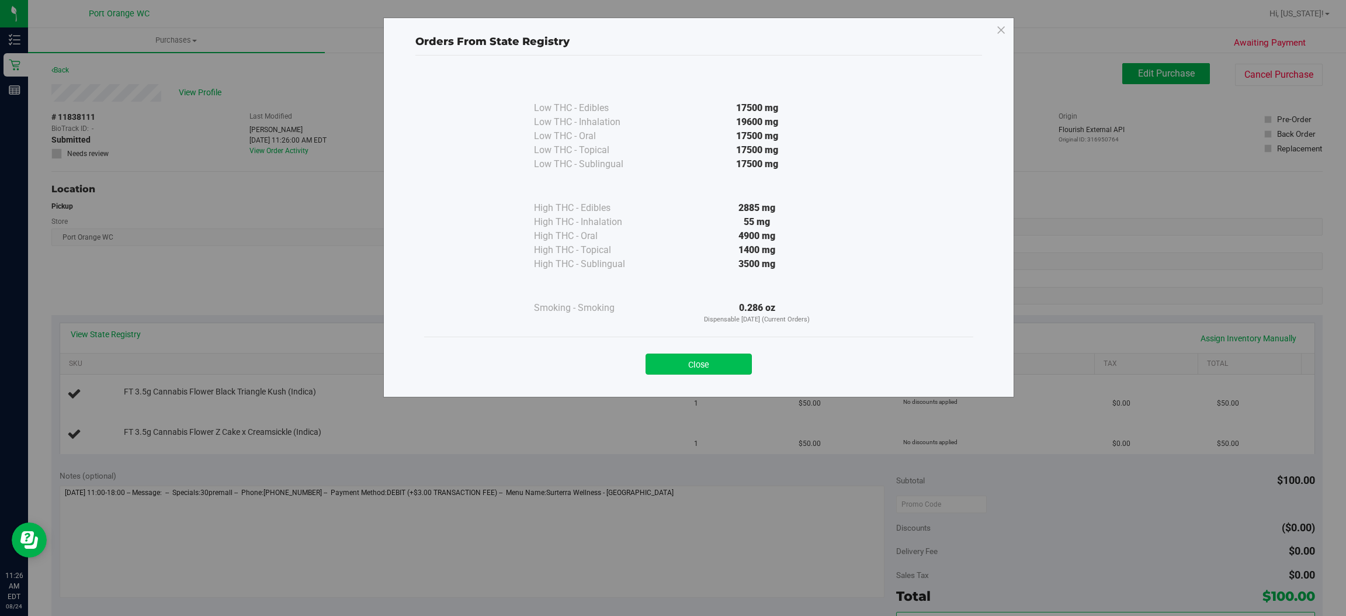
click at [705, 360] on button "Close" at bounding box center [699, 363] width 106 height 21
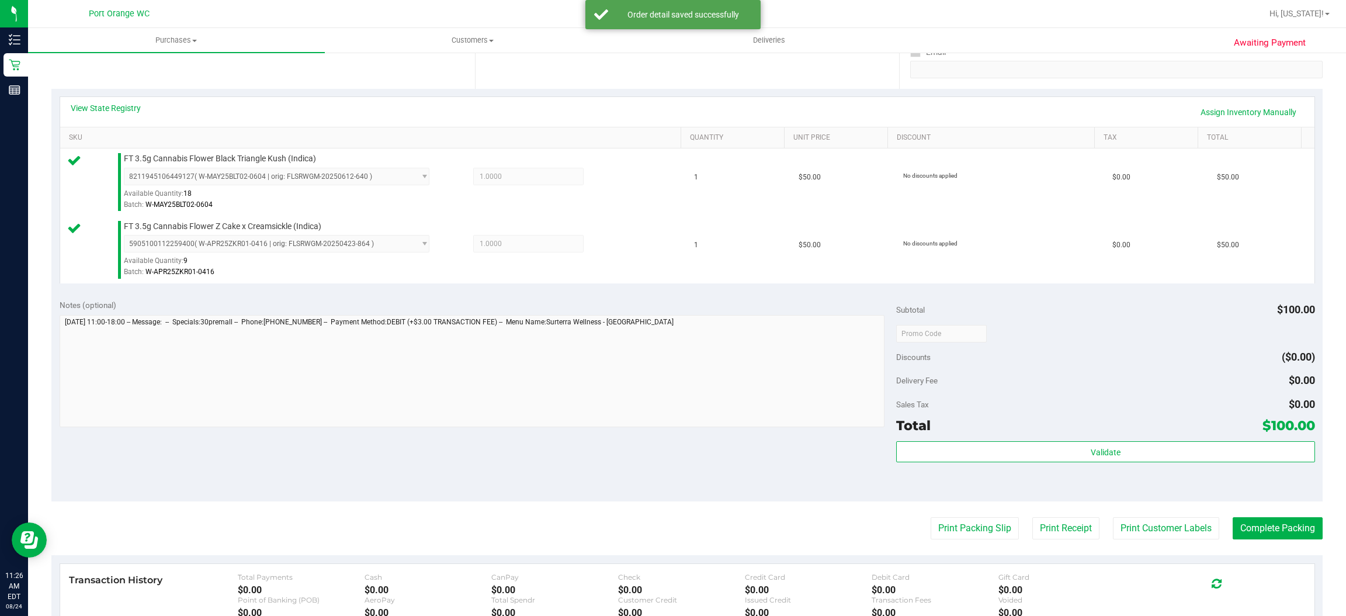
scroll to position [229, 0]
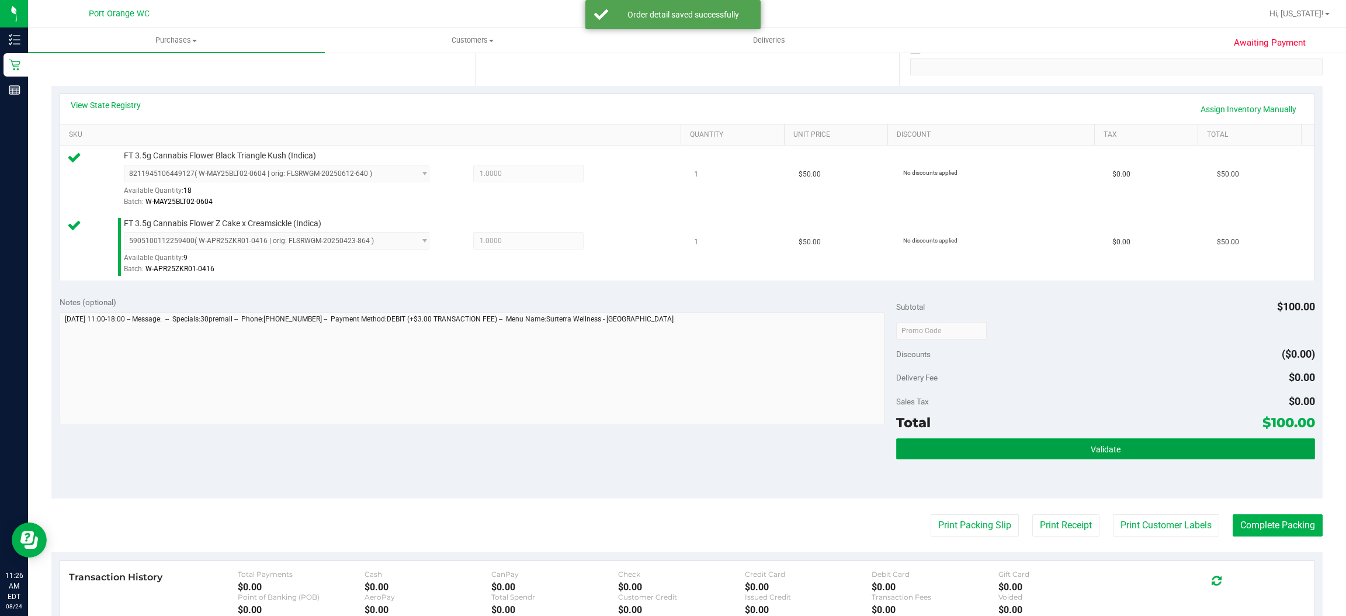
click at [1114, 457] on button "Validate" at bounding box center [1105, 448] width 418 height 21
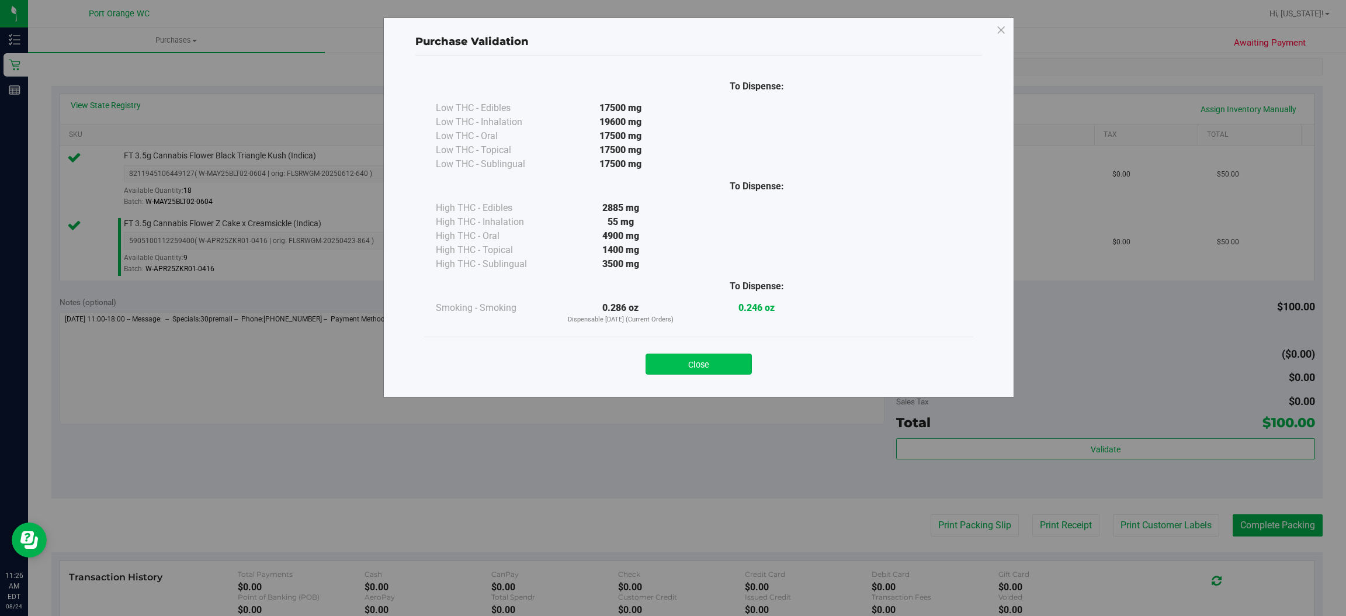
click at [721, 362] on button "Close" at bounding box center [699, 363] width 106 height 21
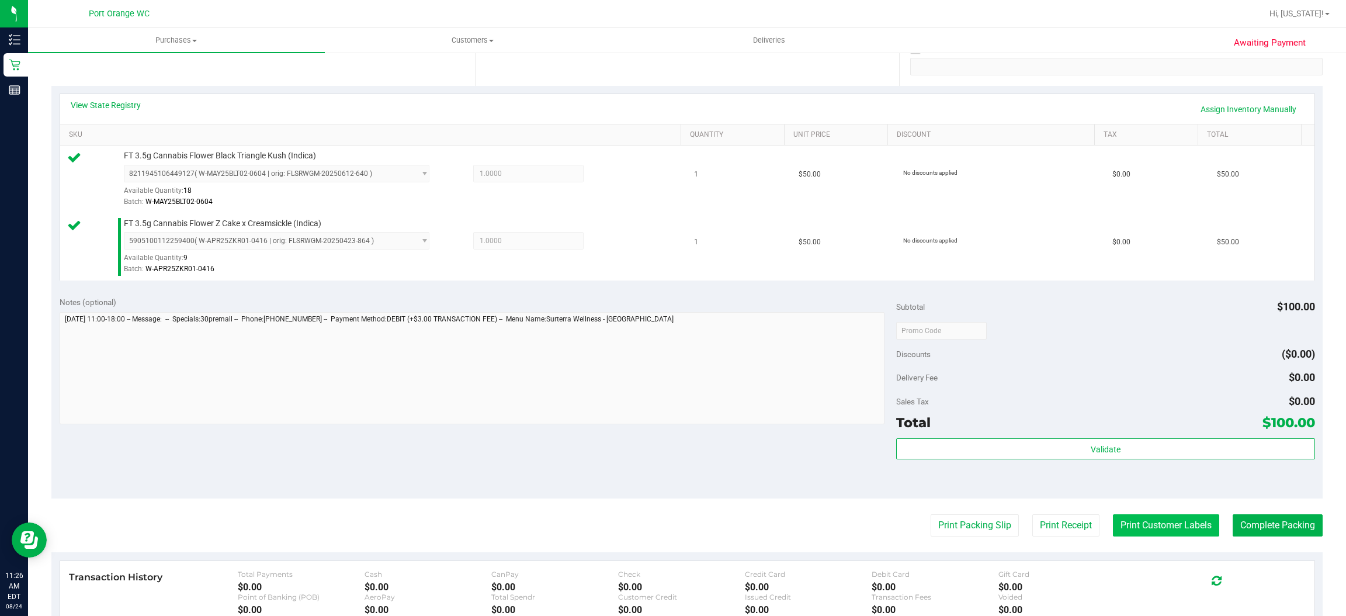
click at [1156, 529] on button "Print Customer Labels" at bounding box center [1166, 525] width 106 height 22
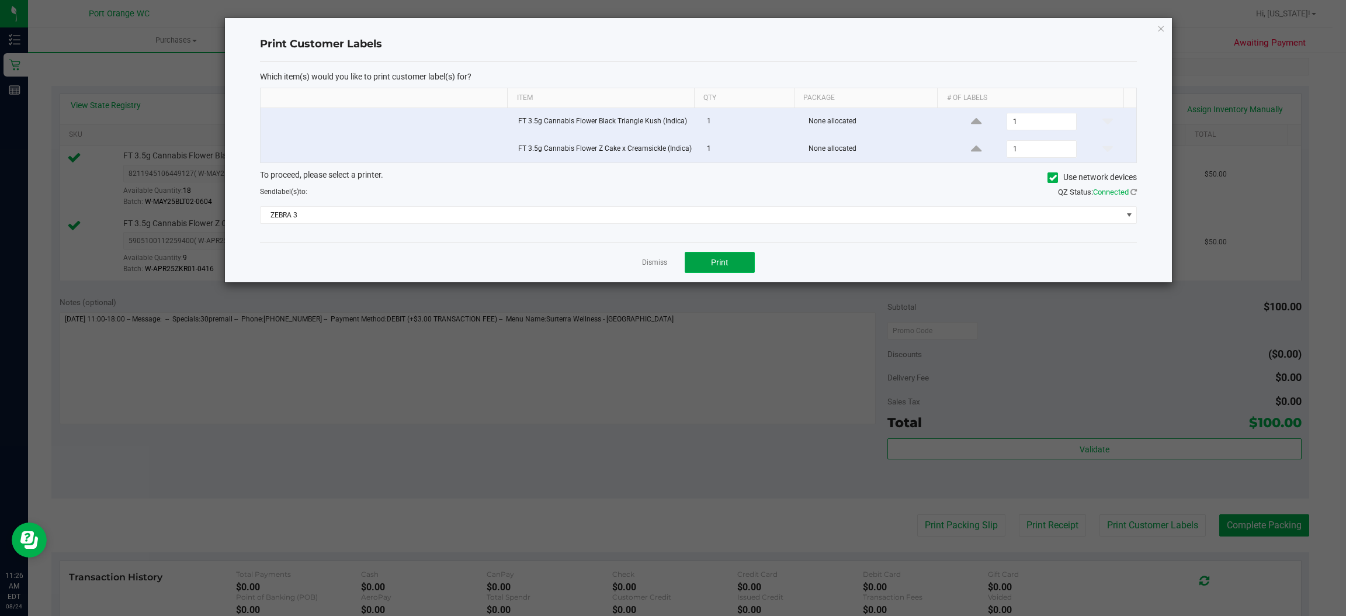
click at [734, 269] on button "Print" at bounding box center [720, 262] width 70 height 21
click at [1161, 27] on icon "button" at bounding box center [1161, 28] width 8 height 14
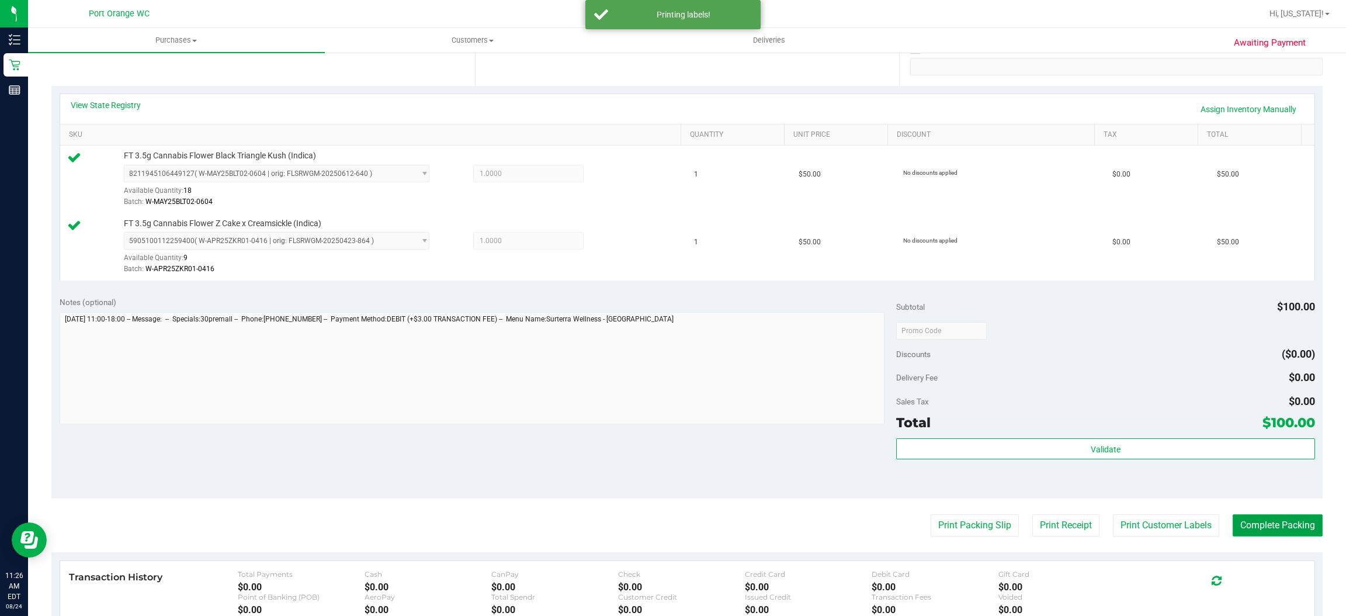
click at [1279, 521] on button "Complete Packing" at bounding box center [1278, 525] width 90 height 22
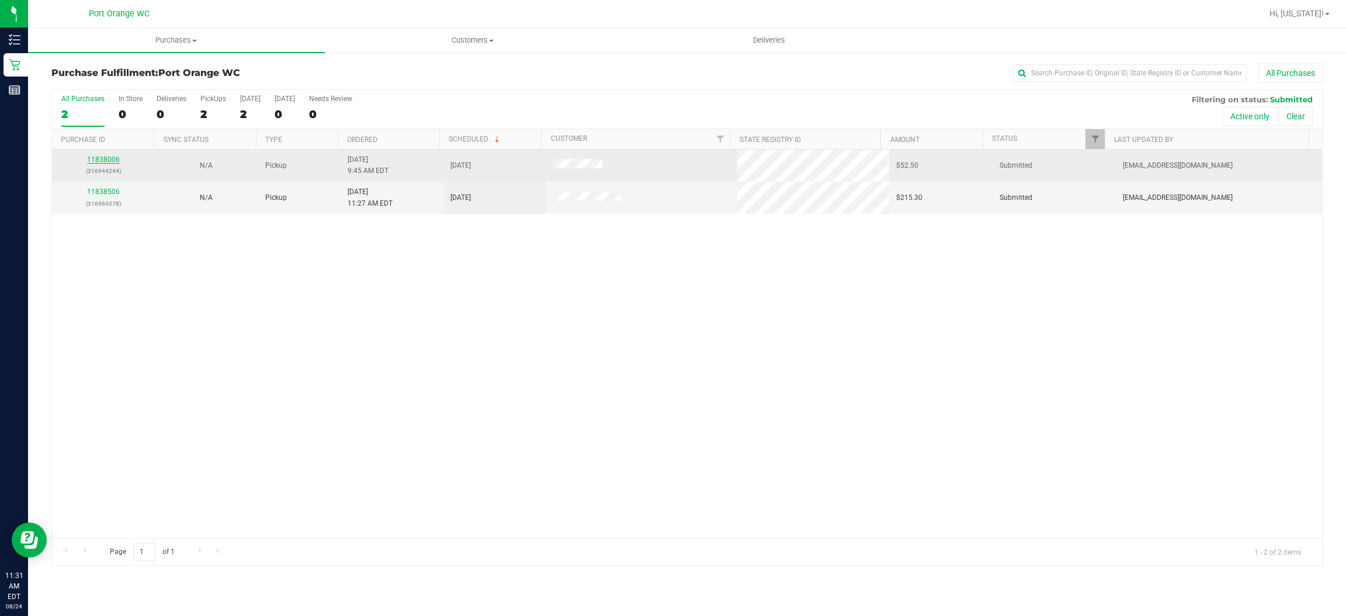
click at [118, 158] on link "11838006" at bounding box center [103, 159] width 33 height 8
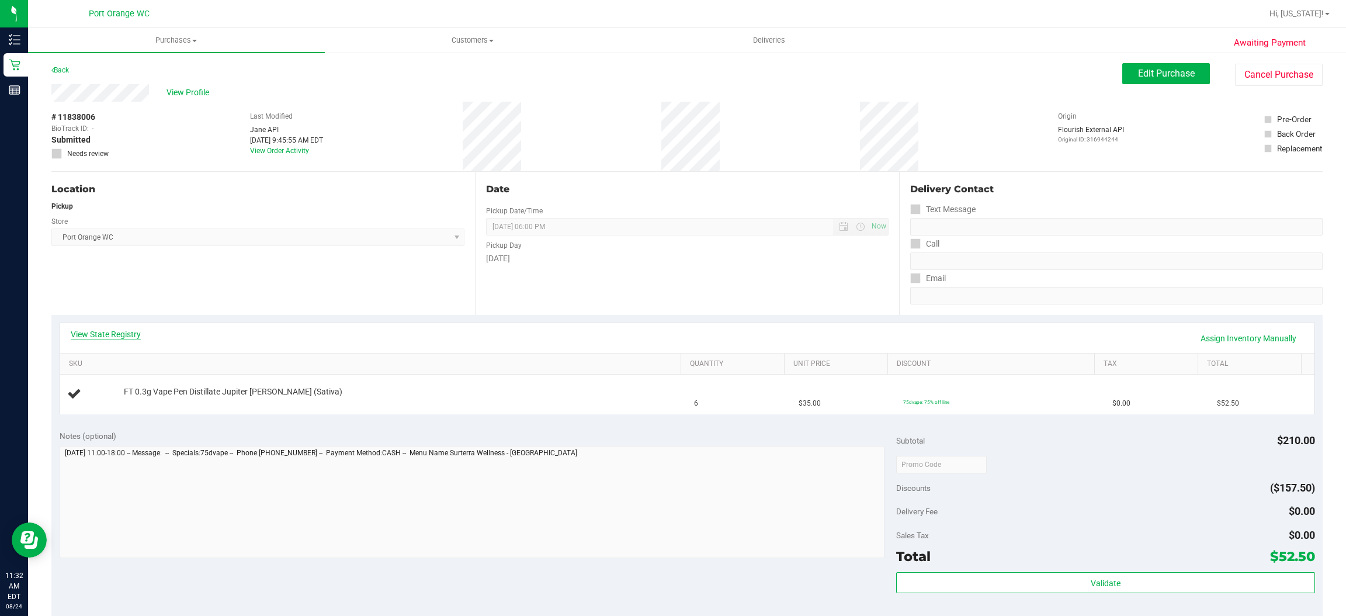
click at [129, 334] on link "View State Registry" at bounding box center [106, 334] width 70 height 12
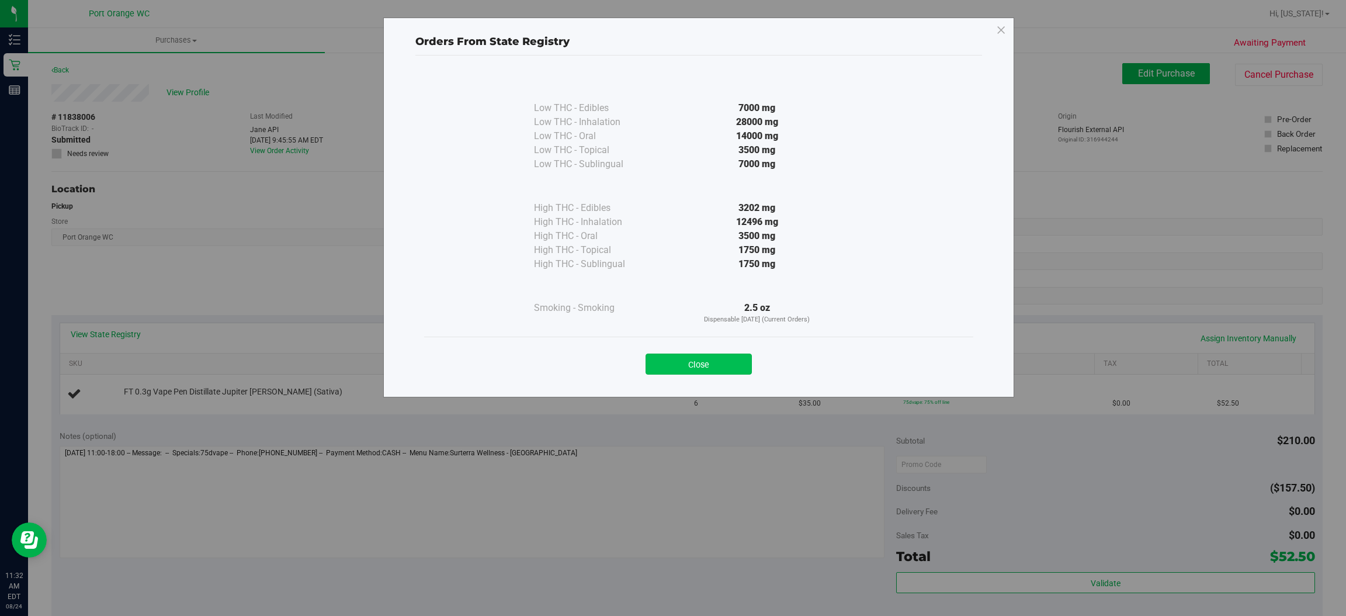
click at [724, 359] on button "Close" at bounding box center [699, 363] width 106 height 21
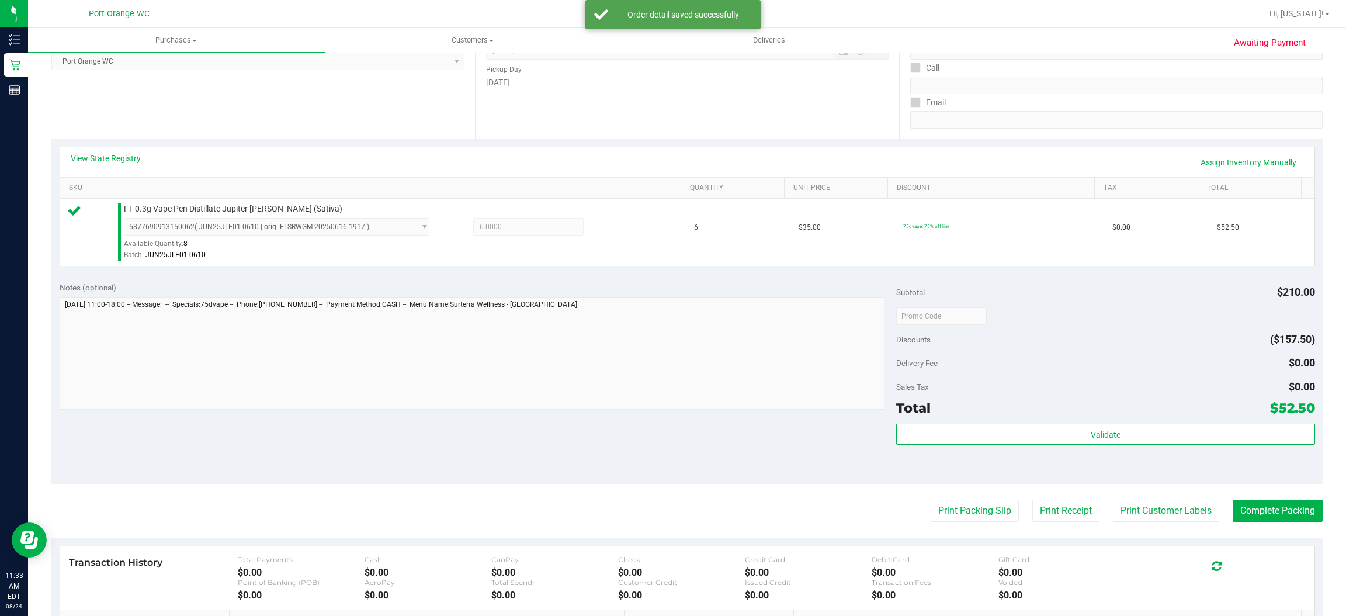
scroll to position [341, 0]
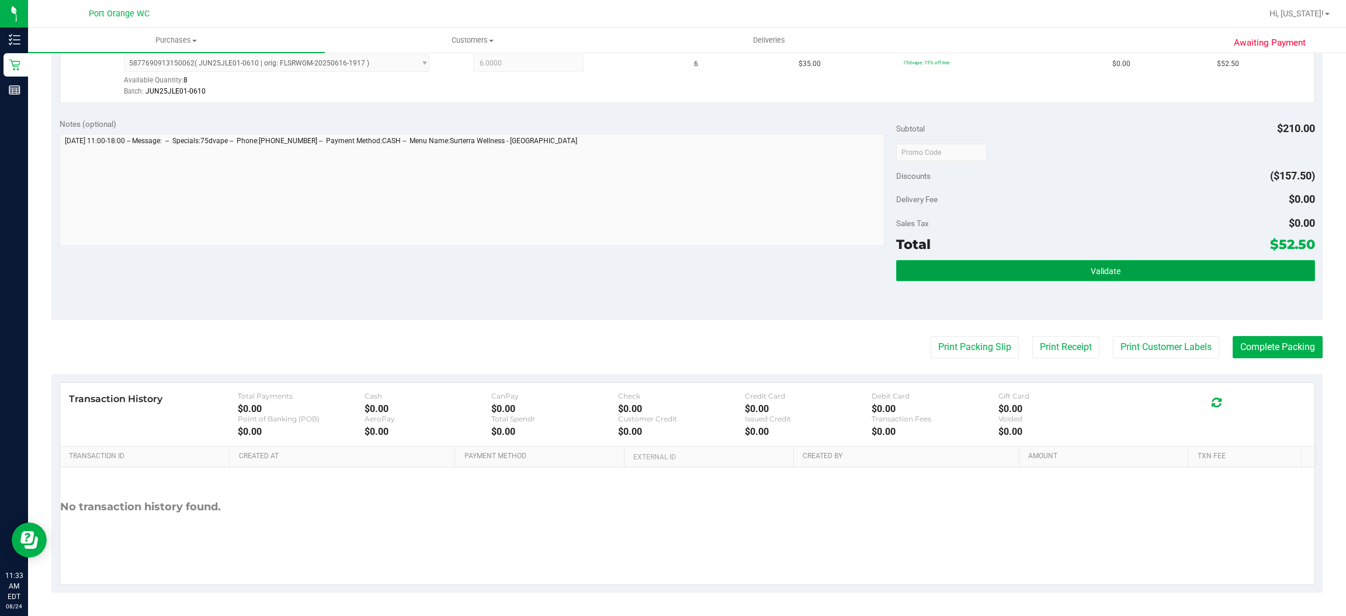
click at [1102, 272] on span "Validate" at bounding box center [1106, 270] width 30 height 9
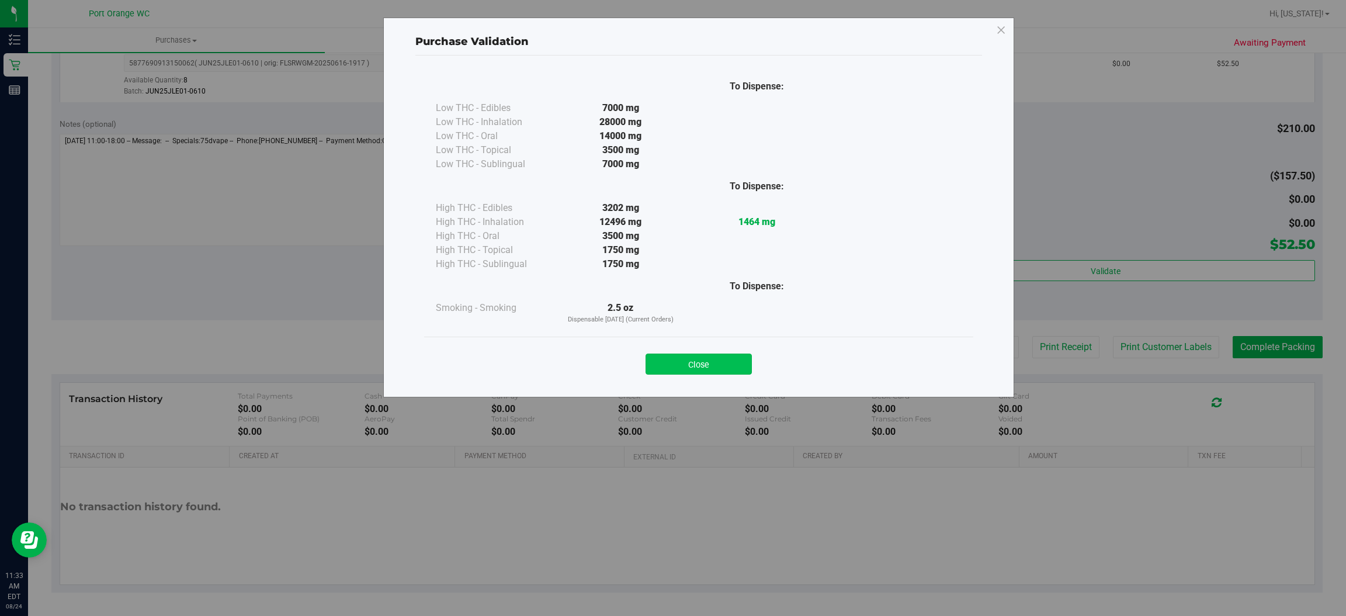
click at [725, 360] on button "Close" at bounding box center [699, 363] width 106 height 21
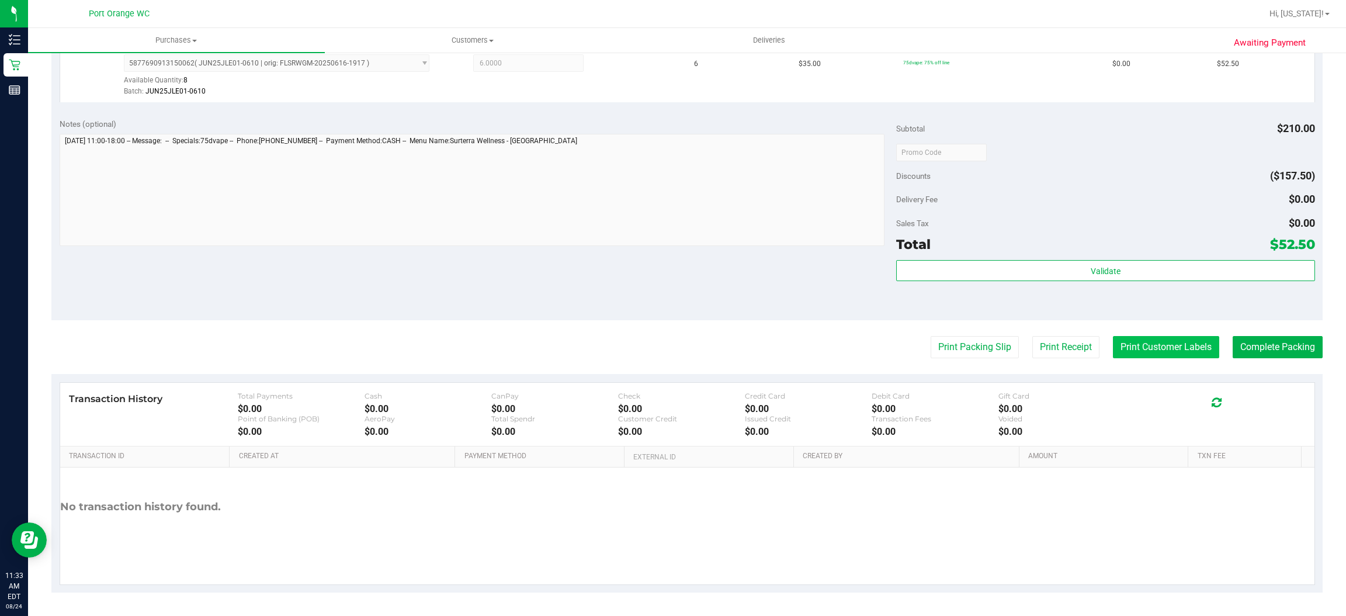
click at [1173, 345] on button "Print Customer Labels" at bounding box center [1166, 347] width 106 height 22
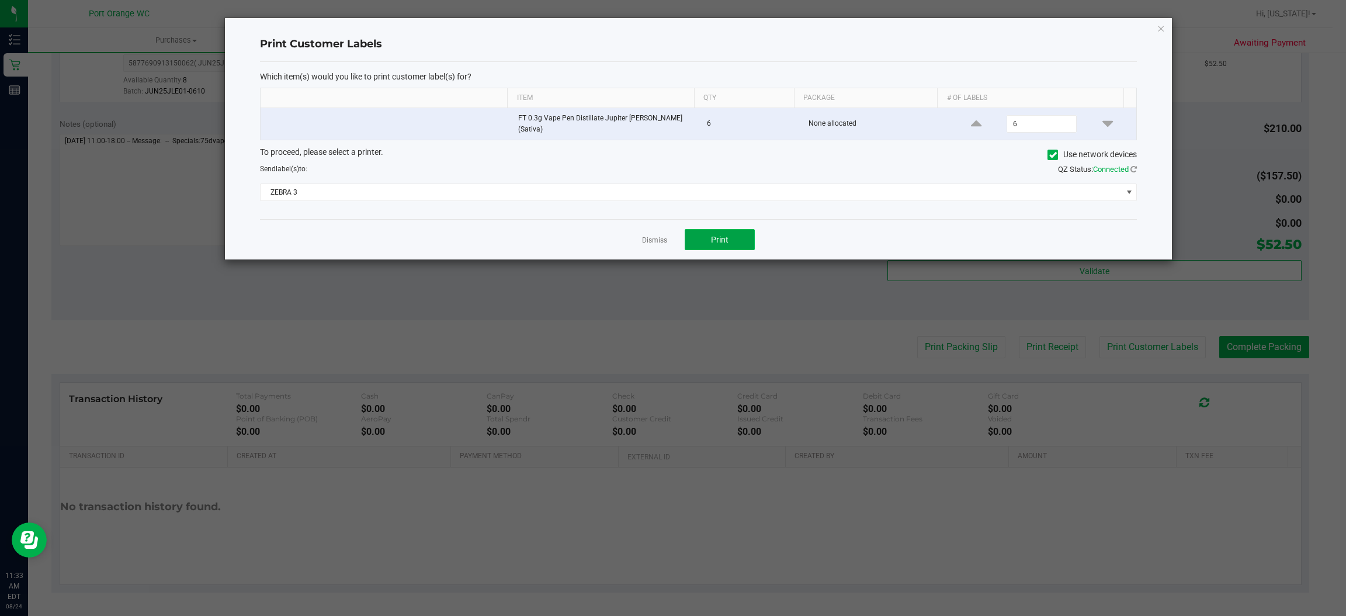
click at [735, 233] on button "Print" at bounding box center [720, 239] width 70 height 21
click at [1161, 27] on icon "button" at bounding box center [1161, 28] width 8 height 14
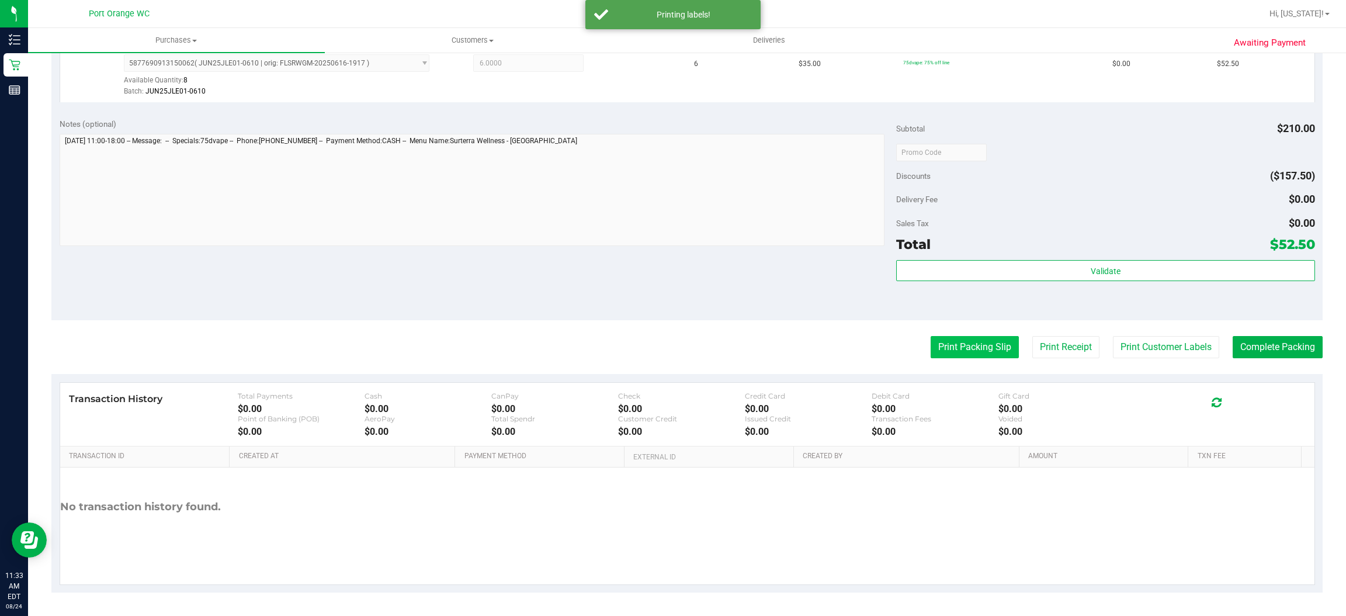
click at [975, 345] on button "Print Packing Slip" at bounding box center [975, 347] width 88 height 22
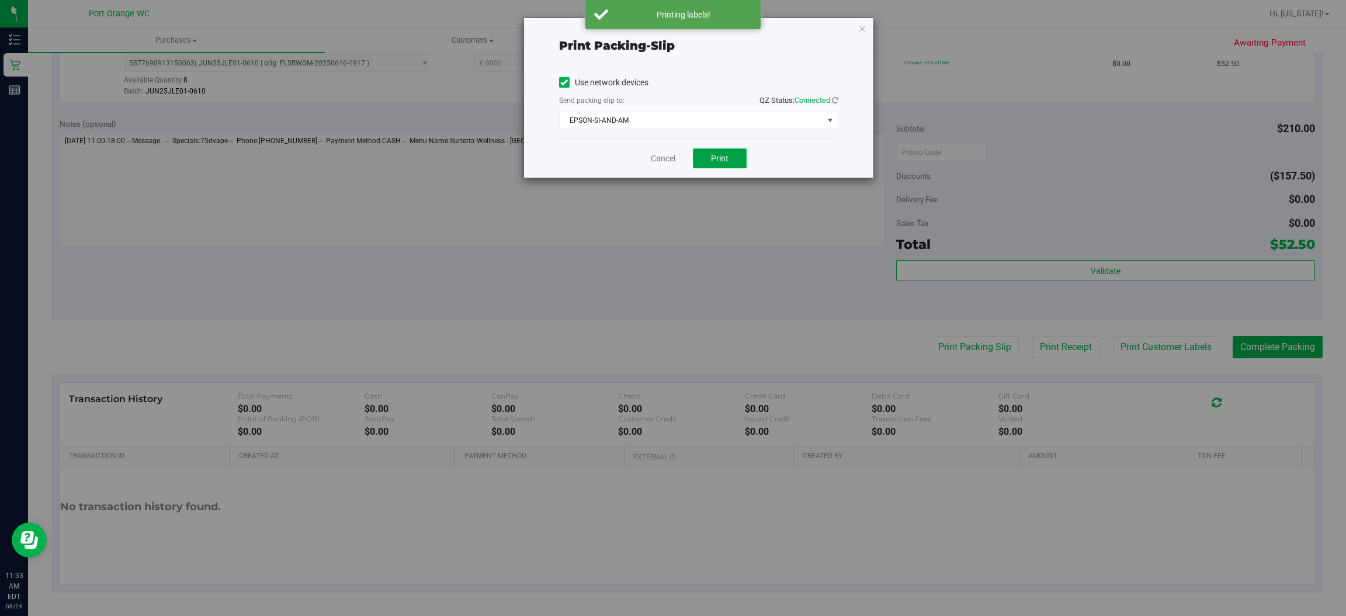
click at [724, 154] on span "Print" at bounding box center [720, 158] width 18 height 9
click at [861, 27] on icon "button" at bounding box center [862, 28] width 8 height 14
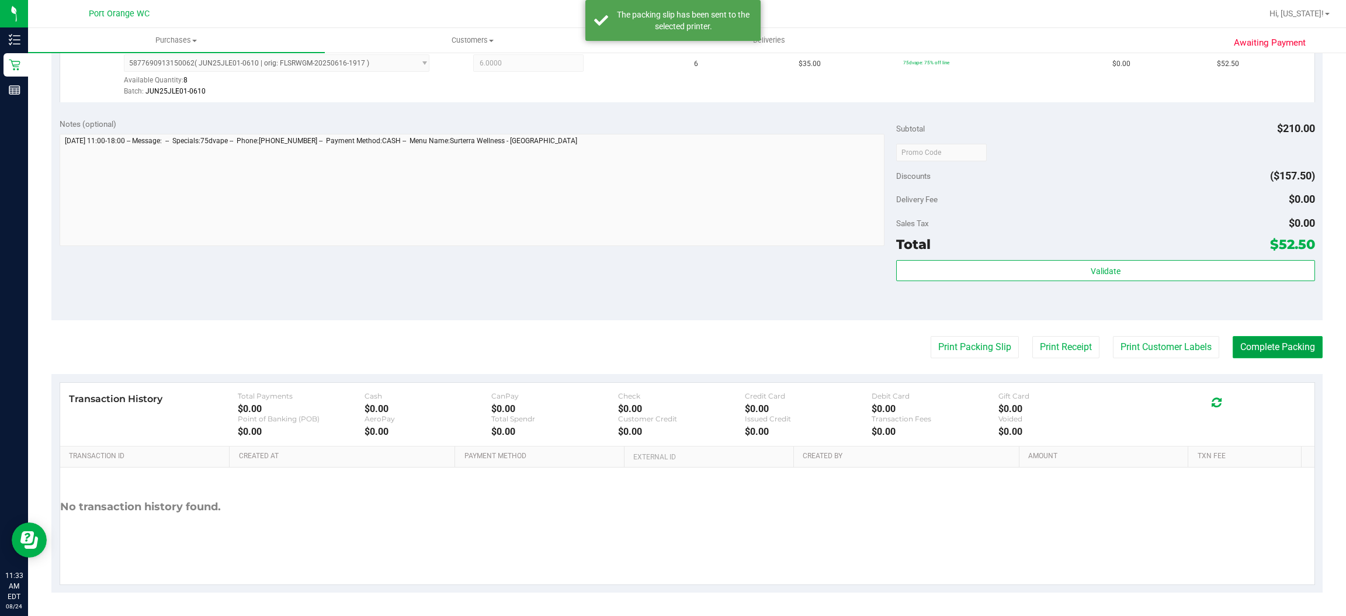
click at [1298, 342] on button "Complete Packing" at bounding box center [1278, 347] width 90 height 22
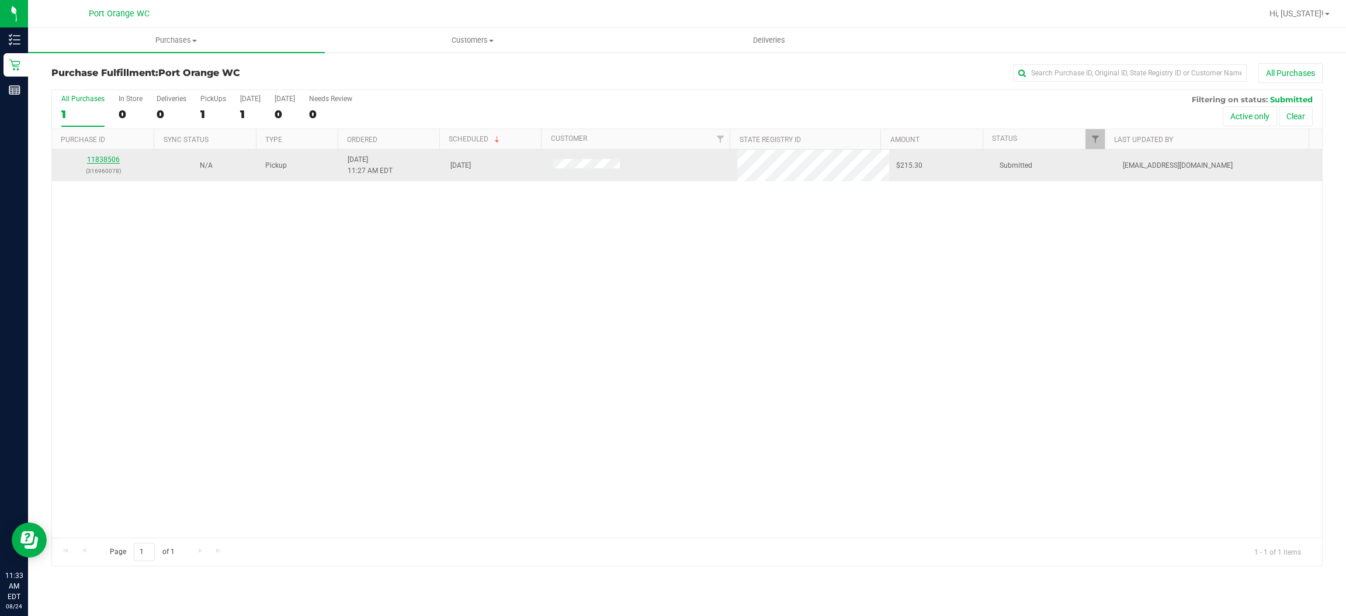
click at [102, 160] on link "11838506" at bounding box center [103, 159] width 33 height 8
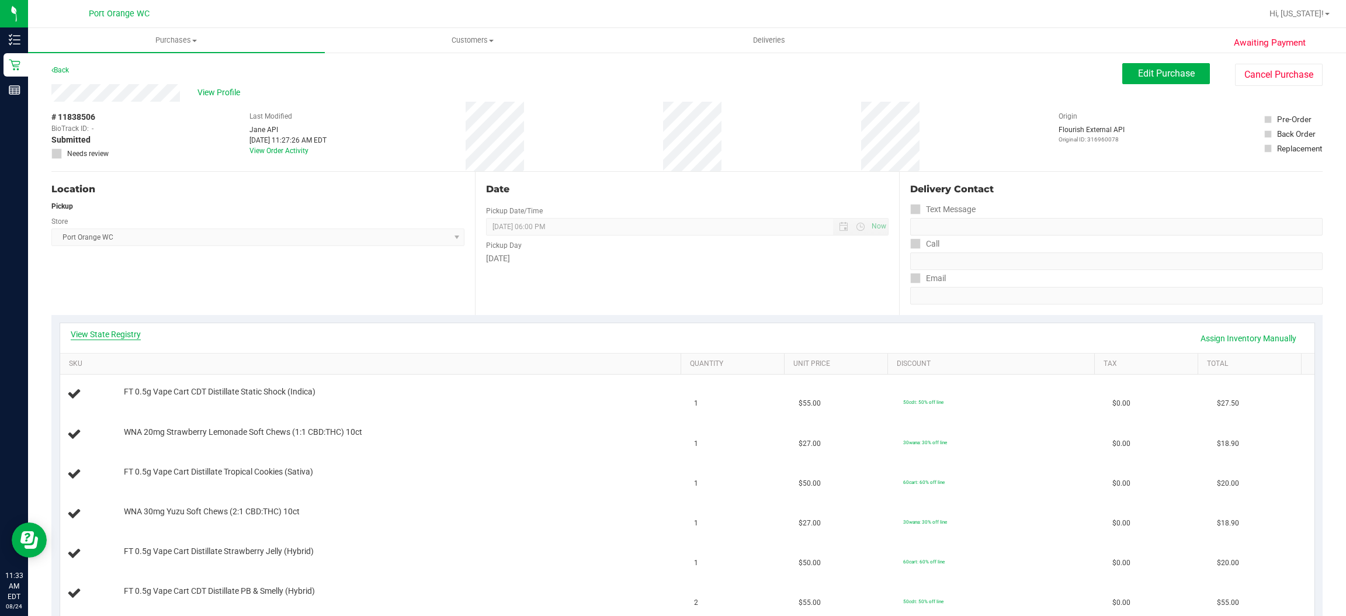
click at [95, 338] on link "View State Registry" at bounding box center [106, 334] width 70 height 12
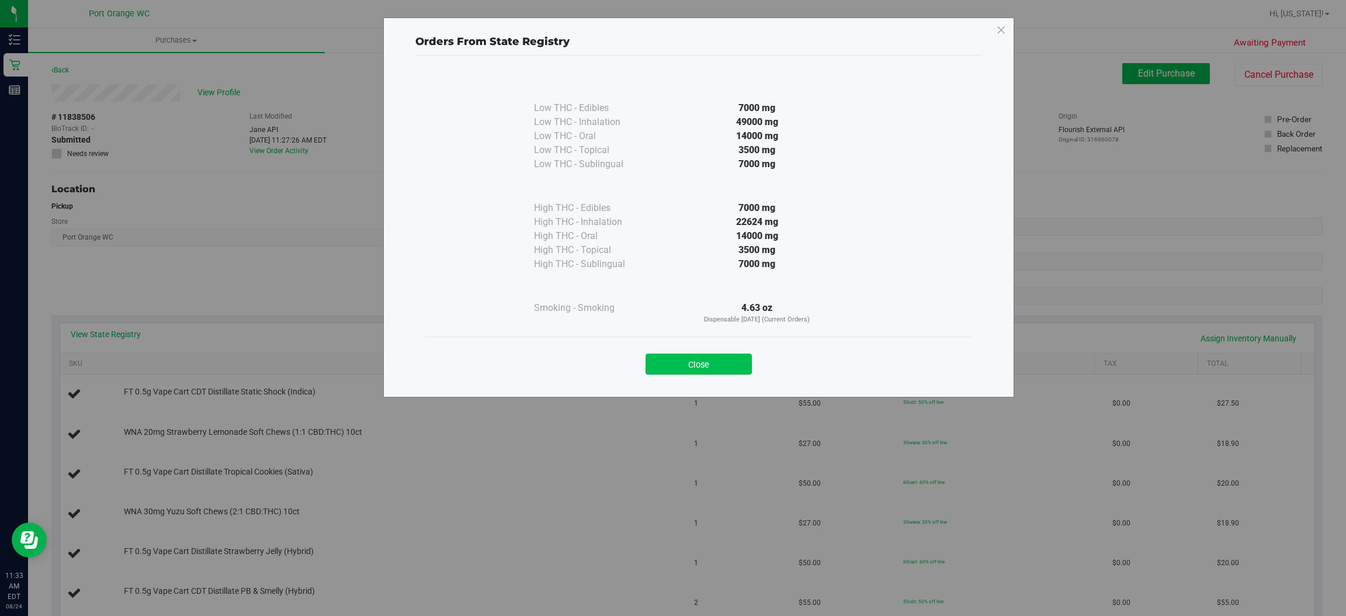
click at [714, 374] on button "Close" at bounding box center [699, 363] width 106 height 21
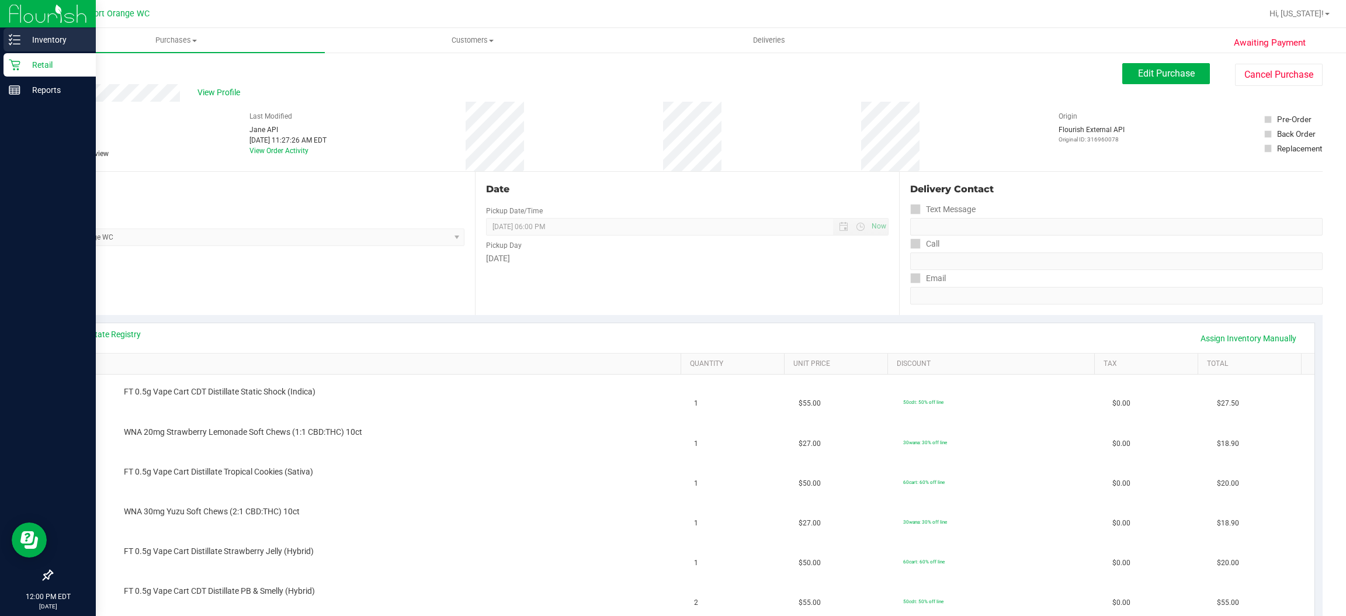
click at [10, 43] on icon at bounding box center [10, 44] width 2 height 2
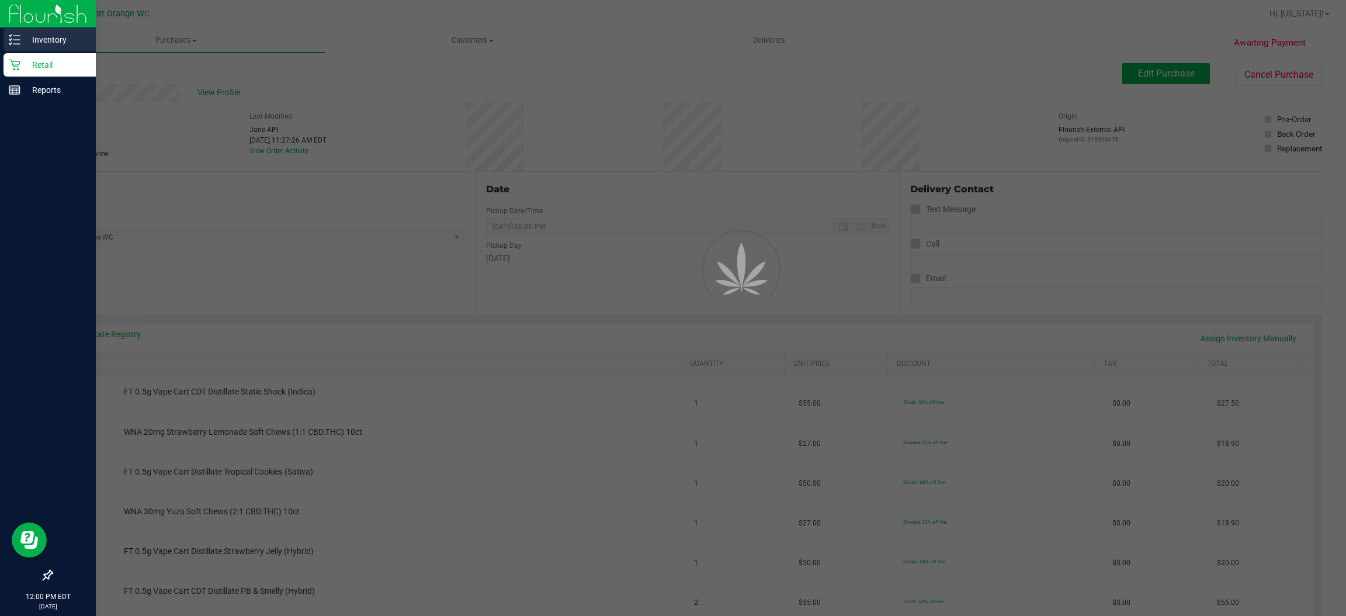
click at [69, 43] on p "Inventory" at bounding box center [55, 40] width 70 height 14
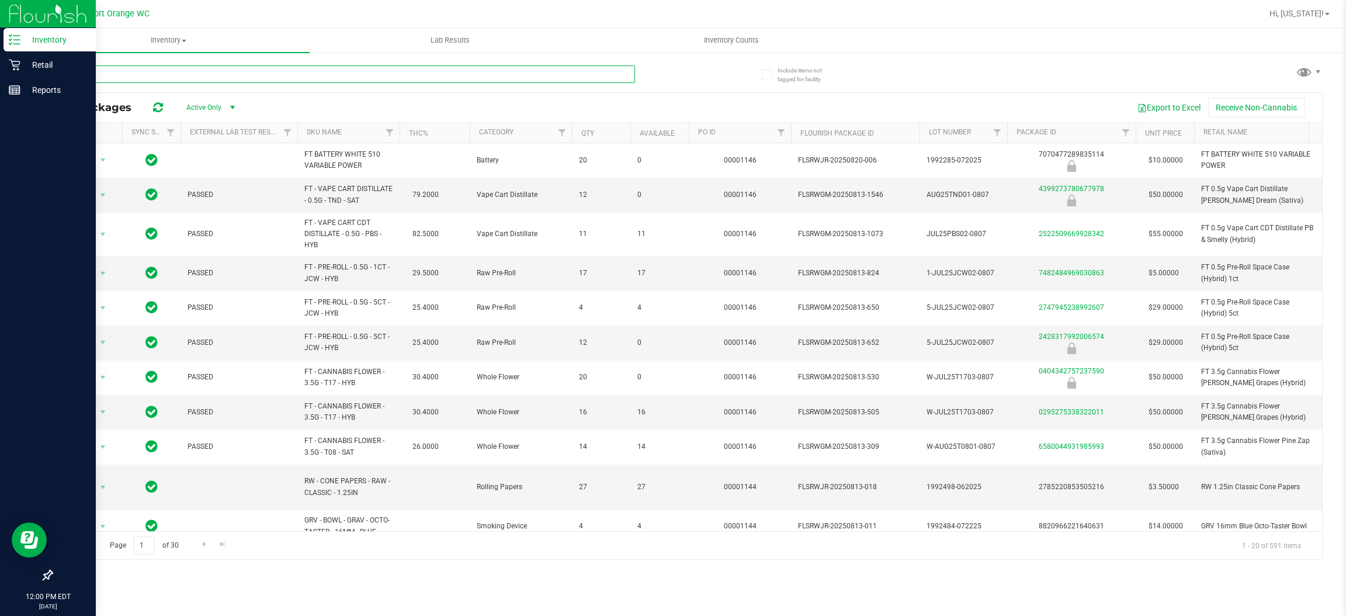
click at [332, 78] on input "text" at bounding box center [343, 74] width 584 height 18
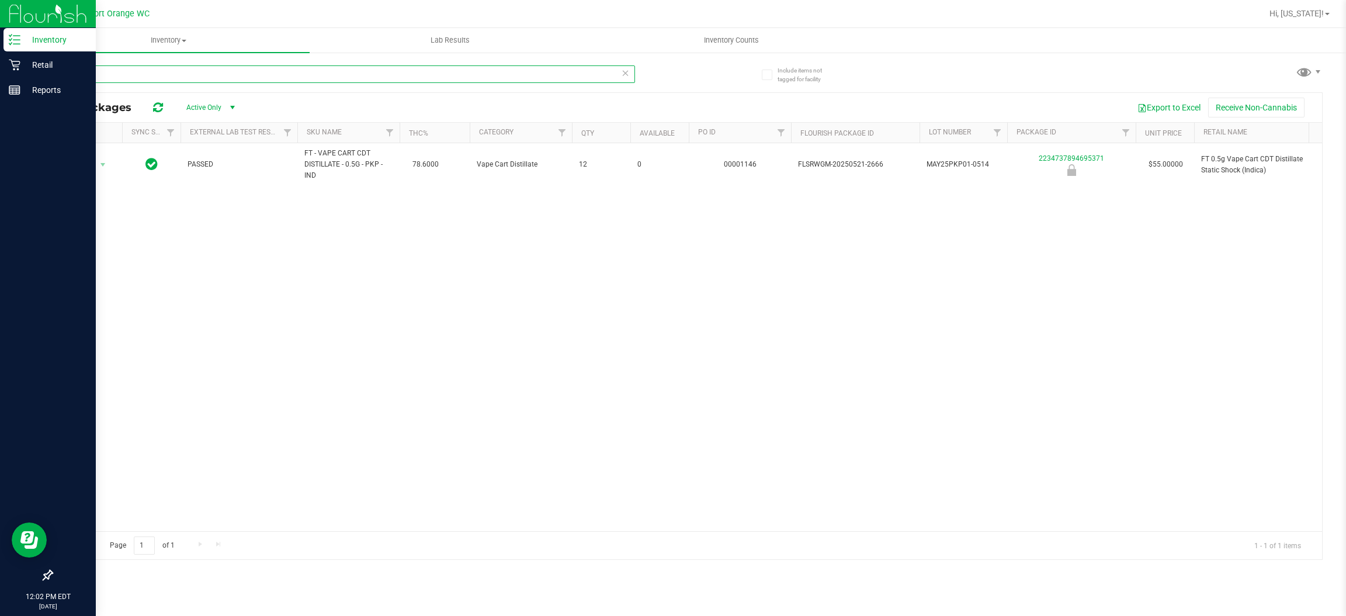
click at [204, 74] on input "static" at bounding box center [343, 74] width 584 height 18
type input "s"
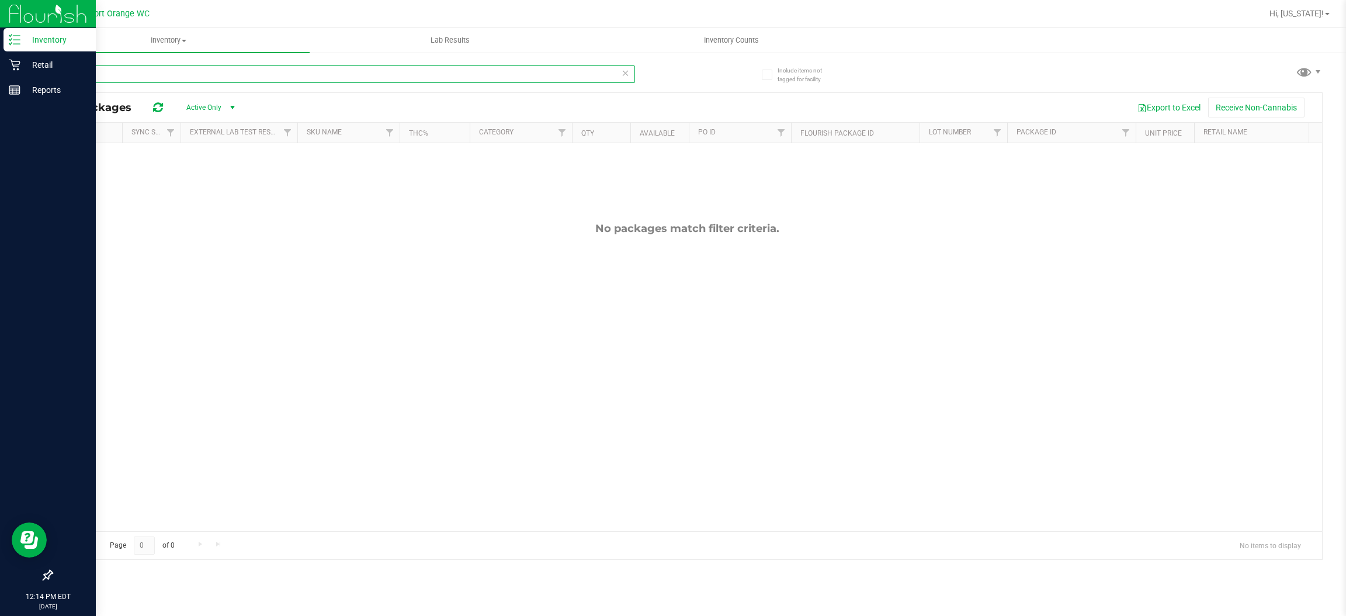
type input "s"
click at [1320, 9] on span "Hi, [US_STATE]!" at bounding box center [1296, 13] width 54 height 9
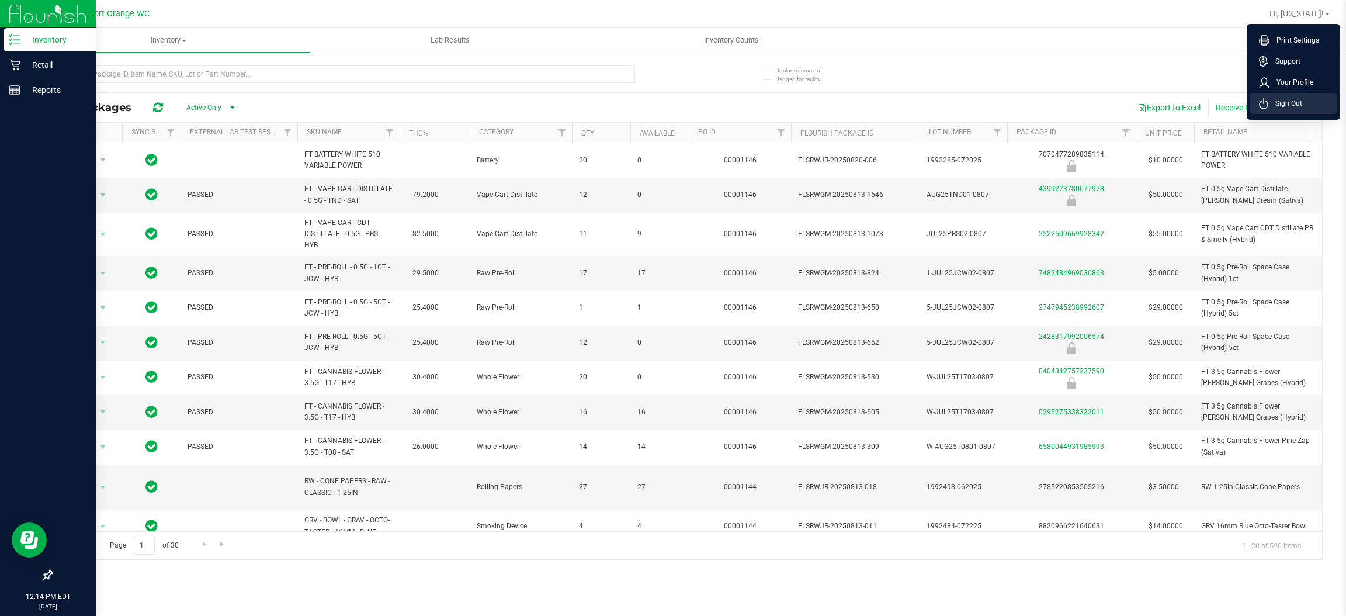
click at [1295, 108] on span "Sign Out" at bounding box center [1285, 104] width 34 height 12
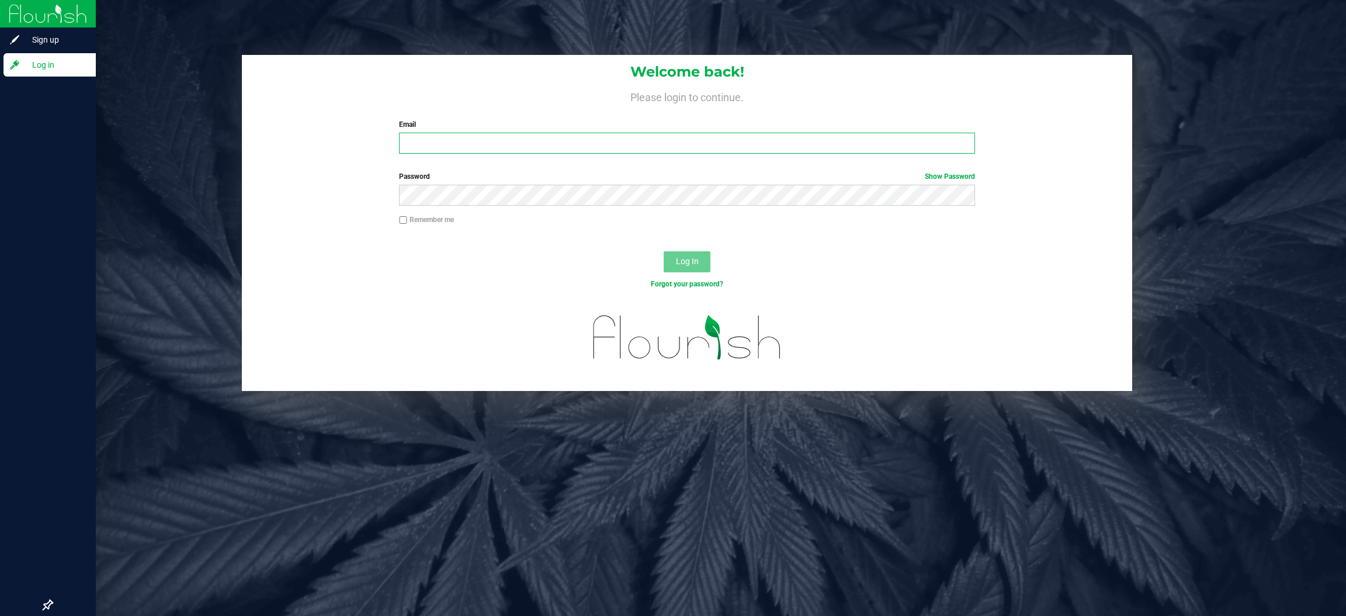
click at [493, 143] on input "Email" at bounding box center [687, 143] width 576 height 21
type input "[EMAIL_ADDRESS][DOMAIN_NAME]"
click at [664, 251] on button "Log In" at bounding box center [687, 261] width 47 height 21
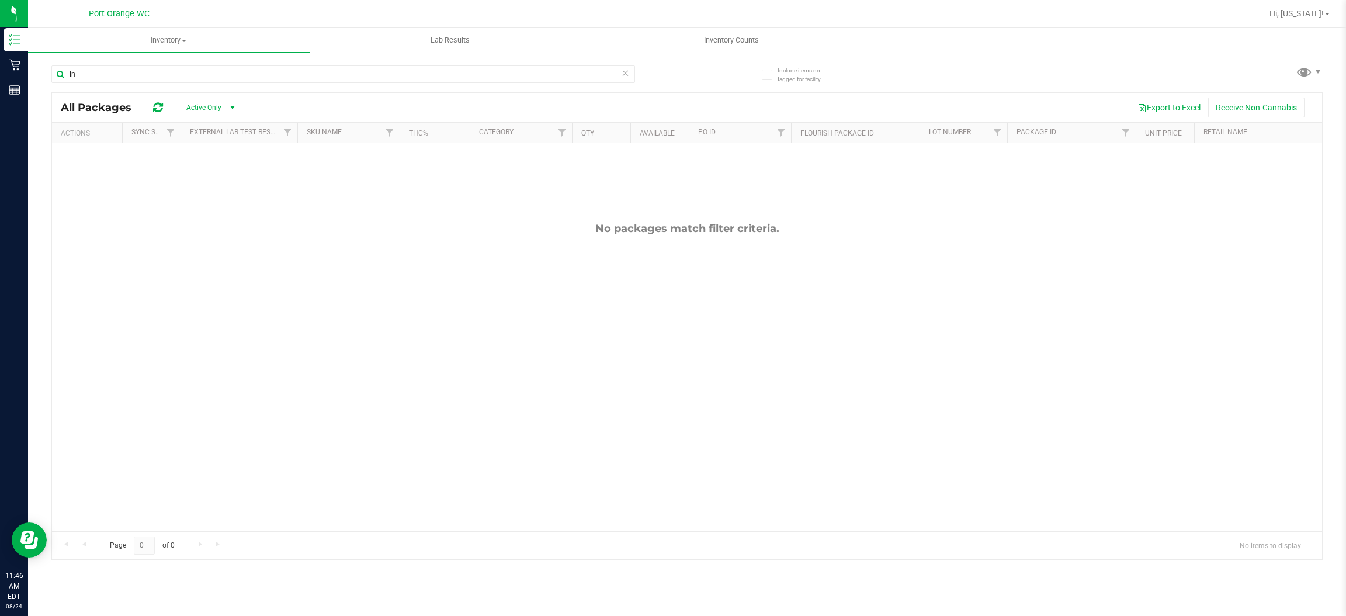
type input "i"
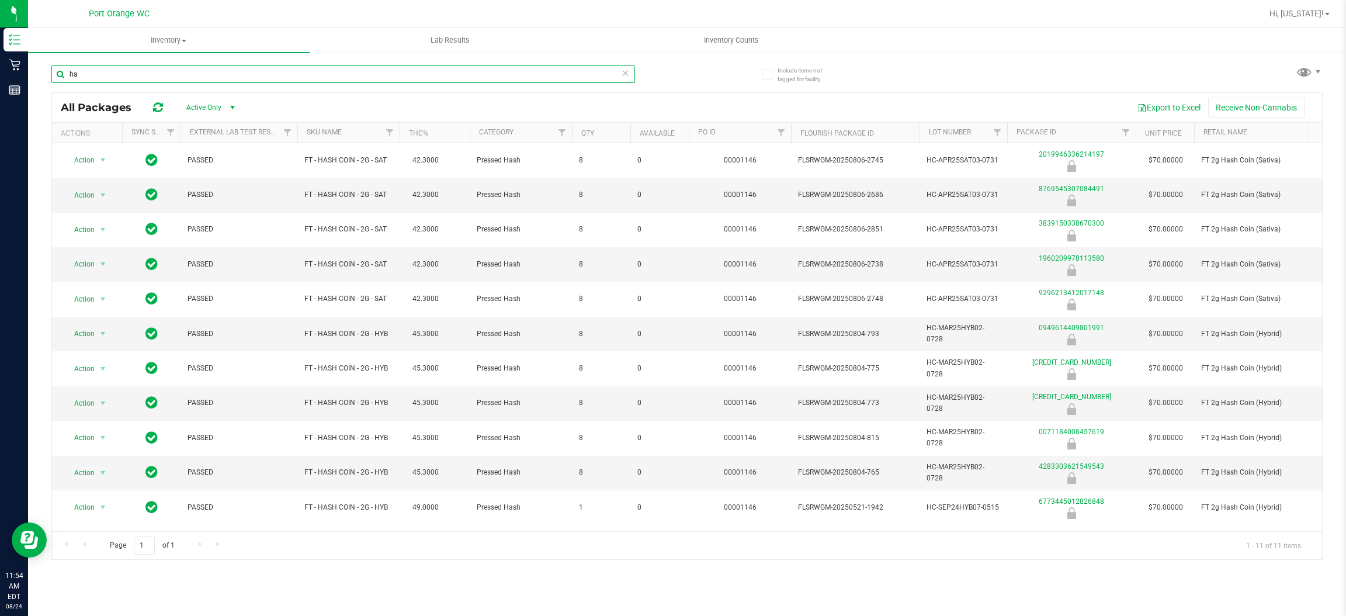
type input "h"
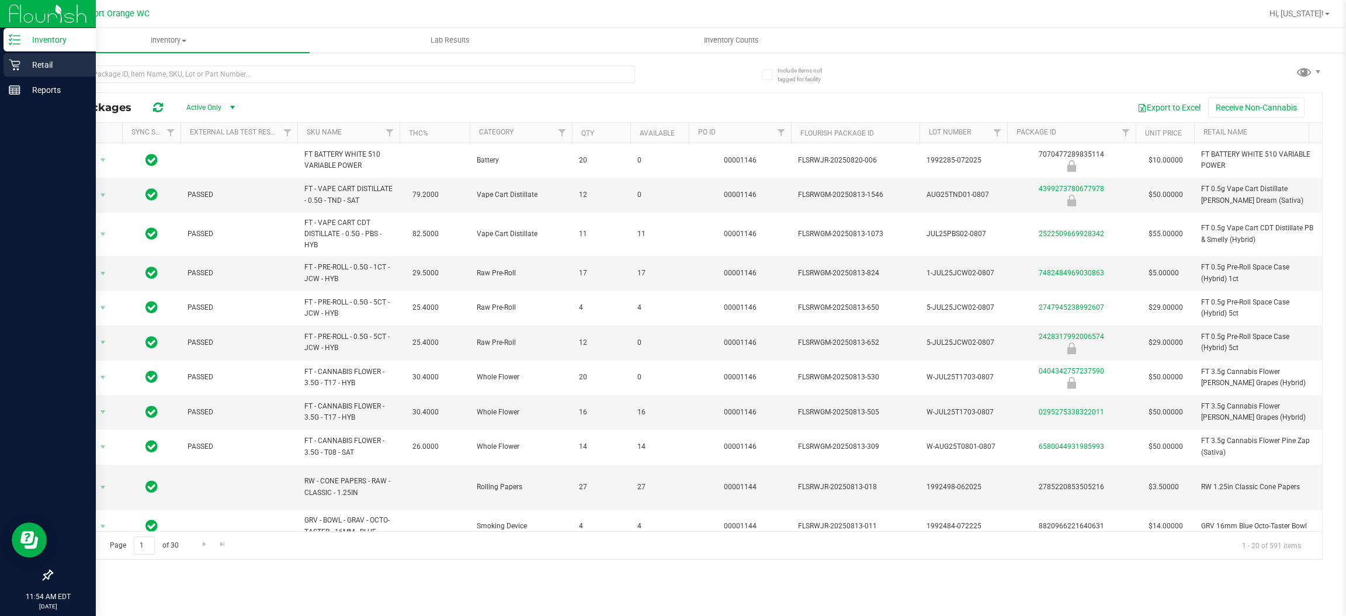
click at [12, 64] on icon at bounding box center [14, 65] width 11 height 11
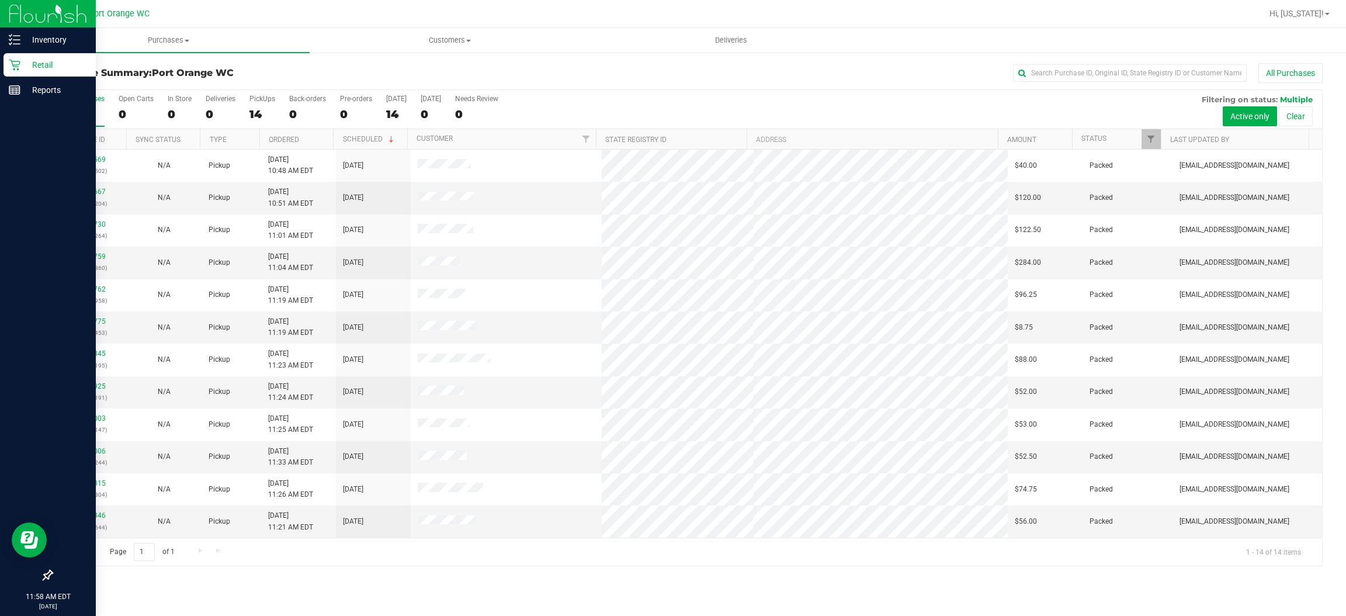
scroll to position [65, 0]
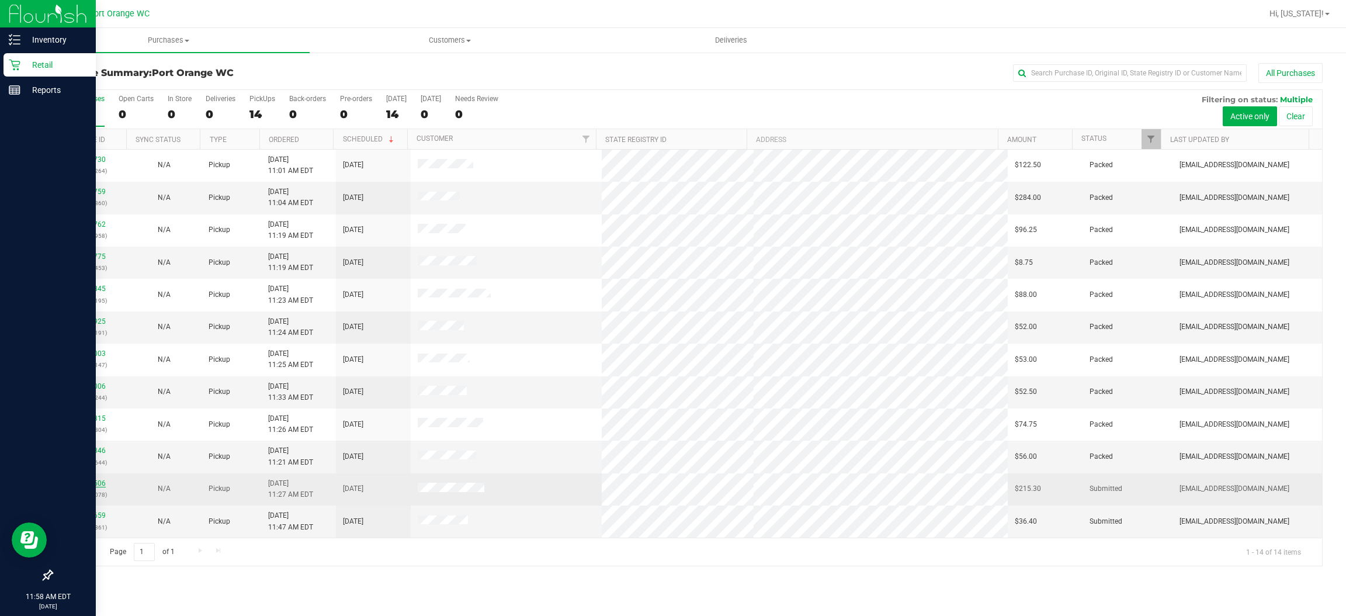
click at [97, 485] on link "11838506" at bounding box center [89, 483] width 33 height 8
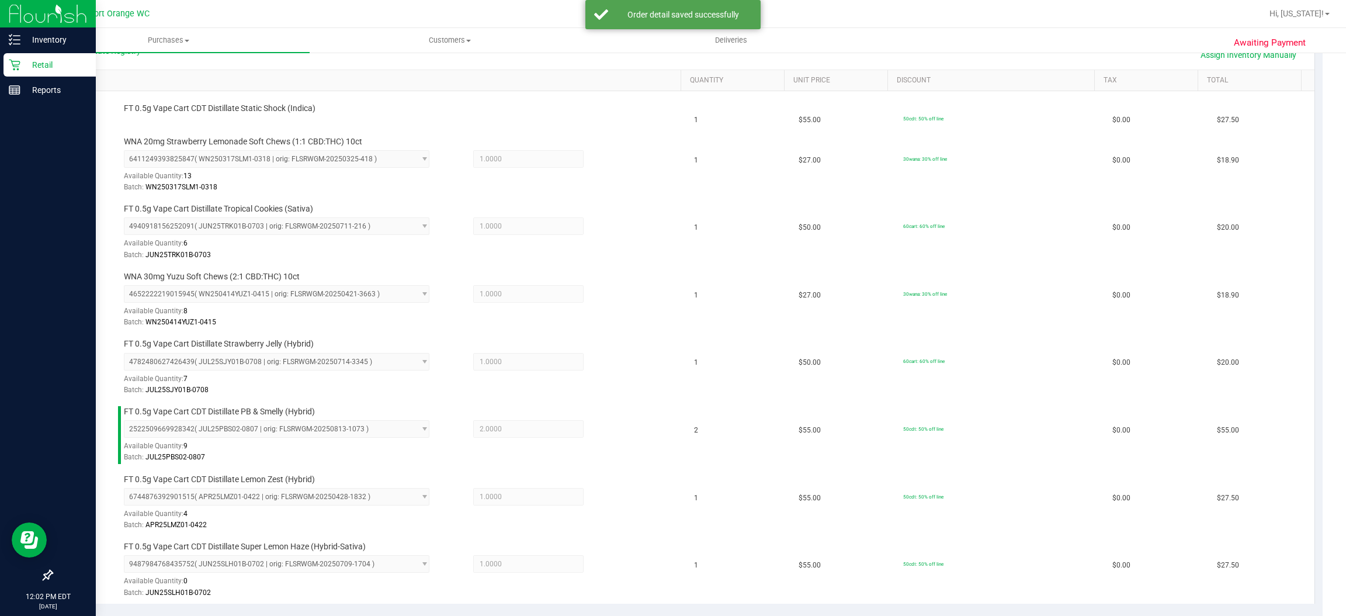
scroll to position [267, 0]
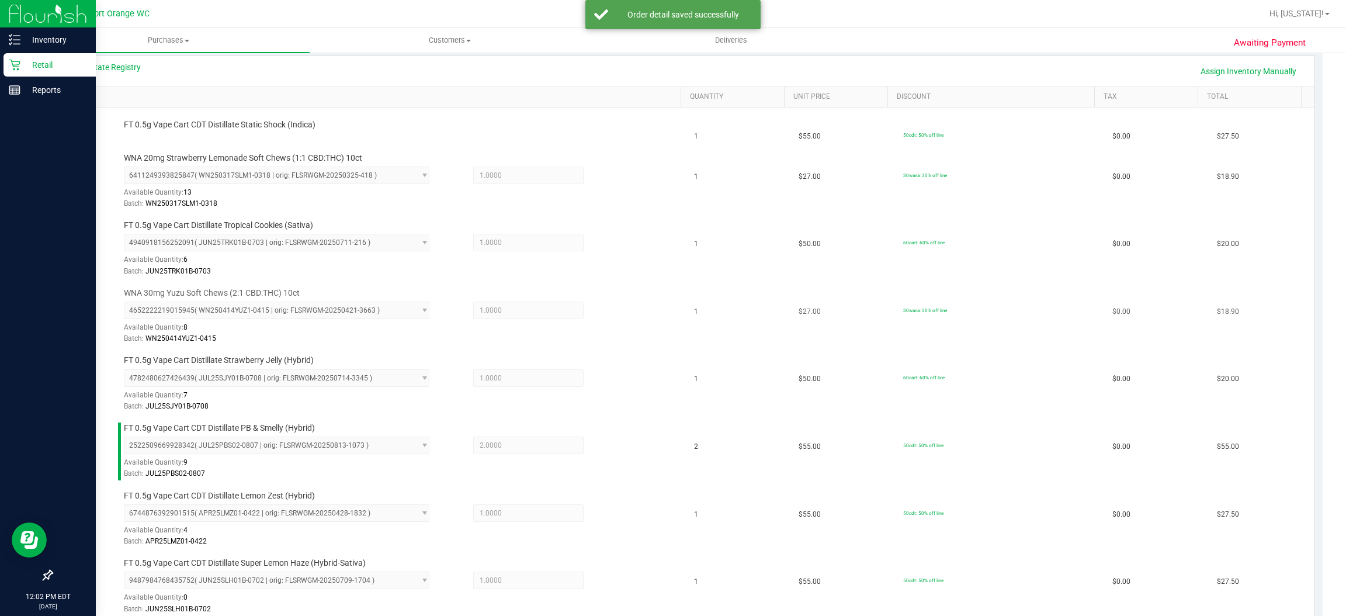
click at [643, 328] on div "4652222219015945 ( WN250414YUZ1-0415 | orig: FLSRWGM-20250421-3663 ) 4652222219…" at bounding box center [400, 322] width 552 height 43
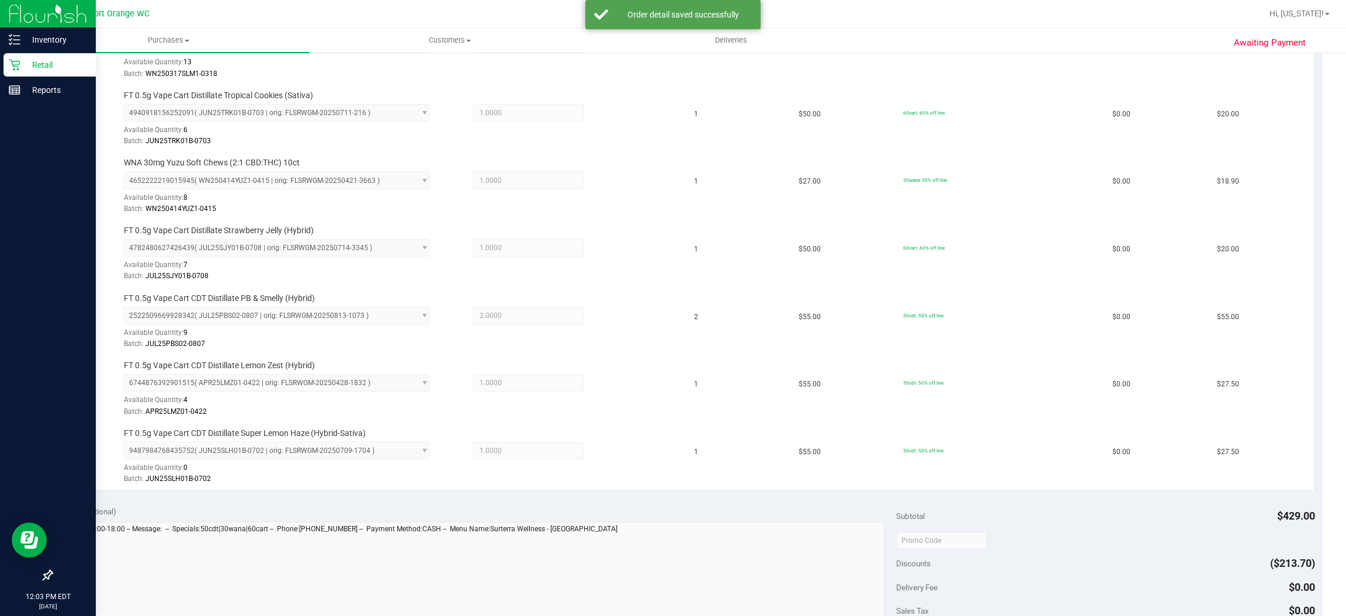
scroll to position [508, 0]
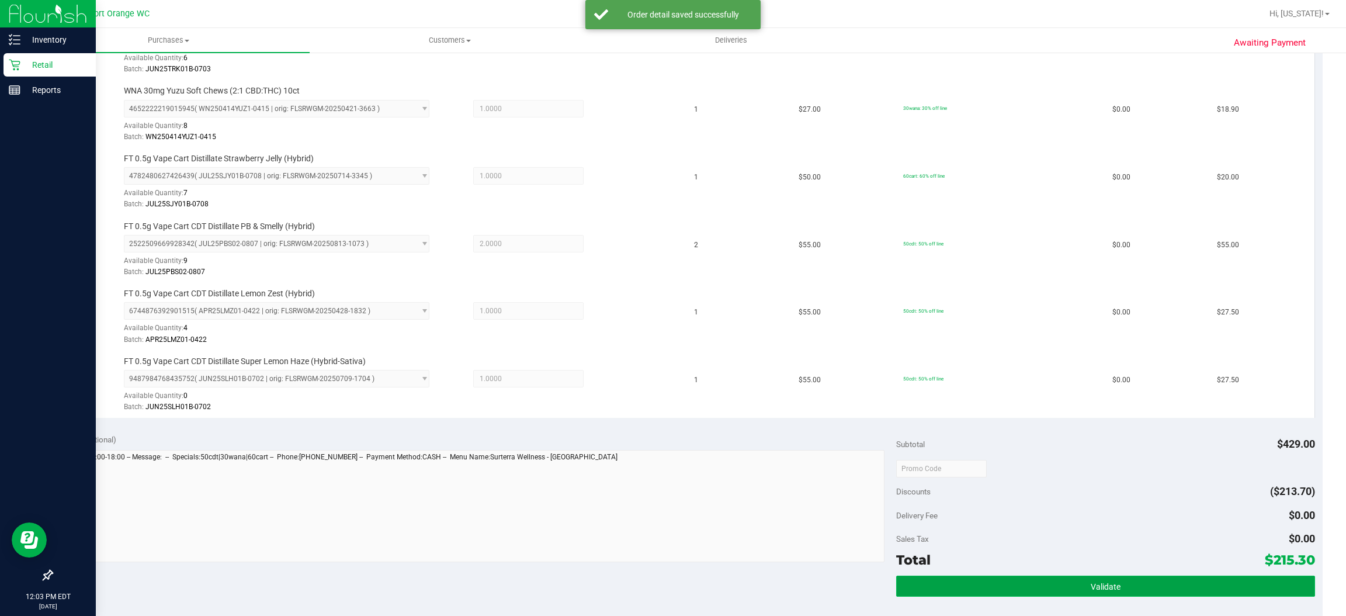
click at [1126, 591] on button "Validate" at bounding box center [1105, 585] width 418 height 21
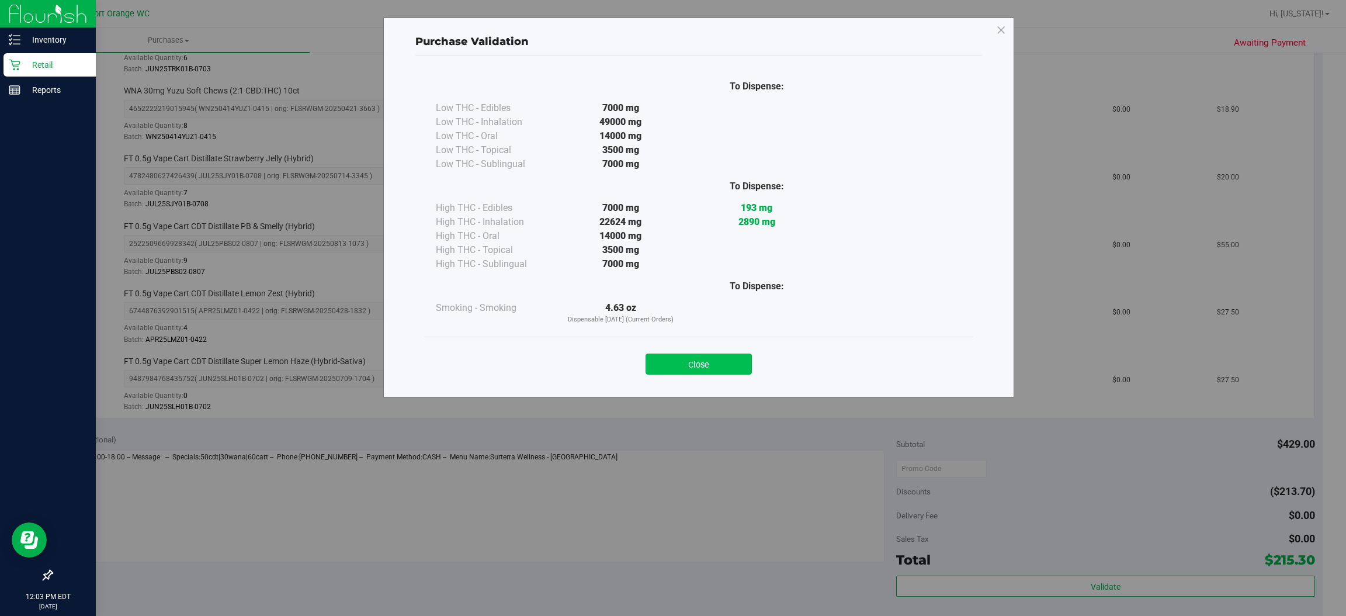
click at [713, 359] on button "Close" at bounding box center [699, 363] width 106 height 21
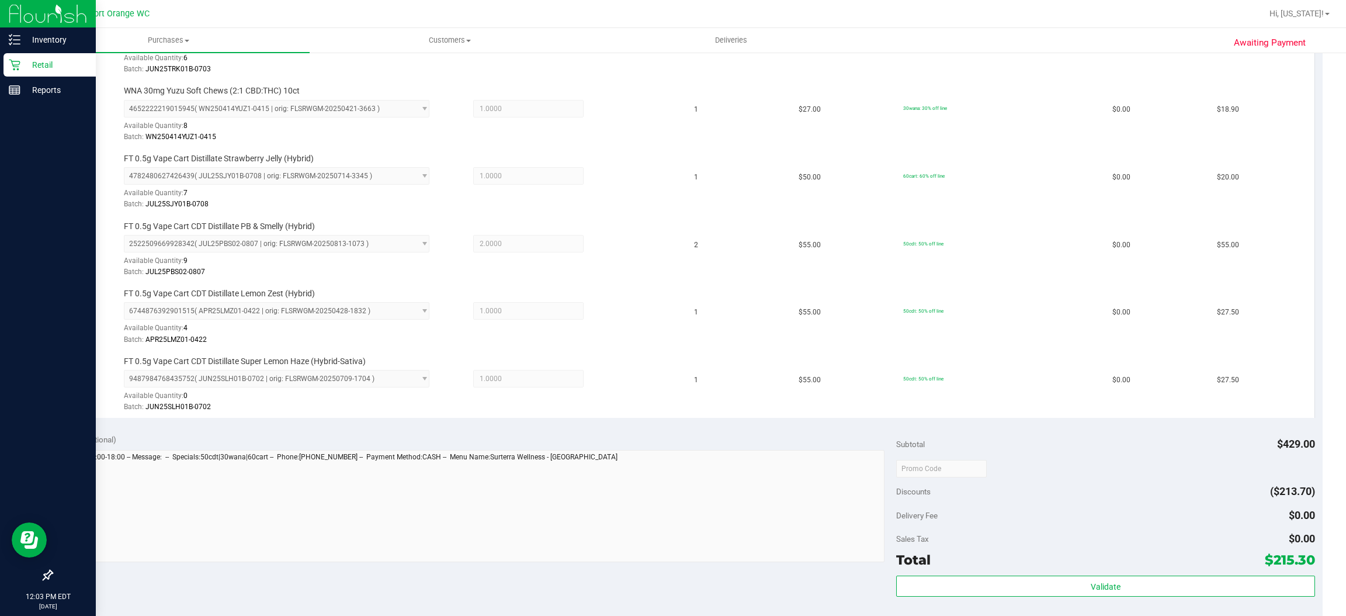
scroll to position [581, 0]
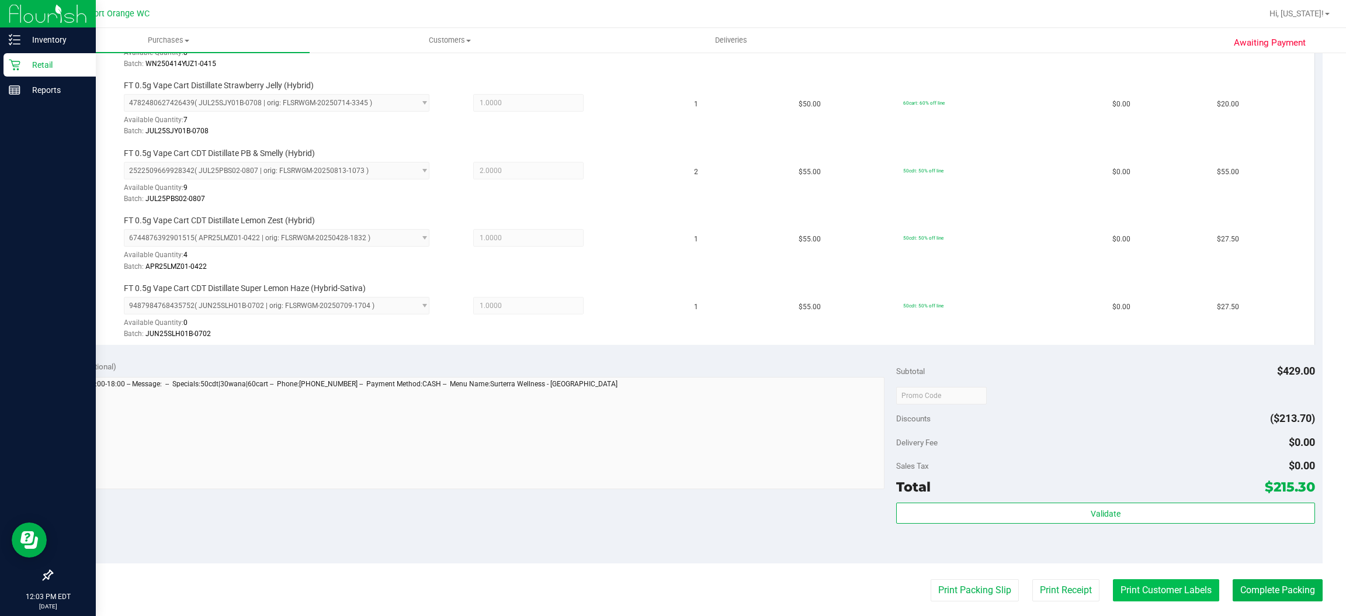
click at [1164, 598] on button "Print Customer Labels" at bounding box center [1166, 590] width 106 height 22
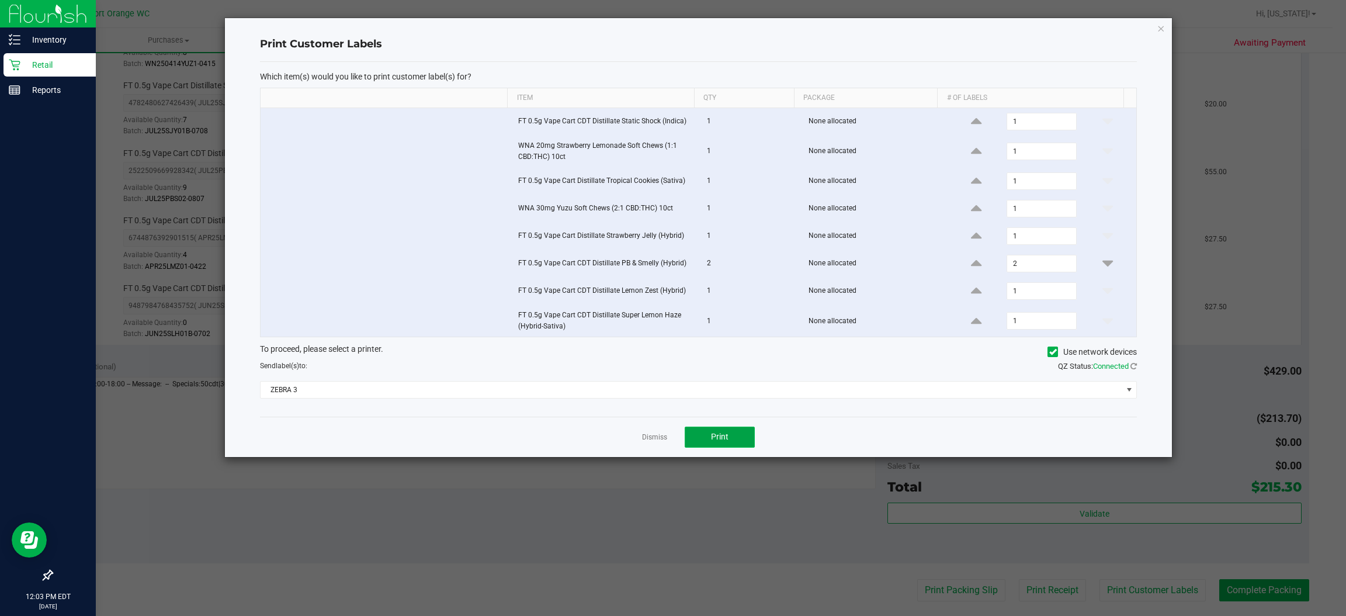
click at [723, 441] on span "Print" at bounding box center [720, 436] width 18 height 9
click at [1158, 32] on icon "button" at bounding box center [1161, 28] width 8 height 14
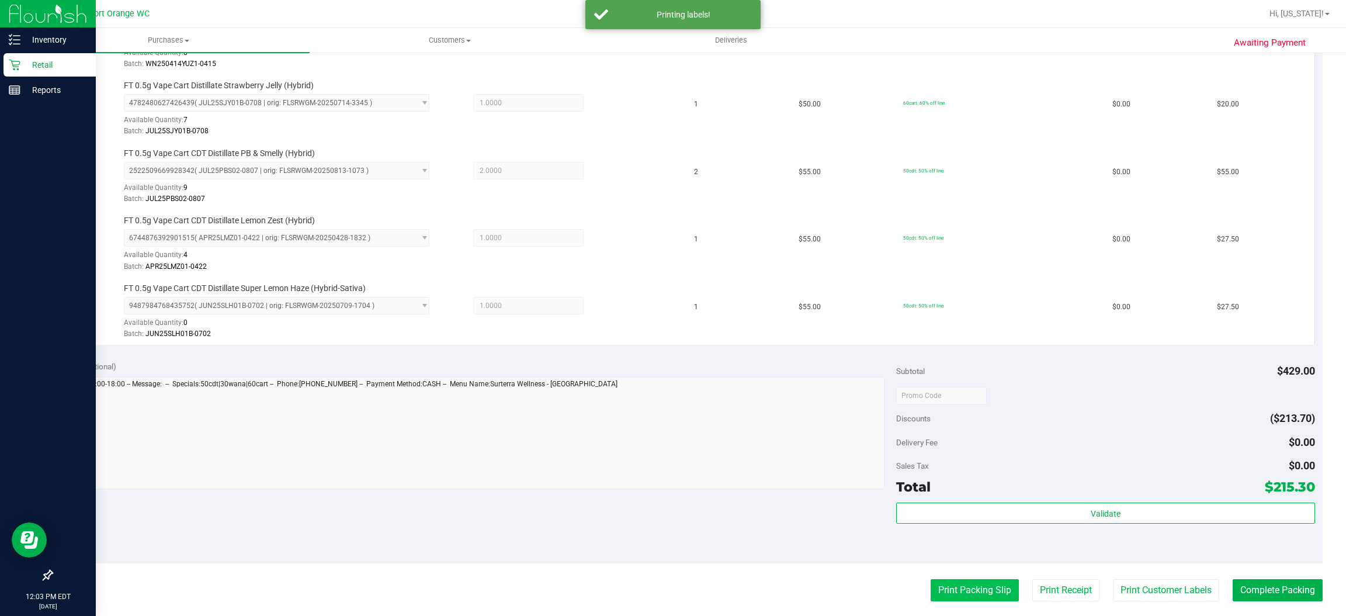
click at [972, 592] on button "Print Packing Slip" at bounding box center [975, 590] width 88 height 22
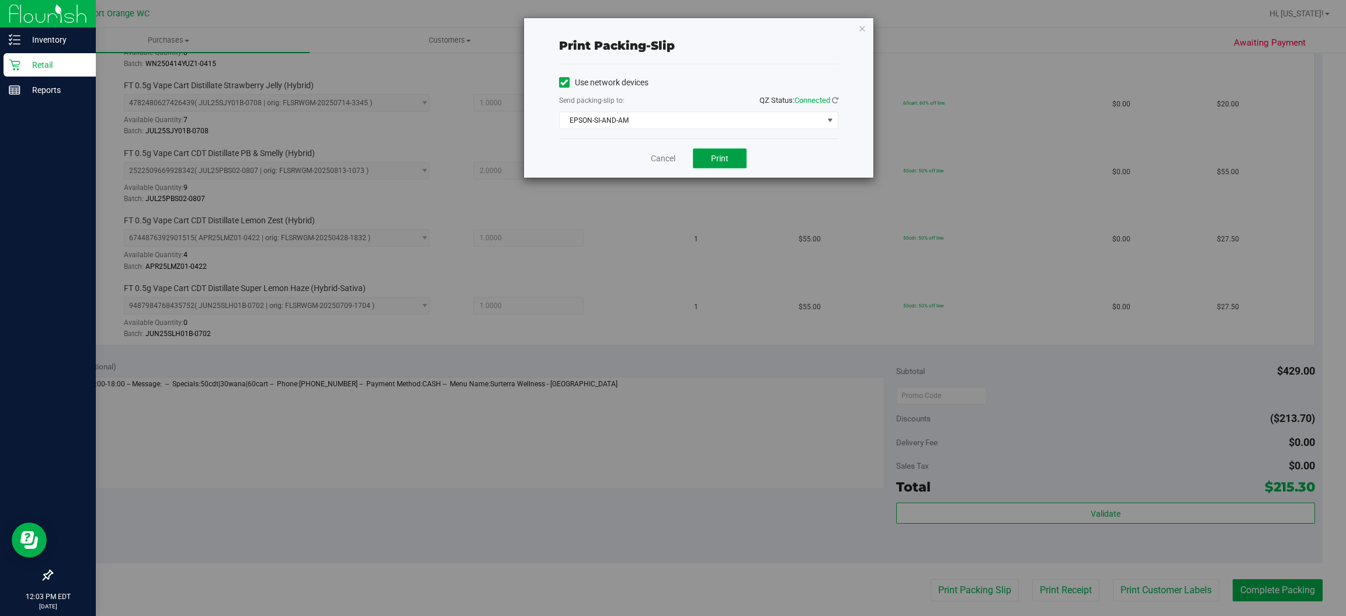
click at [728, 158] on button "Print" at bounding box center [720, 158] width 54 height 20
click at [862, 27] on icon "button" at bounding box center [862, 28] width 8 height 14
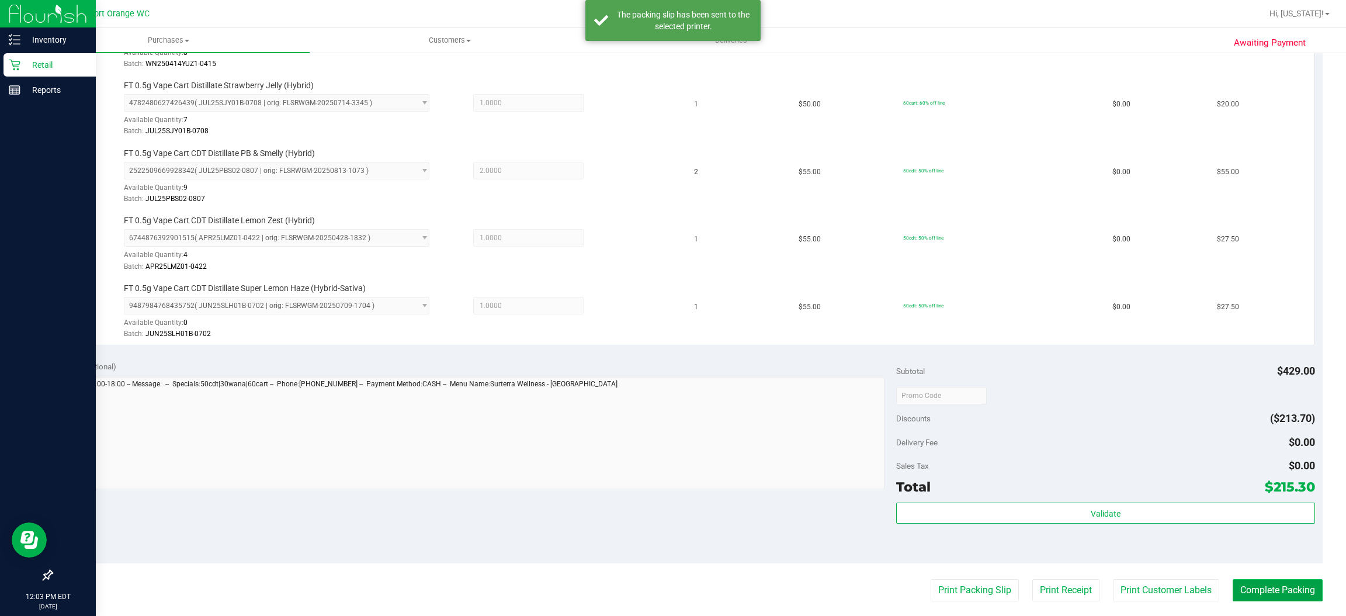
click at [1288, 589] on button "Complete Packing" at bounding box center [1278, 590] width 90 height 22
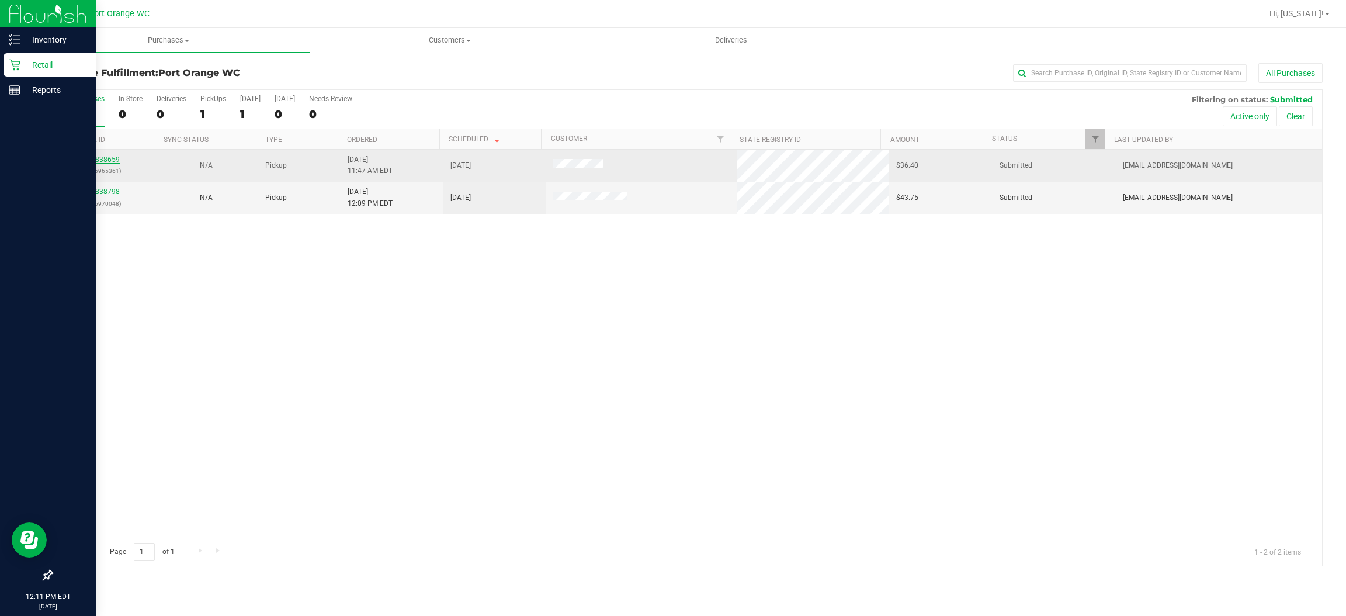
click at [108, 160] on link "11838659" at bounding box center [103, 159] width 33 height 8
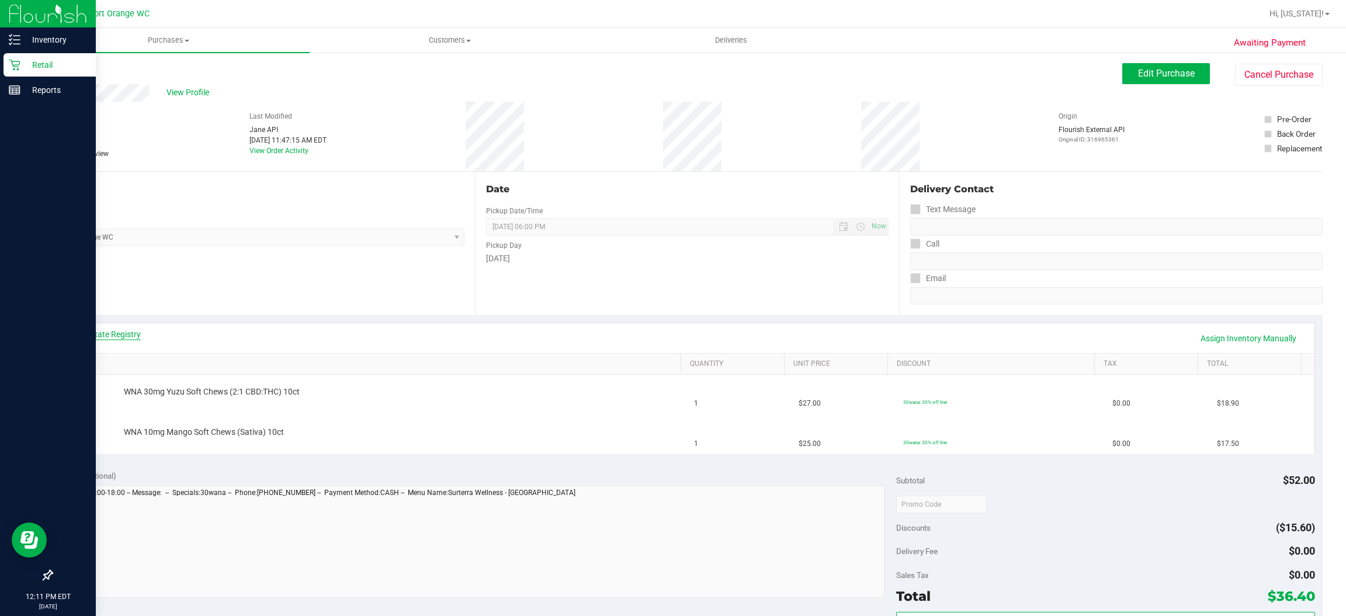
click at [122, 334] on link "View State Registry" at bounding box center [106, 334] width 70 height 12
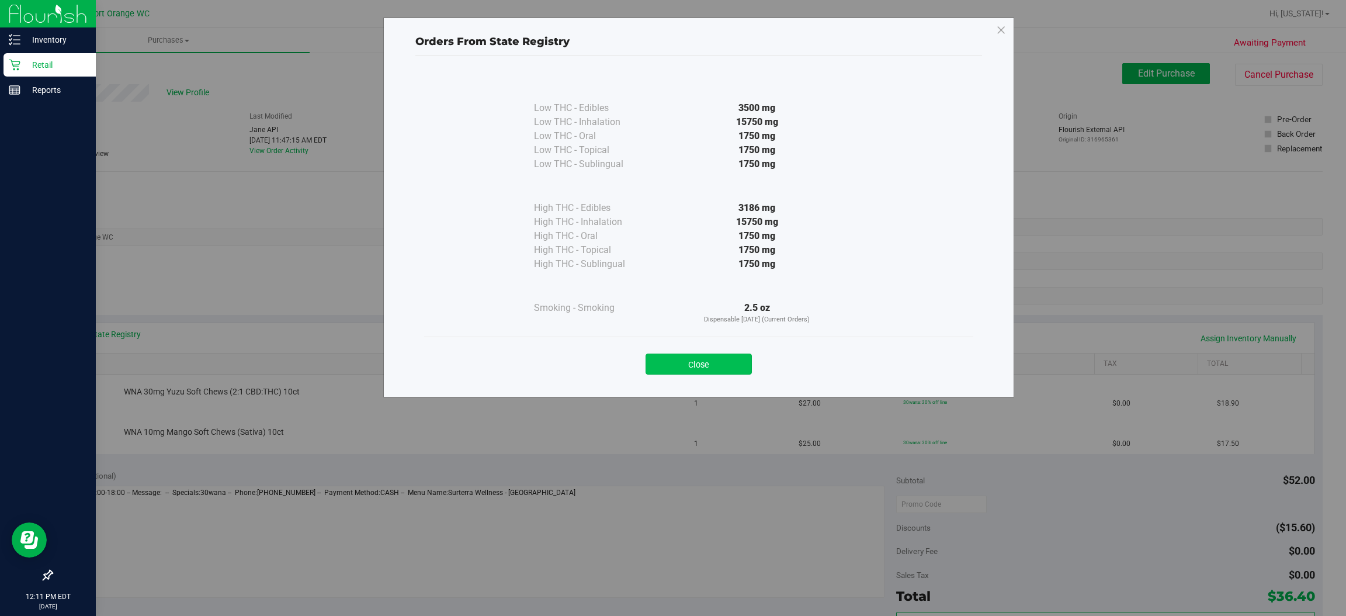
click at [734, 370] on button "Close" at bounding box center [699, 363] width 106 height 21
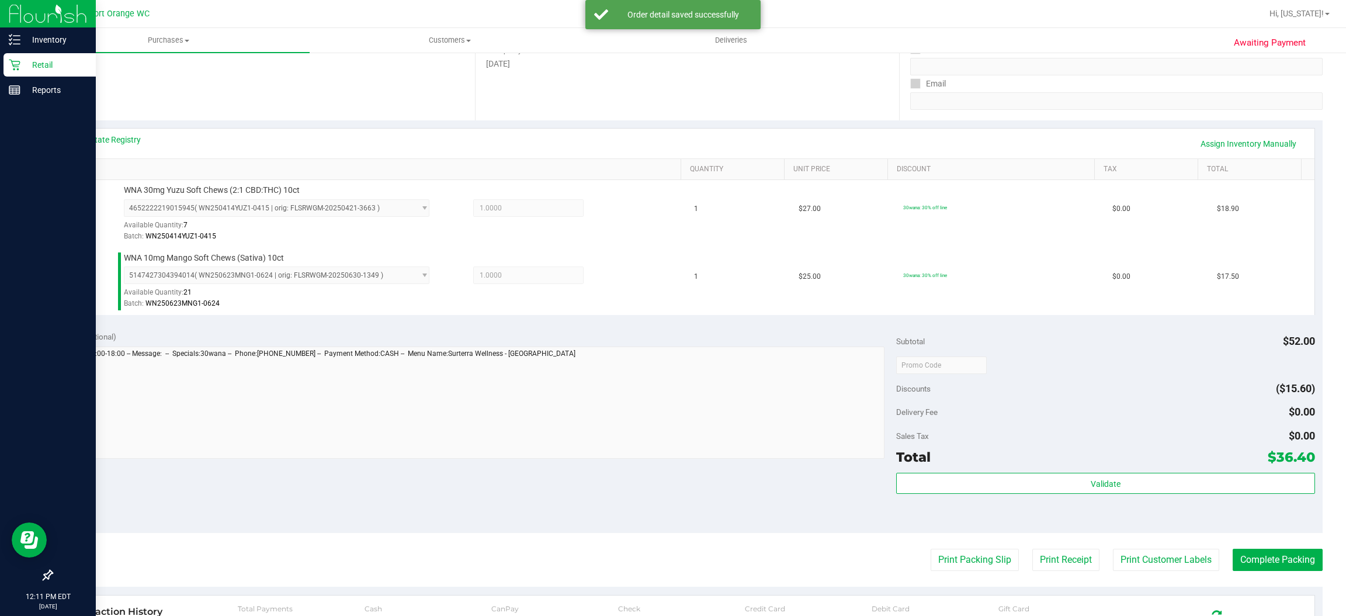
scroll to position [214, 0]
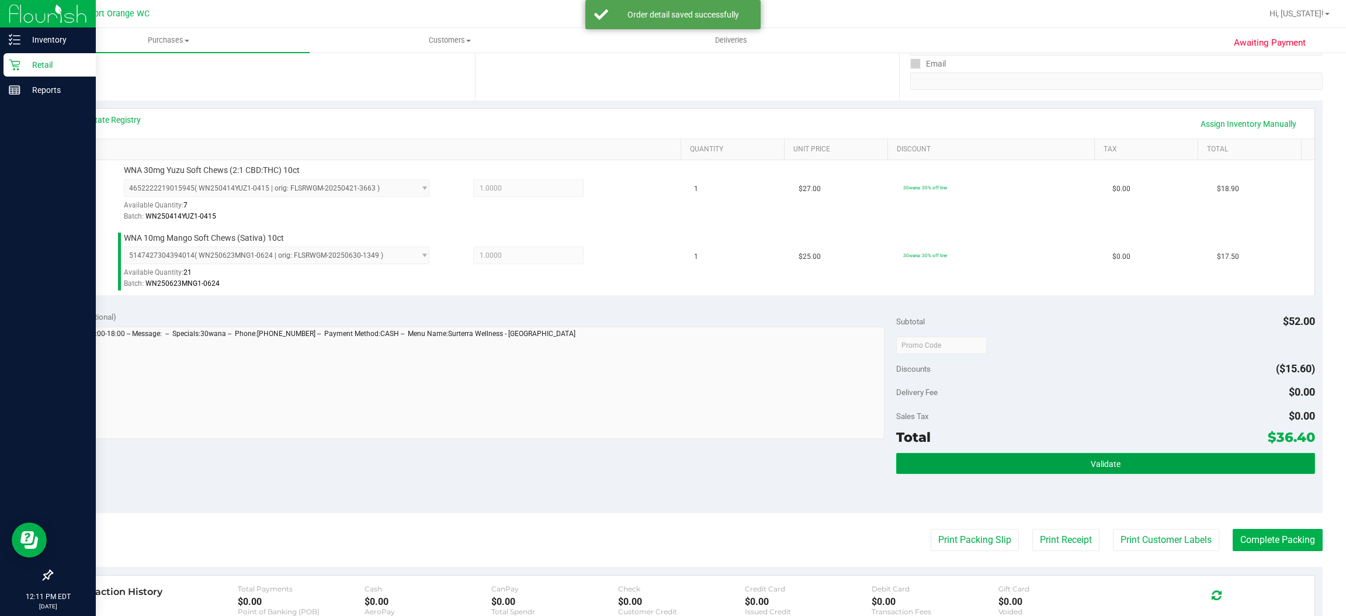
click at [1120, 469] on button "Validate" at bounding box center [1105, 463] width 418 height 21
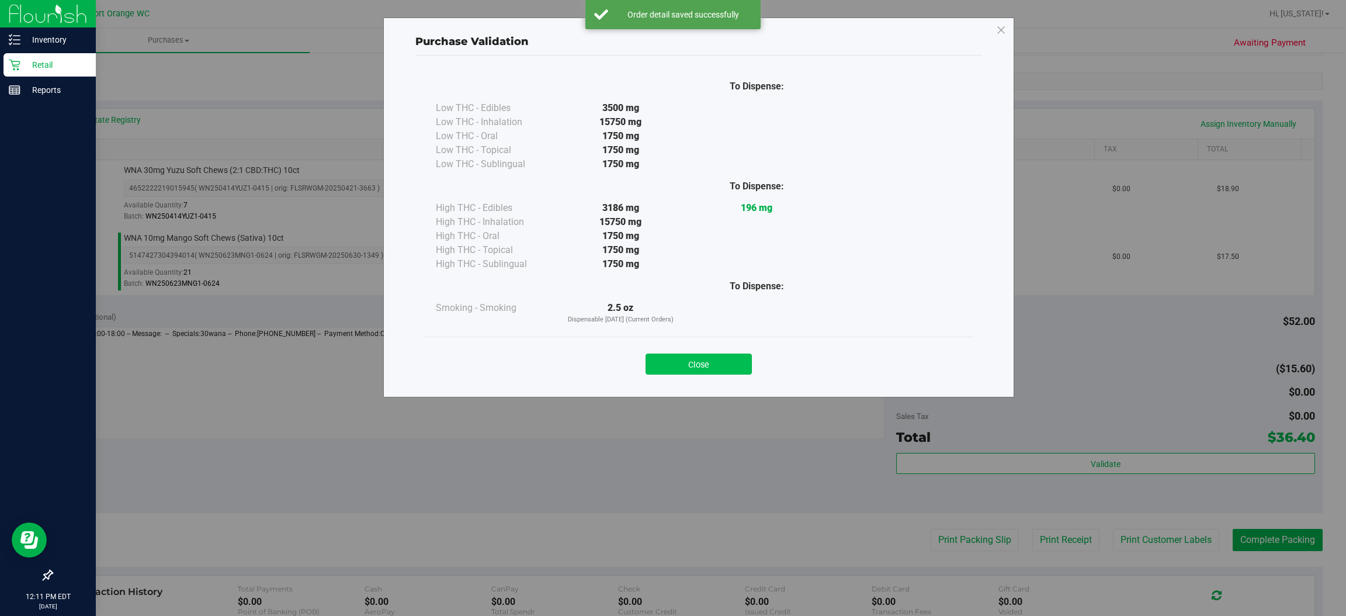
click at [727, 366] on button "Close" at bounding box center [699, 363] width 106 height 21
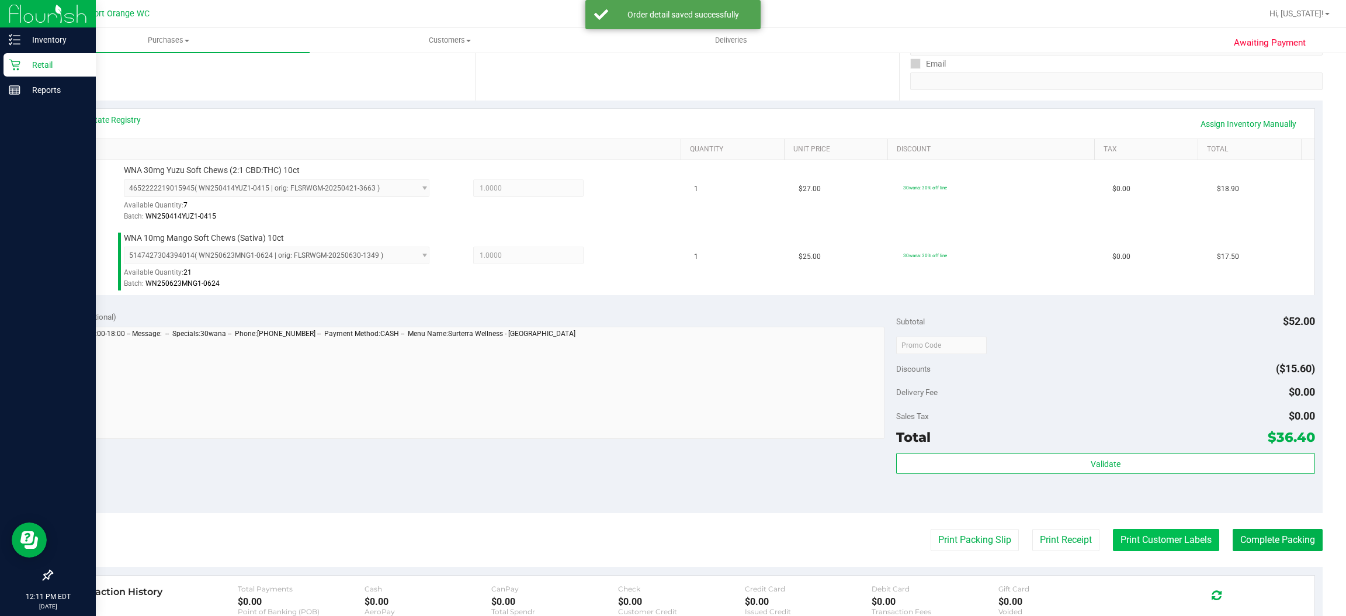
click at [1163, 544] on button "Print Customer Labels" at bounding box center [1166, 540] width 106 height 22
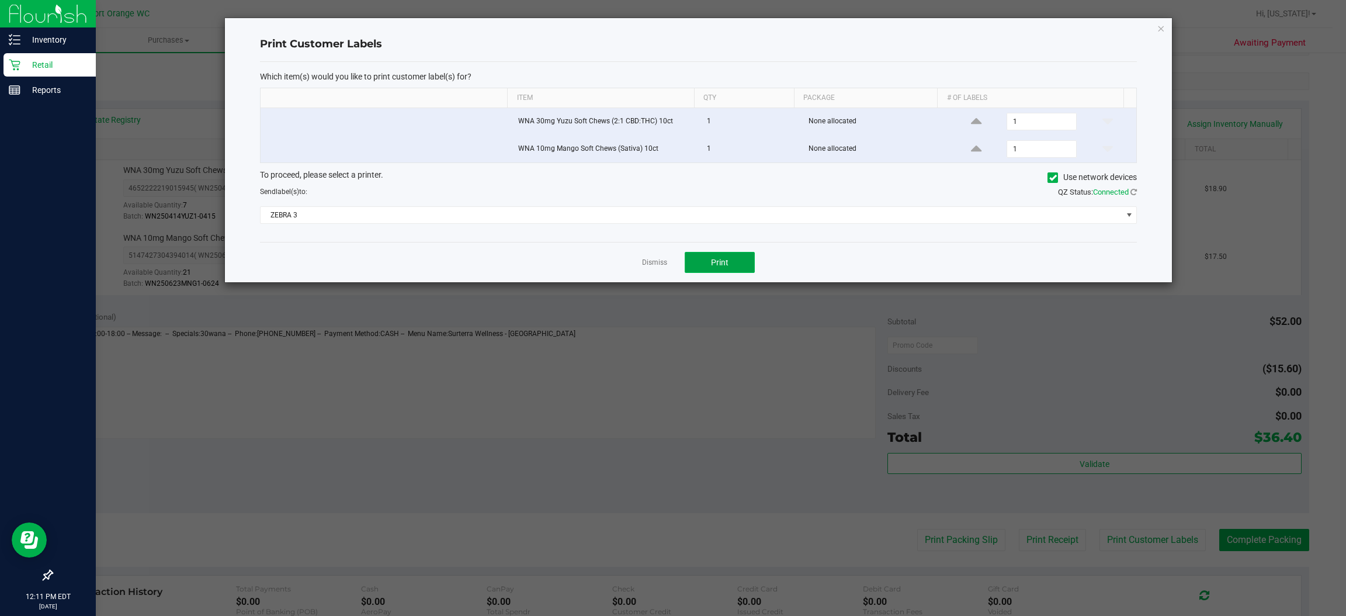
click at [735, 264] on button "Print" at bounding box center [720, 262] width 70 height 21
click at [1161, 27] on icon "button" at bounding box center [1161, 28] width 8 height 14
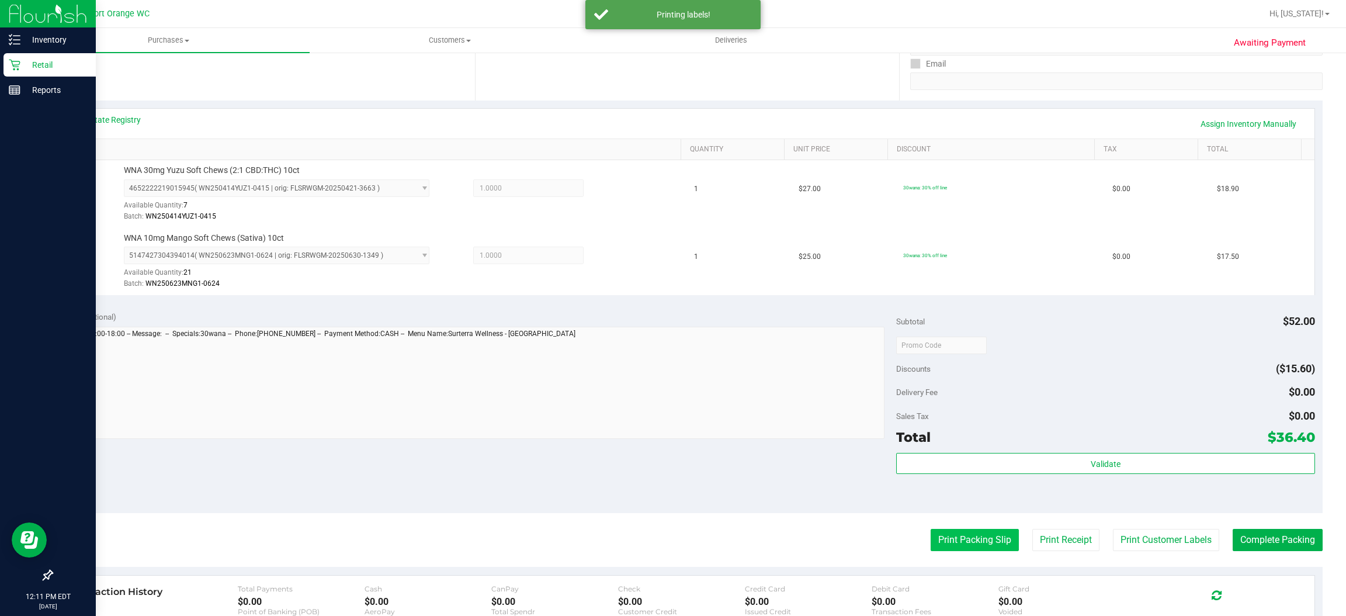
click at [963, 541] on button "Print Packing Slip" at bounding box center [975, 540] width 88 height 22
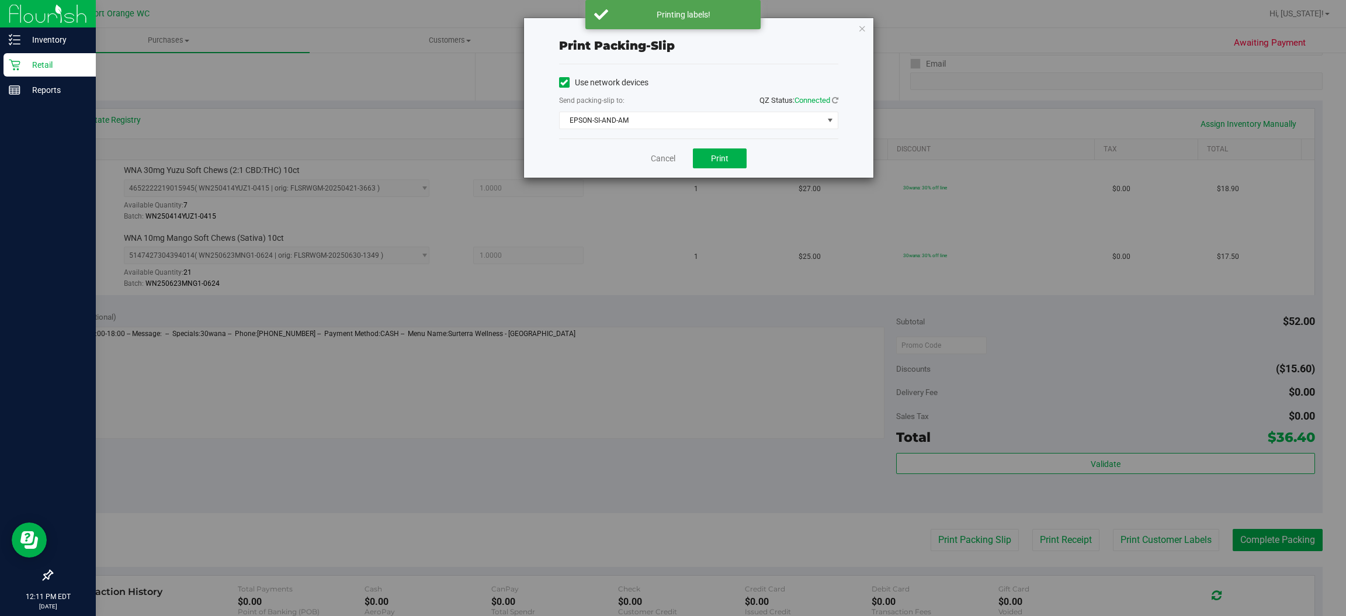
click at [736, 184] on div "Print packing-slip Use network devices Send packing-slip to: QZ Status: Connect…" at bounding box center [677, 308] width 1355 height 616
click at [741, 150] on button "Print" at bounding box center [720, 158] width 54 height 20
click at [861, 27] on icon "button" at bounding box center [862, 28] width 8 height 14
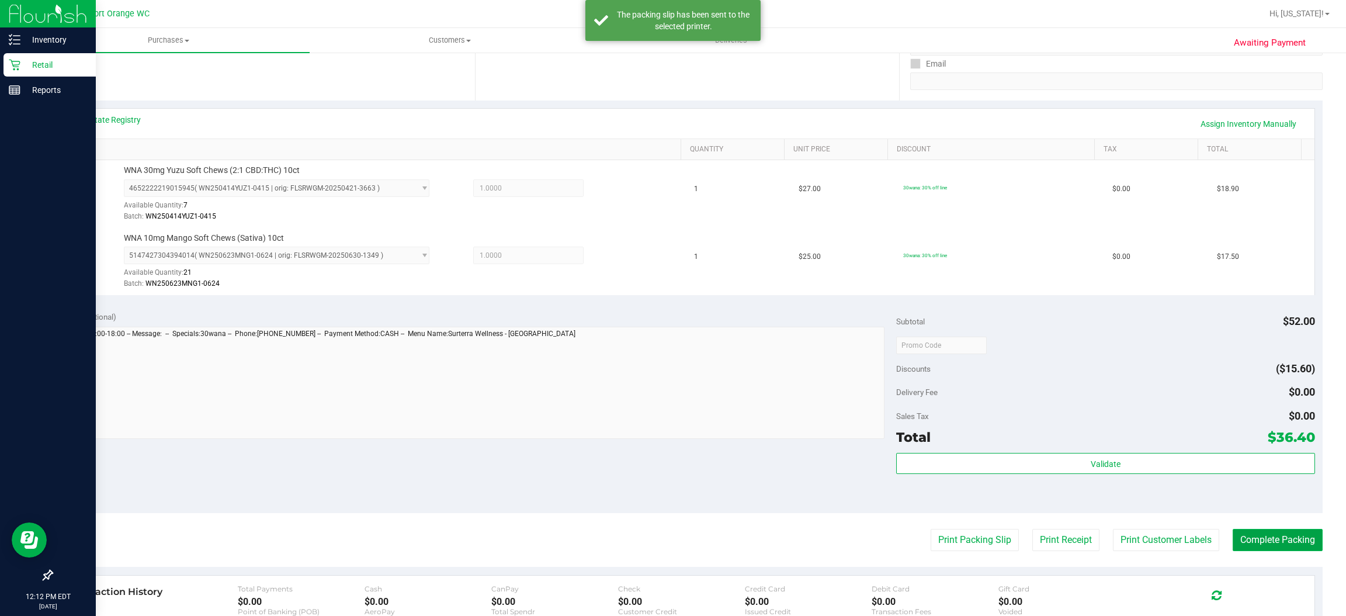
click at [1285, 543] on button "Complete Packing" at bounding box center [1278, 540] width 90 height 22
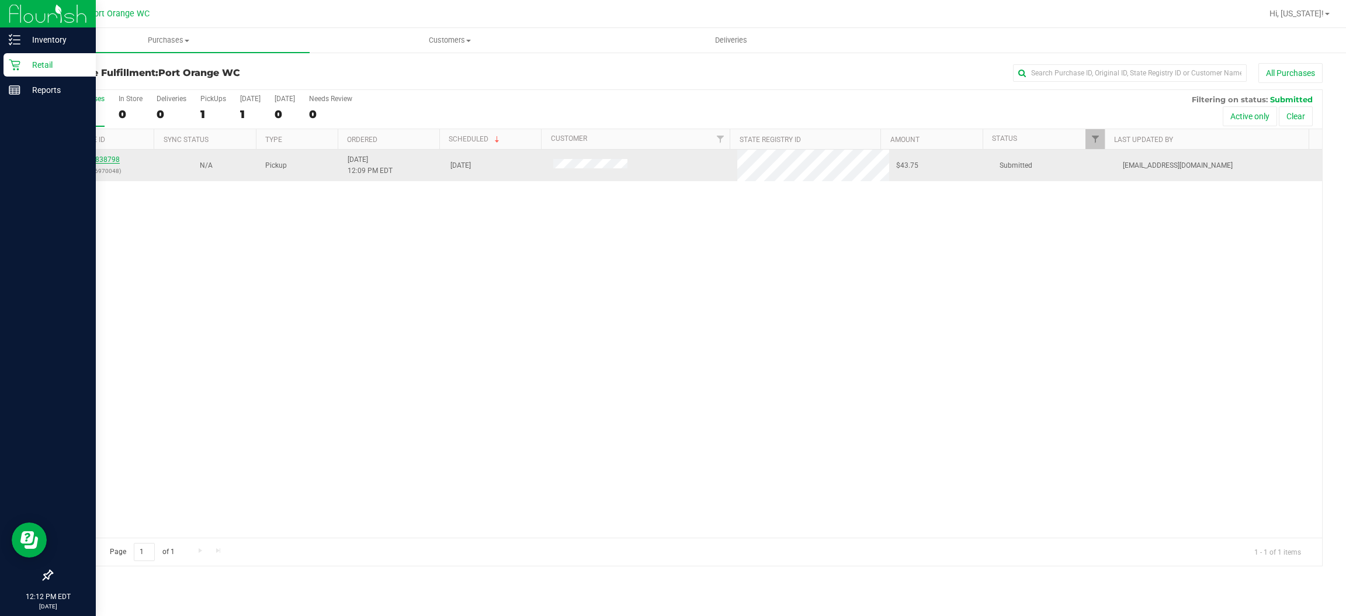
click at [110, 163] on link "11838798" at bounding box center [103, 159] width 33 height 8
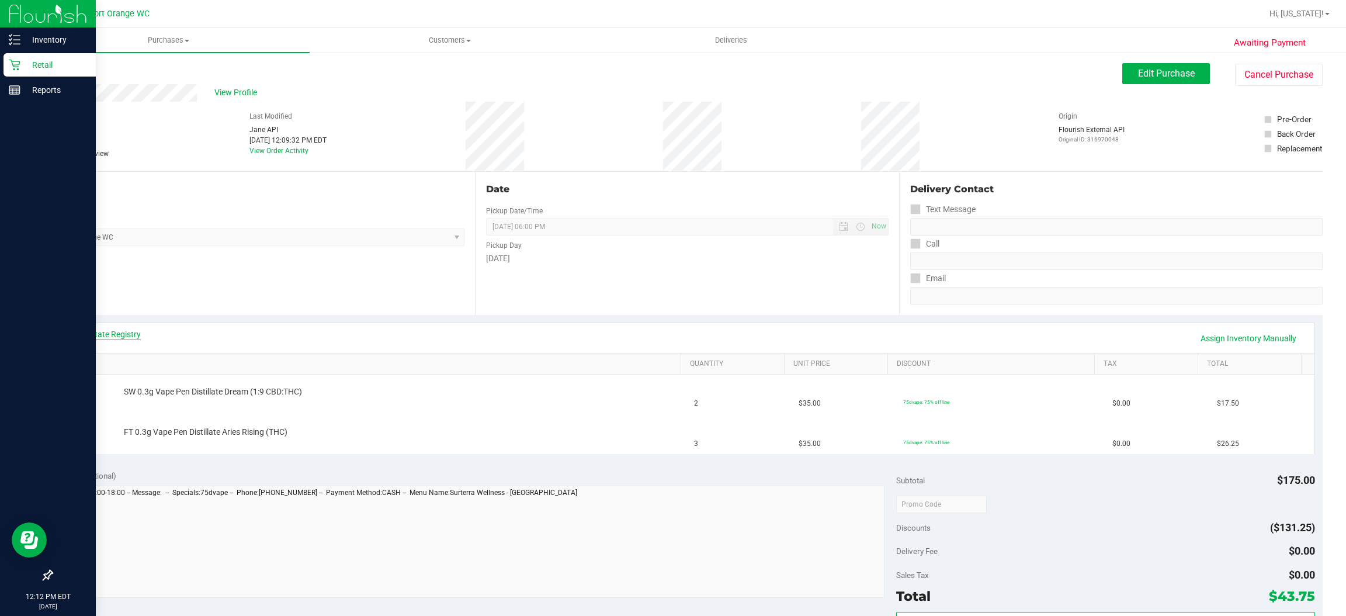
click at [132, 335] on link "View State Registry" at bounding box center [106, 334] width 70 height 12
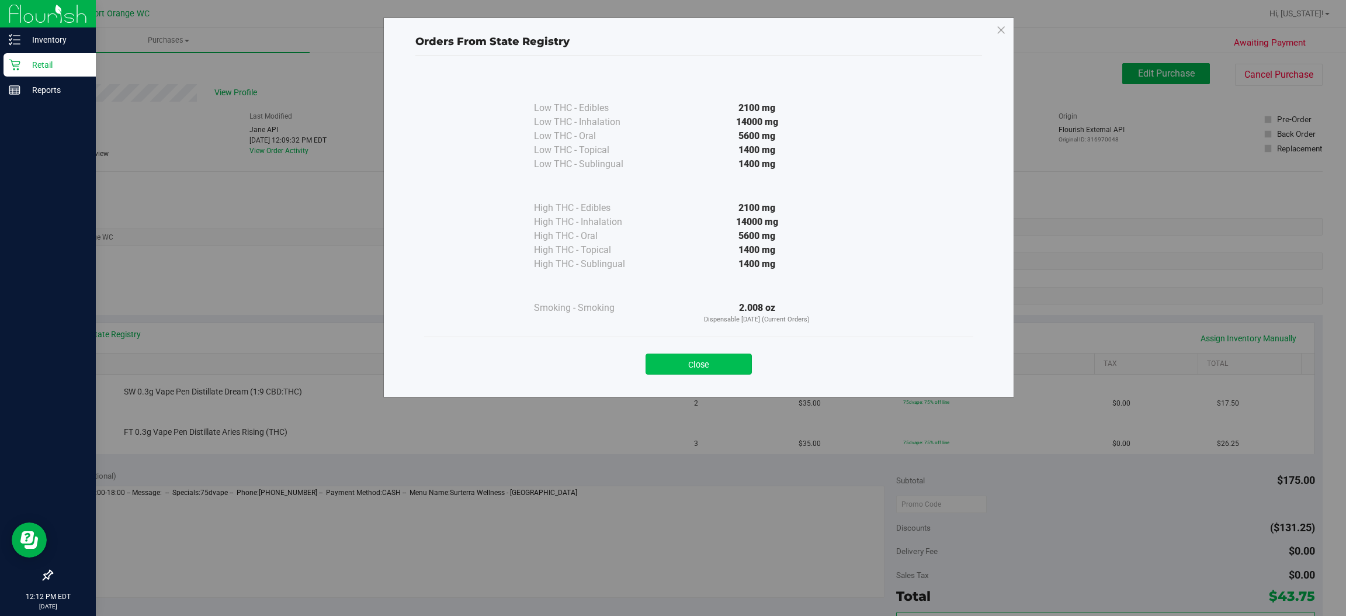
click at [723, 356] on button "Close" at bounding box center [699, 363] width 106 height 21
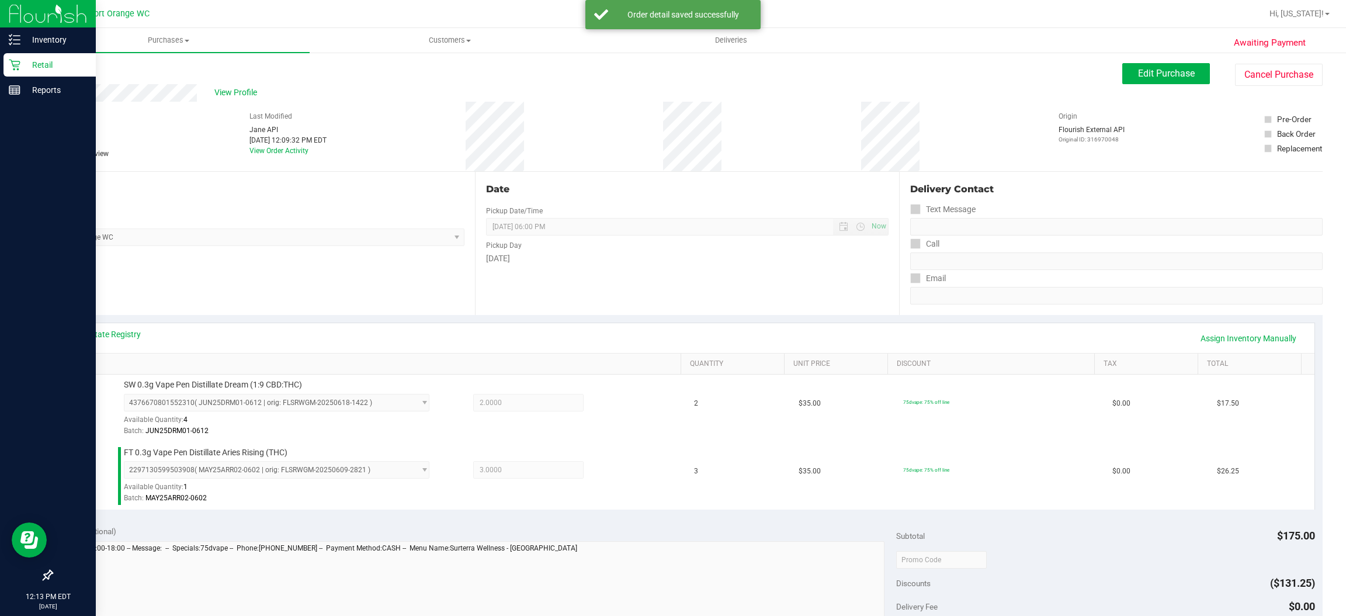
scroll to position [150, 0]
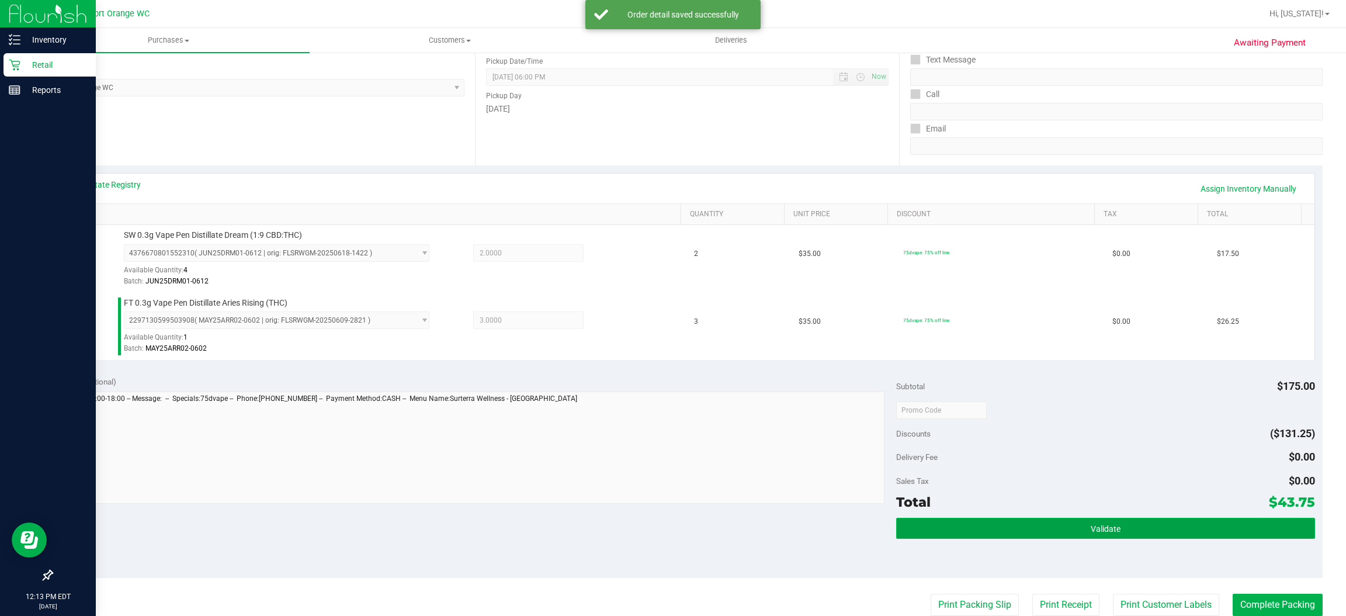
click at [1105, 530] on span "Validate" at bounding box center [1106, 528] width 30 height 9
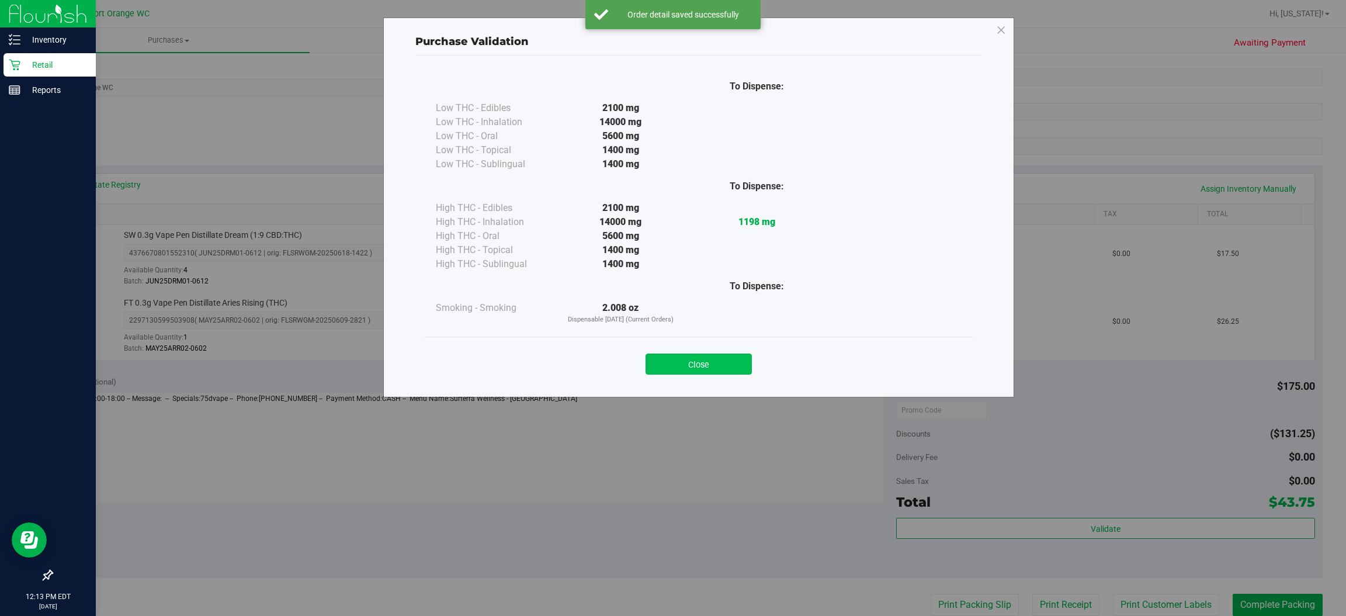
click at [716, 362] on button "Close" at bounding box center [699, 363] width 106 height 21
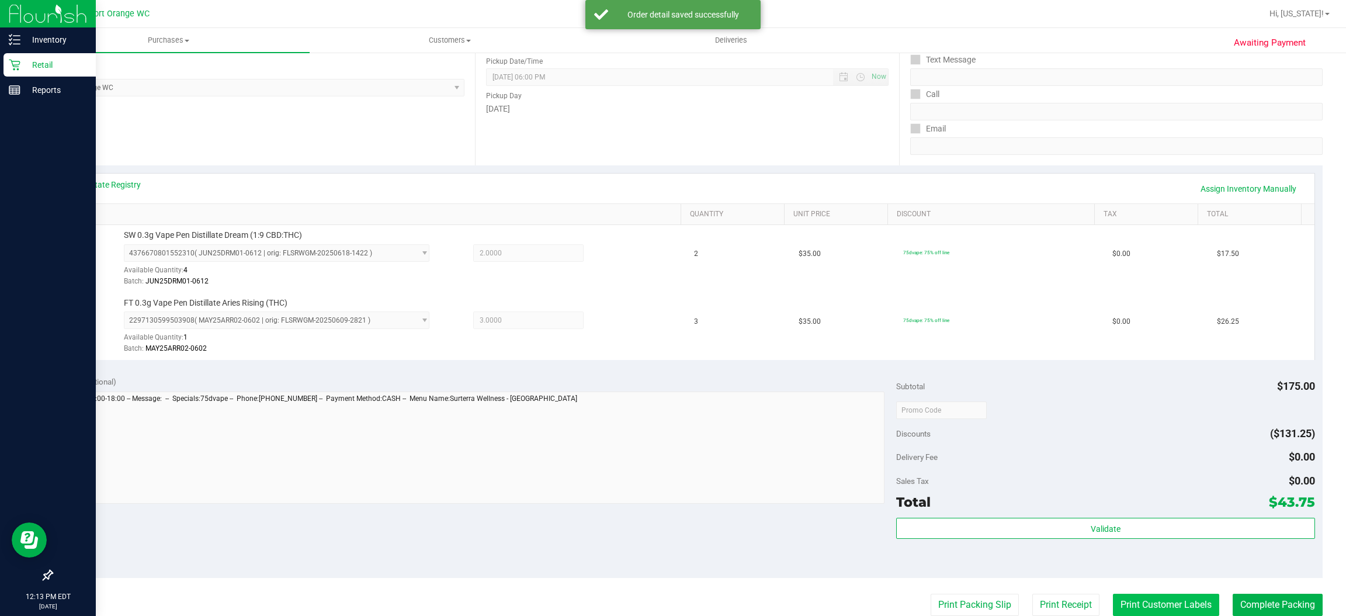
click at [1144, 605] on button "Print Customer Labels" at bounding box center [1166, 605] width 106 height 22
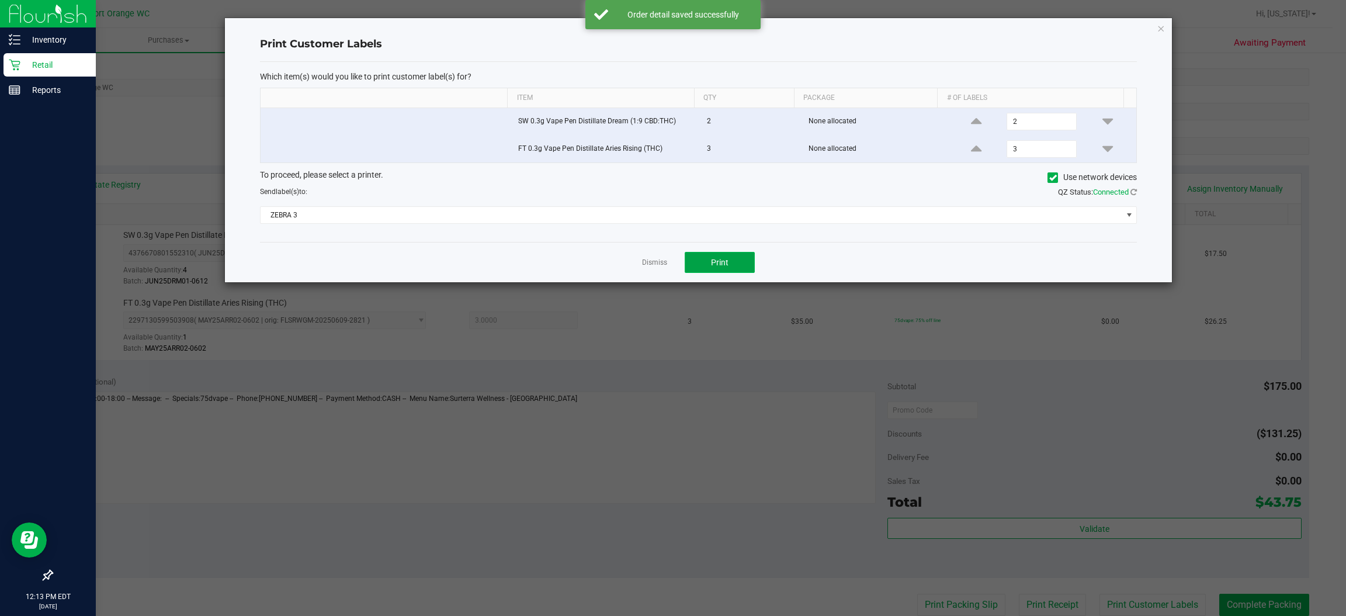
click at [720, 262] on span "Print" at bounding box center [720, 262] width 18 height 9
click at [1161, 27] on icon "button" at bounding box center [1161, 28] width 8 height 14
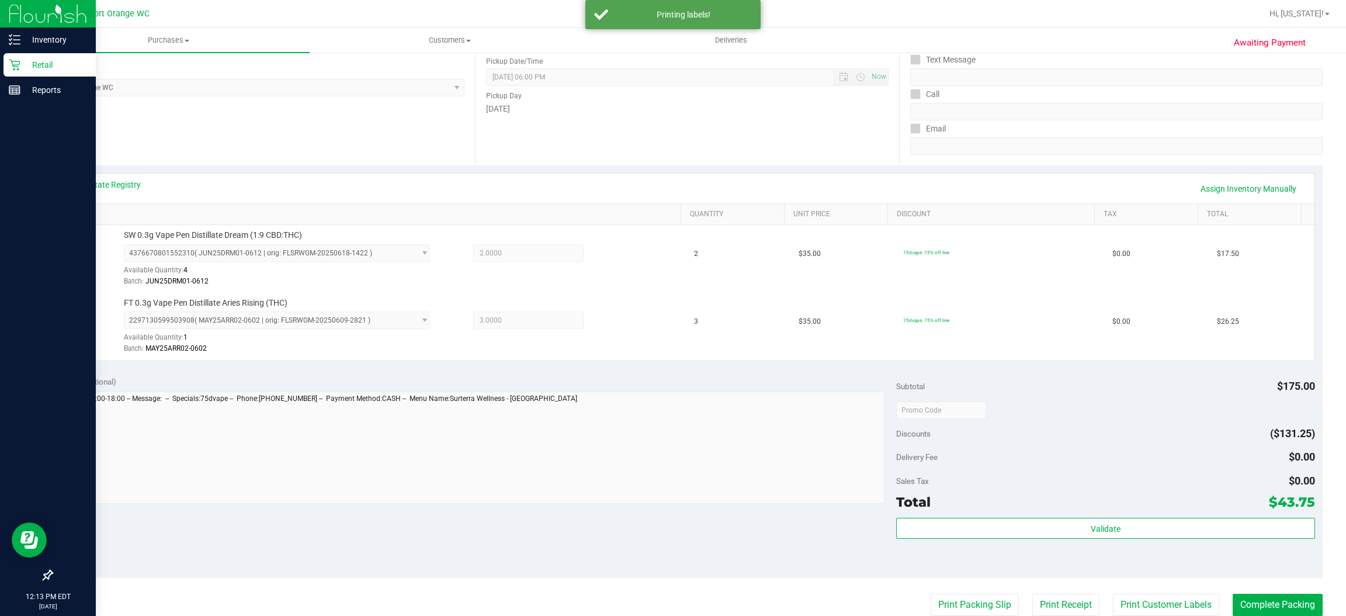
scroll to position [151, 0]
click at [962, 605] on button "Print Packing Slip" at bounding box center [975, 603] width 88 height 22
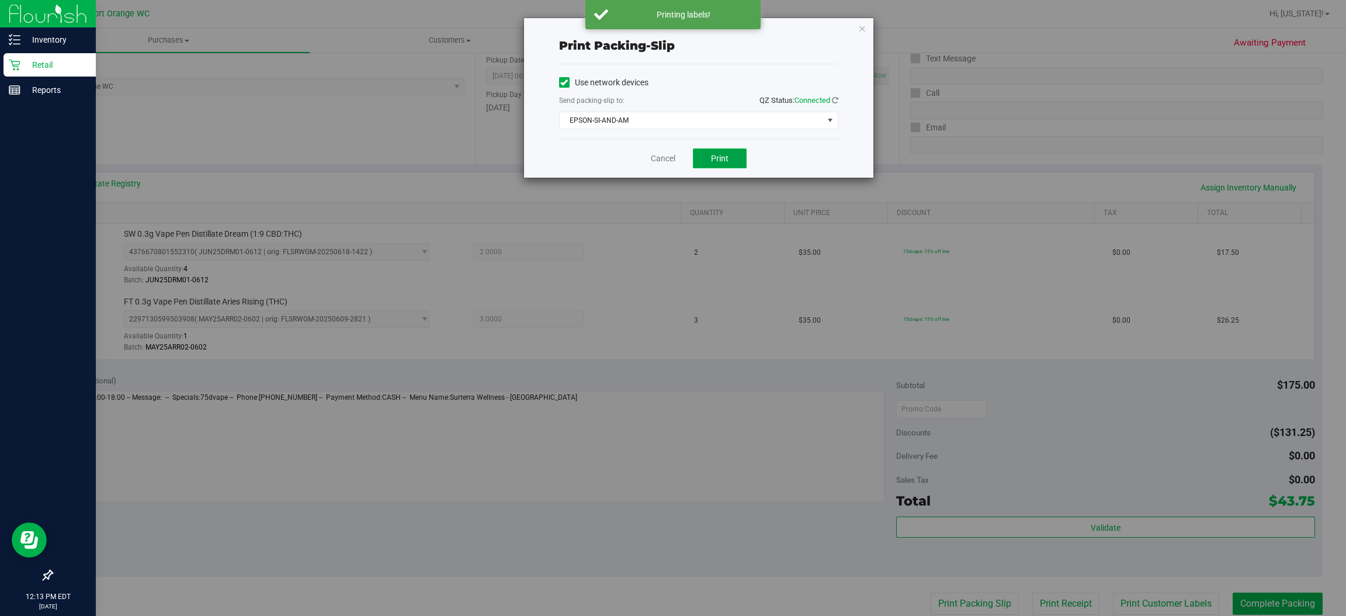
click at [727, 162] on span "Print" at bounding box center [720, 158] width 18 height 9
click at [860, 26] on icon "button" at bounding box center [862, 28] width 8 height 14
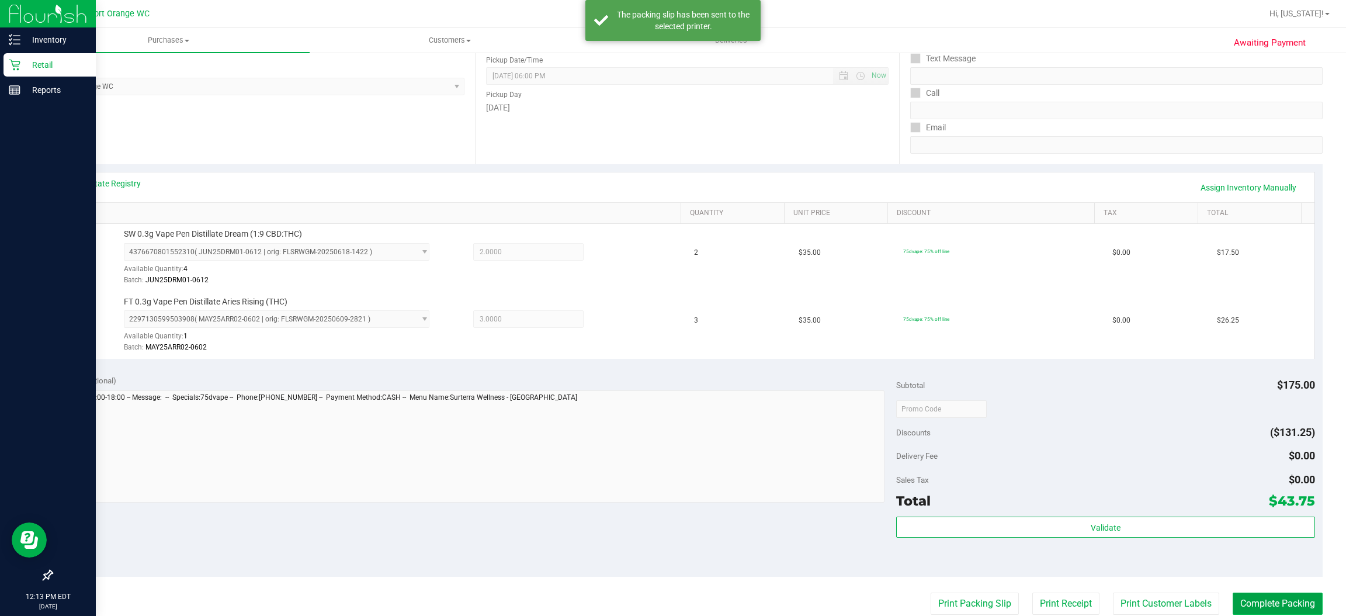
click at [1298, 598] on button "Complete Packing" at bounding box center [1278, 603] width 90 height 22
